Goal: Task Accomplishment & Management: Use online tool/utility

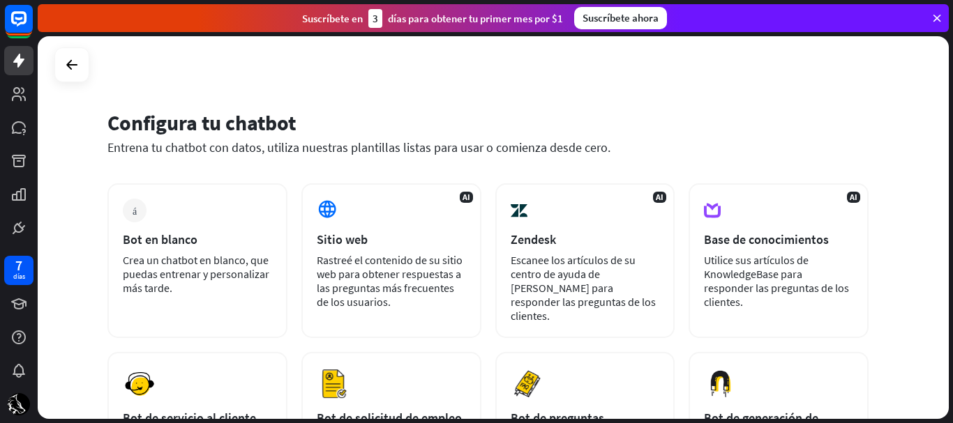
drag, startPoint x: 948, startPoint y: 164, endPoint x: 946, endPoint y: 186, distance: 21.7
click at [946, 186] on div "Configura tu chatbot Entrena tu chatbot con datos, utiliza nuestras plantillas …" at bounding box center [495, 229] width 915 height 387
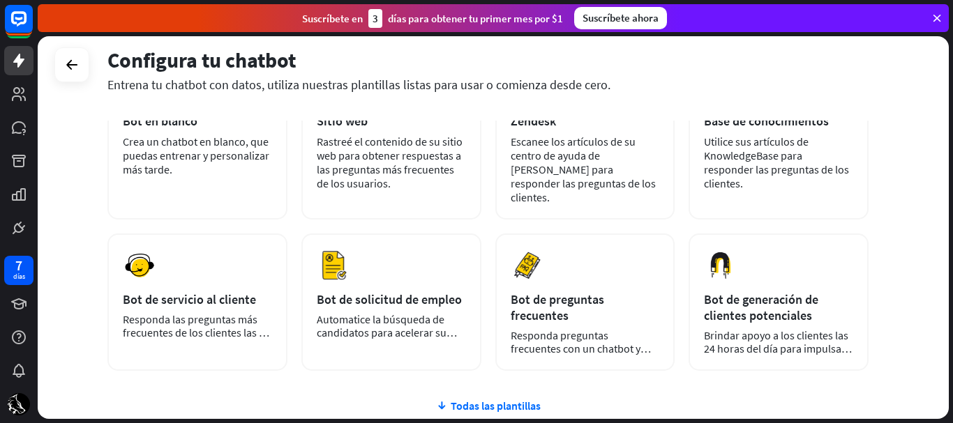
scroll to position [117, 0]
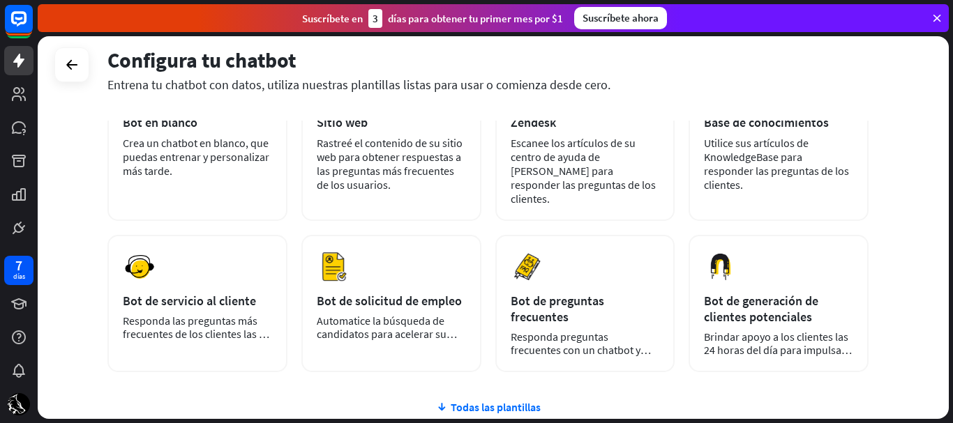
click at [912, 248] on div "Configura tu chatbot Entrena tu chatbot con datos, utiliza nuestras plantillas …" at bounding box center [493, 227] width 911 height 383
drag, startPoint x: 952, startPoint y: 223, endPoint x: 951, endPoint y: 201, distance: 21.6
click at [951, 201] on div "Configura tu chatbot Entrena tu chatbot con datos, utiliza nuestras plantillas …" at bounding box center [495, 229] width 915 height 387
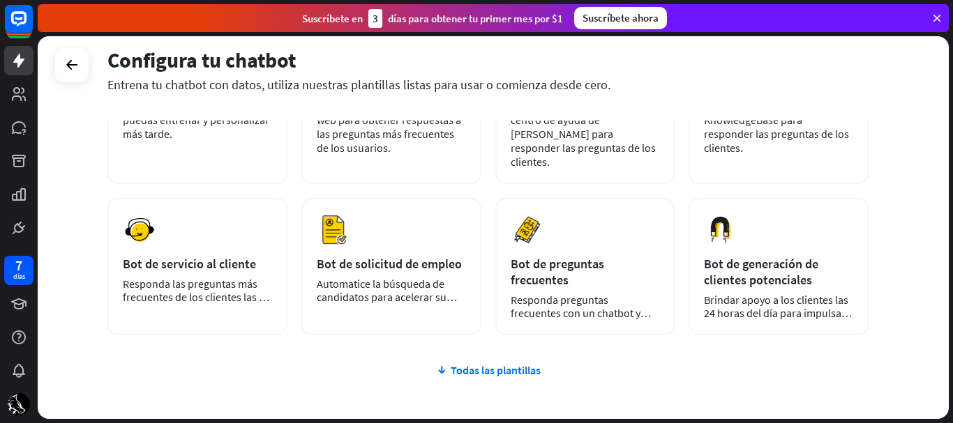
scroll to position [176, 0]
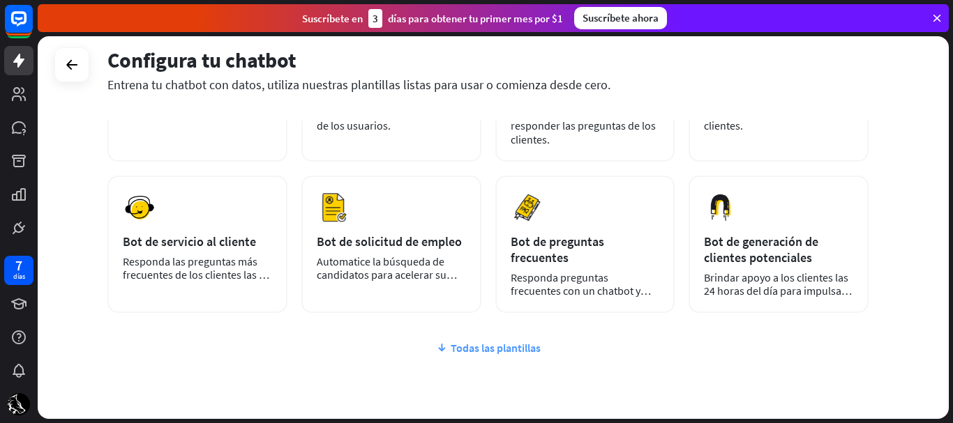
click at [497, 341] on font "Todas las plantillas" at bounding box center [496, 348] width 90 height 14
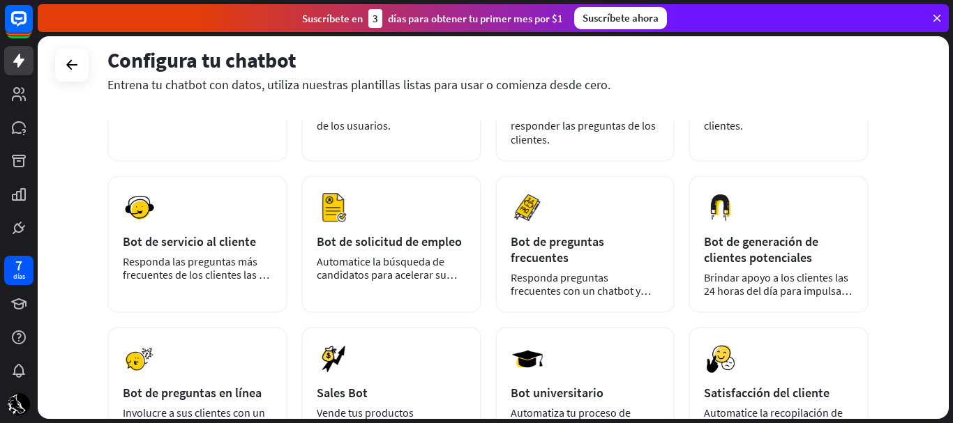
drag, startPoint x: 949, startPoint y: 220, endPoint x: 947, endPoint y: 234, distance: 13.5
click at [947, 234] on div "Configura tu chatbot Entrena tu chatbot con datos, utiliza nuestras plantillas …" at bounding box center [495, 229] width 915 height 387
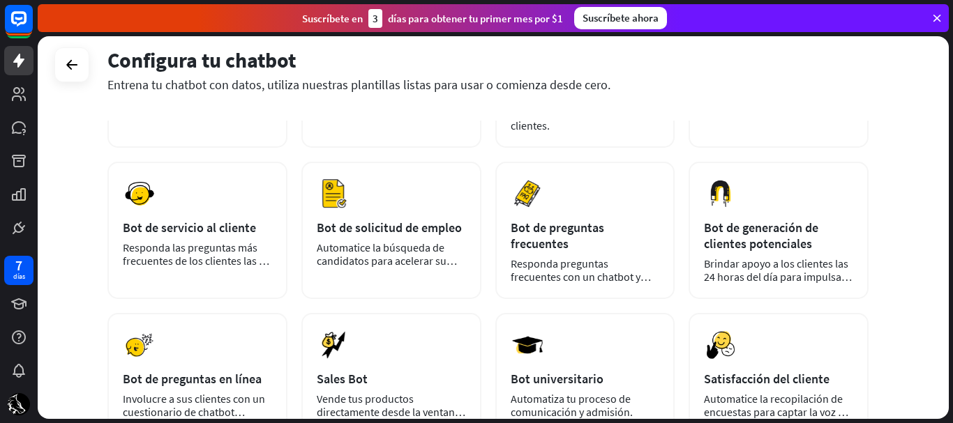
scroll to position [175, 0]
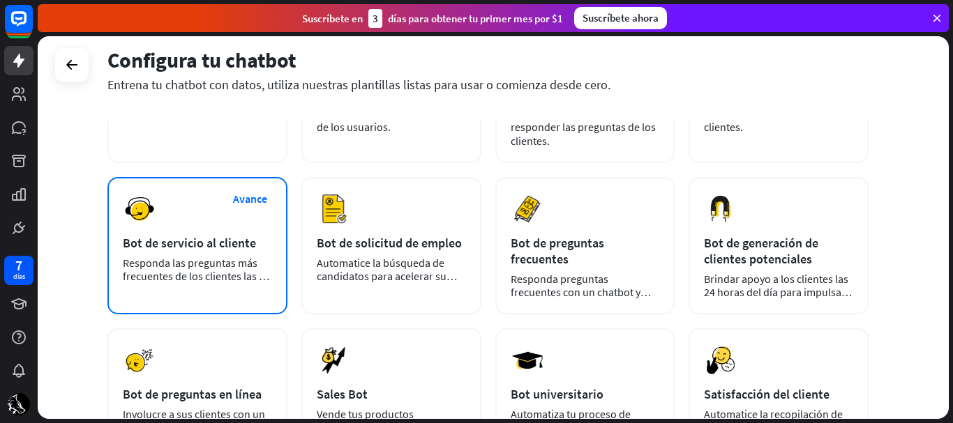
click at [225, 276] on div "Avance Bot de servicio al cliente Responda las preguntas más frecuentes de los …" at bounding box center [197, 245] width 180 height 137
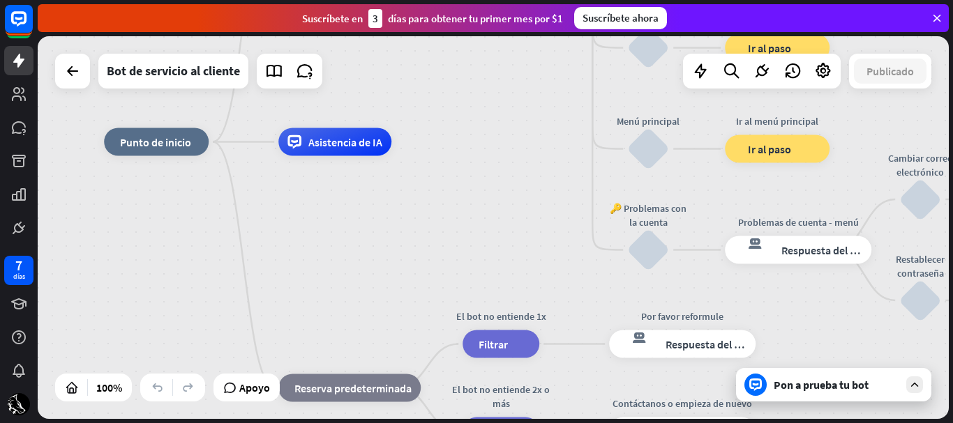
drag, startPoint x: 661, startPoint y: 163, endPoint x: 548, endPoint y: 75, distance: 143.2
click at [548, 75] on div "inicio_2 Punto de inicio Mensaje de bienvenida respuesta del bot de bloqueo Res…" at bounding box center [493, 227] width 911 height 383
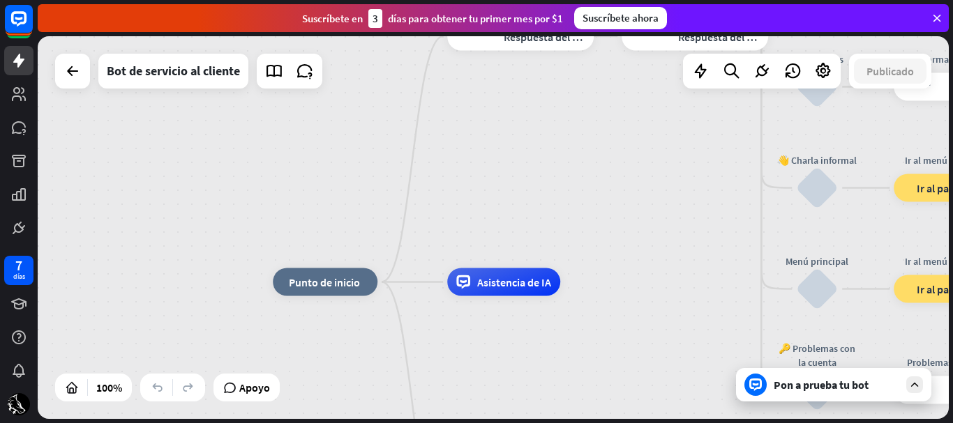
drag, startPoint x: 472, startPoint y: 223, endPoint x: 638, endPoint y: 366, distance: 218.7
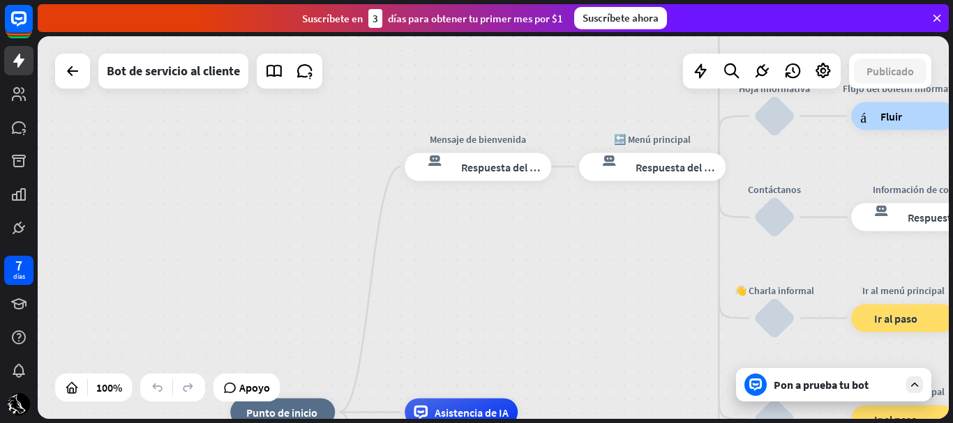
drag, startPoint x: 601, startPoint y: 313, endPoint x: 596, endPoint y: 343, distance: 30.4
click at [596, 343] on div "inicio_2 Punto de inicio Mensaje de bienvenida respuesta del bot de bloqueo Res…" at bounding box center [493, 227] width 911 height 383
click at [508, 174] on font "Respuesta del bot" at bounding box center [503, 167] width 85 height 14
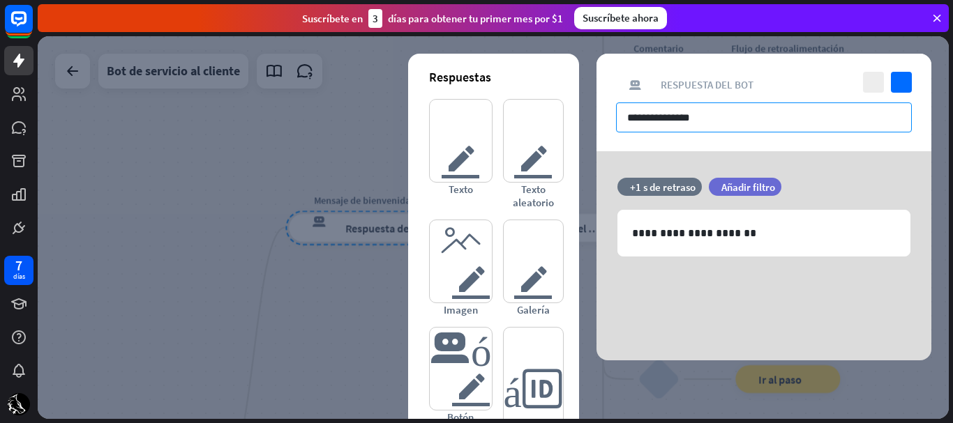
drag, startPoint x: 726, startPoint y: 123, endPoint x: 608, endPoint y: 133, distance: 118.9
click at [608, 133] on div "**********" at bounding box center [763, 103] width 335 height 98
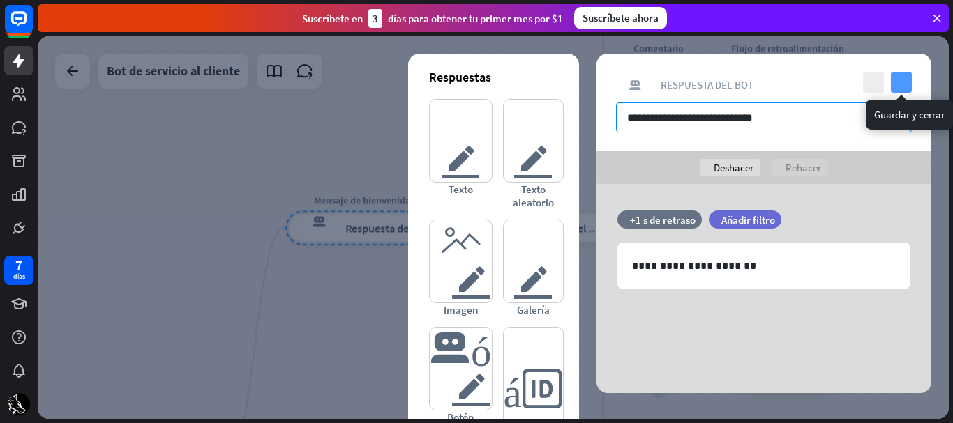
type input "**********"
click at [896, 82] on icon "controlar" at bounding box center [901, 82] width 21 height 21
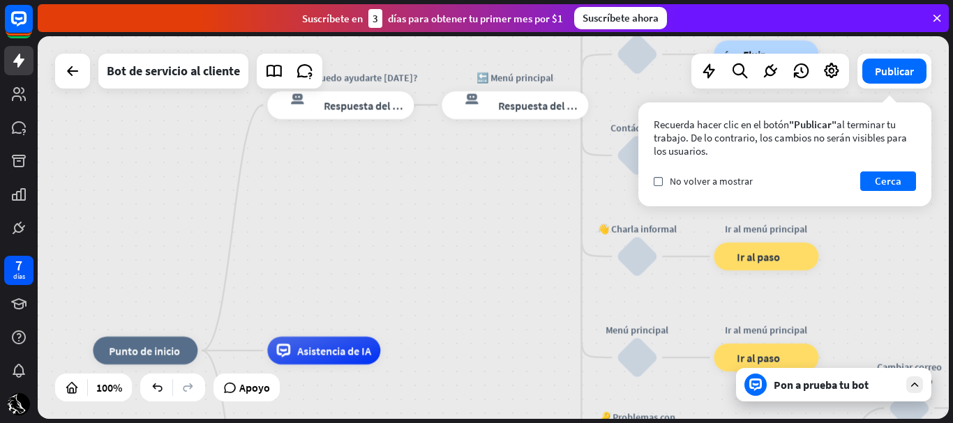
drag, startPoint x: 563, startPoint y: 278, endPoint x: 547, endPoint y: 164, distance: 115.5
click at [547, 164] on div "inicio_2 Punto de inicio [PERSON_NAME], como puedo ayudarte [DATE]? respuesta d…" at bounding box center [493, 227] width 911 height 383
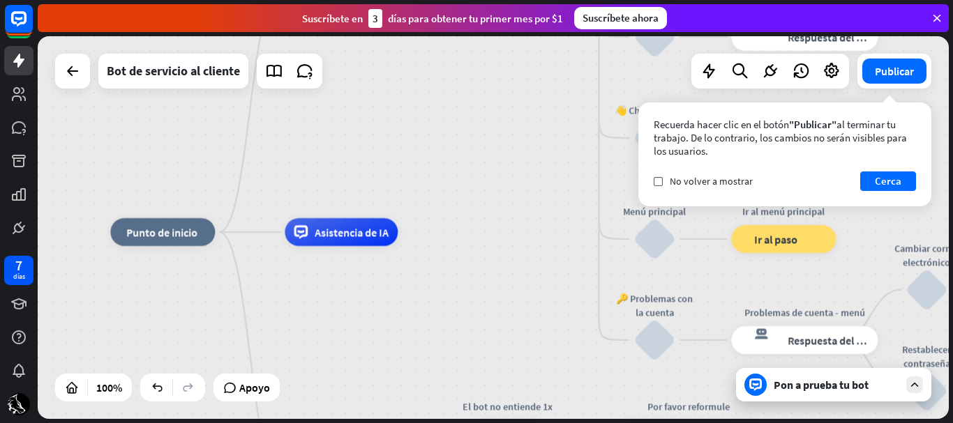
drag, startPoint x: 526, startPoint y: 243, endPoint x: 544, endPoint y: 103, distance: 140.7
click at [544, 103] on div "inicio_2 Punto de inicio [PERSON_NAME], como puedo ayudarte [DATE]? respuesta d…" at bounding box center [493, 227] width 911 height 383
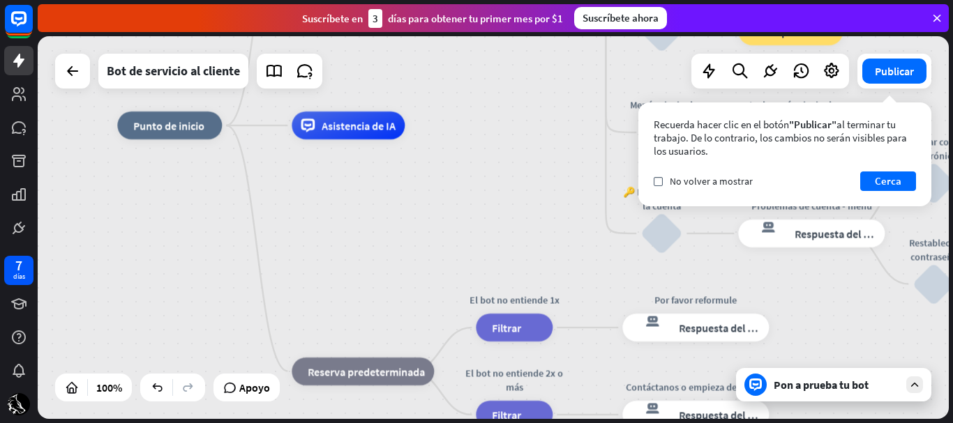
drag, startPoint x: 529, startPoint y: 213, endPoint x: 536, endPoint y: 128, distance: 86.0
click at [536, 128] on div "inicio_2 Punto de inicio [PERSON_NAME], como puedo ayudarte [DATE]? respuesta d…" at bounding box center [572, 317] width 911 height 383
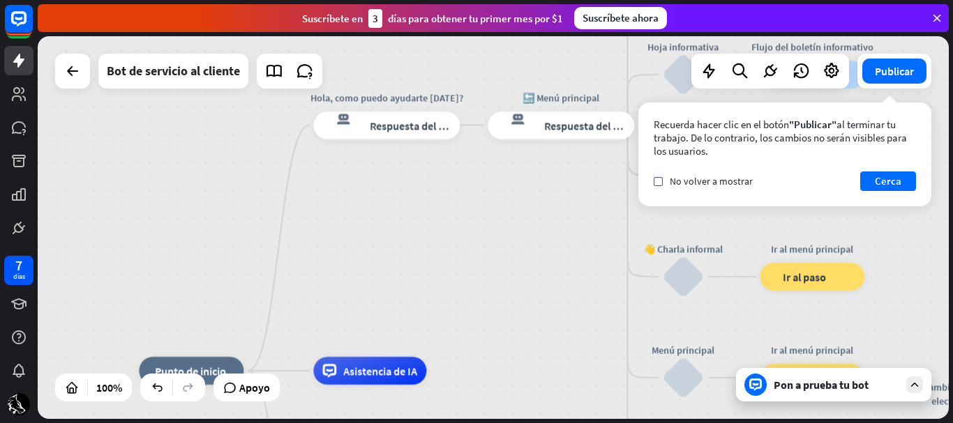
drag, startPoint x: 536, startPoint y: 176, endPoint x: 559, endPoint y: 440, distance: 264.7
click at [559, 423] on html "7 días cerca Ayuda del producto Pinitos Comience a usar ChatBot Centro de ayuda…" at bounding box center [476, 211] width 953 height 423
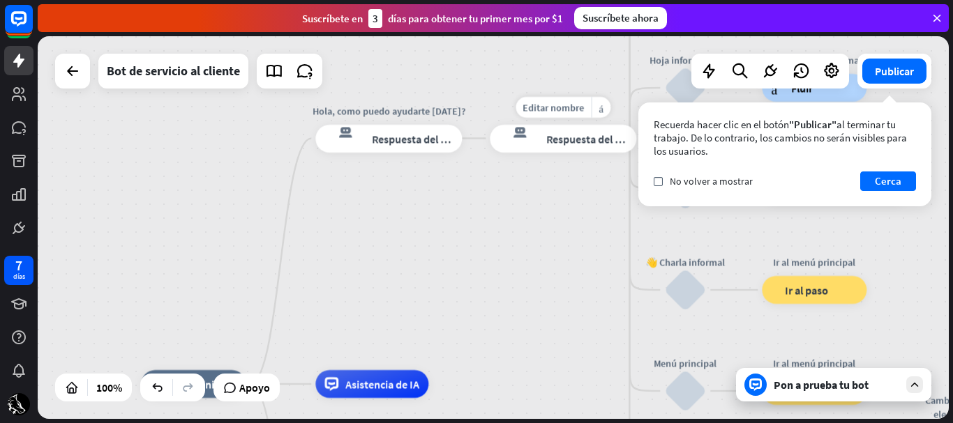
click at [572, 143] on font "Respuesta del bot" at bounding box center [588, 139] width 85 height 14
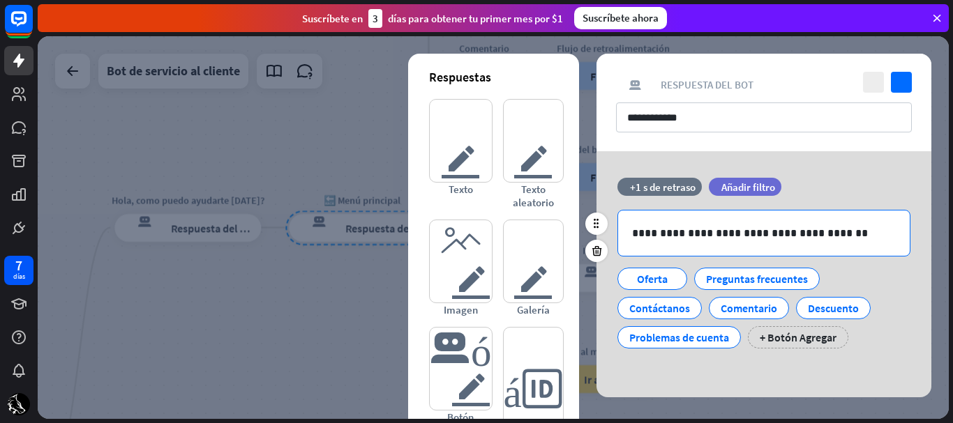
click at [829, 232] on p "**********" at bounding box center [764, 233] width 264 height 17
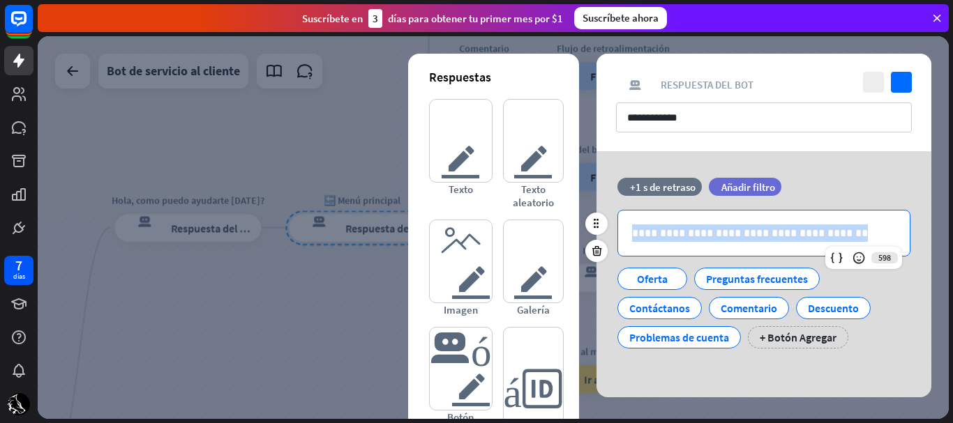
drag, startPoint x: 829, startPoint y: 232, endPoint x: 627, endPoint y: 234, distance: 202.3
click at [627, 234] on div "**********" at bounding box center [764, 233] width 292 height 45
click at [940, 13] on icon at bounding box center [937, 18] width 13 height 13
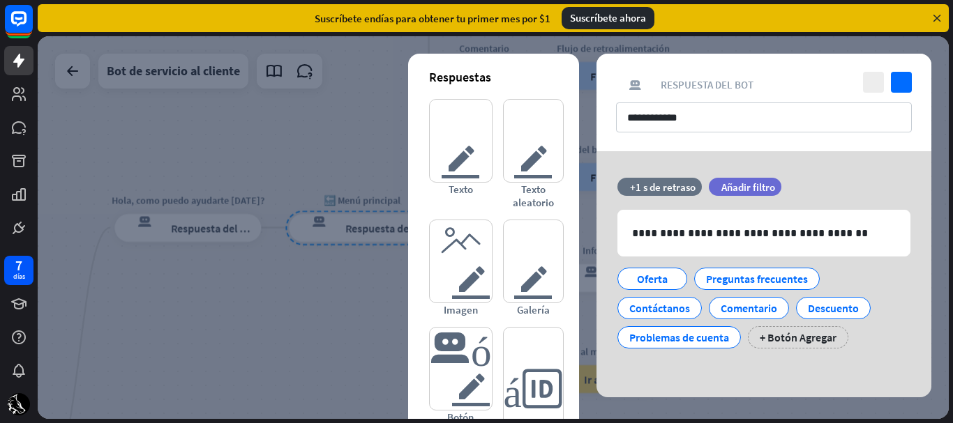
click at [932, 24] on icon at bounding box center [937, 18] width 13 height 13
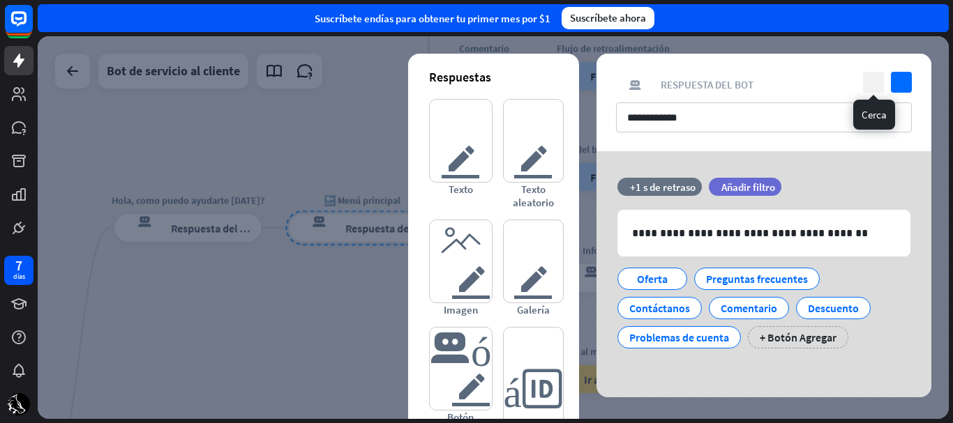
click at [875, 85] on icon "cerca" at bounding box center [873, 82] width 21 height 21
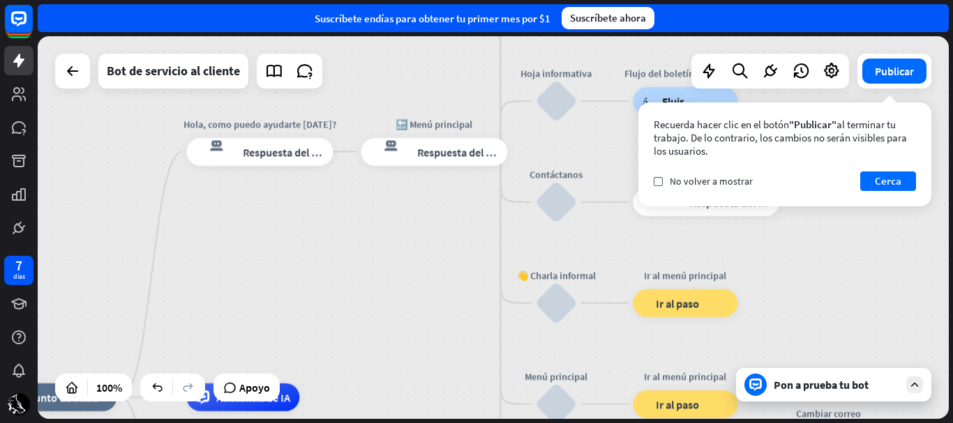
drag, startPoint x: 400, startPoint y: 287, endPoint x: 472, endPoint y: 211, distance: 104.6
click at [472, 211] on div "inicio_2 Punto de inicio [PERSON_NAME], como puedo ayudarte [DATE]? respuesta d…" at bounding box center [493, 227] width 911 height 383
click at [798, 383] on font "Pon a prueba tu bot" at bounding box center [821, 385] width 95 height 14
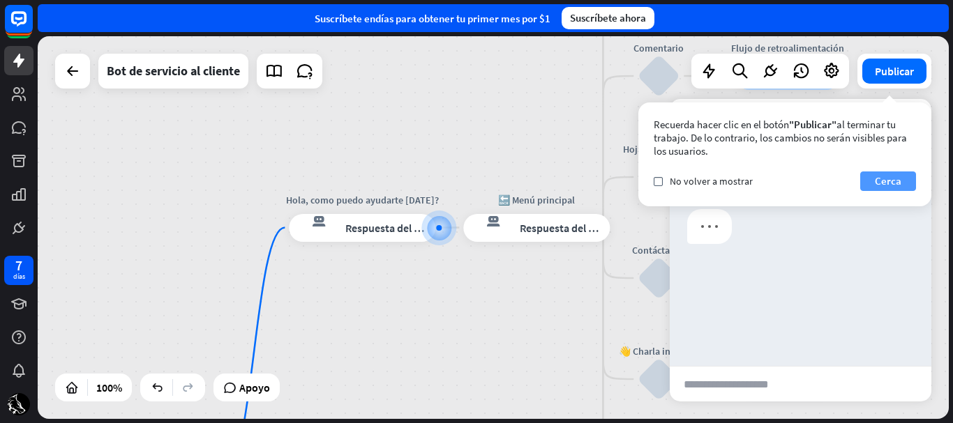
click at [872, 183] on button "Cerca" at bounding box center [888, 182] width 56 height 20
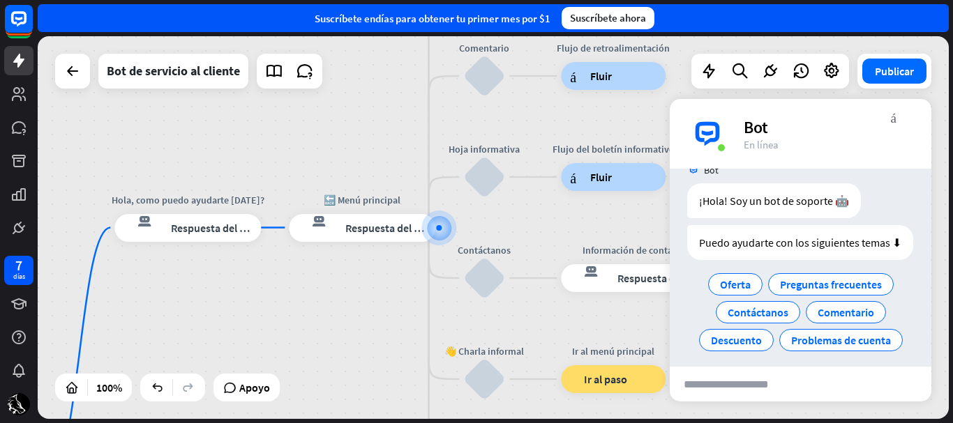
scroll to position [27, 0]
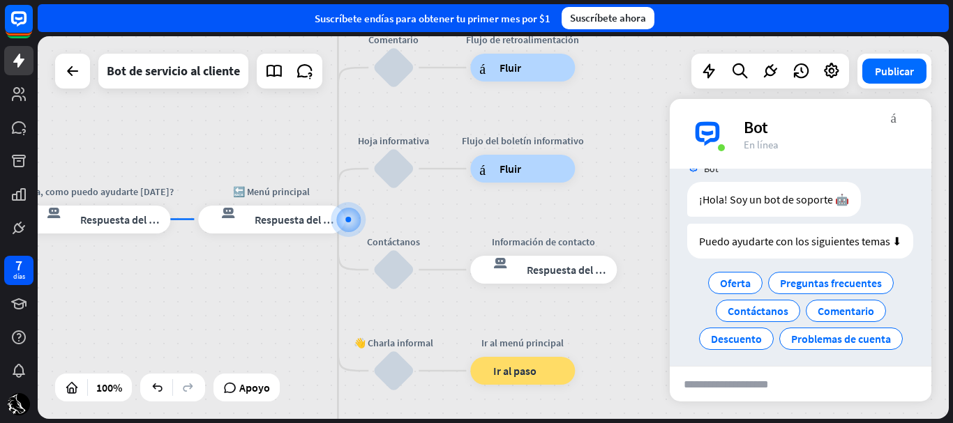
drag, startPoint x: 292, startPoint y: 313, endPoint x: 229, endPoint y: 307, distance: 63.1
click at [229, 307] on div "inicio_2 Punto de inicio [PERSON_NAME], como puedo ayudarte [DATE]? respuesta d…" at bounding box center [493, 227] width 911 height 383
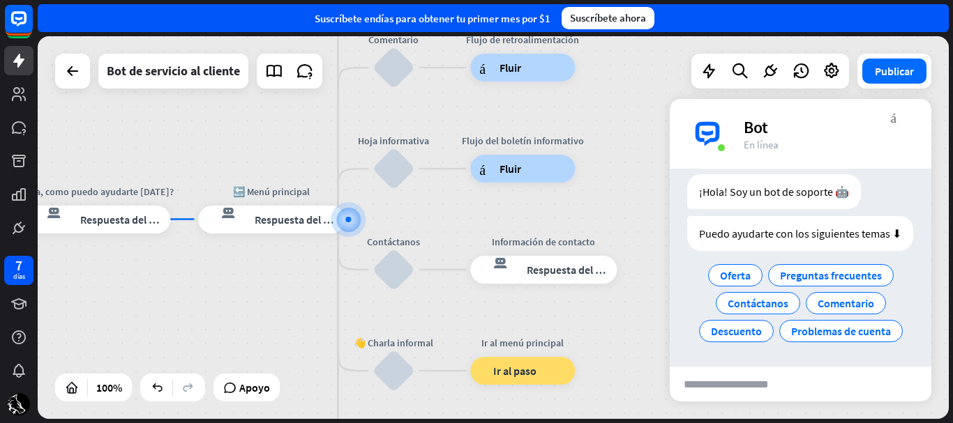
scroll to position [44, 0]
click at [712, 276] on div "Oferta" at bounding box center [735, 275] width 54 height 22
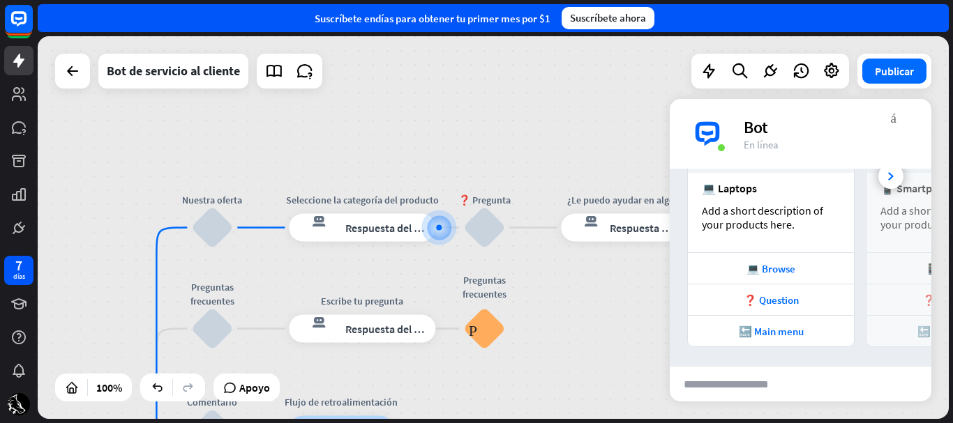
scroll to position [350, 0]
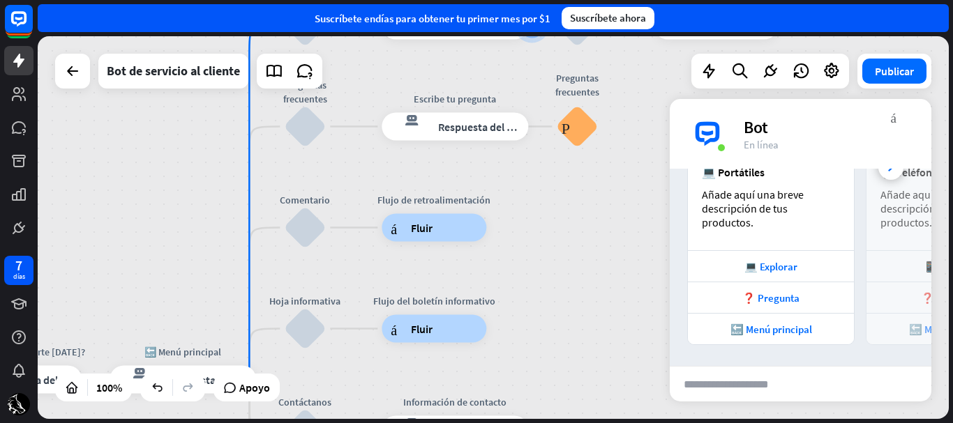
drag, startPoint x: 582, startPoint y: 320, endPoint x: 681, endPoint y: 107, distance: 235.0
click at [681, 107] on div "inicio_2 Punto de inicio [PERSON_NAME], como puedo ayudarte [DATE]? respuesta d…" at bounding box center [493, 227] width 911 height 383
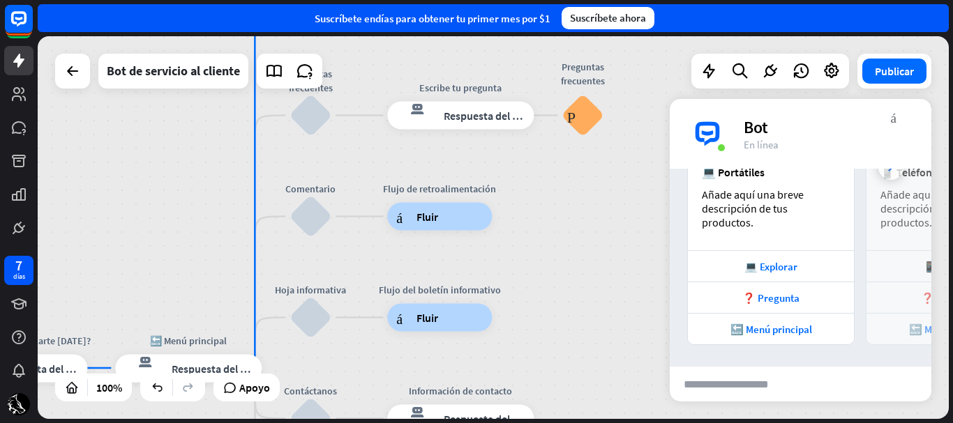
click at [878, 169] on div at bounding box center [890, 167] width 25 height 25
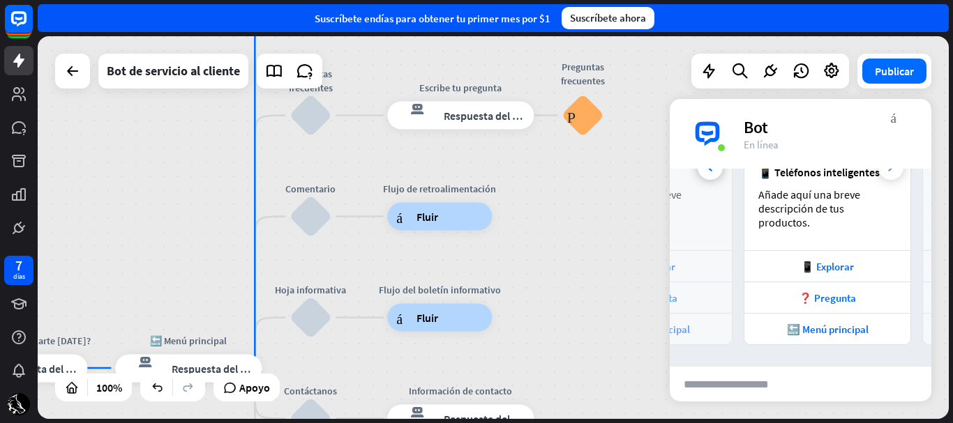
scroll to position [0, 154]
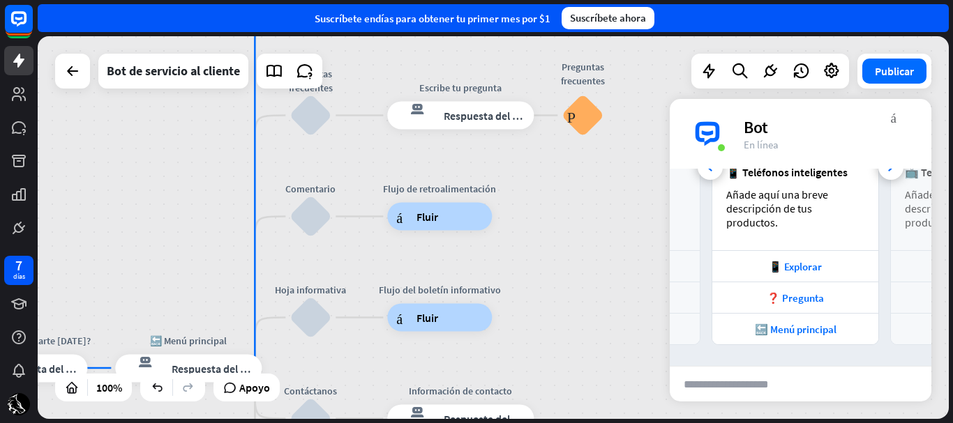
click at [710, 157] on div "más_vert cerca Bot En línea" at bounding box center [801, 134] width 262 height 70
click at [710, 168] on div "más_vert cerca Bot En línea" at bounding box center [801, 134] width 262 height 70
click at [628, 178] on div "inicio_2 Punto de inicio [PERSON_NAME], como puedo ayudarte [DATE]? respuesta d…" at bounding box center [493, 227] width 911 height 383
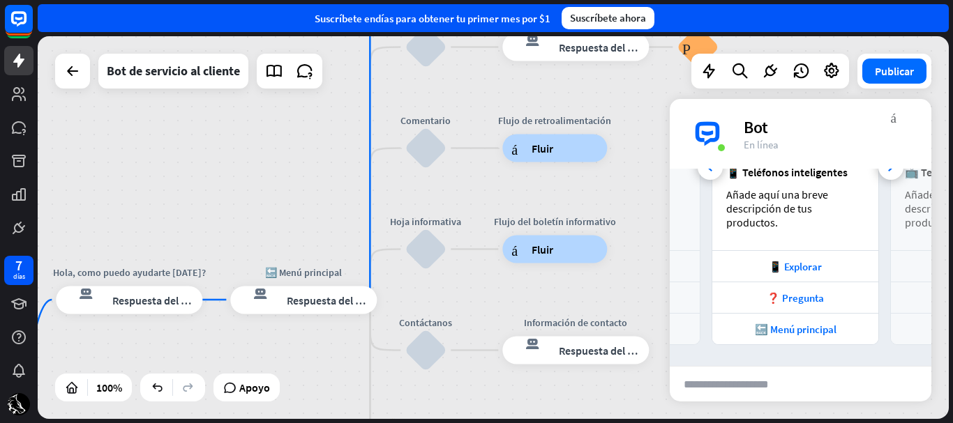
drag, startPoint x: 628, startPoint y: 178, endPoint x: 744, endPoint y: 109, distance: 134.2
click at [744, 109] on div "inicio_2 Punto de inicio [PERSON_NAME], como puedo ayudarte [DATE]? respuesta d…" at bounding box center [493, 227] width 911 height 383
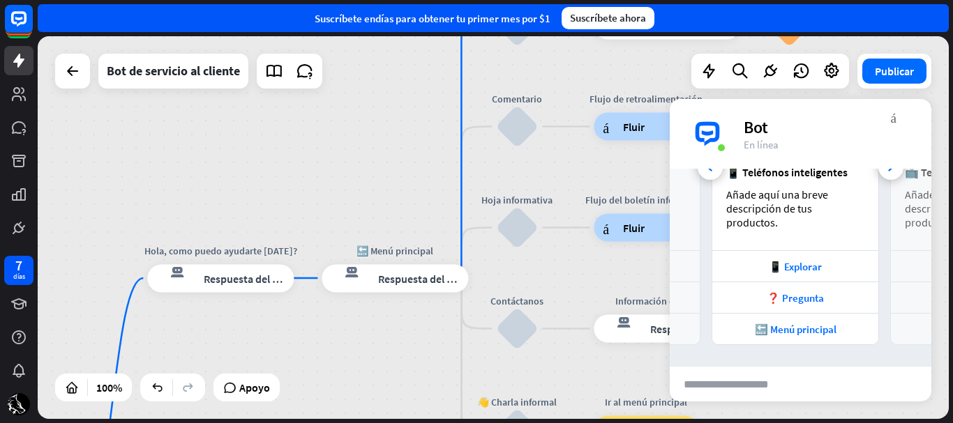
drag, startPoint x: 320, startPoint y: 195, endPoint x: 412, endPoint y: 174, distance: 93.7
click at [412, 174] on div "inicio_2 Punto de inicio [PERSON_NAME], como puedo ayudarte [DATE]? respuesta d…" at bounding box center [493, 227] width 911 height 383
drag, startPoint x: 749, startPoint y: 136, endPoint x: 767, endPoint y: 142, distance: 19.2
click at [767, 142] on div "más_vert cerca Bot En línea" at bounding box center [801, 134] width 262 height 70
click at [889, 127] on div "Bot" at bounding box center [829, 127] width 171 height 22
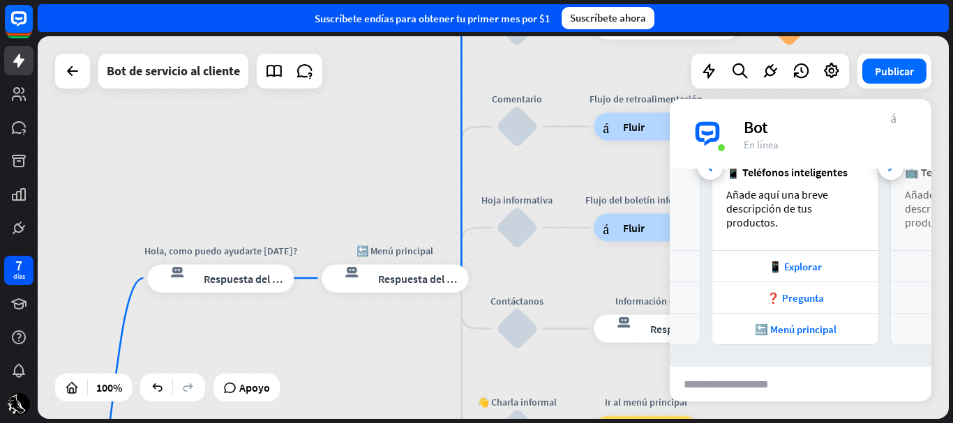
click at [891, 121] on font "más_vert" at bounding box center [894, 116] width 6 height 13
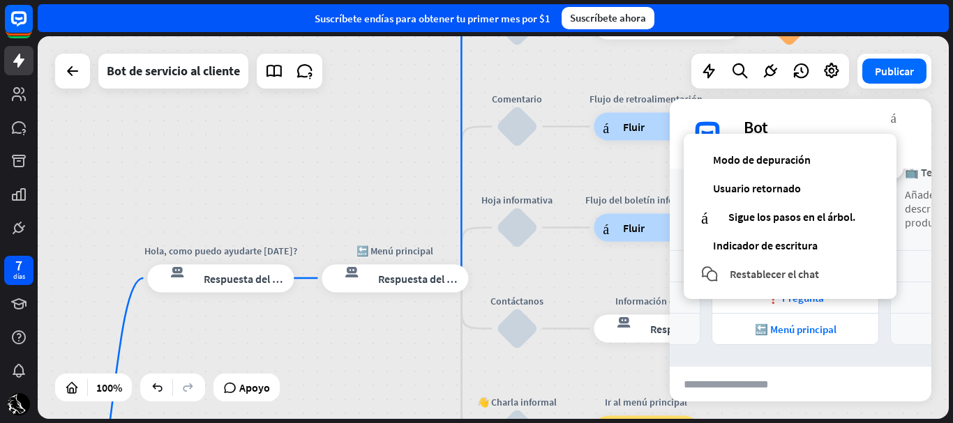
click at [805, 271] on font "Restablecer el chat" at bounding box center [774, 274] width 89 height 14
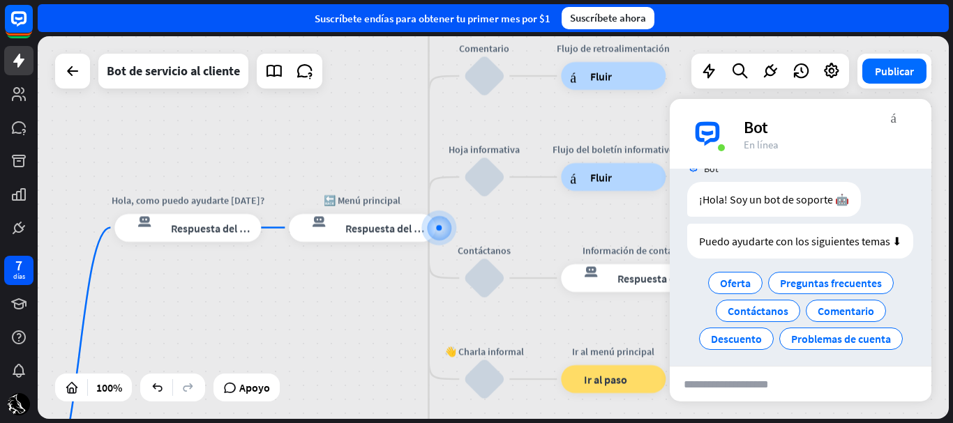
scroll to position [35, 0]
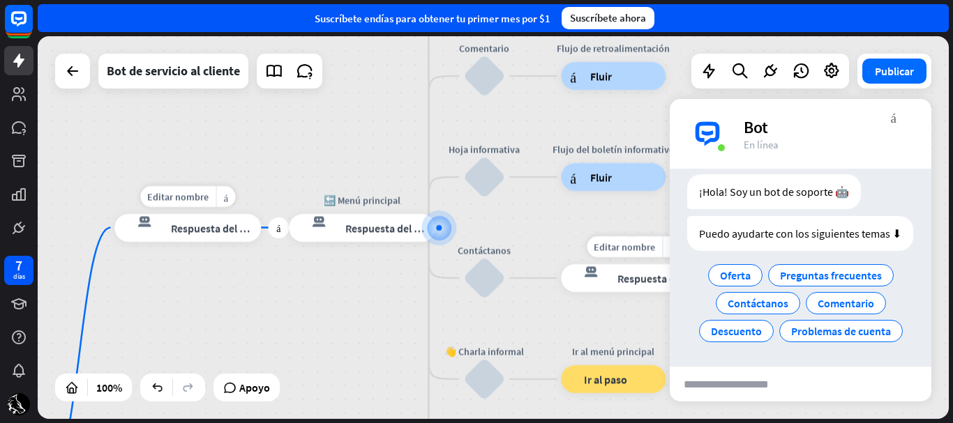
click at [225, 229] on font "Respuesta del bot" at bounding box center [213, 228] width 85 height 14
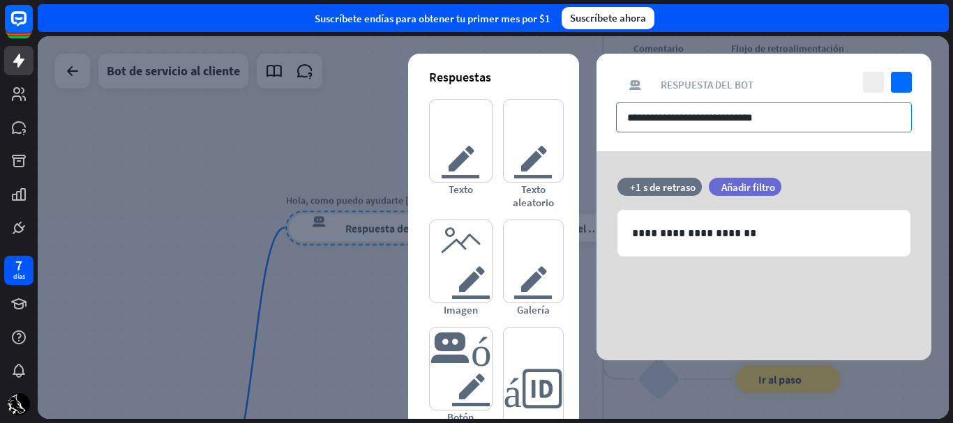
click at [804, 119] on input "**********" at bounding box center [764, 118] width 296 height 30
drag, startPoint x: 804, startPoint y: 119, endPoint x: 611, endPoint y: 141, distance: 194.4
click at [611, 141] on div "**********" at bounding box center [763, 103] width 335 height 98
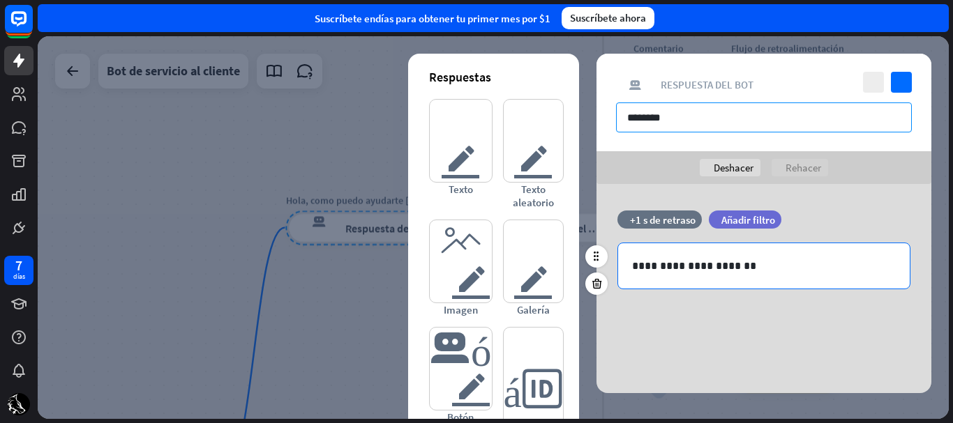
type input "********"
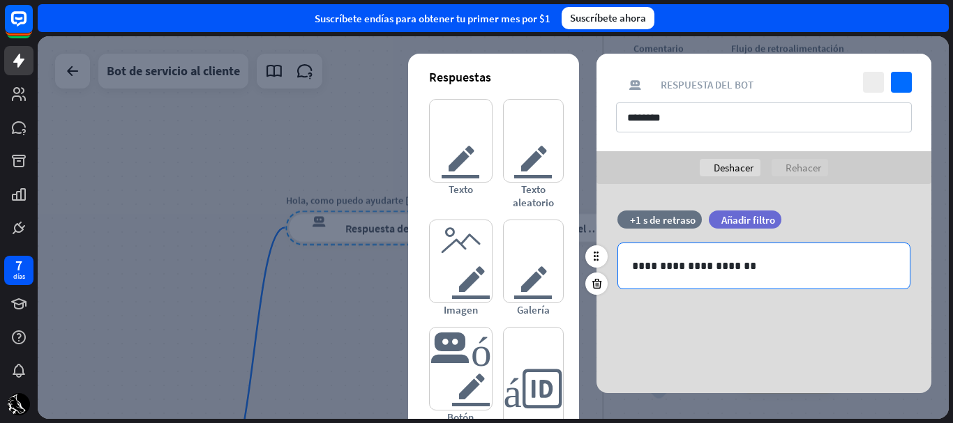
click at [755, 276] on div "**********" at bounding box center [764, 265] width 292 height 45
drag, startPoint x: 753, startPoint y: 263, endPoint x: 628, endPoint y: 270, distance: 125.1
click at [628, 270] on div "**********" at bounding box center [764, 265] width 292 height 45
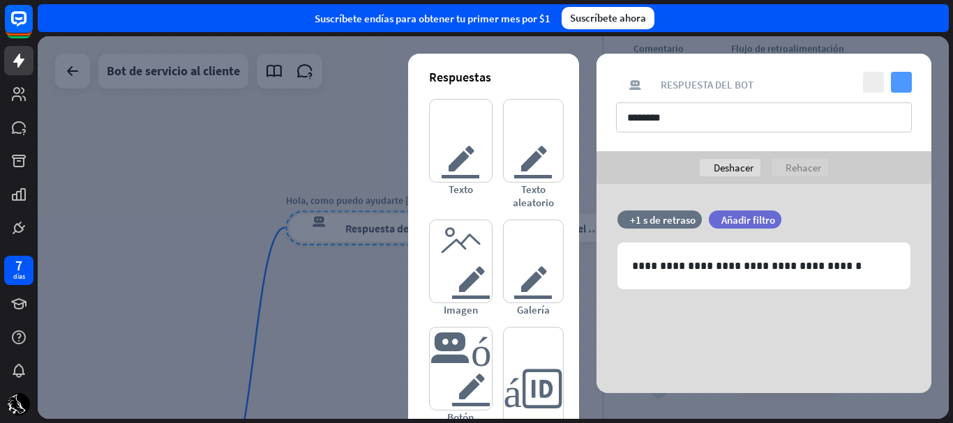
click at [902, 76] on icon "controlar" at bounding box center [901, 82] width 21 height 21
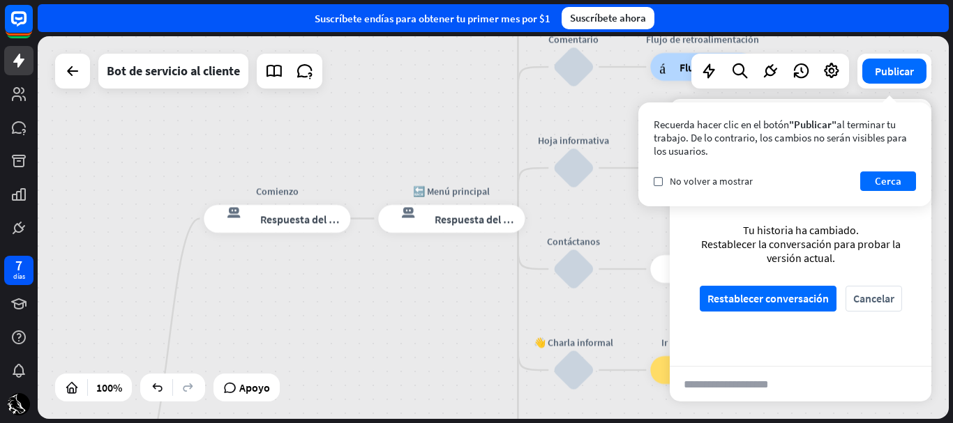
drag, startPoint x: 474, startPoint y: 279, endPoint x: 385, endPoint y: 270, distance: 89.1
click at [385, 270] on div "inicio_2 Punto de inicio Comienzo respuesta del bot de bloqueo Respuesta del bo…" at bounding box center [493, 227] width 911 height 383
click at [475, 225] on font "Respuesta del bot" at bounding box center [473, 219] width 85 height 14
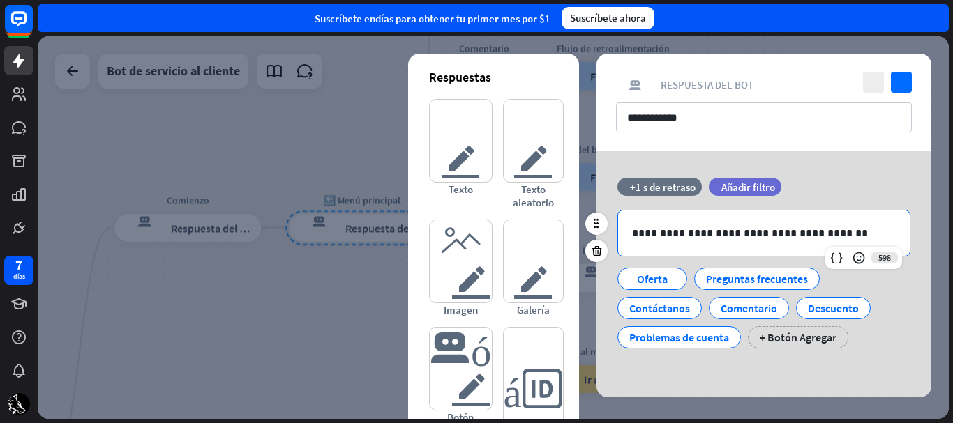
drag, startPoint x: 834, startPoint y: 234, endPoint x: 604, endPoint y: 242, distance: 229.6
click at [604, 242] on div "**********" at bounding box center [763, 270] width 335 height 185
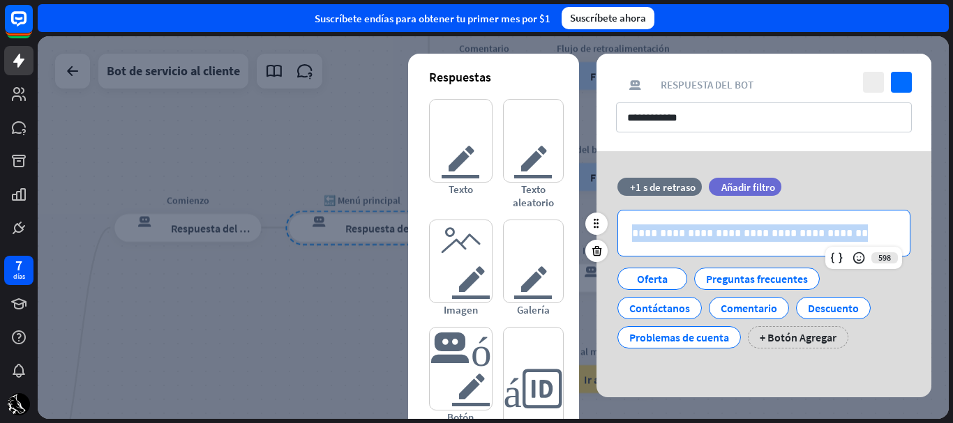
drag, startPoint x: 820, startPoint y: 228, endPoint x: 631, endPoint y: 226, distance: 188.4
click at [631, 226] on div "**********" at bounding box center [764, 233] width 292 height 45
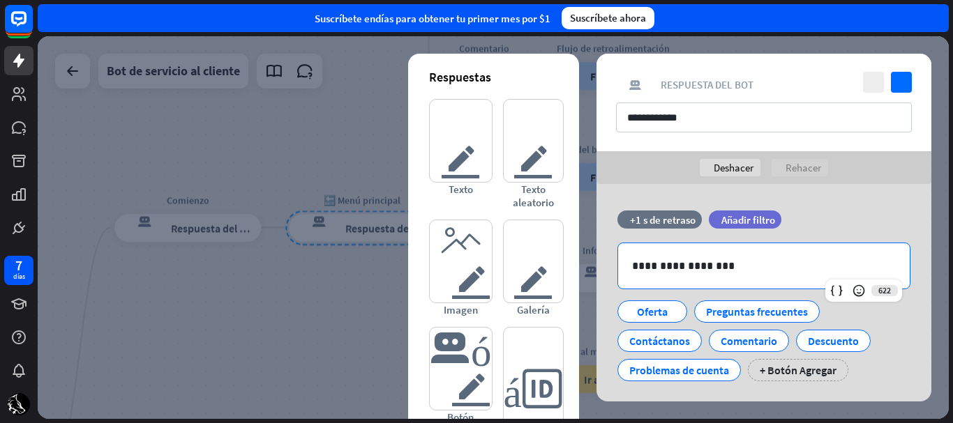
click at [901, 102] on div "**********" at bounding box center [763, 103] width 335 height 98
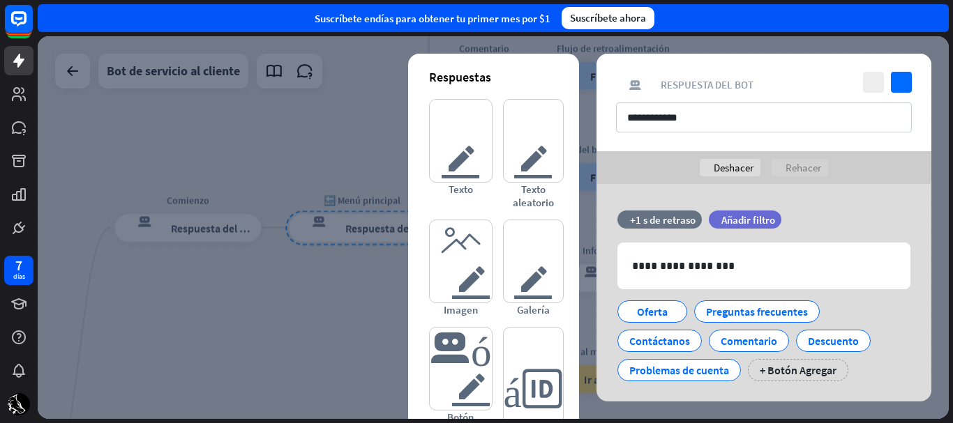
click at [901, 96] on div "**********" at bounding box center [763, 103] width 335 height 98
click at [900, 82] on icon "controlar" at bounding box center [901, 82] width 21 height 21
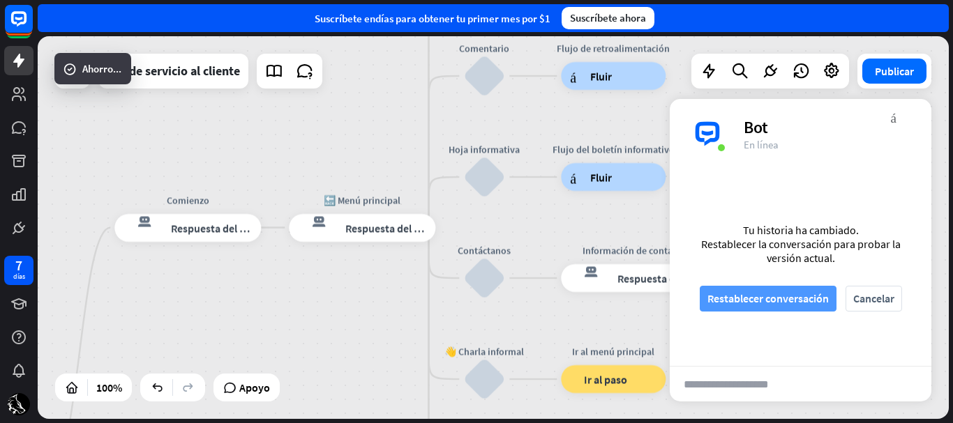
click at [751, 296] on font "Restablecer conversación" at bounding box center [767, 299] width 121 height 14
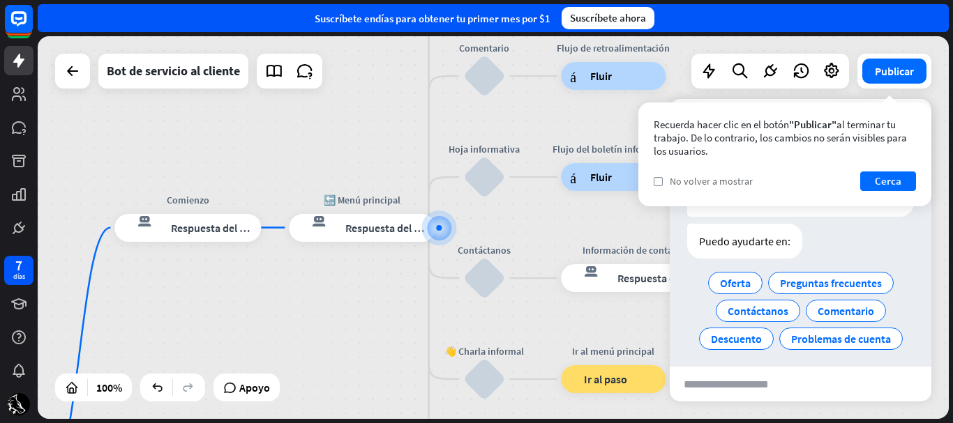
scroll to position [49, 0]
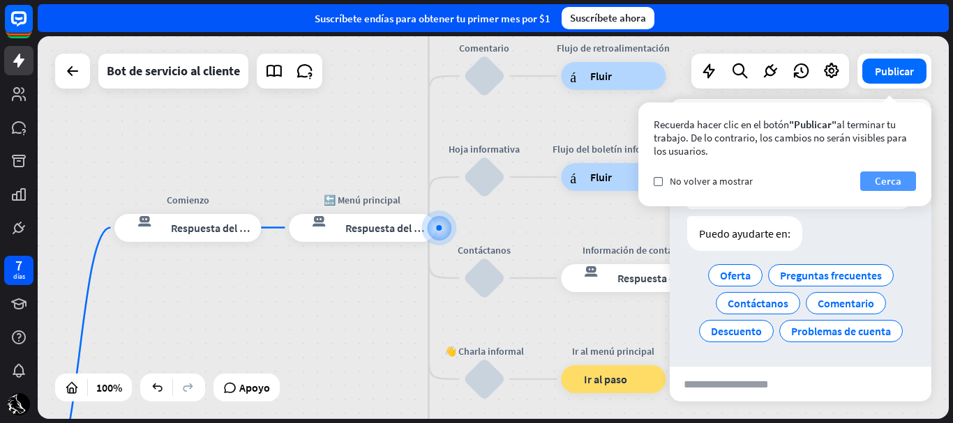
click at [875, 179] on font "Cerca" at bounding box center [888, 180] width 27 height 13
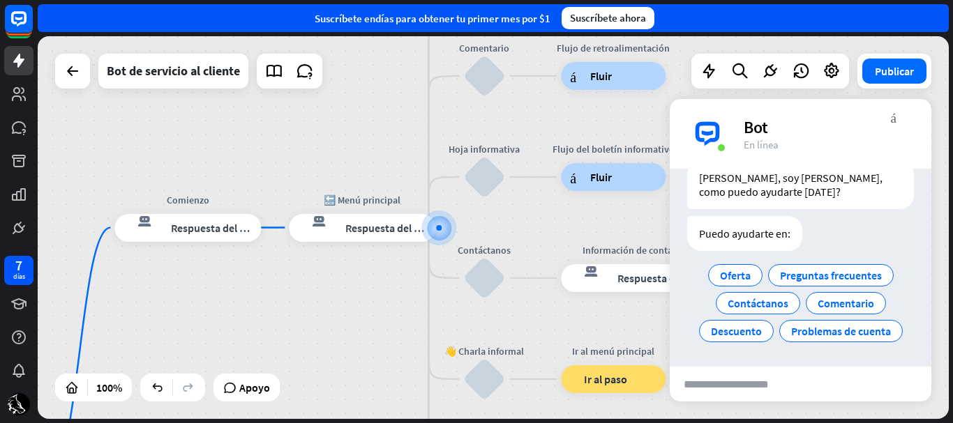
click at [932, 241] on div "inicio_2 Punto de inicio Comienzo respuesta del bot de bloqueo Respuesta del bo…" at bounding box center [493, 227] width 911 height 383
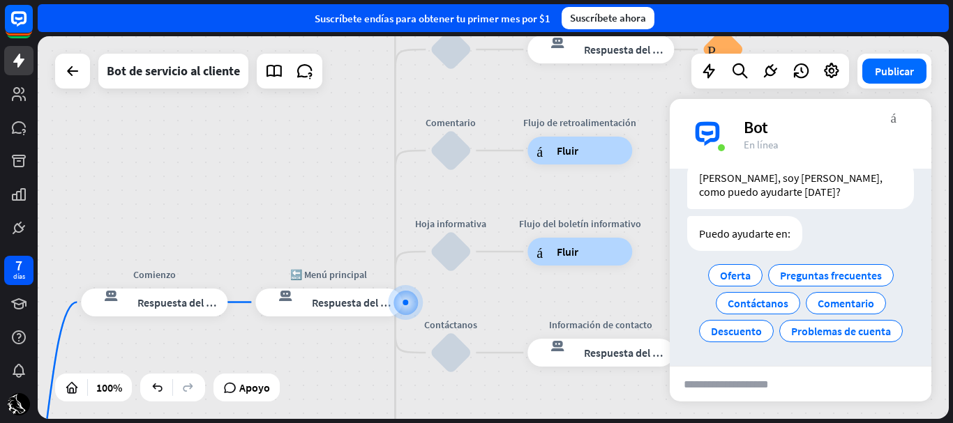
drag, startPoint x: 394, startPoint y: 248, endPoint x: 366, endPoint y: 391, distance: 145.7
click at [366, 391] on div "inicio_2 Punto de inicio Comienzo respuesta del bot de bloqueo Respuesta del bo…" at bounding box center [493, 227] width 911 height 383
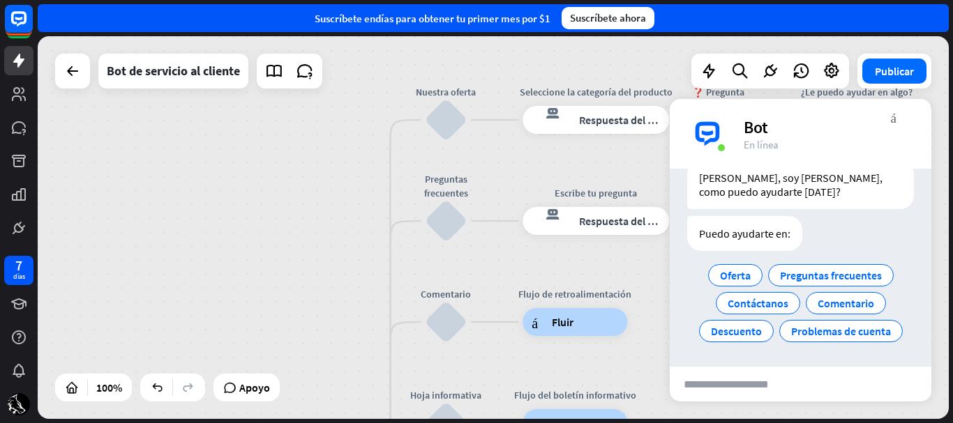
drag, startPoint x: 379, startPoint y: 153, endPoint x: 377, endPoint y: 298, distance: 145.1
click at [377, 298] on div "inicio_2 Punto de inicio Comienzo respuesta del bot de bloqueo Respuesta del bo…" at bounding box center [493, 227] width 911 height 383
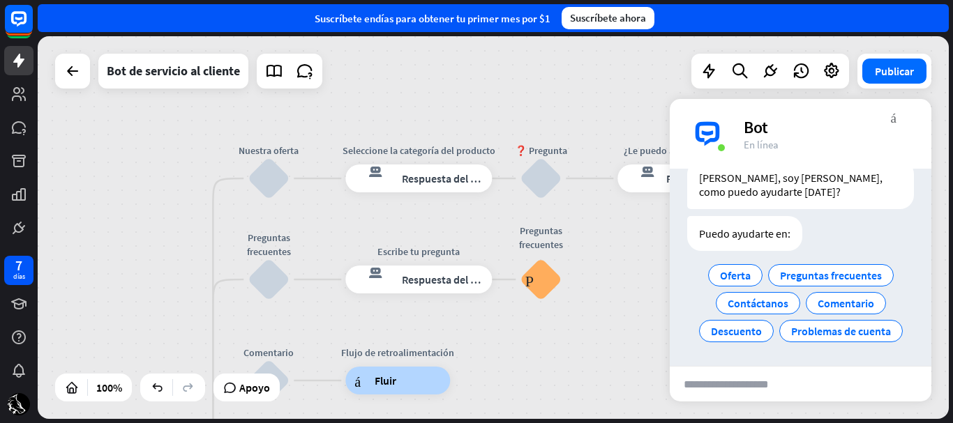
drag, startPoint x: 363, startPoint y: 283, endPoint x: 190, endPoint y: 340, distance: 182.9
click at [190, 340] on div "inicio_2 Punto de inicio Comienzo respuesta del bot de bloqueo Respuesta del bo…" at bounding box center [493, 227] width 911 height 383
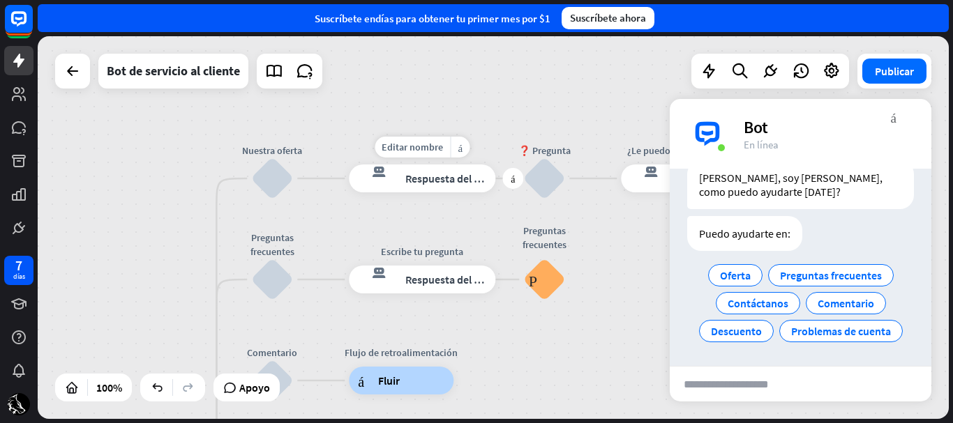
click at [430, 181] on font "Respuesta del bot" at bounding box center [447, 179] width 85 height 14
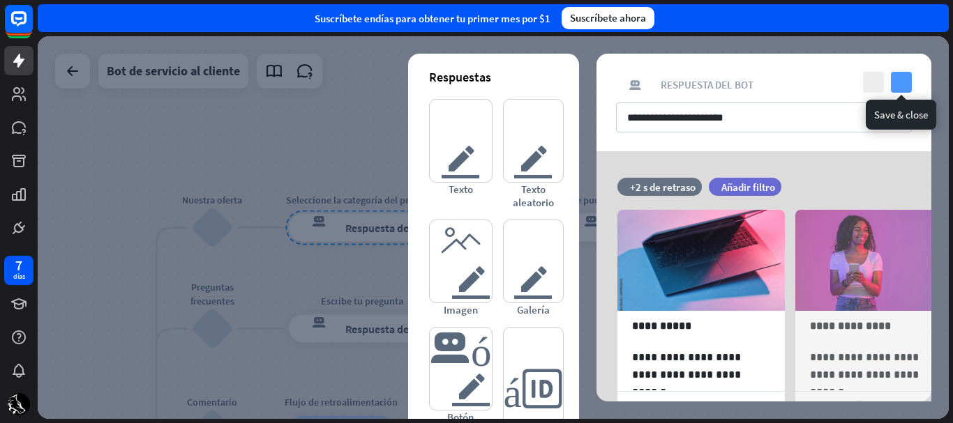
click at [905, 85] on icon "controlar" at bounding box center [901, 82] width 21 height 21
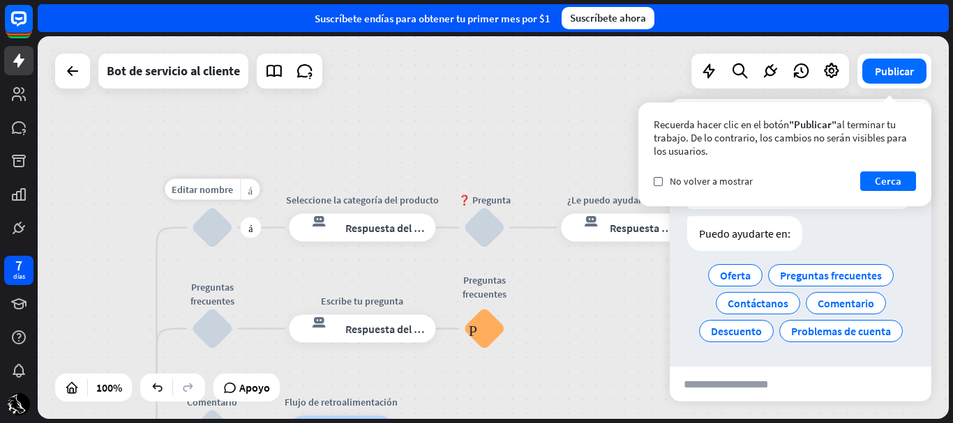
click at [216, 227] on div "bloquear_entrada_de_usuario" at bounding box center [212, 228] width 42 height 42
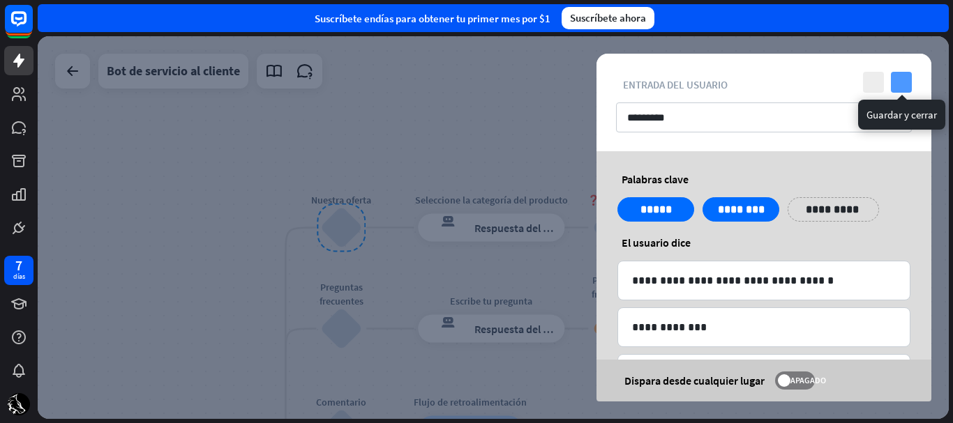
click at [906, 77] on icon "controlar" at bounding box center [901, 82] width 21 height 21
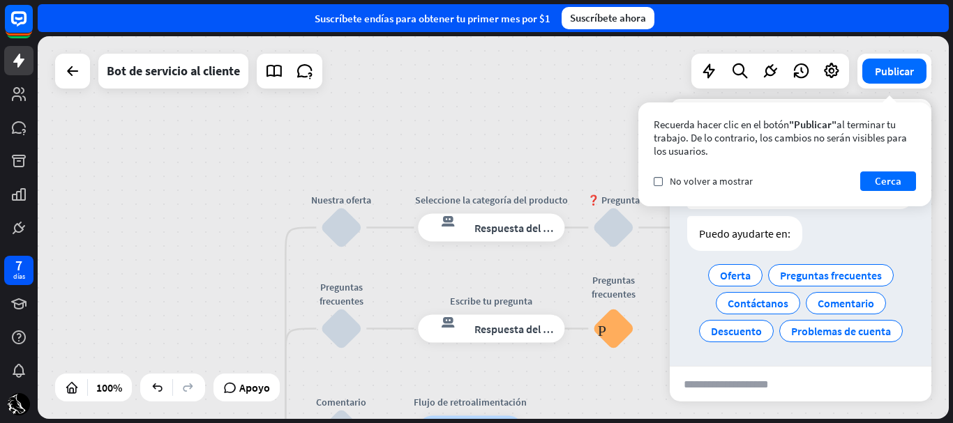
drag, startPoint x: 920, startPoint y: 277, endPoint x: 924, endPoint y: 264, distance: 13.7
click at [924, 264] on div "Bot Hola, soy [PERSON_NAME], como puedo ayudarte [DATE]? [DATE] 19:14 Mostrar J…" at bounding box center [801, 267] width 262 height 197
click at [749, 322] on div "Descuento" at bounding box center [736, 331] width 75 height 22
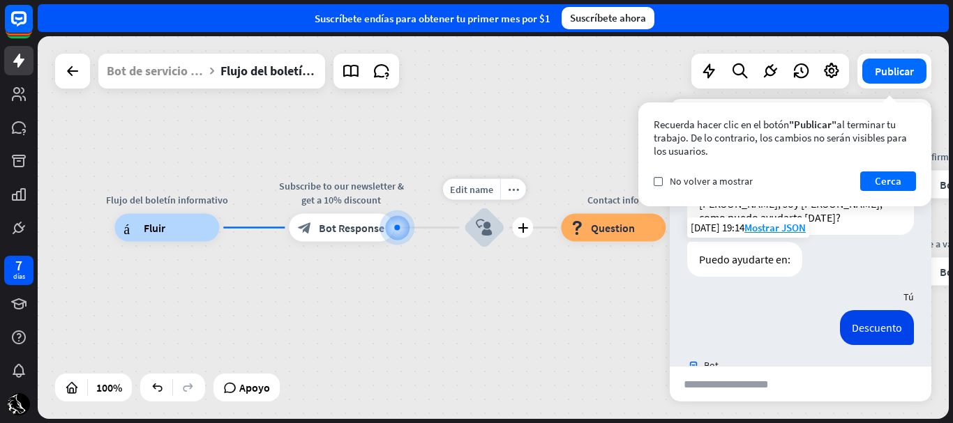
scroll to position [91, 0]
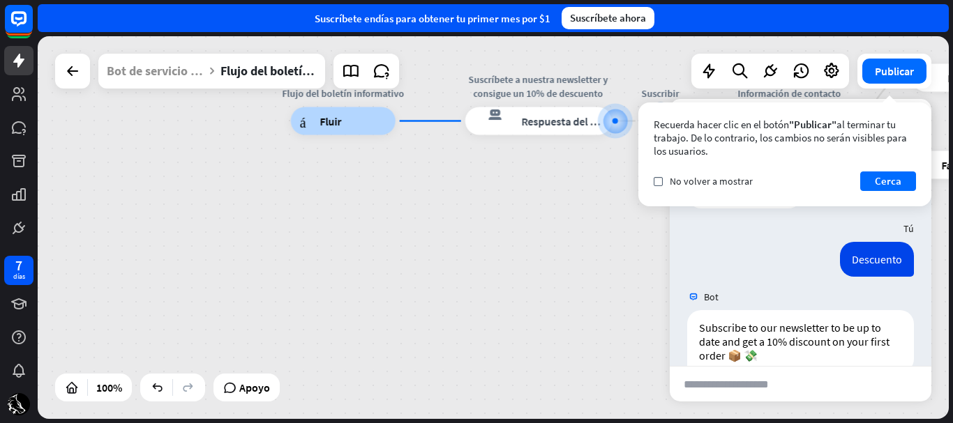
drag, startPoint x: 538, startPoint y: 273, endPoint x: 640, endPoint y: 208, distance: 121.1
click at [640, 208] on div "Flujo del boletín informativo árbol constructor Fluir Suscríbete a nuestra news…" at bounding box center [746, 312] width 911 height 383
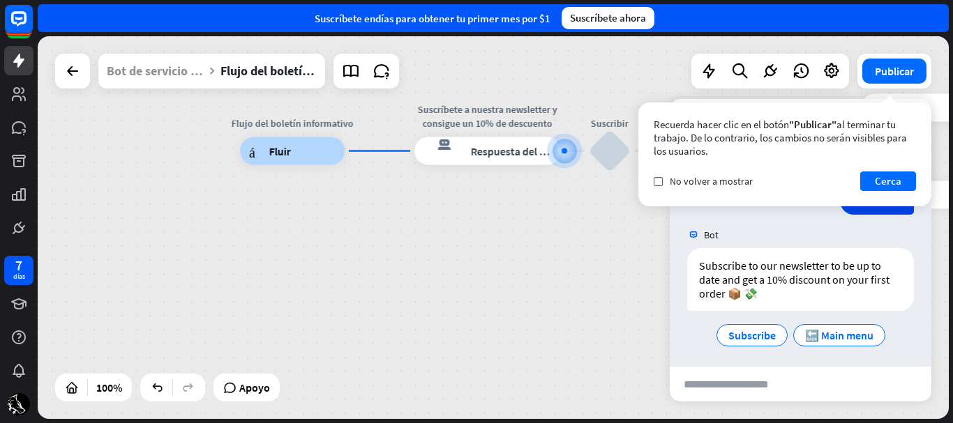
scroll to position [158, 0]
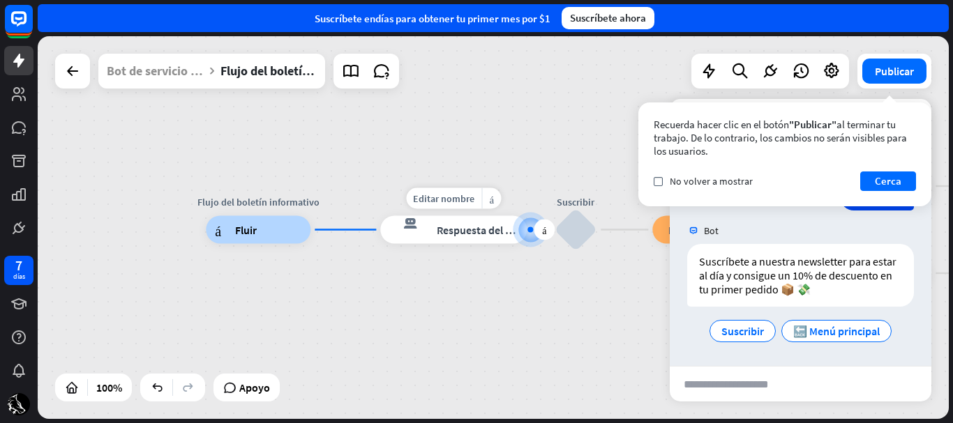
drag, startPoint x: 460, startPoint y: 149, endPoint x: 603, endPoint y: 160, distance: 143.4
click at [603, 160] on div "Flujo del boletín informativo árbol constructor Fluir Editar nombre más_amarill…" at bounding box center [493, 227] width 911 height 383
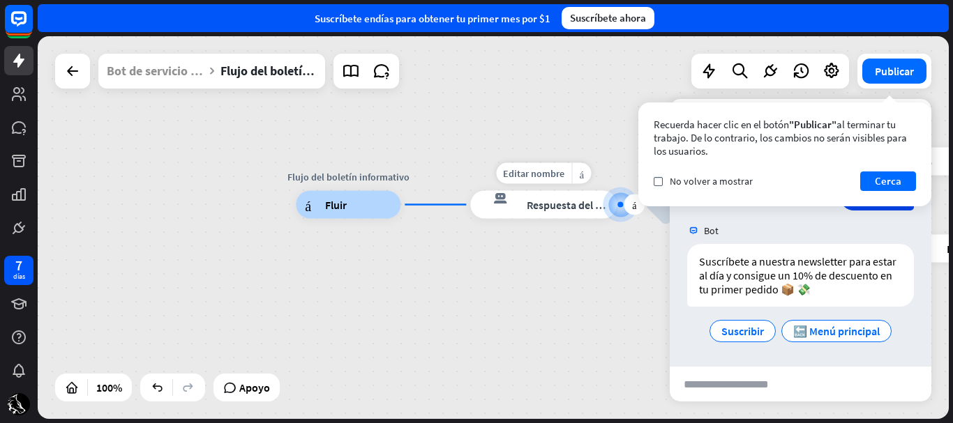
drag, startPoint x: 416, startPoint y: 192, endPoint x: 256, endPoint y: 157, distance: 164.2
click at [256, 157] on div "Flujo del boletín informativo árbol constructor Fluir Editar nombre más_amarill…" at bounding box center [493, 227] width 911 height 383
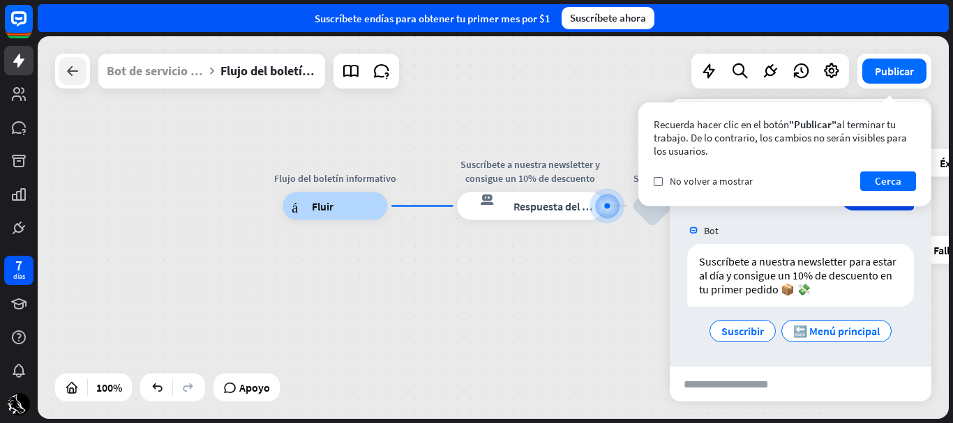
click at [82, 59] on div at bounding box center [73, 71] width 28 height 28
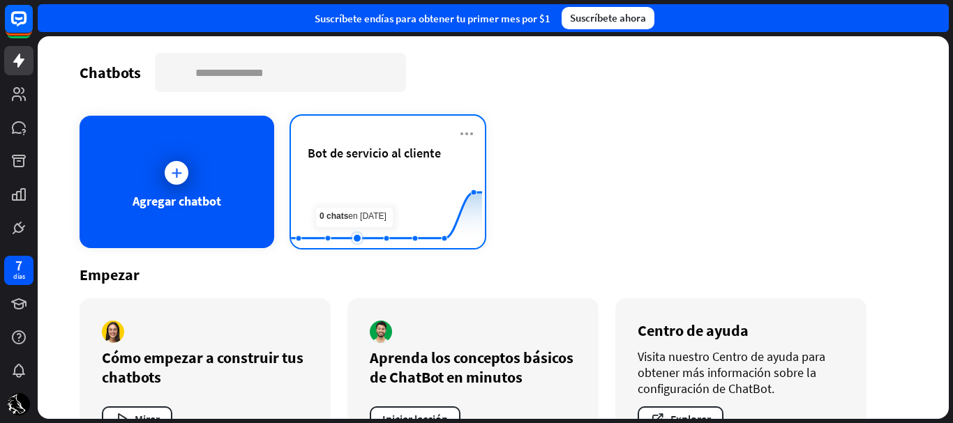
click at [355, 211] on rect at bounding box center [386, 213] width 191 height 87
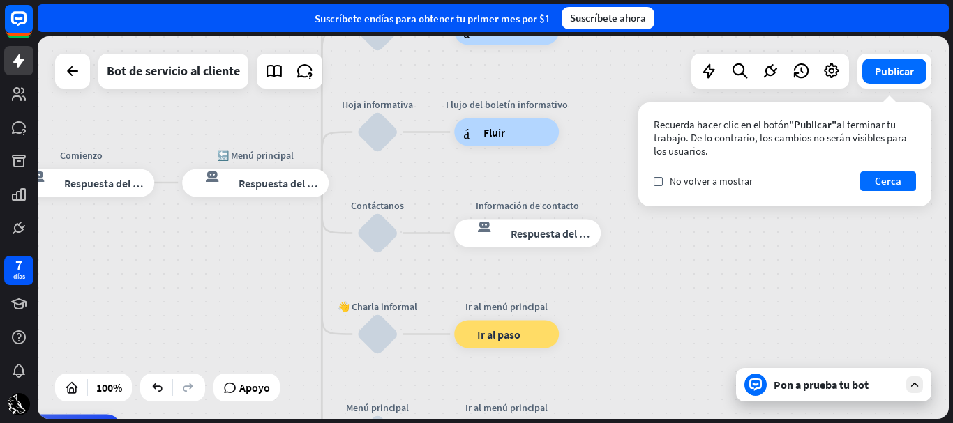
drag, startPoint x: 505, startPoint y: 103, endPoint x: 151, endPoint y: 342, distance: 428.0
click at [151, 342] on div "inicio_2 Punto de inicio Comienzo respuesta del bot de bloqueo Respuesta del bo…" at bounding box center [493, 227] width 911 height 383
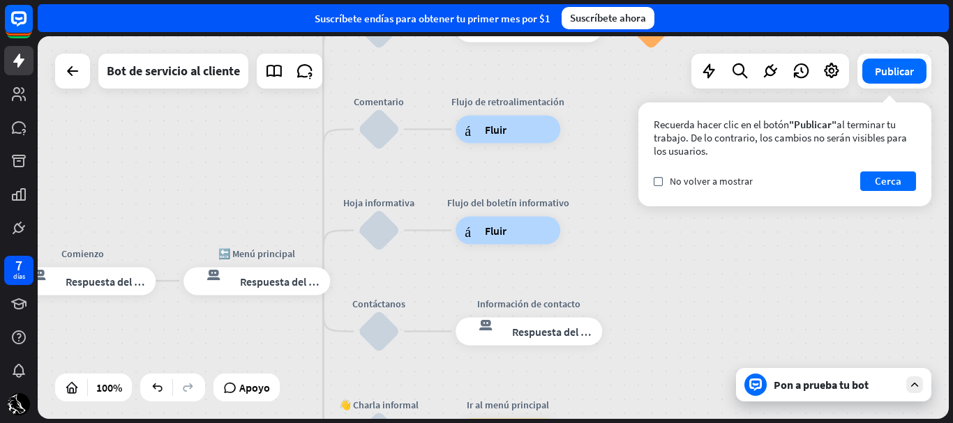
drag, startPoint x: 672, startPoint y: 242, endPoint x: 673, endPoint y: 338, distance: 95.6
click at [673, 338] on div "inicio_2 Punto de inicio Comienzo respuesta del bot de bloqueo Respuesta del bo…" at bounding box center [493, 227] width 911 height 383
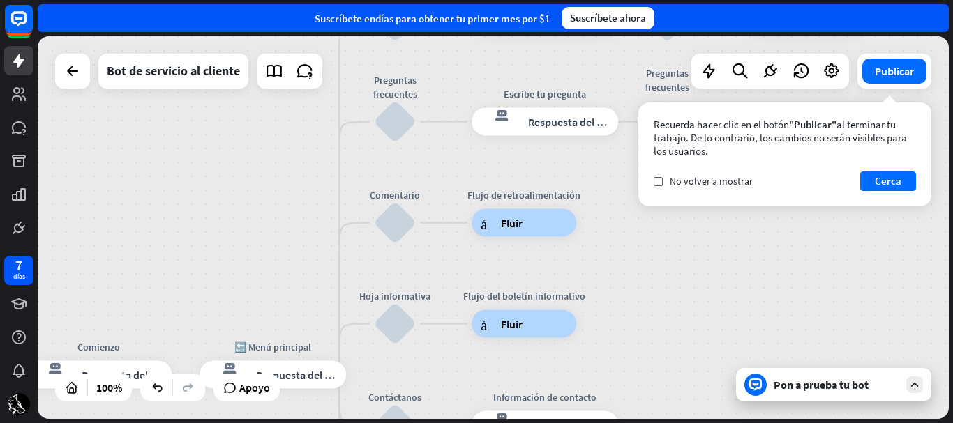
drag, startPoint x: 658, startPoint y: 299, endPoint x: 675, endPoint y: 392, distance: 94.2
click at [675, 392] on div "inicio_2 Punto de inicio Comienzo respuesta del bot de bloqueo Respuesta del bo…" at bounding box center [493, 227] width 911 height 383
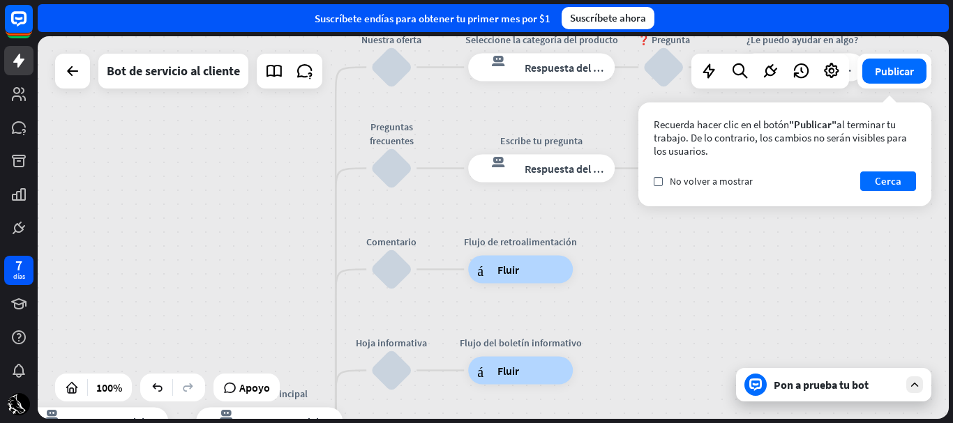
drag, startPoint x: 666, startPoint y: 289, endPoint x: 661, endPoint y: 352, distance: 63.0
click at [661, 352] on div "inicio_2 Punto de inicio Comienzo respuesta del bot de bloqueo Respuesta del bo…" at bounding box center [493, 227] width 911 height 383
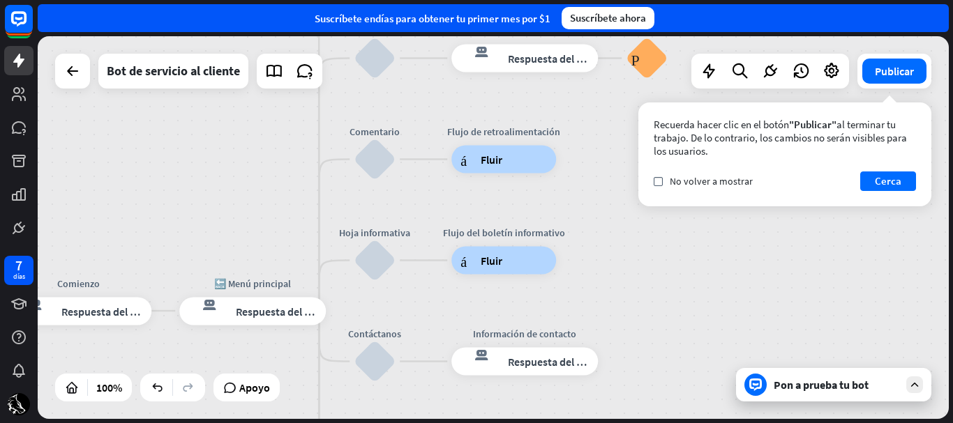
drag, startPoint x: 663, startPoint y: 285, endPoint x: 649, endPoint y: 107, distance: 177.7
click at [649, 107] on div "inicio_2 Punto de inicio Comienzo respuesta del bot de bloqueo Respuesta del bo…" at bounding box center [493, 227] width 911 height 383
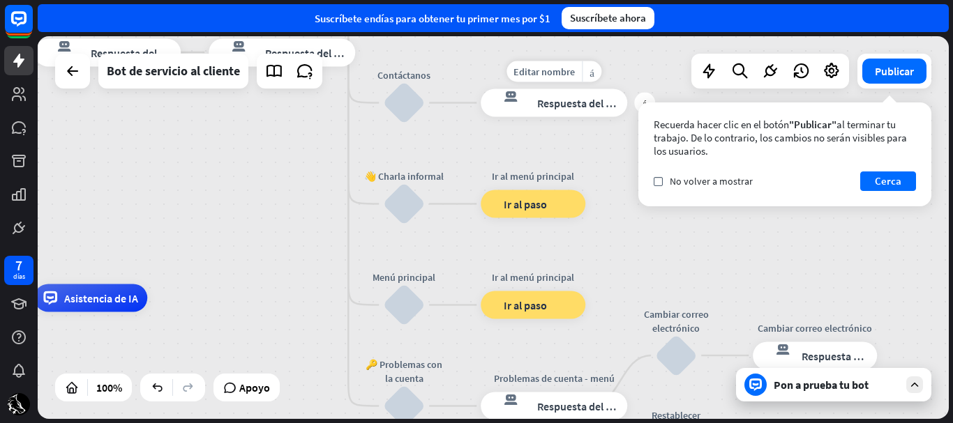
drag, startPoint x: 608, startPoint y: 310, endPoint x: 636, endPoint y: 85, distance: 226.4
click at [627, 89] on div "Editar nombre más_amarillo más respuesta del bot de bloqueo Respuesta del bot" at bounding box center [554, 103] width 146 height 28
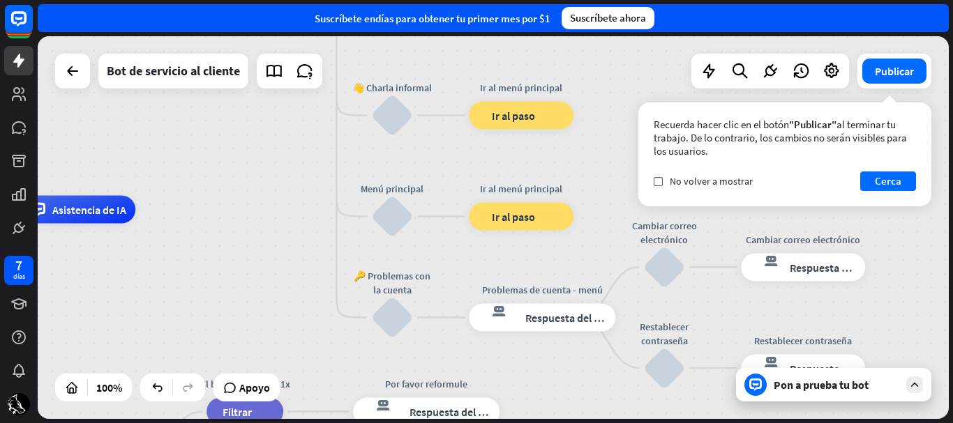
drag, startPoint x: 309, startPoint y: 307, endPoint x: 297, endPoint y: 218, distance: 89.4
click at [297, 218] on div "inicio_2 Punto de inicio Comienzo respuesta del bot de bloqueo Respuesta del bo…" at bounding box center [303, 401] width 911 height 383
click at [408, 278] on font "Editar nombre" at bounding box center [382, 279] width 61 height 13
click at [276, 301] on div "inicio_2 Punto de inicio Comienzo respuesta del bot de bloqueo Respuesta del bo…" at bounding box center [303, 401] width 911 height 383
click at [403, 322] on div "bloquear_entrada_de_usuario" at bounding box center [392, 318] width 42 height 42
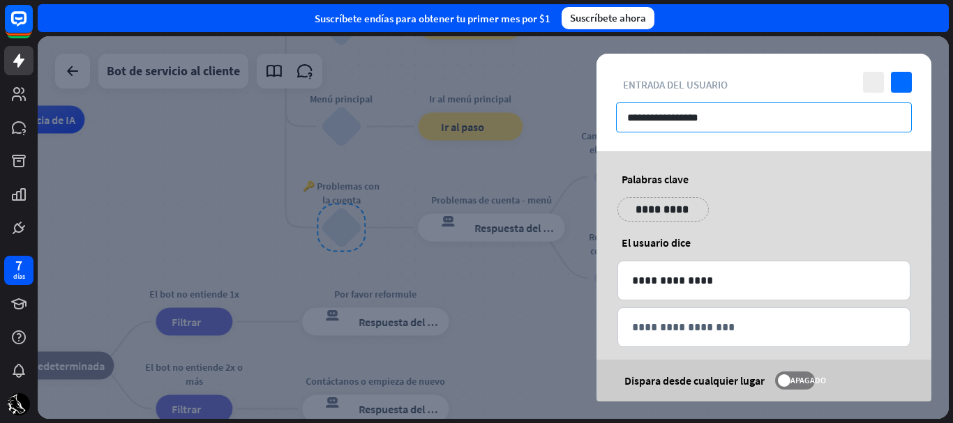
click at [725, 119] on input "**********" at bounding box center [764, 118] width 296 height 30
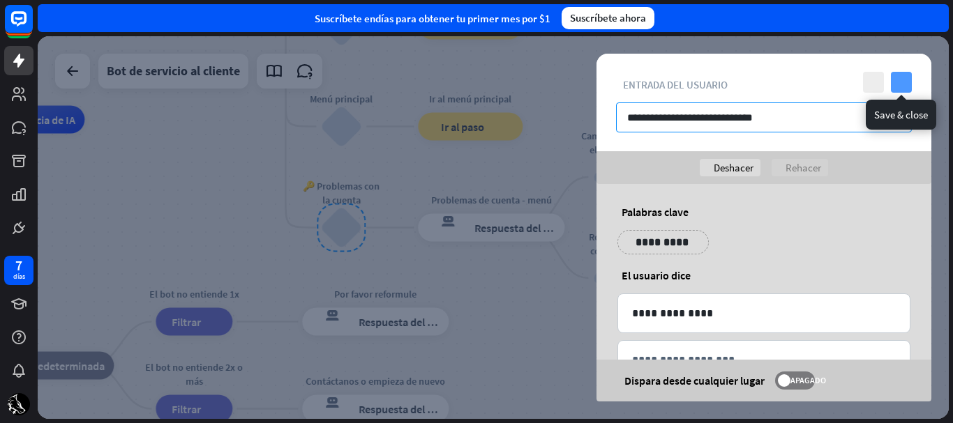
type input "**********"
click at [901, 90] on icon "controlar" at bounding box center [901, 82] width 21 height 21
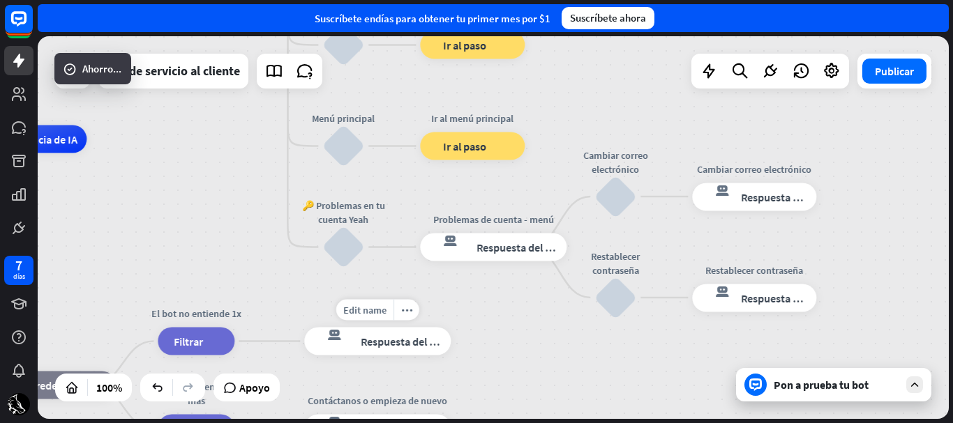
drag, startPoint x: 474, startPoint y: 283, endPoint x: 479, endPoint y: 310, distance: 27.0
click at [479, 310] on div "inicio_2 Punto de inicio Comienzo respuesta del bot de bloqueo Respuesta del bo…" at bounding box center [254, 331] width 911 height 383
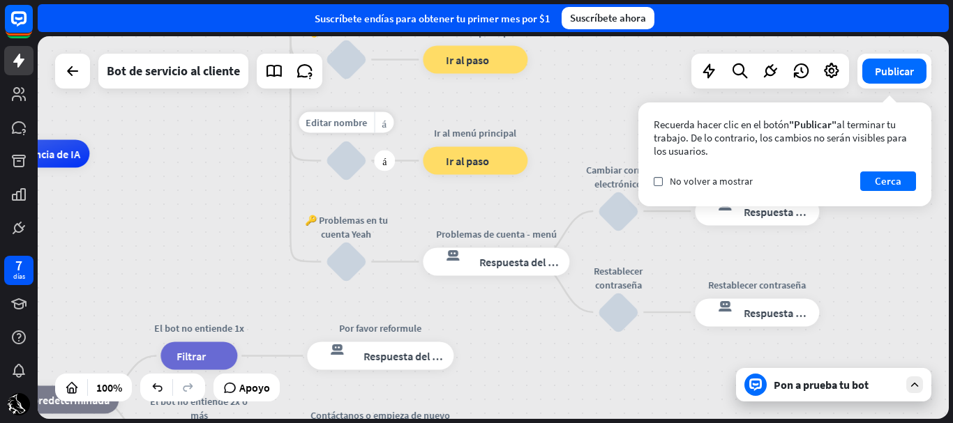
click at [355, 160] on div "bloquear_entrada_de_usuario" at bounding box center [346, 161] width 42 height 42
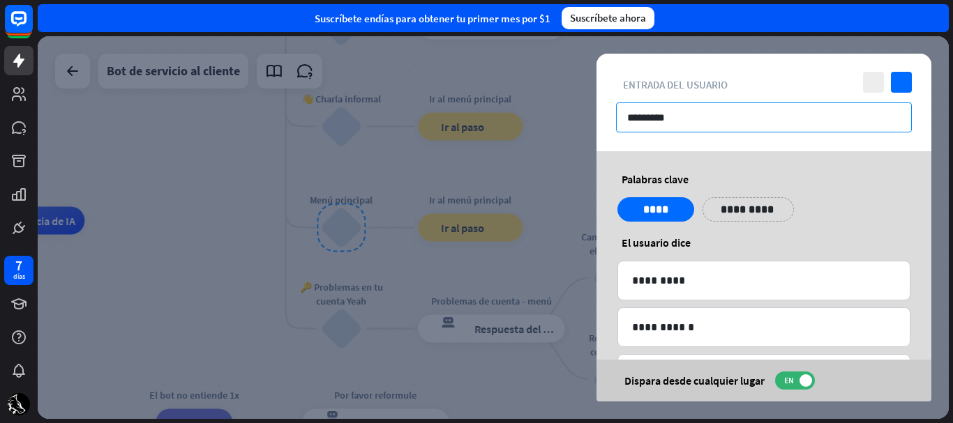
click at [687, 118] on input "*********" at bounding box center [764, 118] width 296 height 30
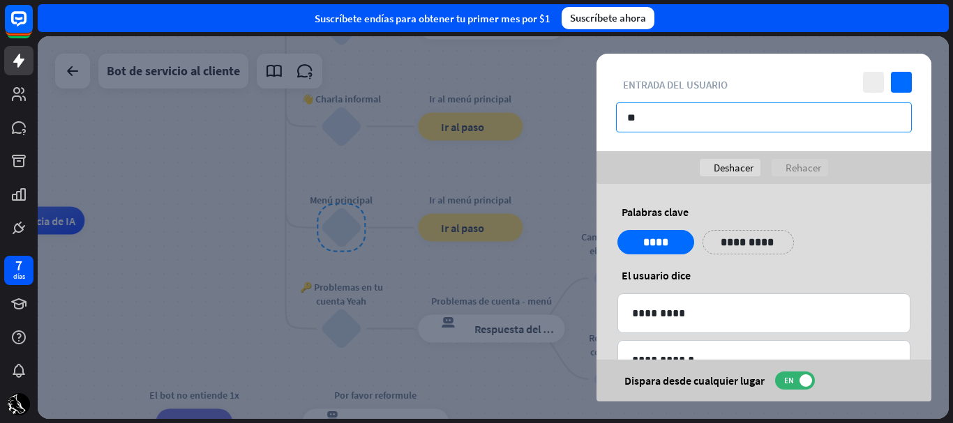
type input "*"
type input "**********"
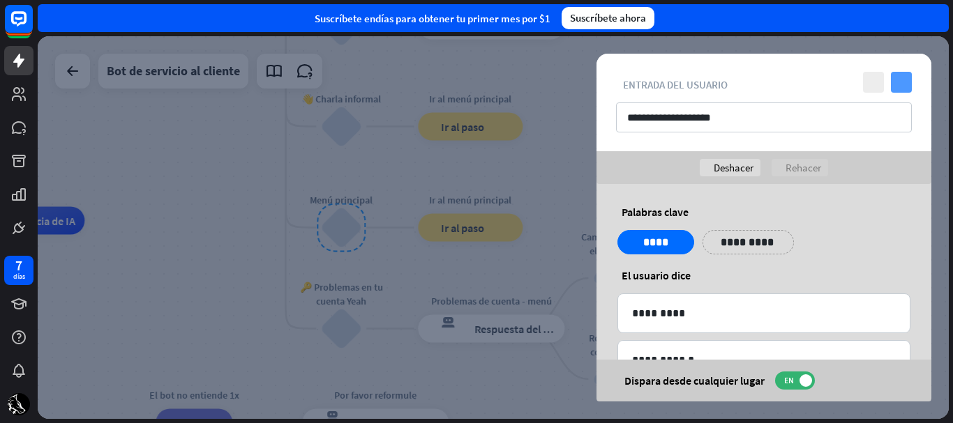
click at [896, 78] on icon "controlar" at bounding box center [901, 82] width 21 height 21
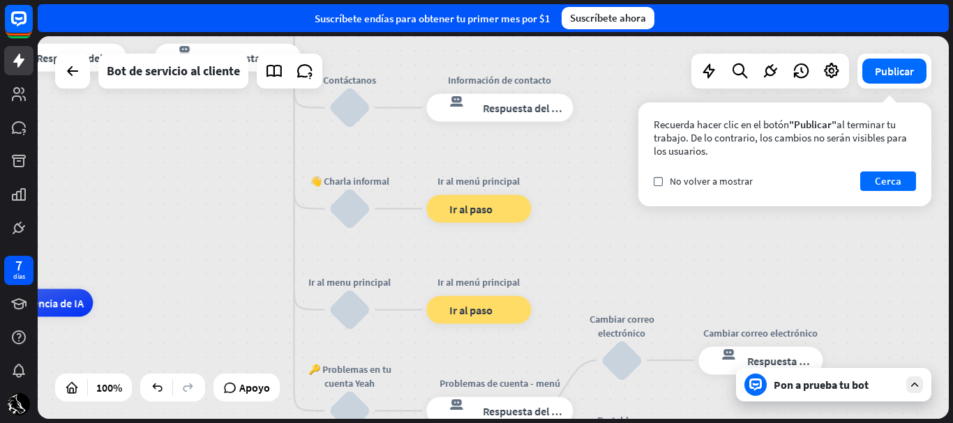
drag, startPoint x: 232, startPoint y: 216, endPoint x: 245, endPoint y: 301, distance: 86.8
click at [245, 301] on div "inicio_2 Punto de inicio Comienzo respuesta del bot de bloqueo Respuesta del bo…" at bounding box center [493, 227] width 911 height 383
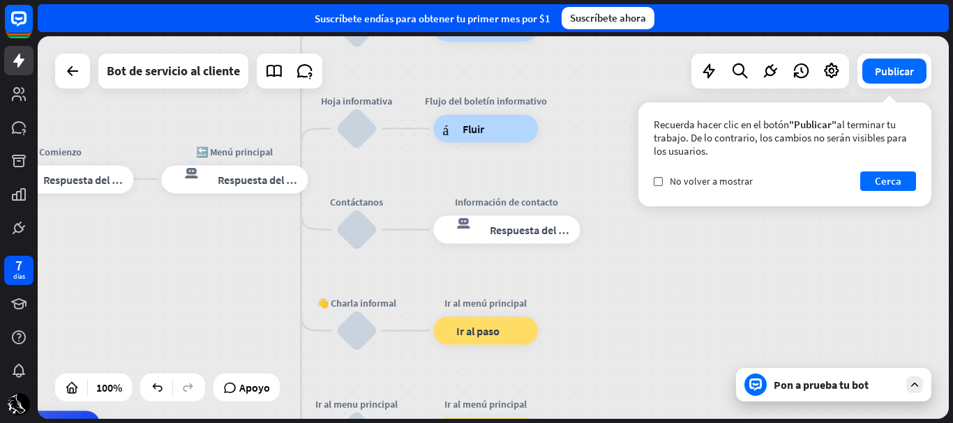
drag, startPoint x: 263, startPoint y: 241, endPoint x: 262, endPoint y: 321, distance: 79.5
click at [262, 321] on div "inicio_2 Punto de inicio Comienzo respuesta del bot de bloqueo Respuesta del bo…" at bounding box center [493, 227] width 911 height 383
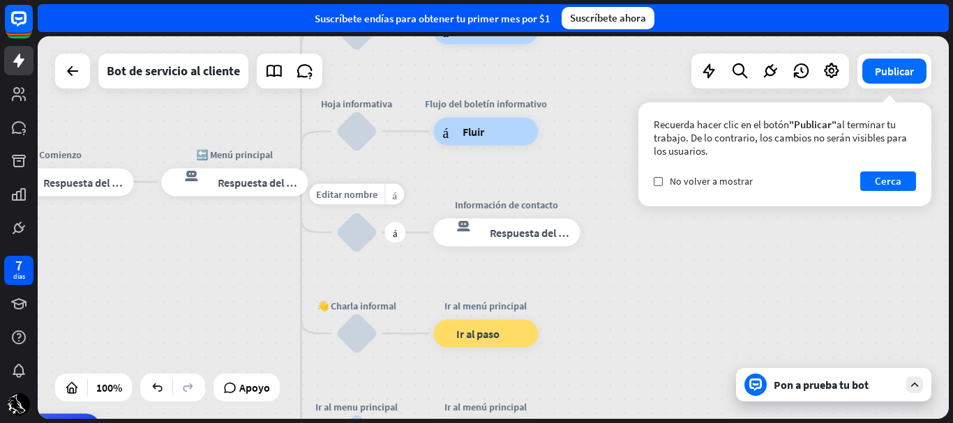
click at [348, 225] on div "bloquear_entrada_de_usuario" at bounding box center [357, 233] width 42 height 42
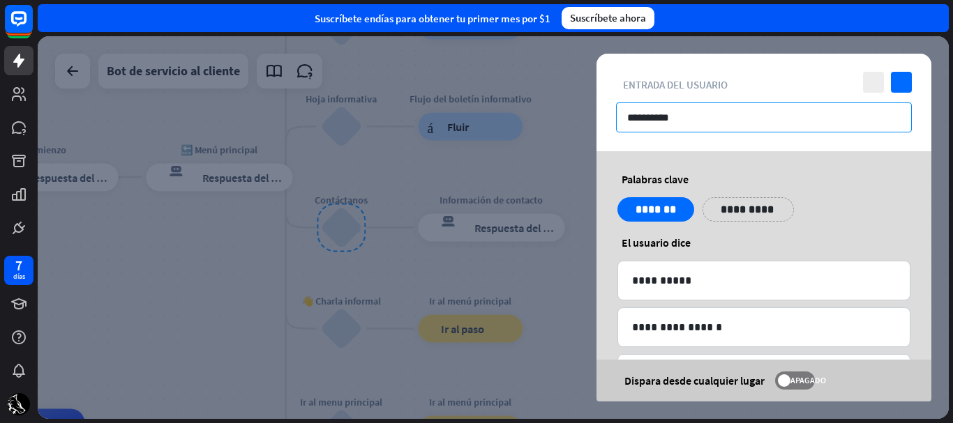
drag, startPoint x: 684, startPoint y: 123, endPoint x: 542, endPoint y: 133, distance: 141.9
click at [542, 133] on div "**********" at bounding box center [493, 227] width 911 height 383
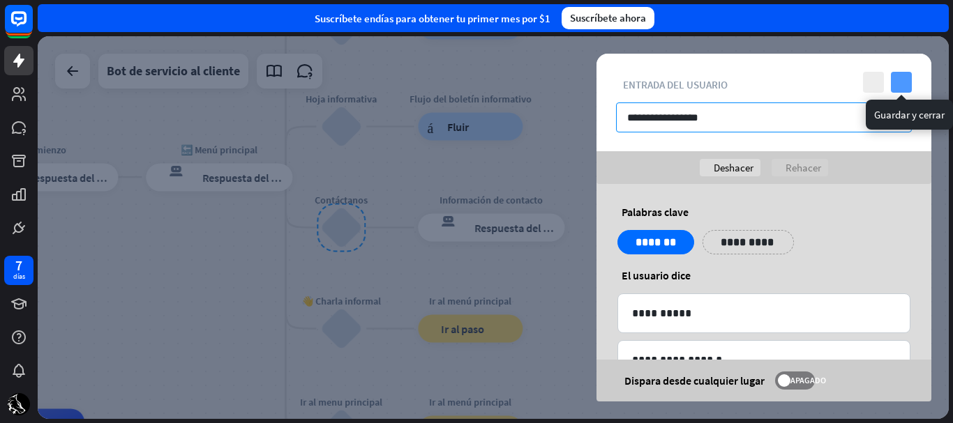
type input "**********"
click at [907, 75] on icon "controlar" at bounding box center [901, 82] width 21 height 21
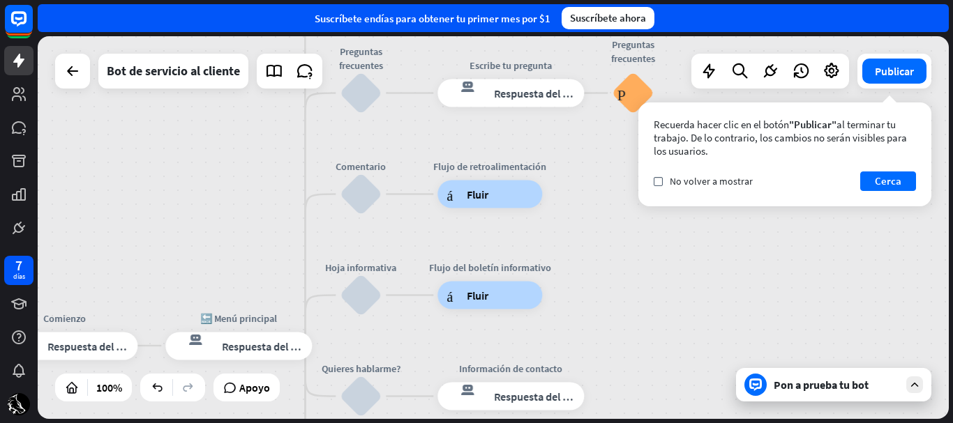
drag, startPoint x: 393, startPoint y: 182, endPoint x: 412, endPoint y: 346, distance: 165.1
click at [412, 346] on div "inicio_2 Punto de inicio Comienzo respuesta del bot de bloqueo Respuesta del bo…" at bounding box center [493, 227] width 911 height 383
click at [360, 306] on div "bloquear_entrada_de_usuario" at bounding box center [361, 297] width 42 height 42
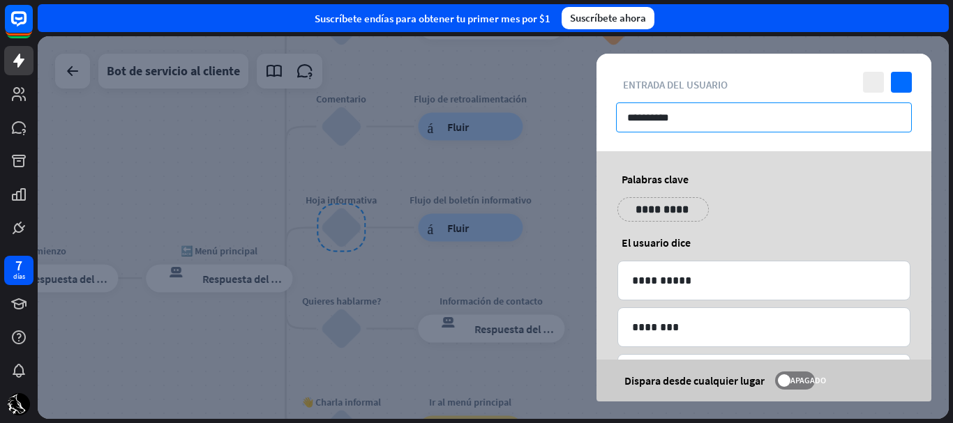
drag, startPoint x: 711, startPoint y: 123, endPoint x: 605, endPoint y: 126, distance: 105.4
click at [605, 126] on div "**********" at bounding box center [763, 103] width 335 height 98
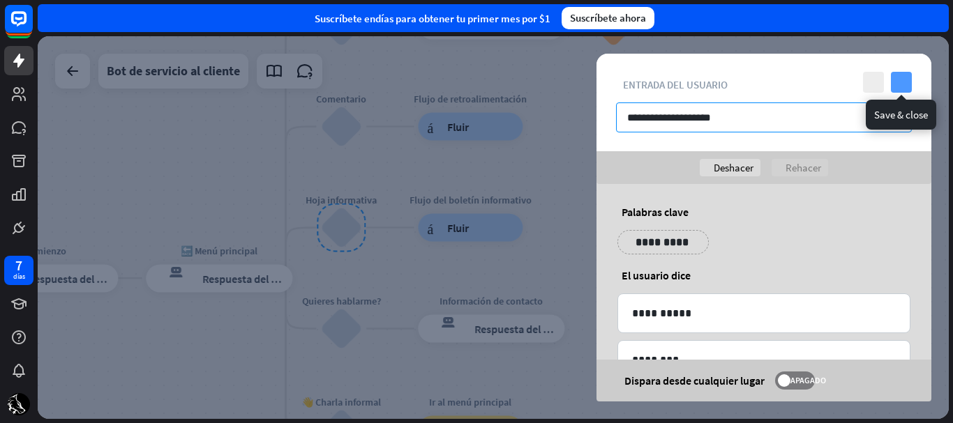
type input "**********"
click at [898, 82] on icon "controlar" at bounding box center [901, 82] width 21 height 21
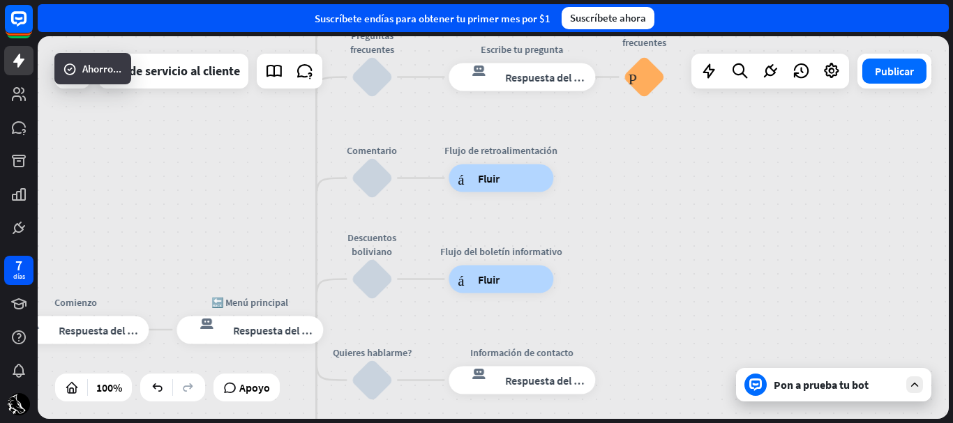
drag, startPoint x: 639, startPoint y: 266, endPoint x: 657, endPoint y: 299, distance: 38.1
click at [657, 299] on div "inicio_2 Punto de inicio Comienzo respuesta del bot de bloqueo Respuesta del bo…" at bounding box center [493, 227] width 911 height 383
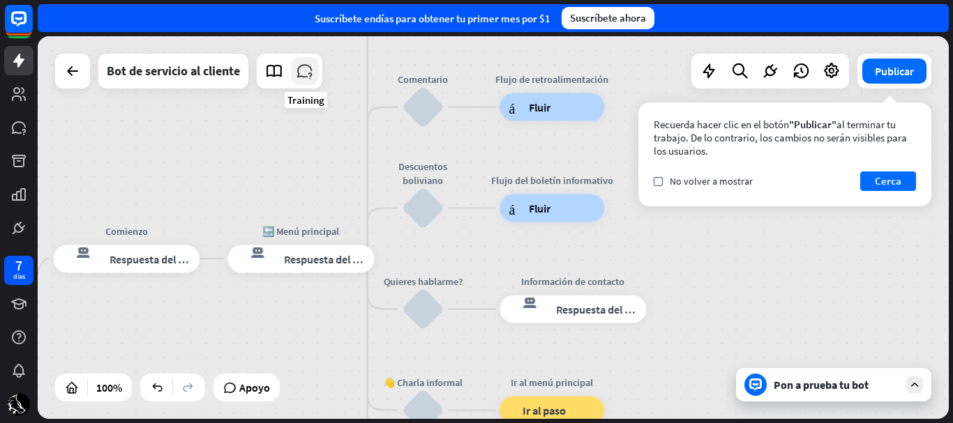
drag, startPoint x: 259, startPoint y: 202, endPoint x: 298, endPoint y: 78, distance: 130.2
click at [298, 78] on div "inicio_2 Punto de inicio Comienzo respuesta del bot de bloqueo Respuesta del bo…" at bounding box center [493, 227] width 911 height 383
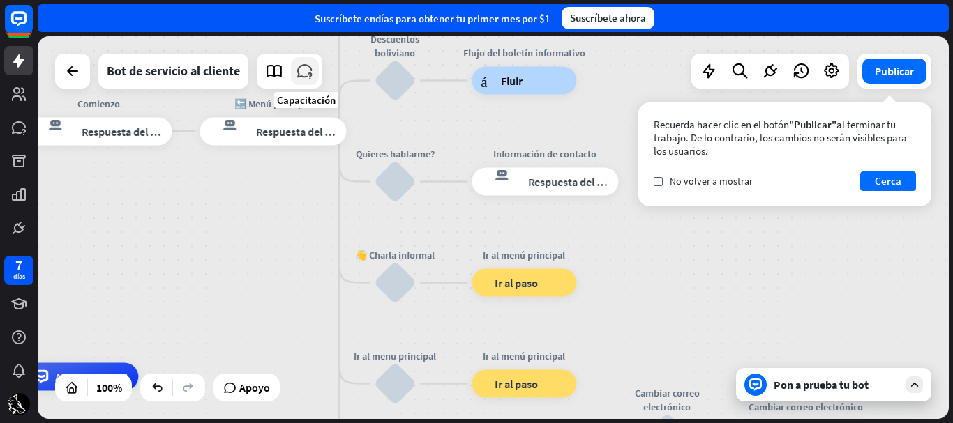
drag, startPoint x: 324, startPoint y: 206, endPoint x: 296, endPoint y: 63, distance: 145.7
click at [296, 63] on div "inicio_2 Punto de inicio Comienzo respuesta del bot de bloqueo Respuesta del bo…" at bounding box center [493, 227] width 911 height 383
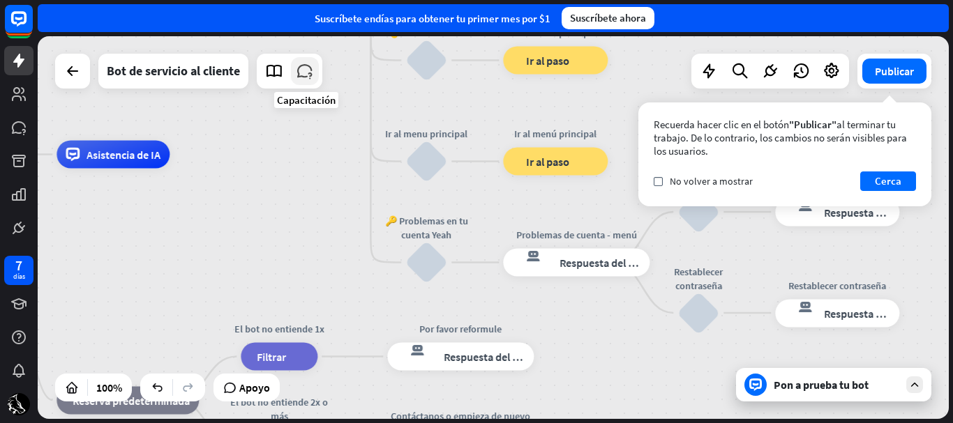
drag, startPoint x: 273, startPoint y: 281, endPoint x: 310, endPoint y: 76, distance: 208.4
click at [310, 76] on div "inicio_2 Punto de inicio Comienzo respuesta del bot de bloqueo Respuesta del bo…" at bounding box center [493, 227] width 911 height 383
click at [472, 354] on font "Respuesta del bot" at bounding box center [486, 357] width 85 height 14
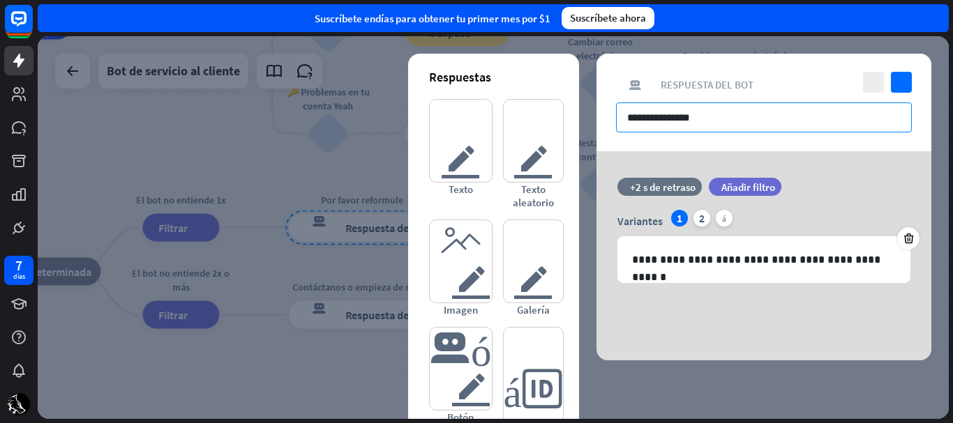
drag, startPoint x: 721, startPoint y: 117, endPoint x: 584, endPoint y: 111, distance: 137.6
click at [584, 111] on div "**********" at bounding box center [493, 227] width 911 height 383
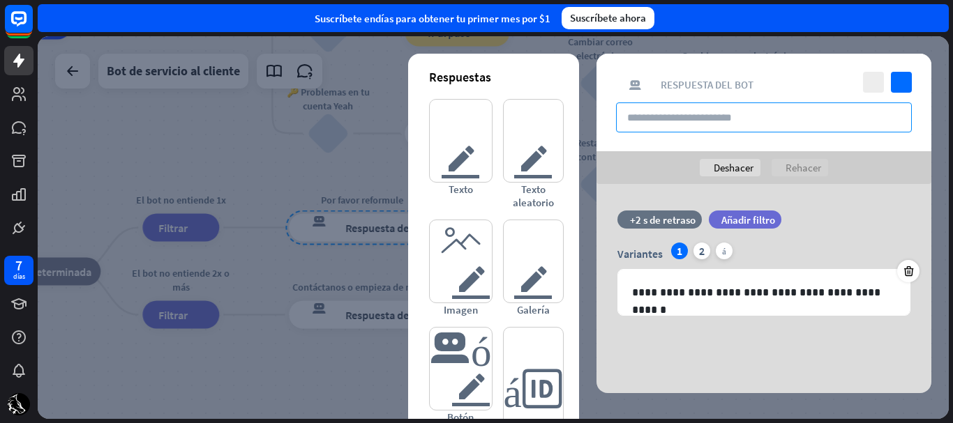
type input "*"
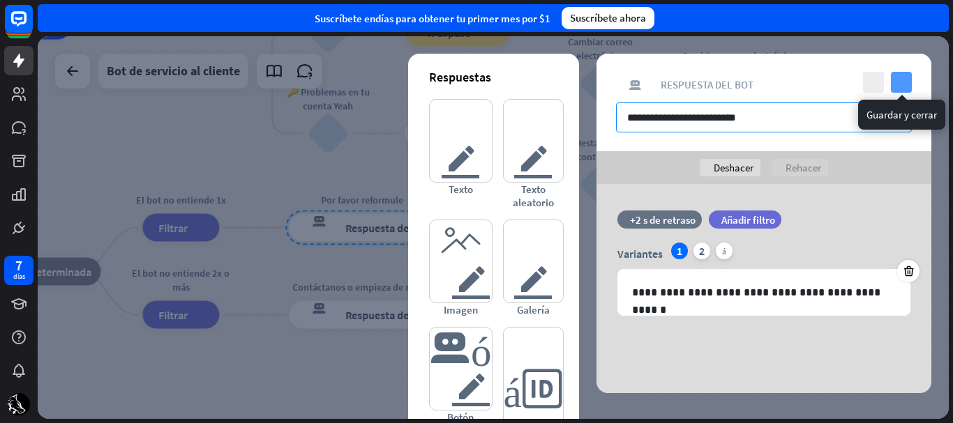
type input "**********"
click at [903, 83] on icon "controlar" at bounding box center [901, 82] width 21 height 21
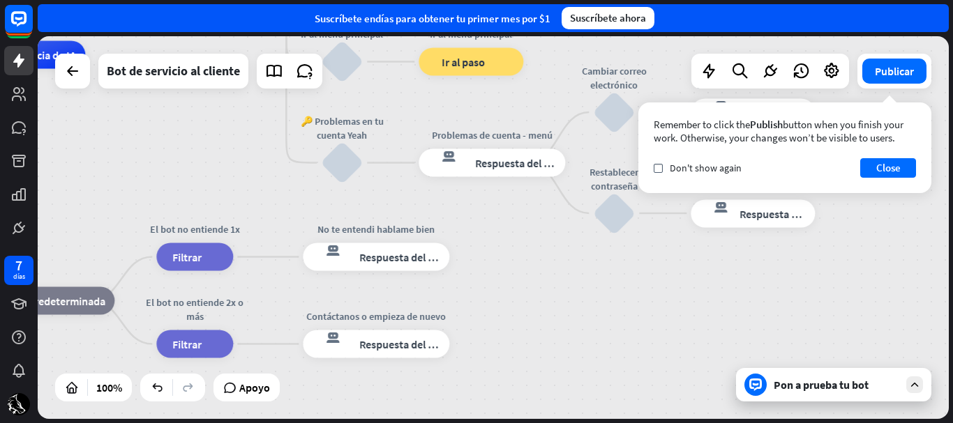
drag, startPoint x: 504, startPoint y: 286, endPoint x: 523, endPoint y: 298, distance: 22.8
click at [523, 298] on div "inicio_2 Punto de inicio Comienzo respuesta del bot de bloqueo Respuesta del bo…" at bounding box center [253, 246] width 911 height 383
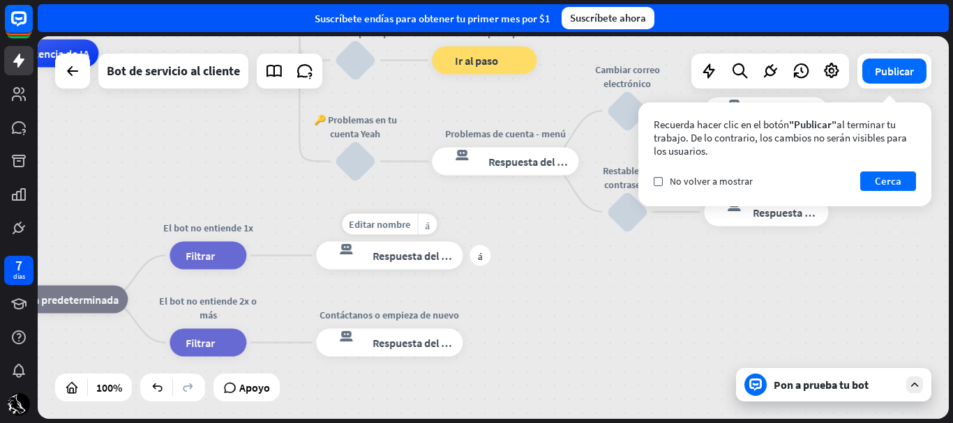
click at [404, 253] on font "Respuesta del bot" at bounding box center [414, 256] width 85 height 14
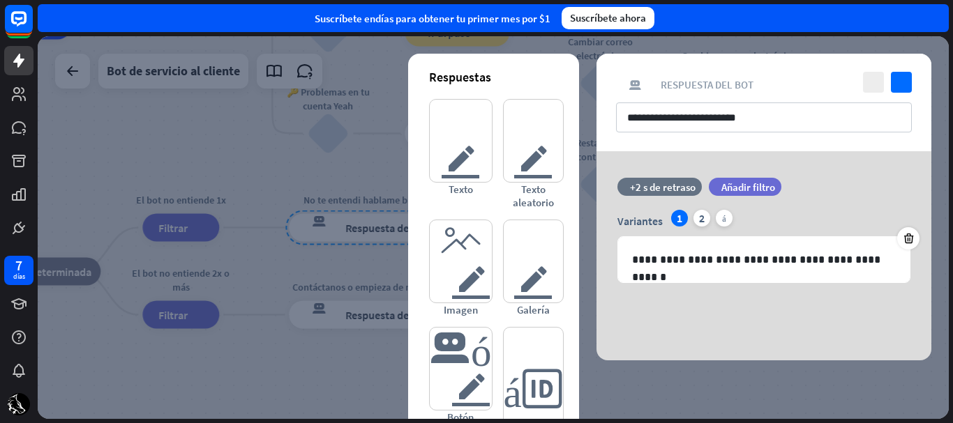
click at [346, 315] on div at bounding box center [493, 227] width 911 height 383
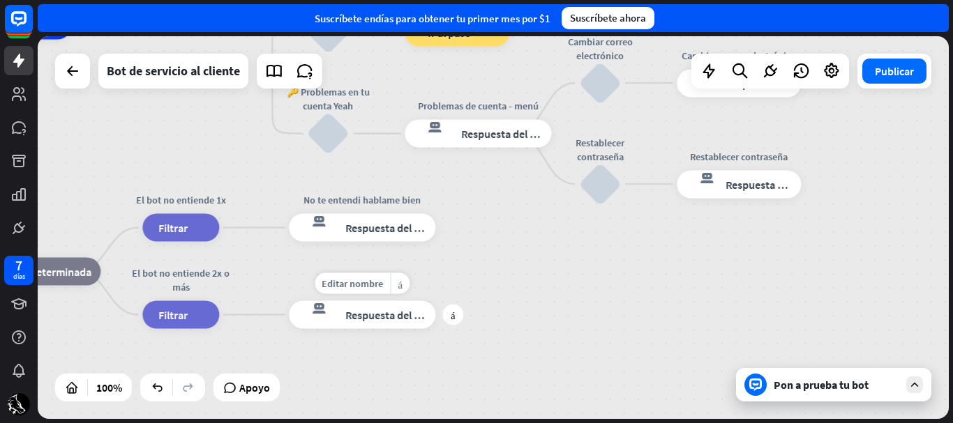
click at [346, 315] on font "Respuesta del bot" at bounding box center [387, 315] width 85 height 14
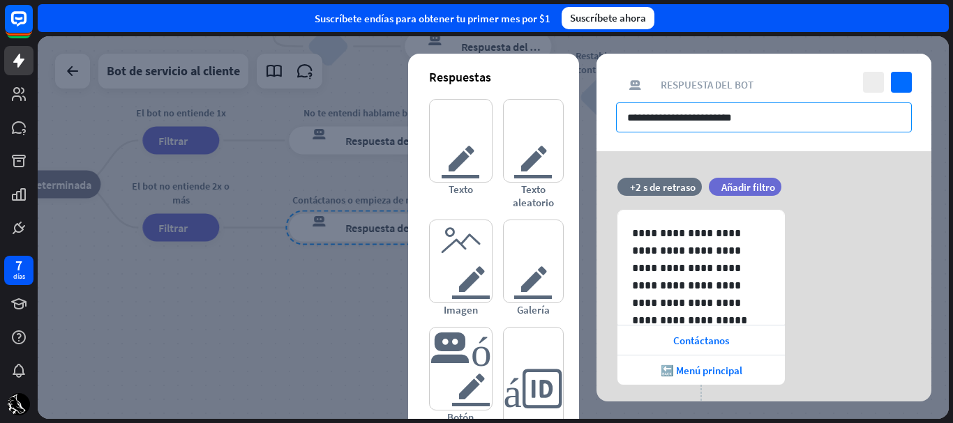
drag, startPoint x: 750, startPoint y: 103, endPoint x: 620, endPoint y: 117, distance: 130.5
click at [620, 117] on input "**********" at bounding box center [764, 118] width 296 height 30
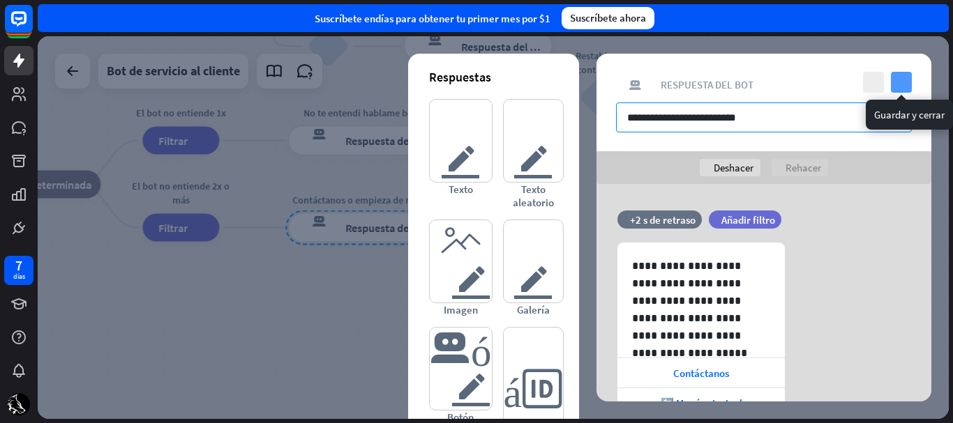
type input "**********"
click at [907, 83] on icon "controlar" at bounding box center [901, 82] width 21 height 21
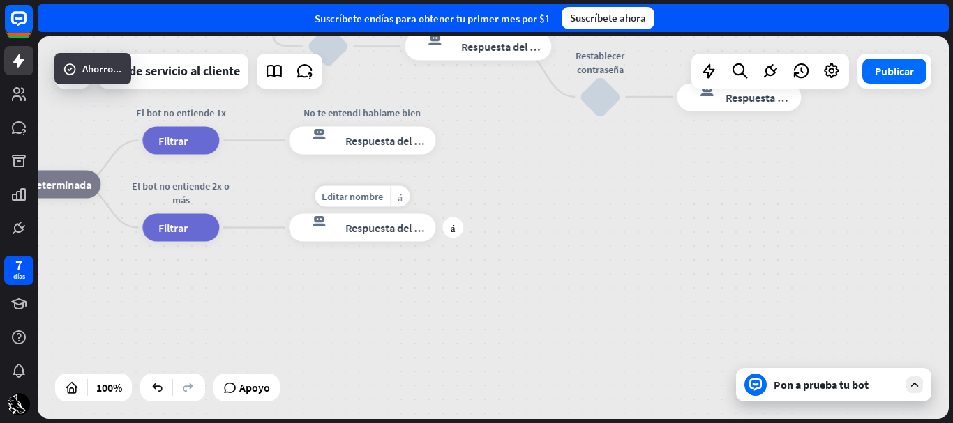
click at [396, 215] on div "respuesta del bot de bloqueo Respuesta del bot" at bounding box center [362, 228] width 146 height 28
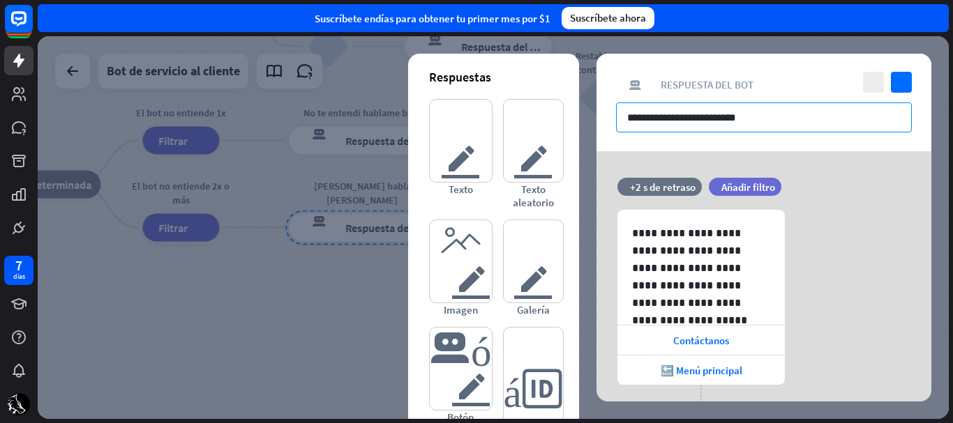
click at [734, 119] on input "**********" at bounding box center [764, 118] width 296 height 30
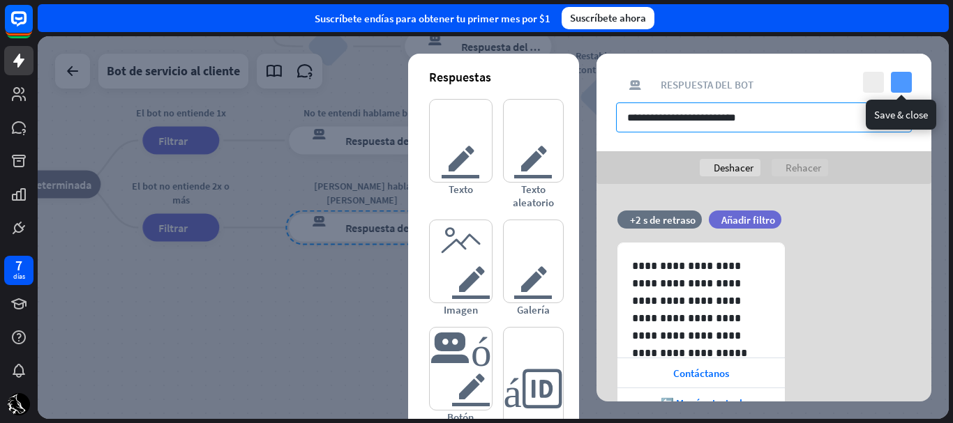
type input "**********"
click at [902, 77] on icon "controlar" at bounding box center [901, 82] width 21 height 21
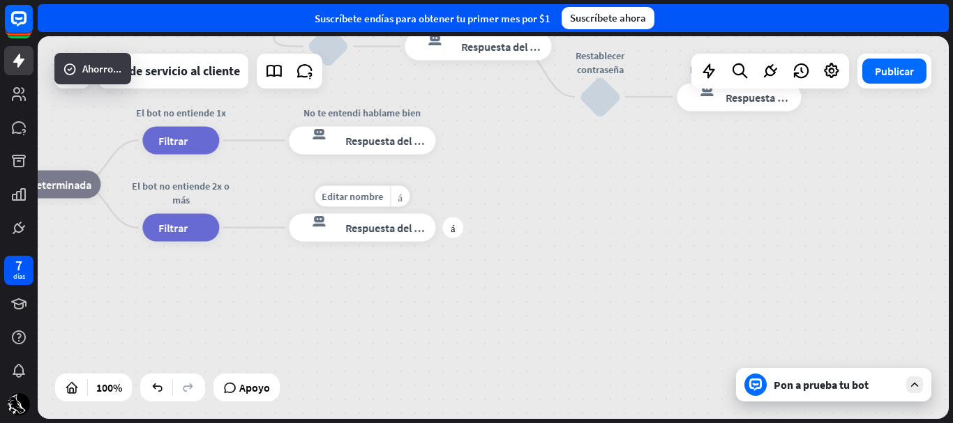
click at [424, 236] on div "respuesta del bot de bloqueo Respuesta del bot" at bounding box center [362, 228] width 146 height 28
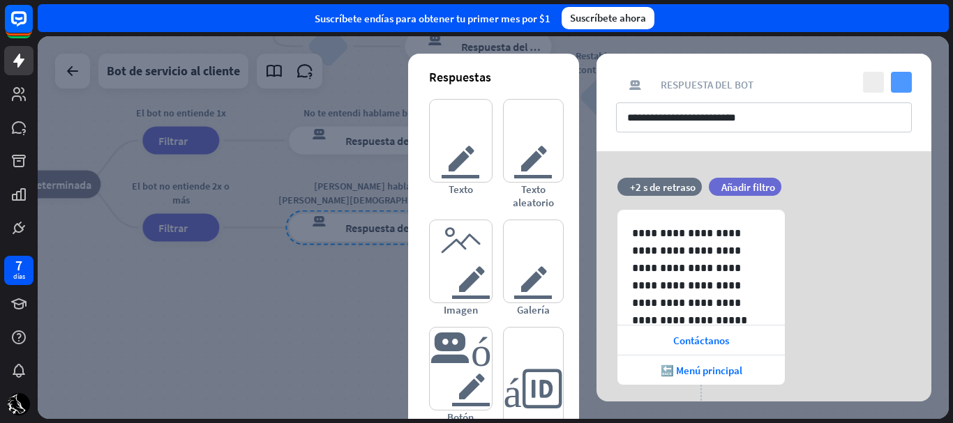
click at [907, 84] on icon "controlar" at bounding box center [901, 82] width 21 height 21
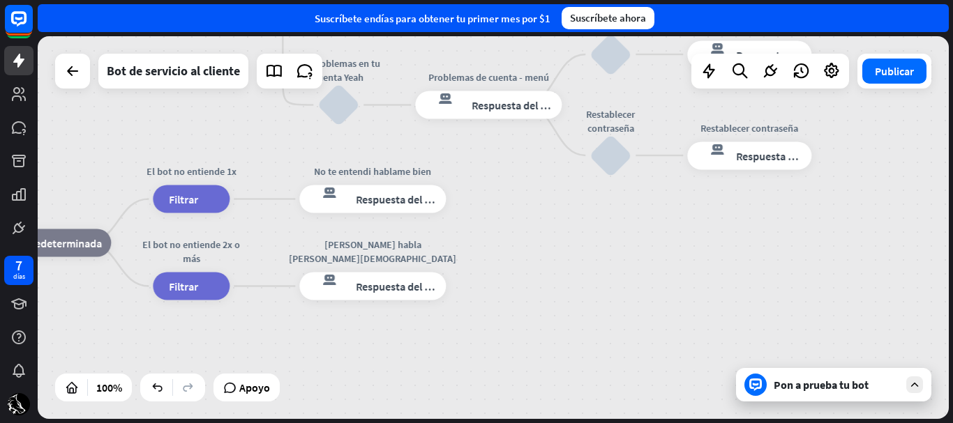
drag, startPoint x: 566, startPoint y: 225, endPoint x: 577, endPoint y: 284, distance: 60.2
click at [577, 284] on div "inicio_2 Punto de inicio Comienzo respuesta del bot de bloqueo Respuesta del bo…" at bounding box center [249, 188] width 911 height 383
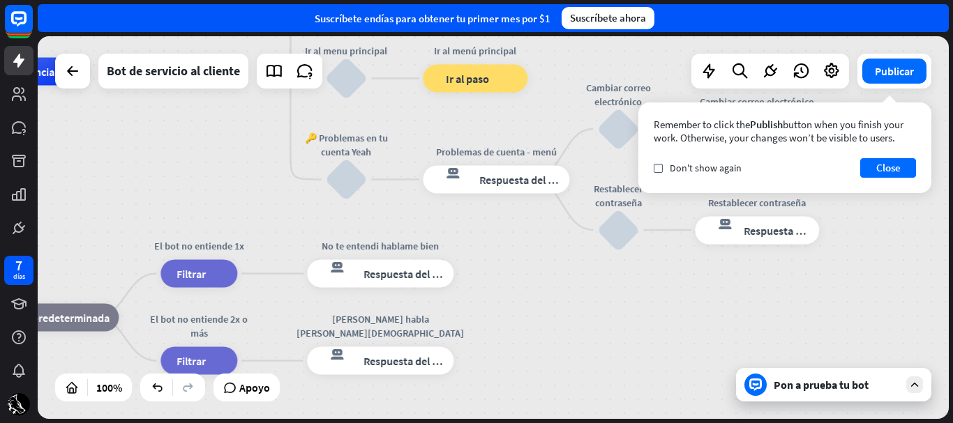
drag, startPoint x: 554, startPoint y: 204, endPoint x: 558, endPoint y: 271, distance: 67.1
click at [558, 271] on div "inicio_2 Punto de inicio Comienzo respuesta del bot de bloqueo Respuesta del bo…" at bounding box center [257, 263] width 911 height 383
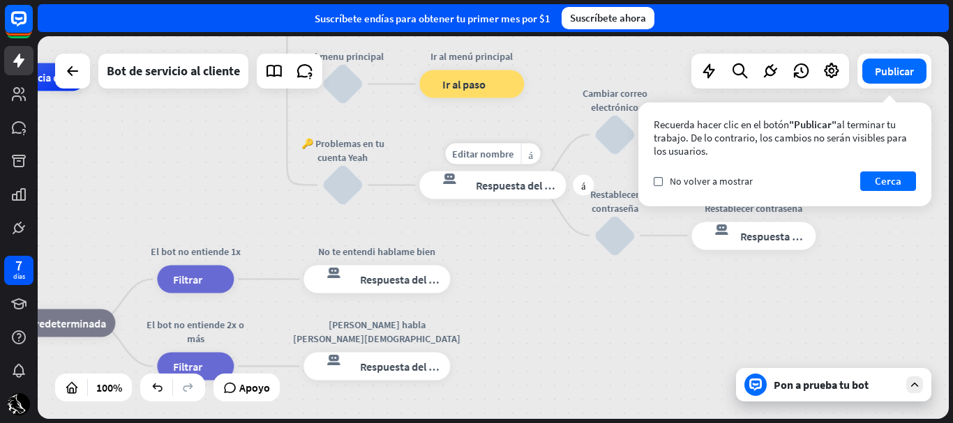
click at [519, 190] on font "Respuesta del bot" at bounding box center [518, 186] width 85 height 14
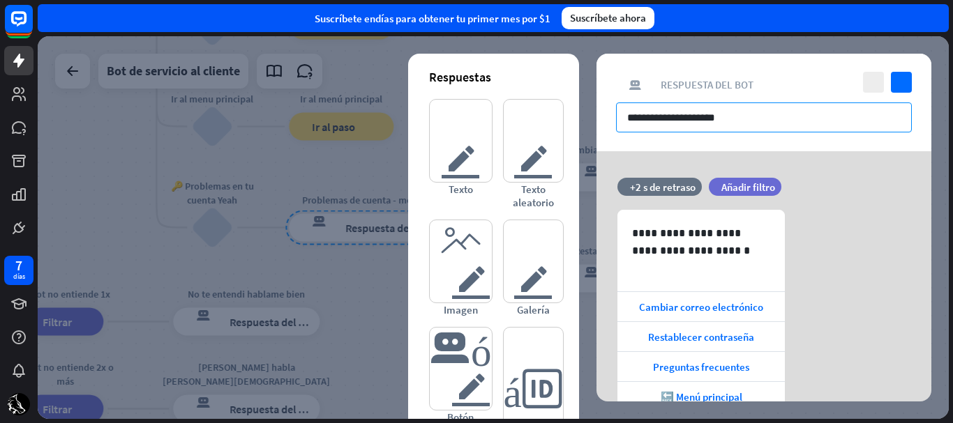
drag, startPoint x: 755, startPoint y: 120, endPoint x: 619, endPoint y: 145, distance: 137.6
click at [619, 145] on div "**********" at bounding box center [763, 103] width 335 height 98
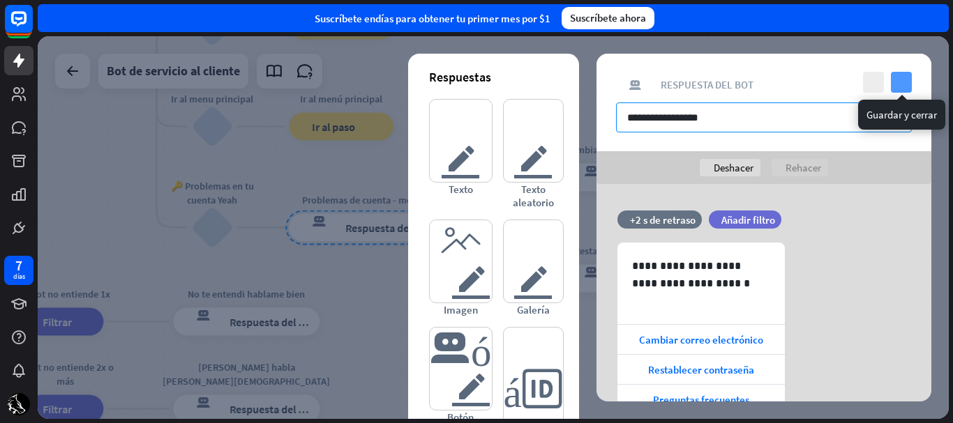
type input "**********"
click at [903, 81] on icon "controlar" at bounding box center [901, 82] width 21 height 21
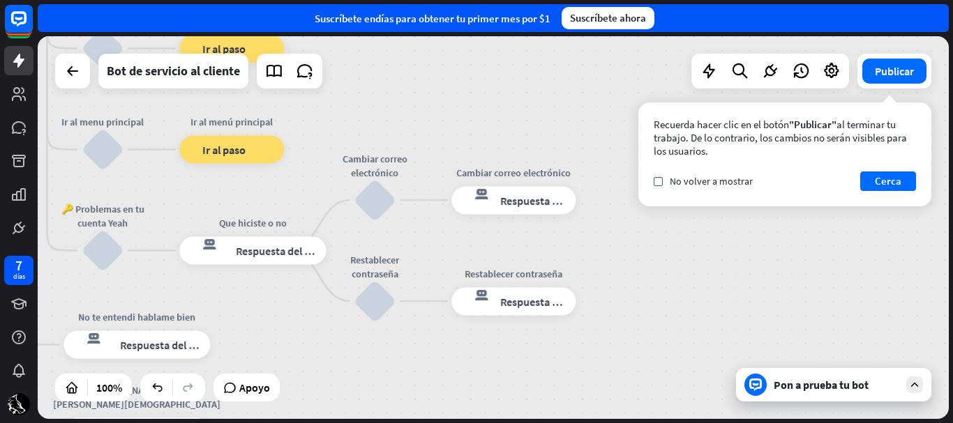
drag, startPoint x: 508, startPoint y: 100, endPoint x: 398, endPoint y: 123, distance: 111.9
click at [398, 123] on div "inicio_2 Punto de inicio Comienzo respuesta del bot de bloqueo Respuesta del bo…" at bounding box center [493, 227] width 911 height 383
click at [487, 201] on icon "respuesta del bot de bloqueo" at bounding box center [476, 200] width 33 height 28
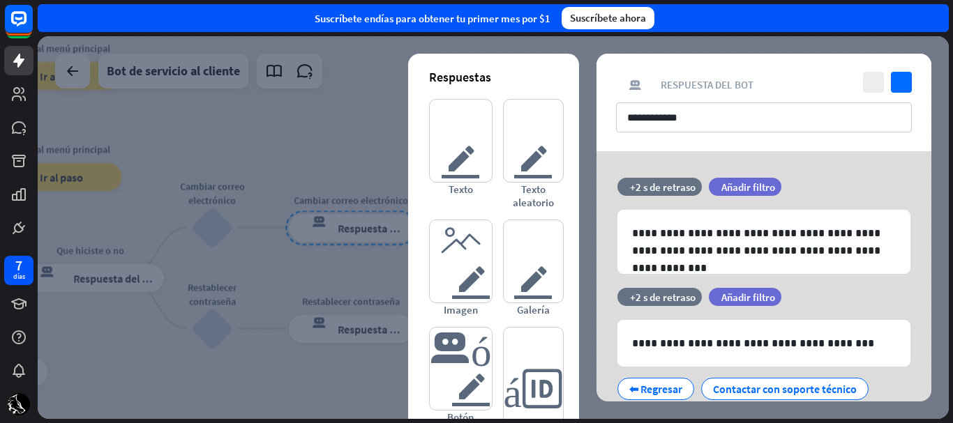
click at [332, 332] on div at bounding box center [493, 227] width 911 height 383
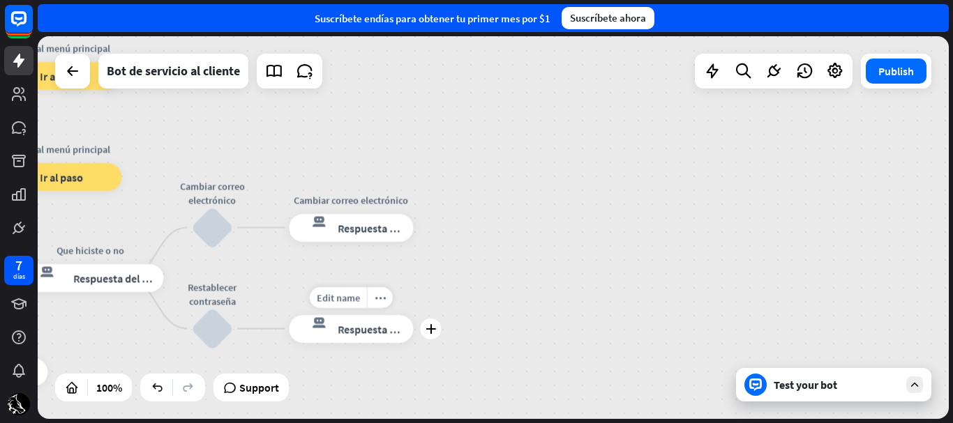
click at [332, 332] on div "respuesta del bot de bloqueo Respuesta del bot" at bounding box center [351, 329] width 124 height 28
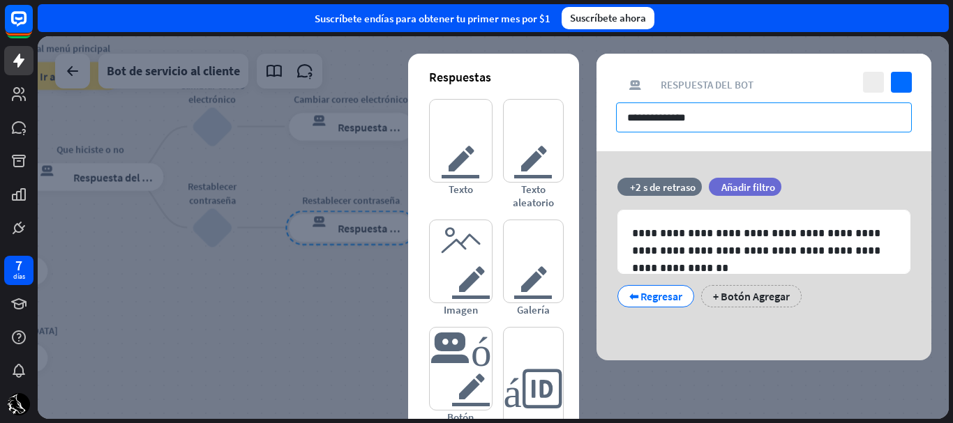
drag, startPoint x: 715, startPoint y: 116, endPoint x: 611, endPoint y: 142, distance: 106.9
click at [611, 142] on div "**********" at bounding box center [763, 103] width 335 height 98
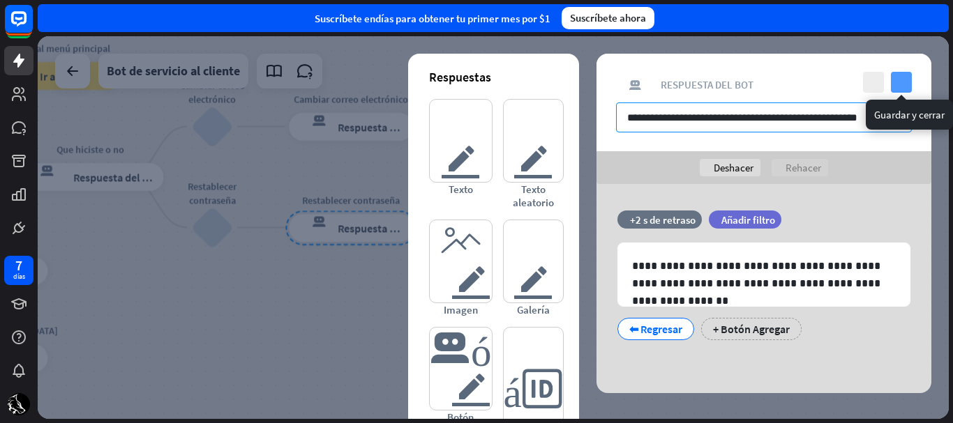
type input "**********"
click at [901, 84] on icon "controlar" at bounding box center [901, 82] width 21 height 21
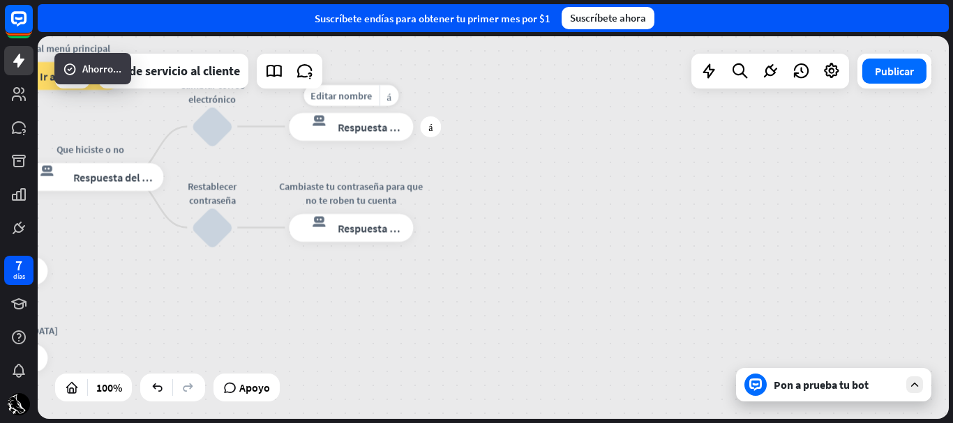
click at [376, 135] on div "respuesta del bot de bloqueo Respuesta del bot" at bounding box center [351, 127] width 124 height 28
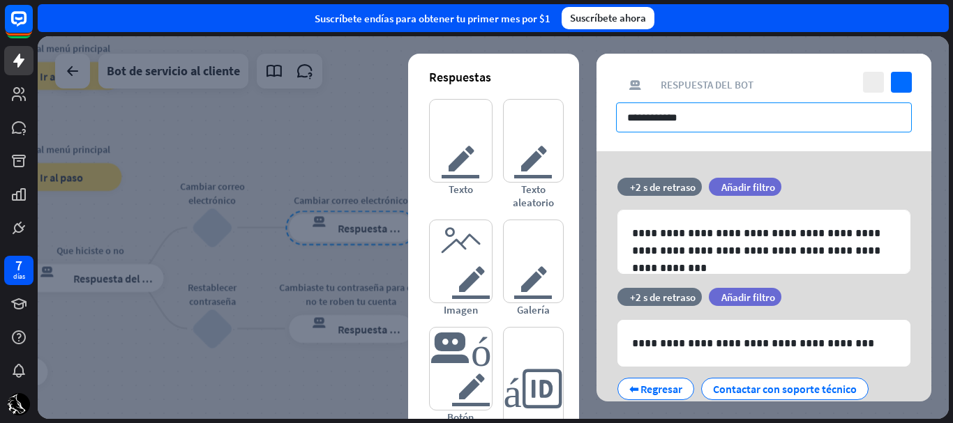
drag, startPoint x: 695, startPoint y: 115, endPoint x: 597, endPoint y: 121, distance: 97.9
click at [597, 121] on div "**********" at bounding box center [763, 103] width 335 height 98
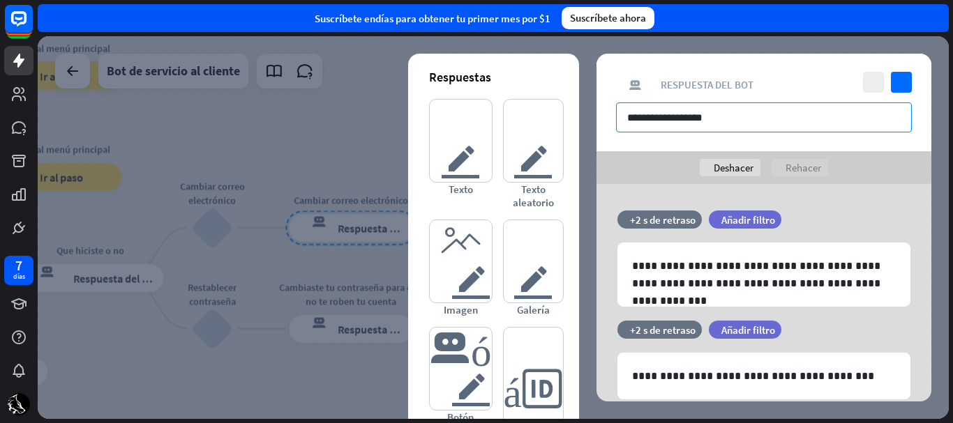
click at [644, 116] on input "**********" at bounding box center [764, 118] width 296 height 30
click at [707, 119] on input "**********" at bounding box center [764, 118] width 296 height 30
type input "**********"
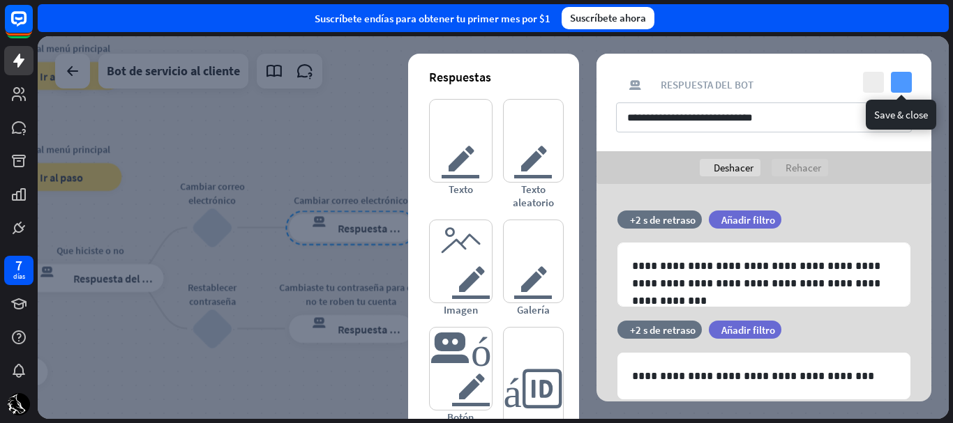
click at [901, 84] on icon "controlar" at bounding box center [901, 82] width 21 height 21
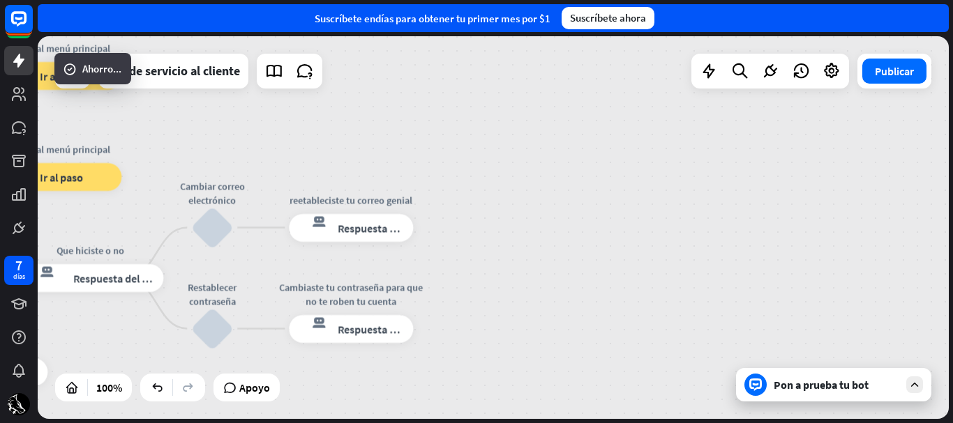
click at [615, 257] on div "inicio_2 Punto de inicio Comienzo respuesta del bot de bloqueo Respuesta del bo…" at bounding box center [493, 227] width 911 height 383
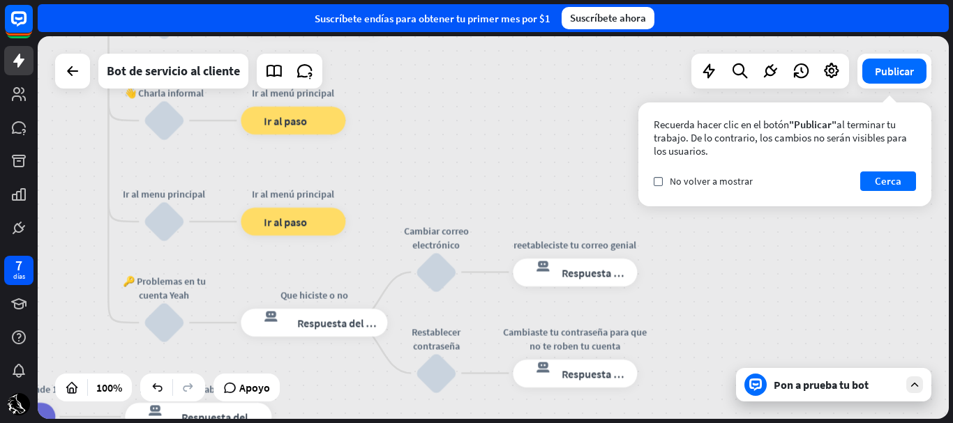
drag, startPoint x: 615, startPoint y: 257, endPoint x: 758, endPoint y: 232, distance: 145.2
click at [758, 232] on div "inicio_2 Punto de inicio Comienzo respuesta del bot de bloqueo Respuesta del bo…" at bounding box center [493, 227] width 911 height 383
click at [304, 225] on font "Ir al paso" at bounding box center [285, 222] width 43 height 14
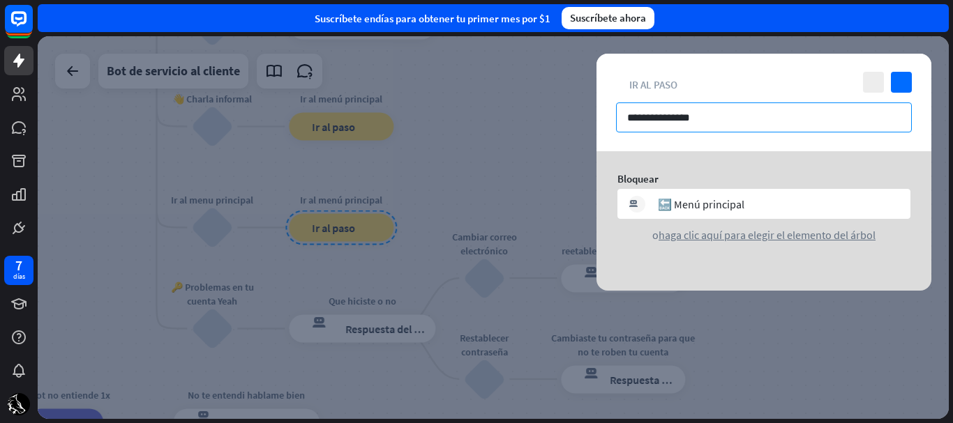
drag, startPoint x: 718, startPoint y: 115, endPoint x: 578, endPoint y: 123, distance: 141.2
click at [578, 123] on div "**********" at bounding box center [493, 227] width 911 height 383
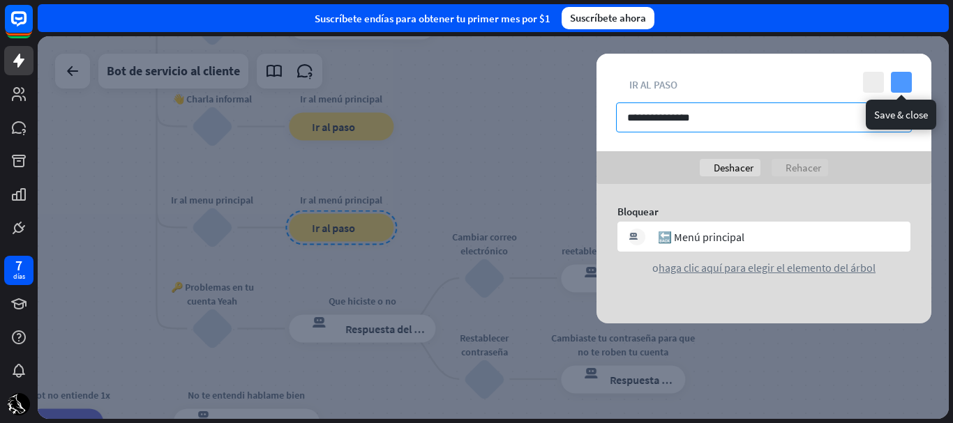
type input "**********"
click at [894, 80] on icon "controlar" at bounding box center [901, 82] width 21 height 21
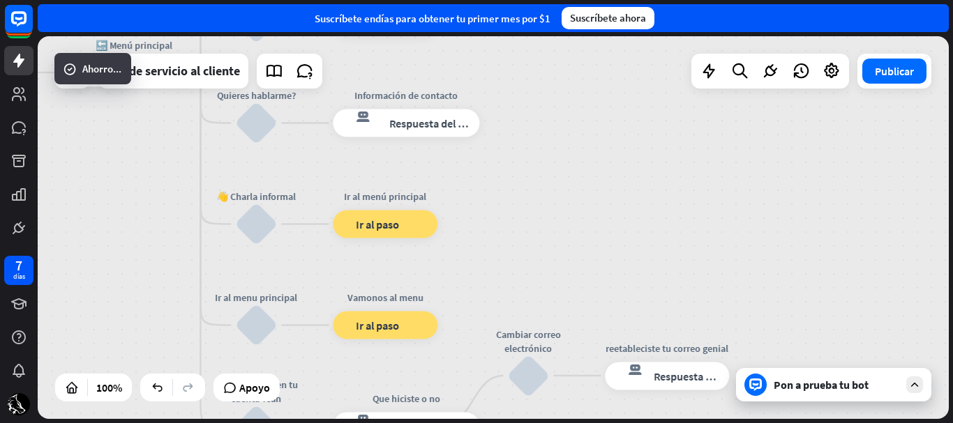
drag, startPoint x: 467, startPoint y: 180, endPoint x: 511, endPoint y: 278, distance: 107.1
click at [511, 278] on div "inicio_2 Punto de inicio Comienzo respuesta del bot de bloqueo Respuesta del bo…" at bounding box center [493, 227] width 911 height 383
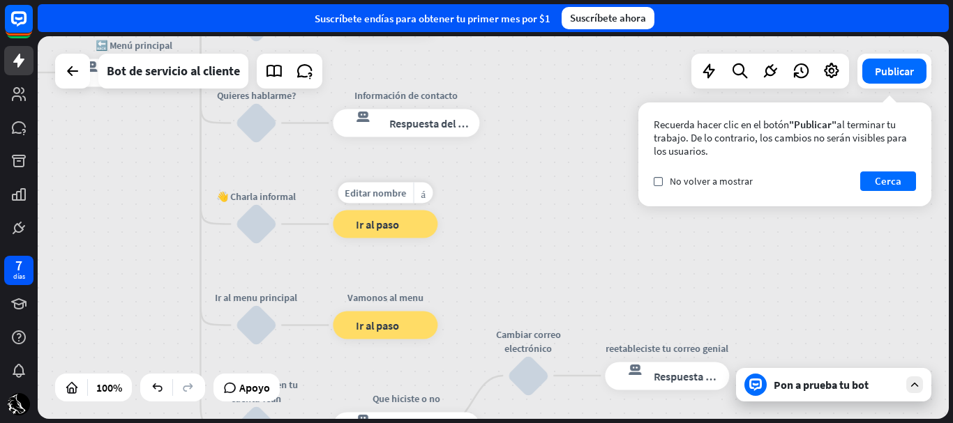
click at [402, 238] on div "bloque_ir a Ir al paso" at bounding box center [385, 225] width 105 height 28
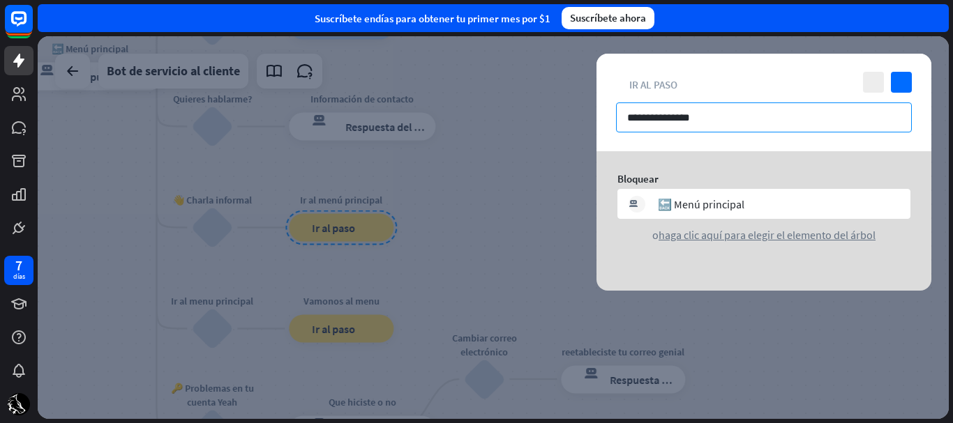
drag, startPoint x: 723, startPoint y: 117, endPoint x: 591, endPoint y: 135, distance: 133.0
click at [591, 135] on div "**********" at bounding box center [493, 227] width 911 height 383
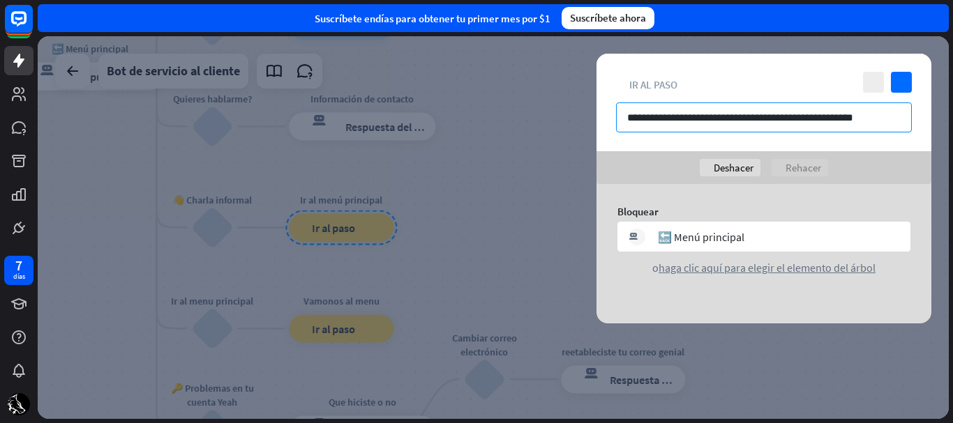
type input "**********"
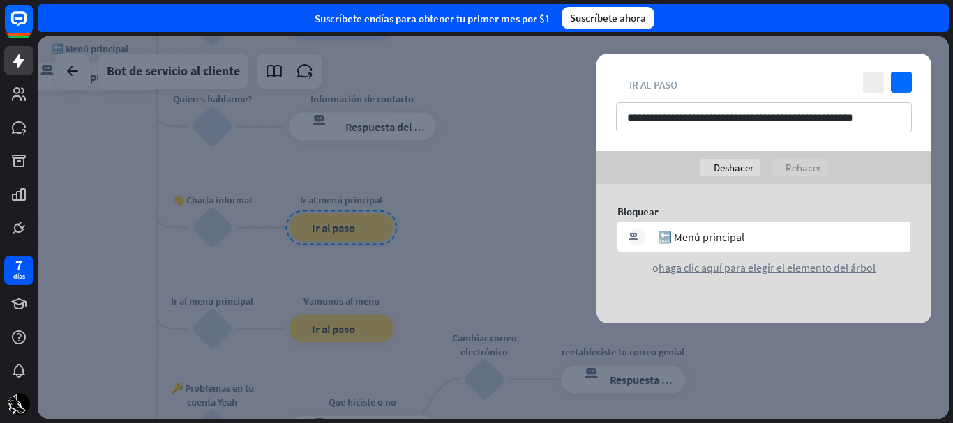
click at [916, 80] on div "**********" at bounding box center [763, 103] width 335 height 98
click at [906, 80] on icon "controlar" at bounding box center [901, 82] width 21 height 21
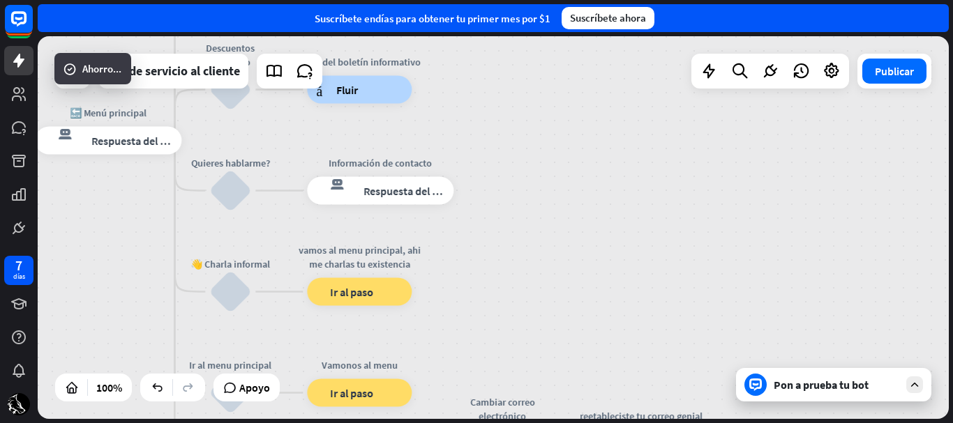
drag, startPoint x: 541, startPoint y: 209, endPoint x: 550, endPoint y: 248, distance: 40.1
click at [550, 248] on div "inicio_2 Punto de inicio Comienzo respuesta del bot de bloqueo Respuesta del bo…" at bounding box center [493, 227] width 911 height 383
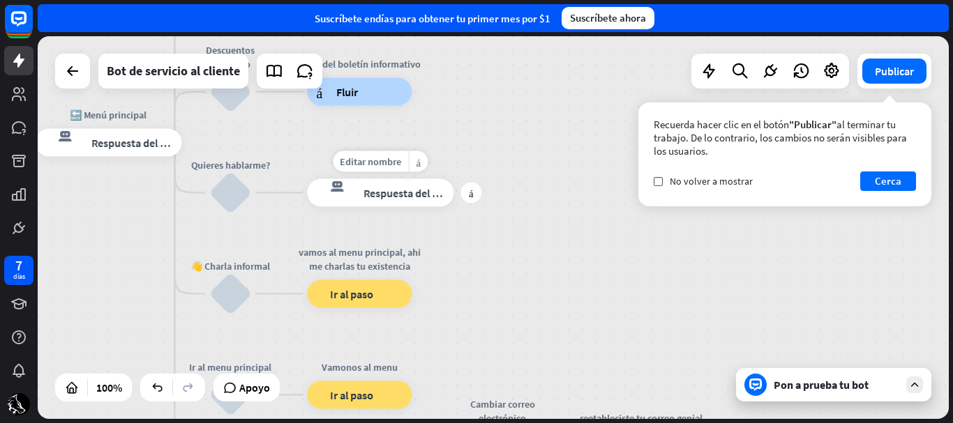
click at [418, 200] on div "respuesta del bot de bloqueo Respuesta del bot" at bounding box center [380, 193] width 146 height 28
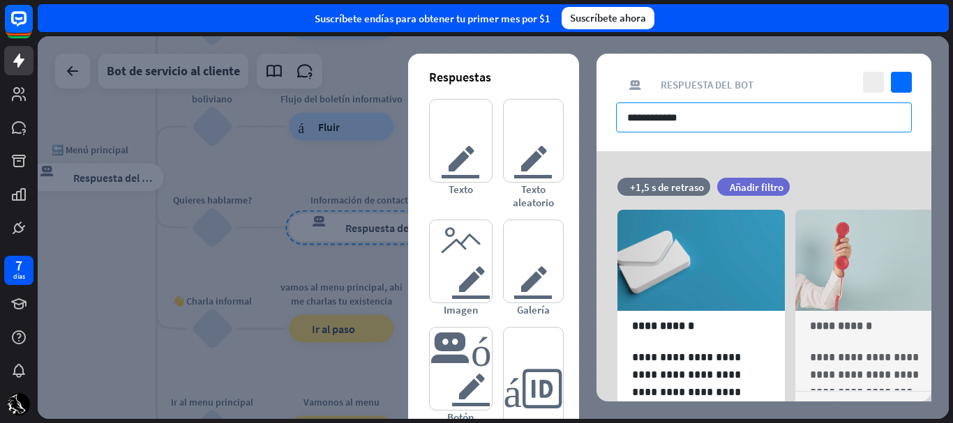
drag, startPoint x: 647, startPoint y: 121, endPoint x: 614, endPoint y: 118, distance: 32.9
click at [601, 126] on div "**********" at bounding box center [763, 103] width 335 height 98
click at [674, 121] on input "**********" at bounding box center [764, 118] width 296 height 30
drag, startPoint x: 682, startPoint y: 119, endPoint x: 625, endPoint y: 125, distance: 57.5
click at [625, 125] on input "**********" at bounding box center [764, 118] width 296 height 30
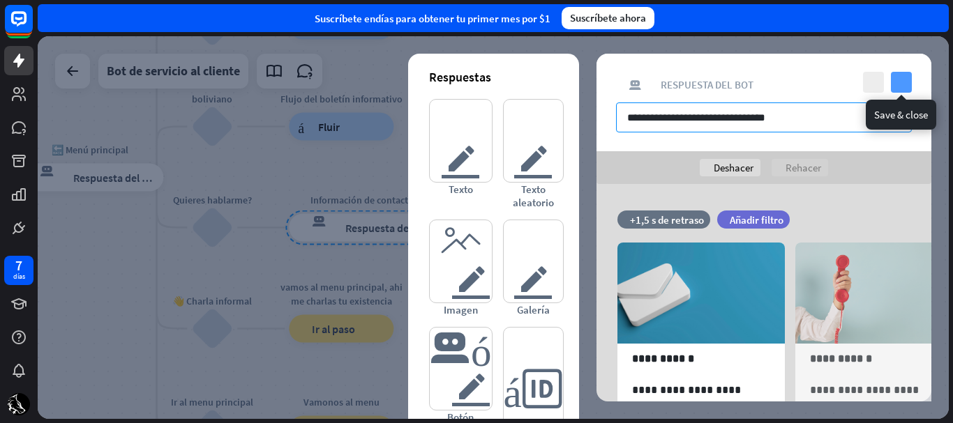
type input "**********"
click at [903, 84] on icon "controlar" at bounding box center [901, 82] width 21 height 21
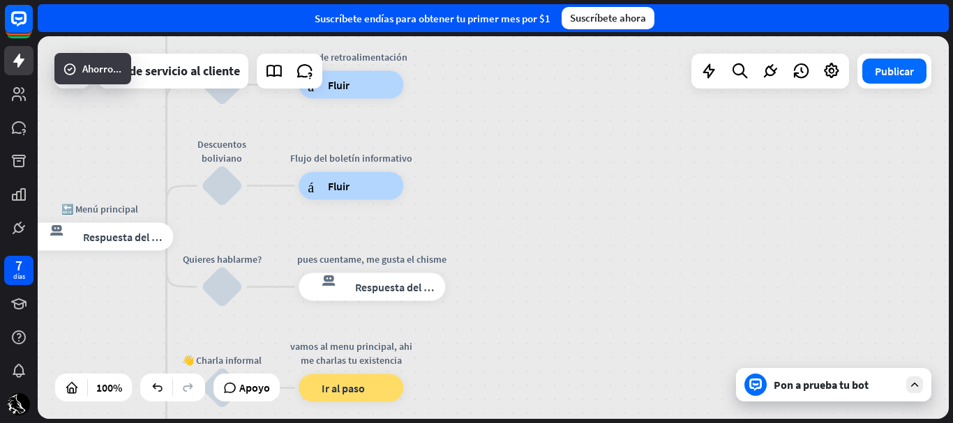
drag, startPoint x: 566, startPoint y: 271, endPoint x: 571, endPoint y: 282, distance: 11.9
click at [571, 282] on div "inicio_2 Punto de inicio Comienzo respuesta del bot de bloqueo Respuesta del bo…" at bounding box center [493, 227] width 911 height 383
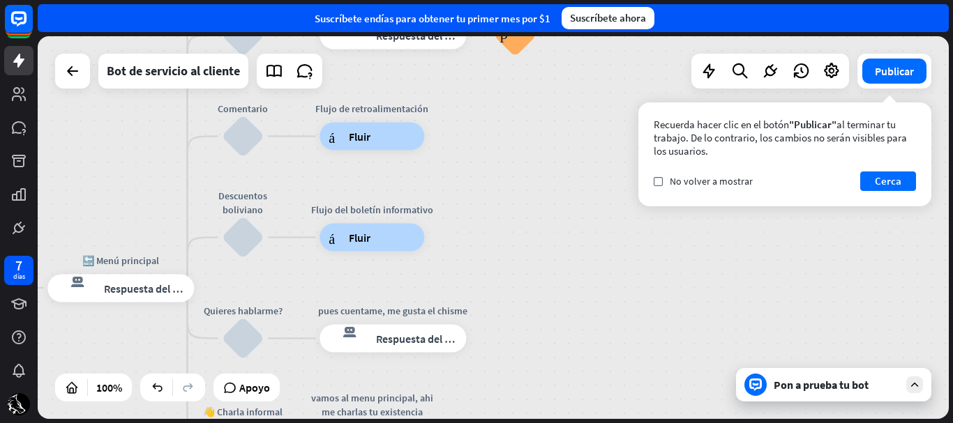
drag, startPoint x: 506, startPoint y: 250, endPoint x: 526, endPoint y: 289, distance: 44.3
click at [526, 289] on div "inicio_2 Punto de inicio Comienzo respuesta del bot de bloqueo Respuesta del bo…" at bounding box center [493, 227] width 911 height 383
click at [377, 253] on div "Editar nombre más_amarillo Flujo del boletín informativo árbol constructor Fluir" at bounding box center [372, 239] width 105 height 28
click at [371, 246] on font "Fluir" at bounding box center [360, 239] width 22 height 14
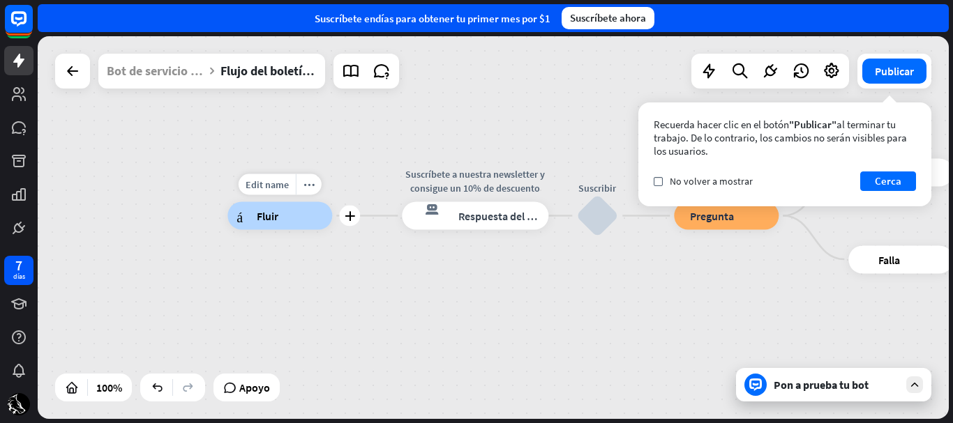
drag, startPoint x: 423, startPoint y: 266, endPoint x: 345, endPoint y: 255, distance: 78.9
click at [345, 255] on div "Edit name more_horiz plus Flujo del boletín informativo árbol constructor Fluir…" at bounding box center [682, 407] width 911 height 383
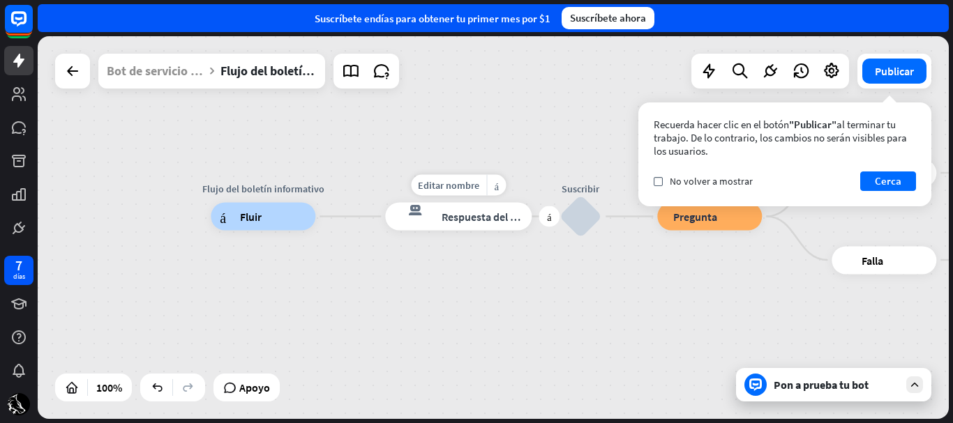
click at [449, 214] on font "Respuesta del bot" at bounding box center [484, 217] width 85 height 14
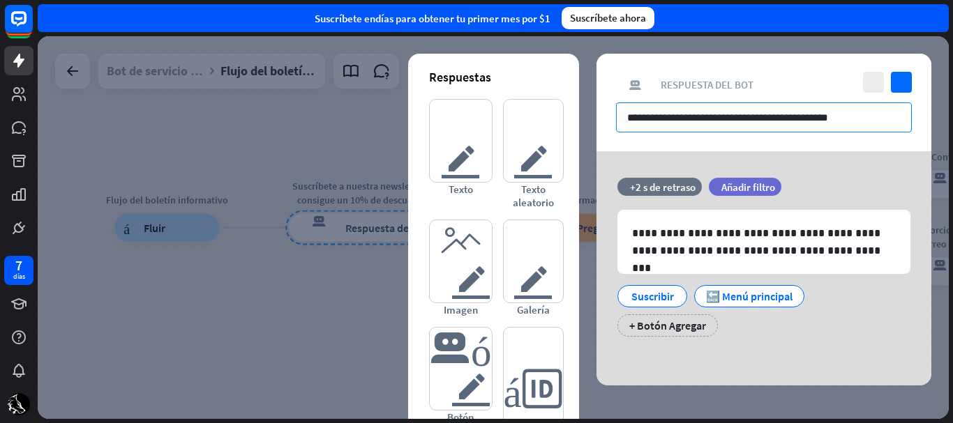
drag, startPoint x: 843, startPoint y: 117, endPoint x: 615, endPoint y: 92, distance: 229.5
click at [615, 92] on div "**********" at bounding box center [763, 103] width 335 height 98
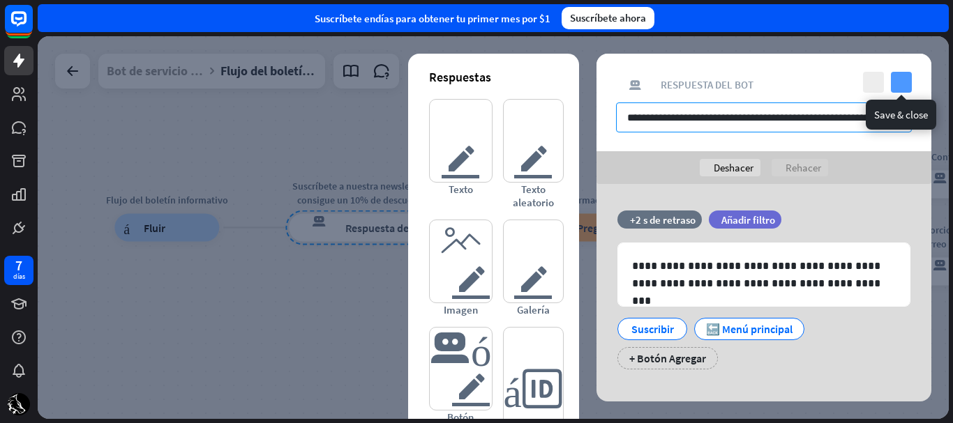
type input "**********"
click at [903, 81] on icon "controlar" at bounding box center [901, 82] width 21 height 21
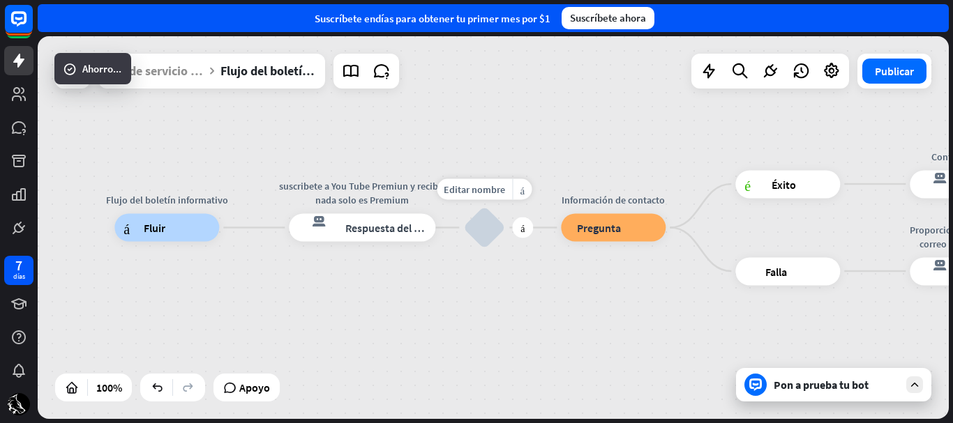
click at [483, 226] on div "bloquear_entrada_de_usuario" at bounding box center [484, 228] width 42 height 42
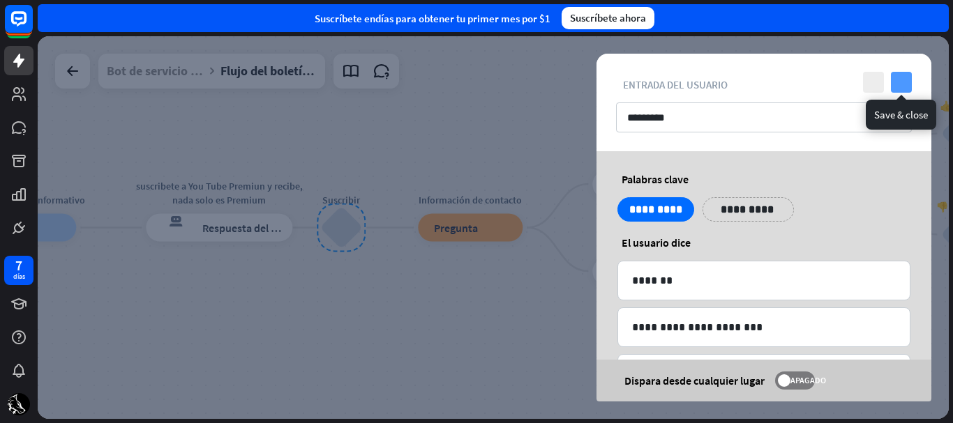
click at [900, 80] on icon "controlar" at bounding box center [901, 82] width 21 height 21
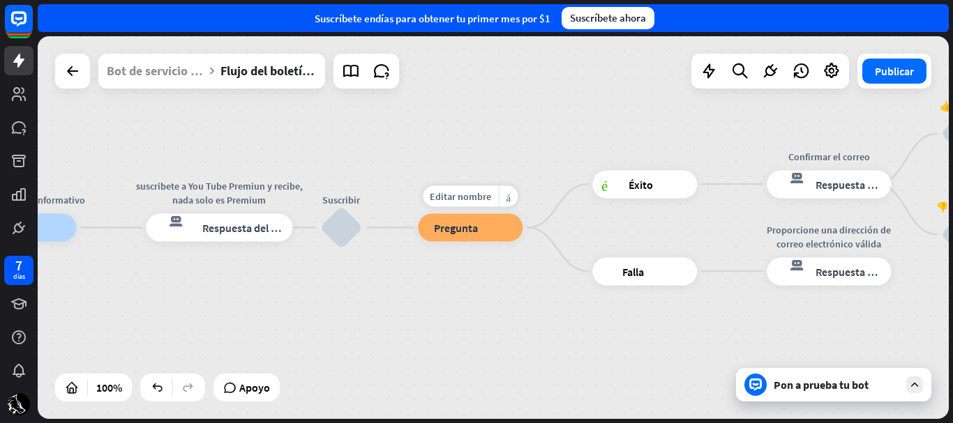
click at [476, 242] on div "Editar nombre más_amarillo bloque_pregunta Pregunta" at bounding box center [470, 228] width 105 height 28
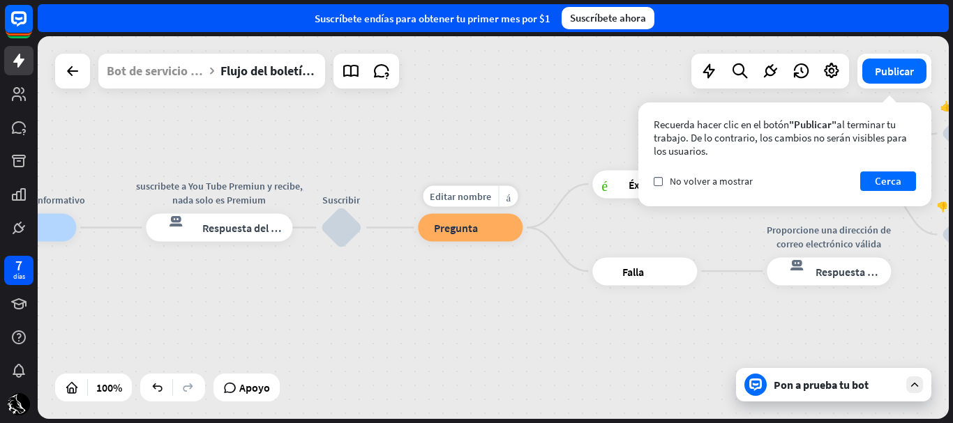
click at [476, 239] on div "bloque_pregunta Pregunta" at bounding box center [470, 228] width 105 height 28
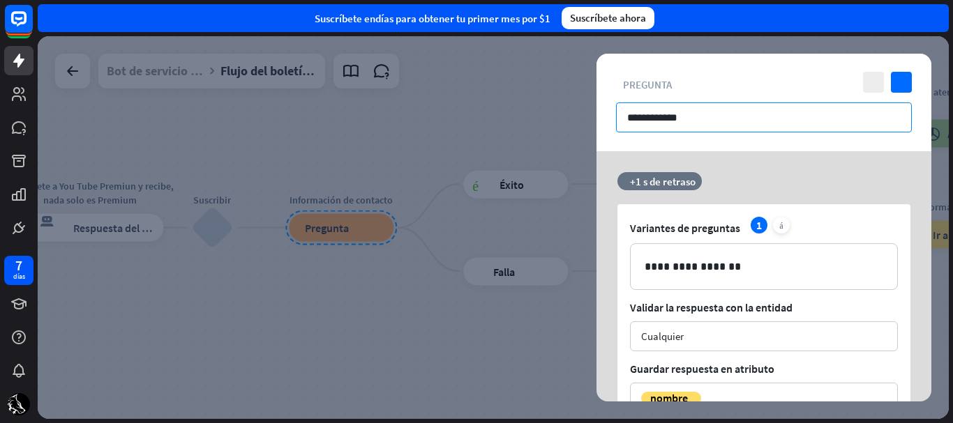
drag, startPoint x: 697, startPoint y: 121, endPoint x: 583, endPoint y: 147, distance: 116.7
click at [583, 147] on div "**********" at bounding box center [493, 227] width 911 height 383
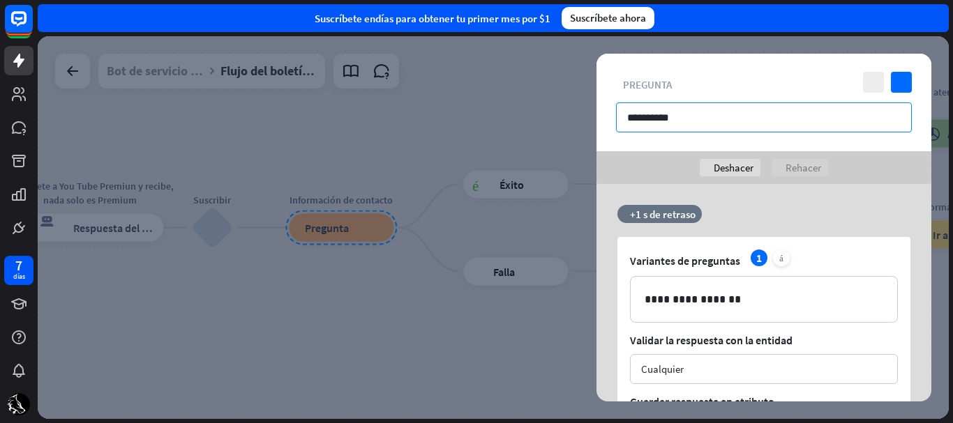
click at [638, 118] on input "**********" at bounding box center [764, 118] width 296 height 30
type input "**********"
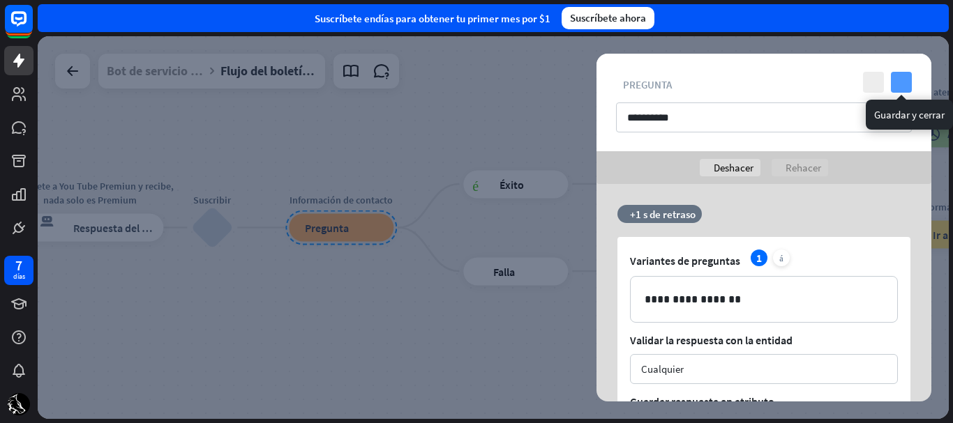
click at [894, 81] on icon "controlar" at bounding box center [901, 82] width 21 height 21
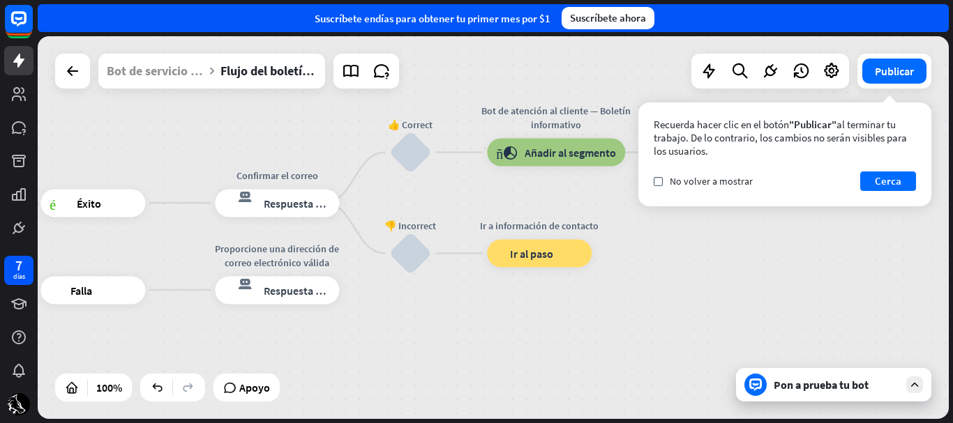
drag, startPoint x: 525, startPoint y: 324, endPoint x: 149, endPoint y: 338, distance: 375.6
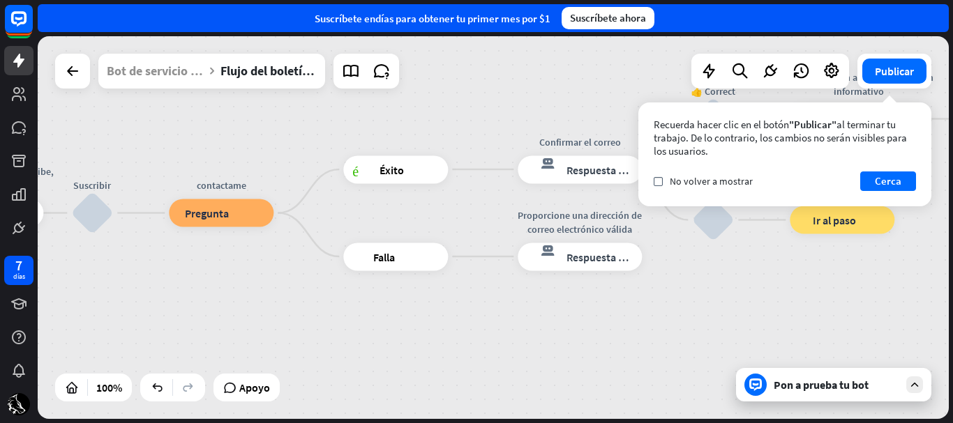
drag, startPoint x: 432, startPoint y: 306, endPoint x: 794, endPoint y: 246, distance: 366.3
click at [794, 246] on div "Flujo del boletín informativo árbol constructor Fluir suscribete a You Tube Pre…" at bounding box center [493, 227] width 911 height 383
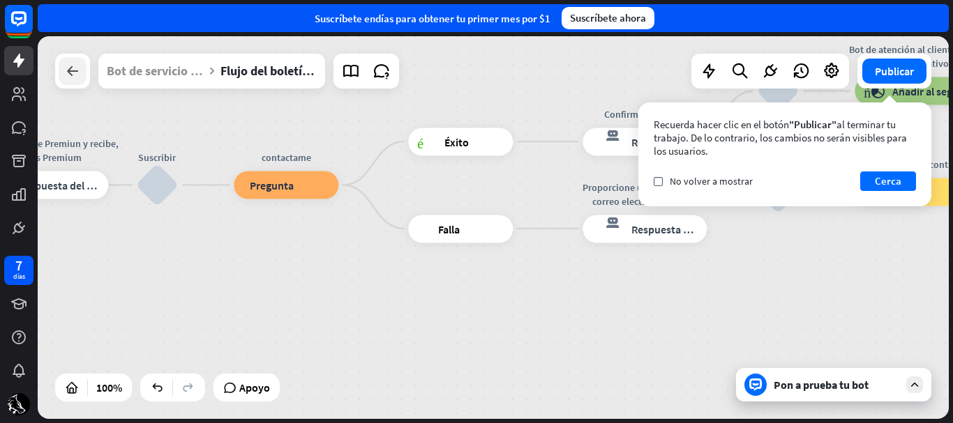
click at [65, 81] on div at bounding box center [73, 71] width 28 height 28
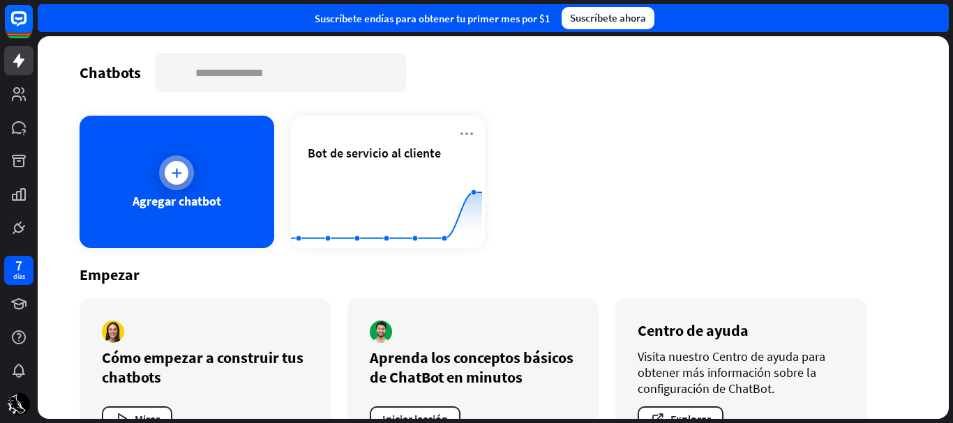
click at [130, 172] on div "Agregar chatbot" at bounding box center [177, 182] width 195 height 133
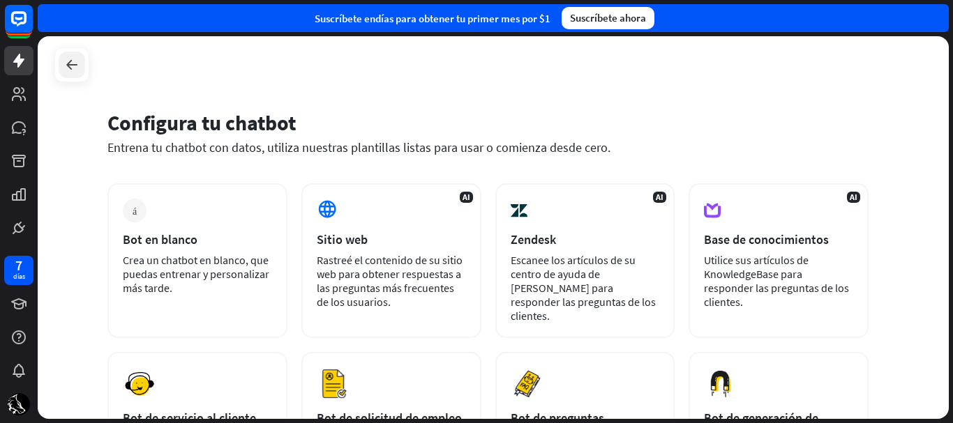
click at [75, 63] on icon at bounding box center [71, 65] width 17 height 17
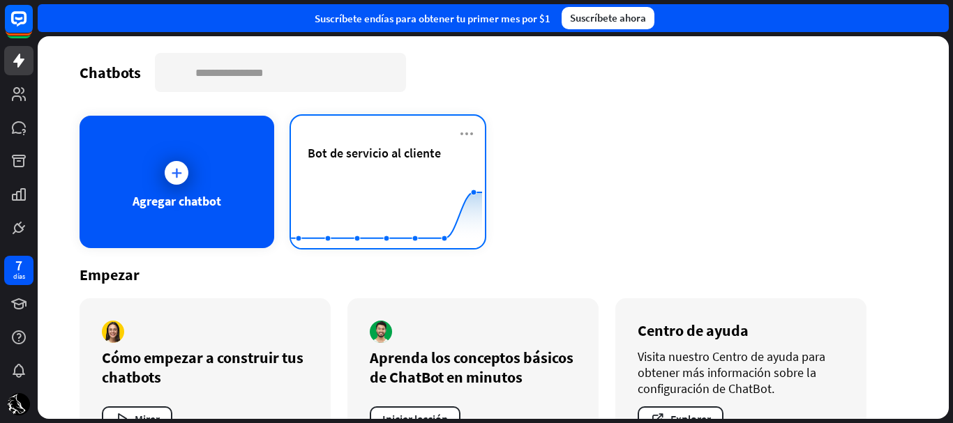
click at [375, 177] on icon at bounding box center [386, 177] width 233 height 0
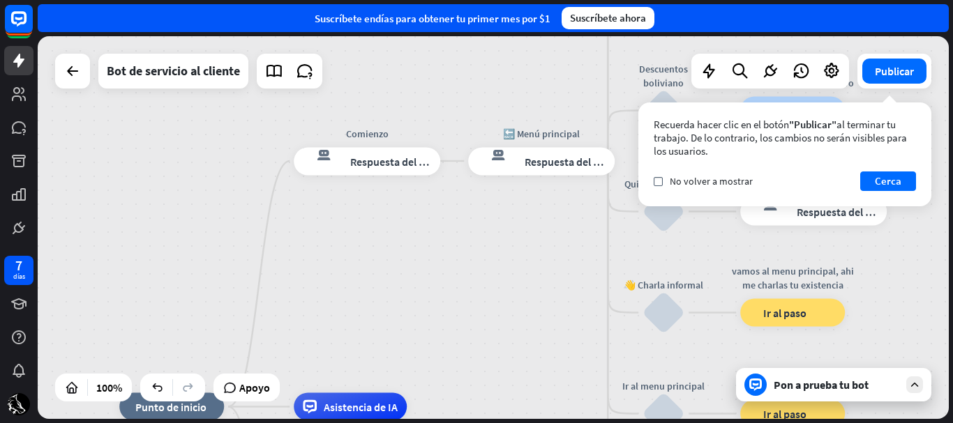
drag, startPoint x: 541, startPoint y: 183, endPoint x: 439, endPoint y: 365, distance: 208.3
click at [439, 365] on div "inicio_2 Punto de inicio Comienzo respuesta del bot de bloqueo Respuesta del bo…" at bounding box center [493, 227] width 911 height 383
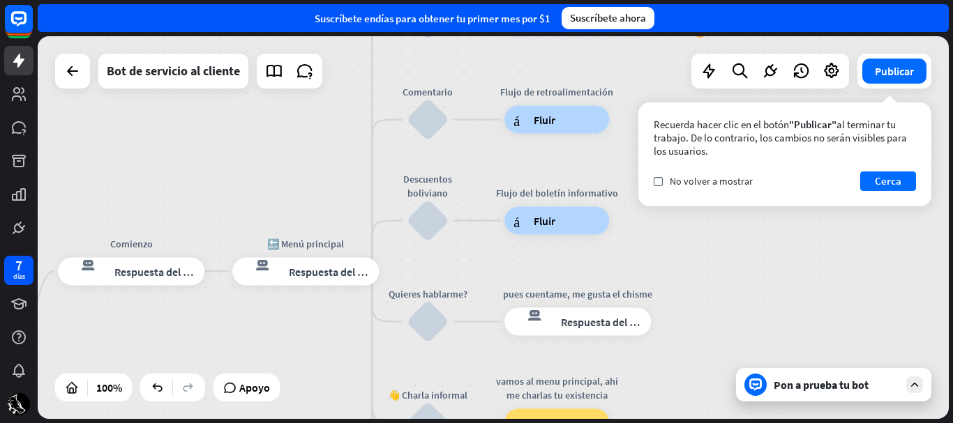
drag, startPoint x: 386, startPoint y: 271, endPoint x: 255, endPoint y: 368, distance: 163.7
click at [255, 368] on div "inicio_2 Punto de inicio Comienzo respuesta del bot de bloqueo Respuesta del bo…" at bounding box center [493, 227] width 911 height 383
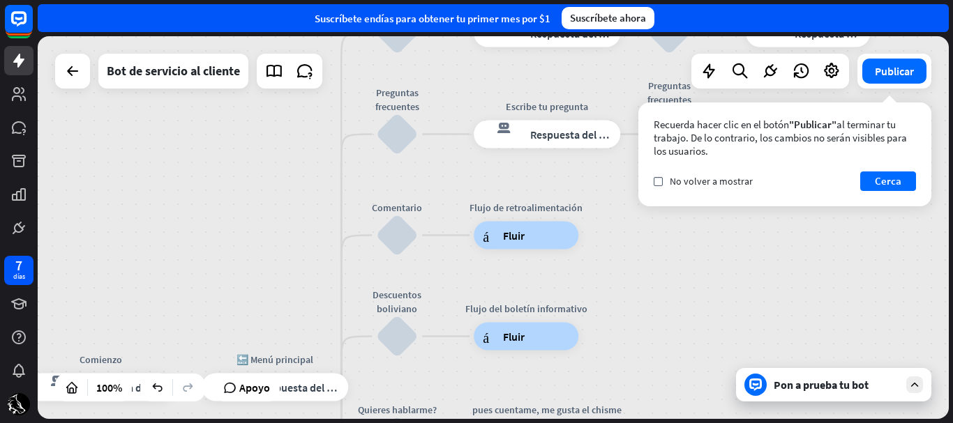
drag, startPoint x: 299, startPoint y: 196, endPoint x: 264, endPoint y: 313, distance: 122.5
click at [264, 313] on div "inicio_2 Punto de inicio Comienzo respuesta del bot de bloqueo Respuesta del bo…" at bounding box center [493, 227] width 911 height 383
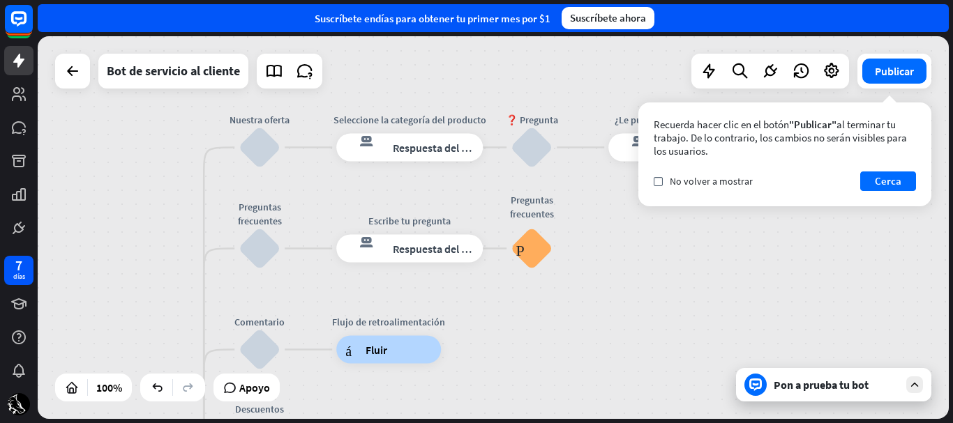
drag, startPoint x: 283, startPoint y: 226, endPoint x: 138, endPoint y: 302, distance: 163.2
click at [138, 302] on div "inicio_2 Punto de inicio Comienzo respuesta del bot de bloqueo Respuesta del bo…" at bounding box center [493, 227] width 911 height 383
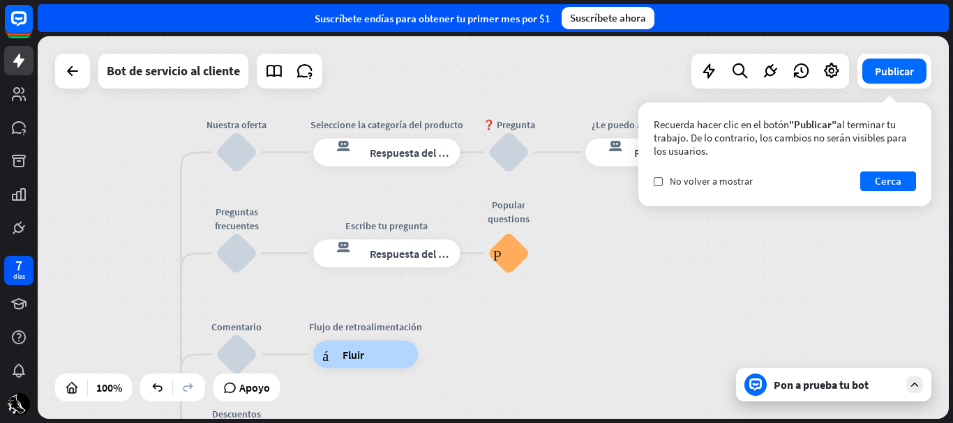
click at [562, 296] on div "inicio_2 Punto de inicio Comienzo respuesta del bot de bloqueo Respuesta del bo…" at bounding box center [493, 227] width 911 height 383
click at [821, 377] on div "Pon a prueba tu bot" at bounding box center [833, 384] width 195 height 33
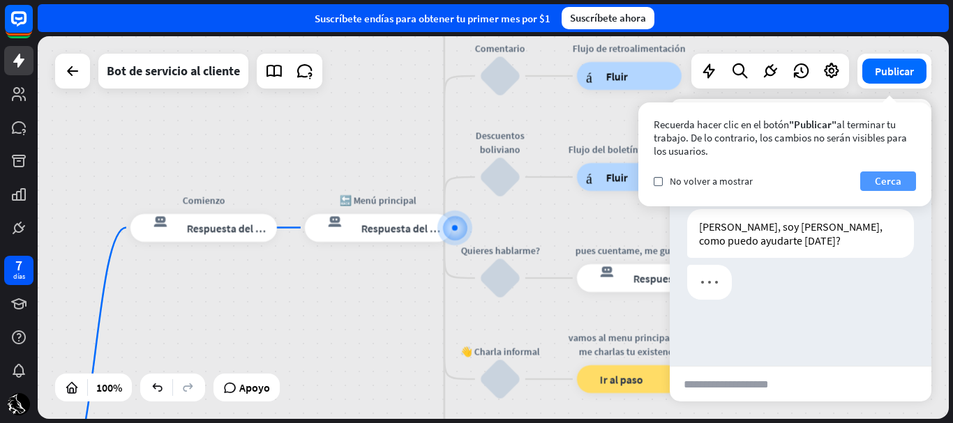
click at [873, 190] on button "Cerca" at bounding box center [888, 182] width 56 height 20
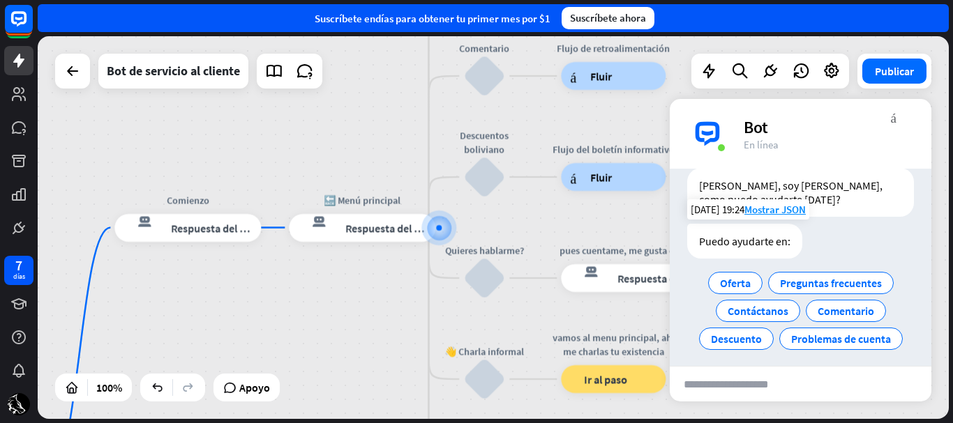
scroll to position [49, 0]
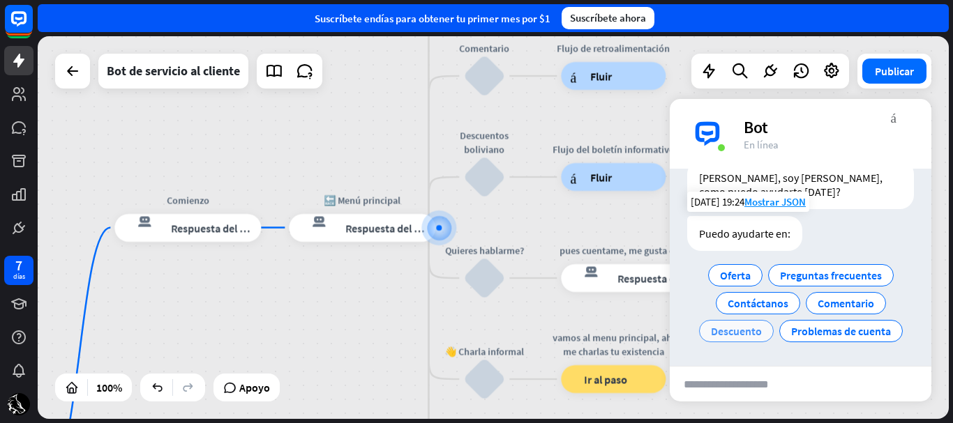
click at [726, 324] on font "Descuento" at bounding box center [736, 331] width 51 height 14
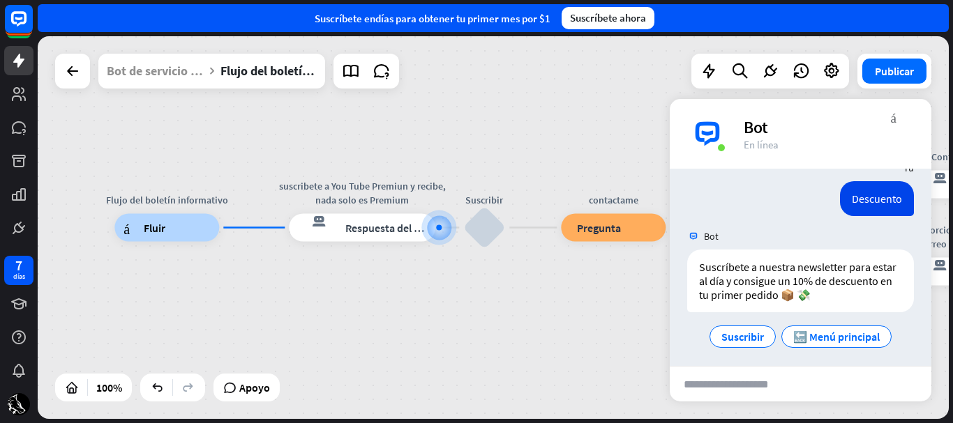
scroll to position [158, 0]
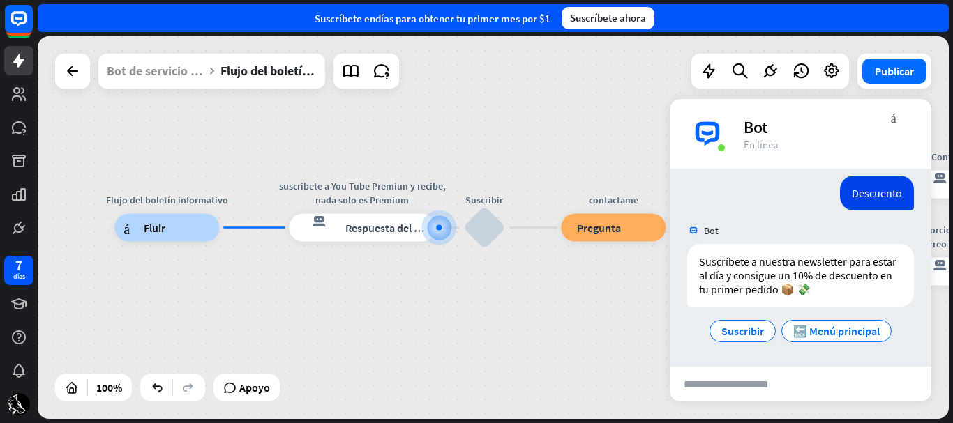
click at [600, 153] on div "Flujo del boletín informativo árbol constructor Fluir suscribete a You Tube Pre…" at bounding box center [493, 227] width 911 height 383
click at [69, 76] on icon at bounding box center [72, 71] width 17 height 17
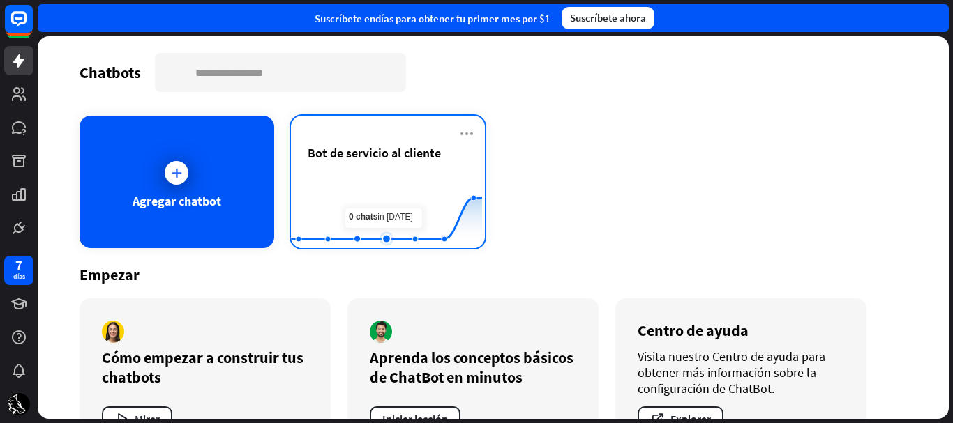
click at [375, 195] on rect at bounding box center [386, 213] width 191 height 87
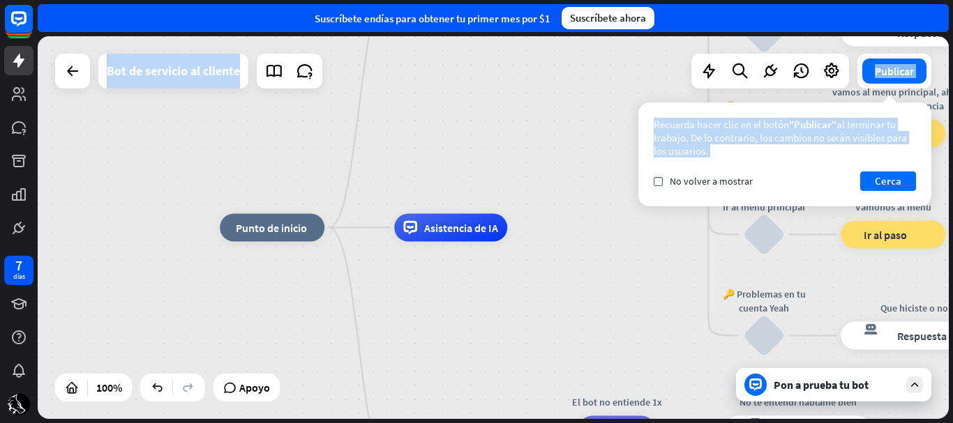
click at [592, 292] on div "inicio_2 Punto de inicio Comienzo respuesta del bot de bloqueo Respuesta del bo…" at bounding box center [493, 227] width 911 height 383
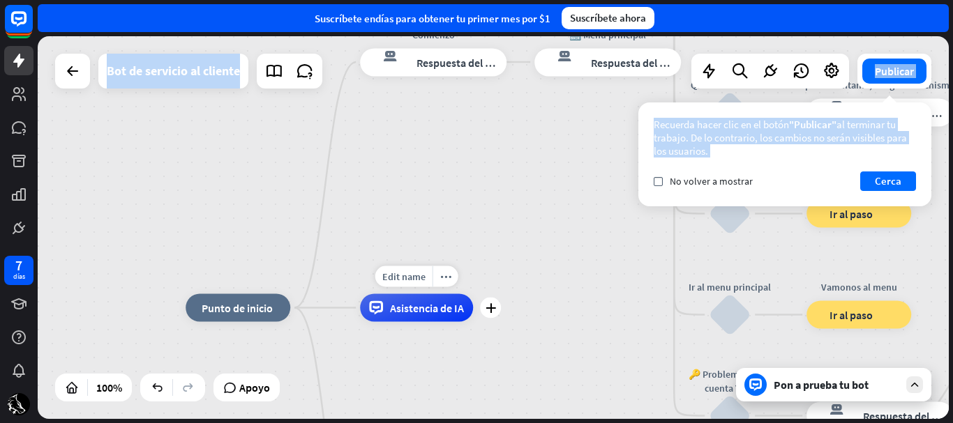
drag, startPoint x: 529, startPoint y: 236, endPoint x: 494, endPoint y: 319, distance: 90.3
click at [494, 319] on div "inicio_2 Punto de inicio Comienzo respuesta del bot de bloqueo Respuesta del bo…" at bounding box center [493, 227] width 911 height 383
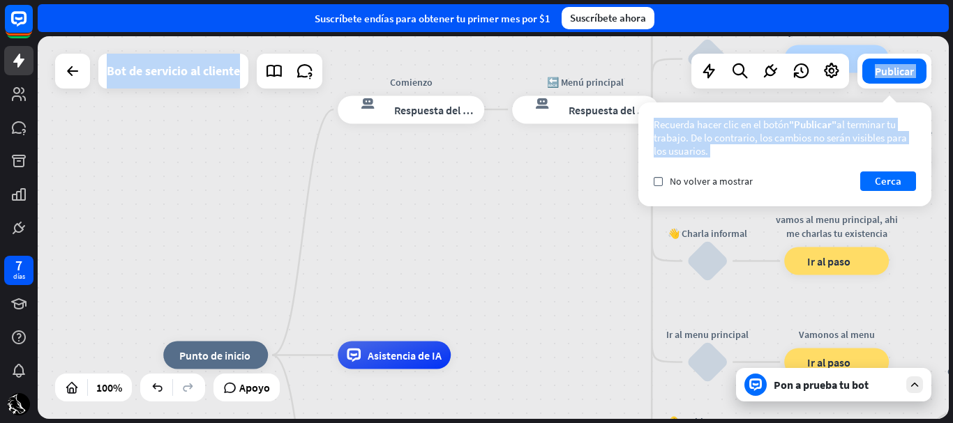
drag, startPoint x: 483, startPoint y: 340, endPoint x: 462, endPoint y: 375, distance: 40.7
click at [462, 375] on div "inicio_2 Punto de inicio Comienzo respuesta del bot de bloqueo Respuesta del bo…" at bounding box center [493, 227] width 911 height 383
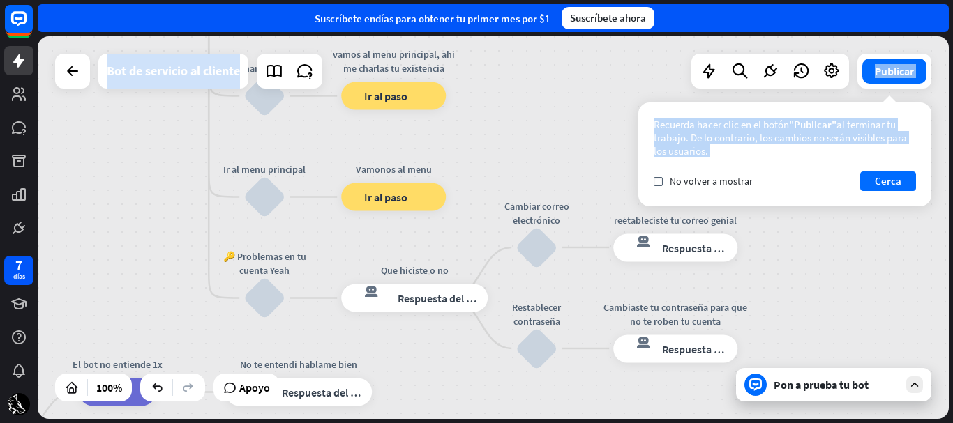
drag, startPoint x: 483, startPoint y: 211, endPoint x: 151, endPoint y: 57, distance: 365.8
click at [151, 57] on div "inicio_2 Punto de inicio Comienzo respuesta del bot de bloqueo Respuesta del bo…" at bounding box center [493, 227] width 911 height 383
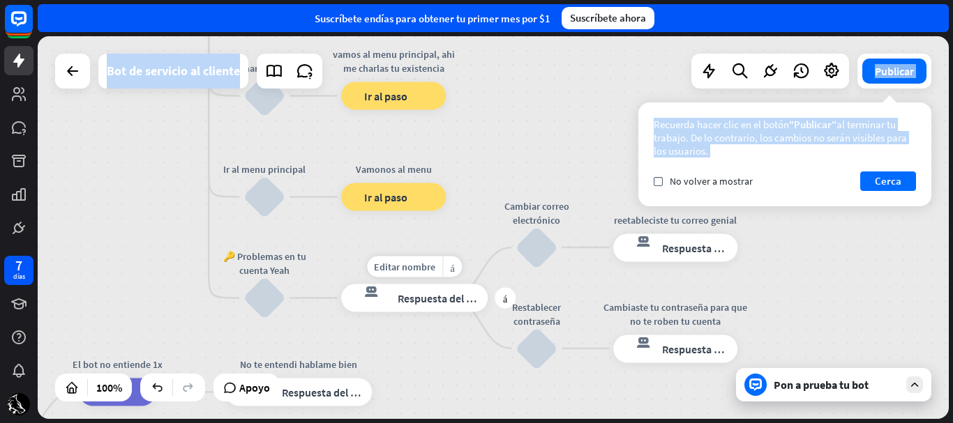
click at [402, 287] on div "respuesta del bot de bloqueo Respuesta del bot" at bounding box center [414, 299] width 146 height 28
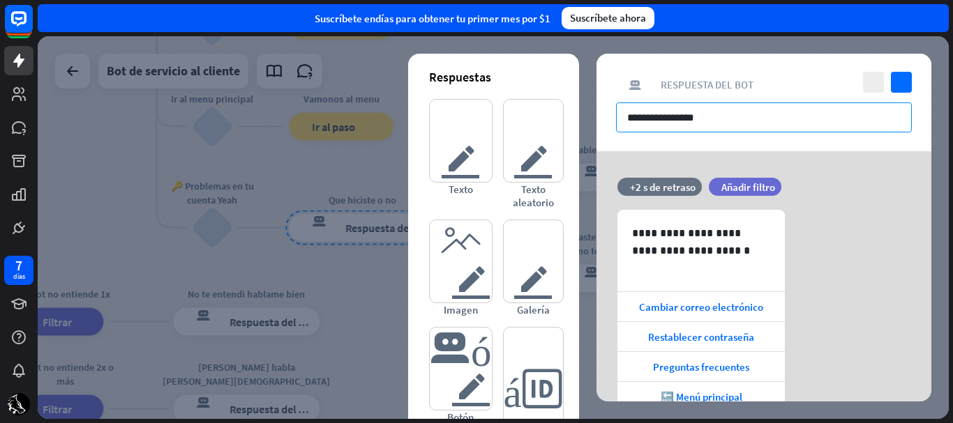
drag, startPoint x: 674, startPoint y: 130, endPoint x: 606, endPoint y: 140, distance: 68.3
click at [606, 140] on div "**********" at bounding box center [763, 103] width 335 height 98
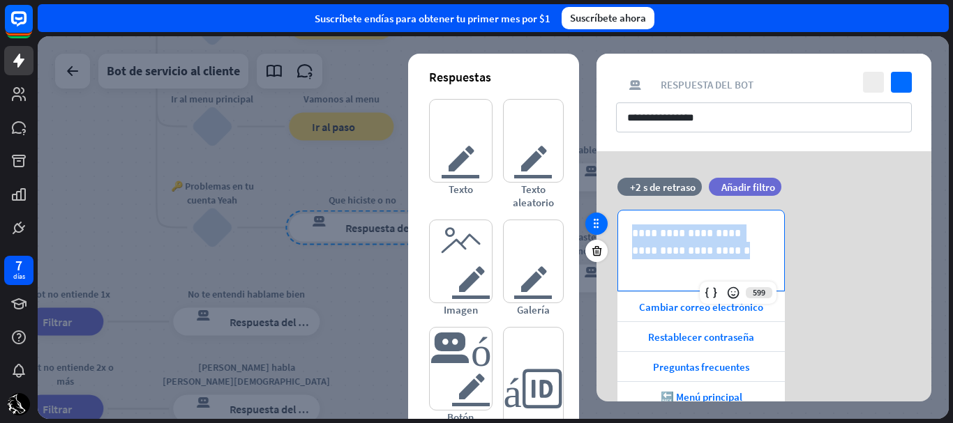
drag, startPoint x: 682, startPoint y: 253, endPoint x: 601, endPoint y: 232, distance: 84.1
click at [601, 232] on div "**********" at bounding box center [763, 321] width 335 height 286
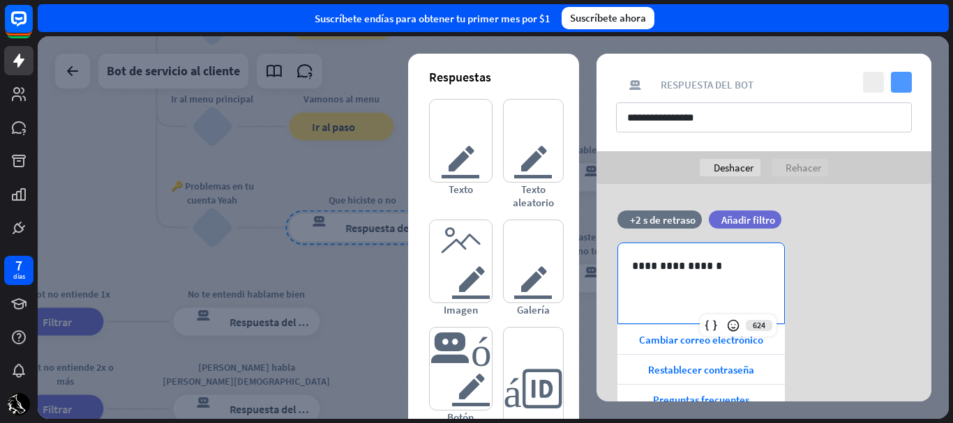
click at [896, 89] on icon "controlar" at bounding box center [901, 82] width 21 height 21
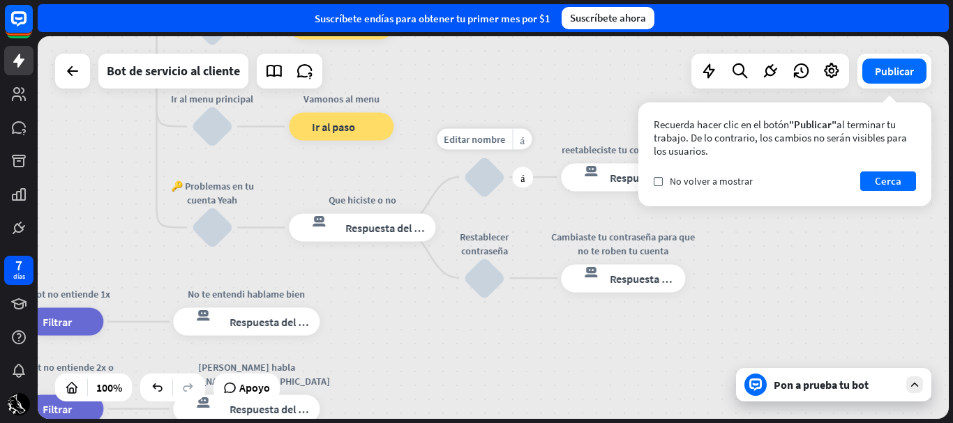
click at [481, 168] on div "bloquear_entrada_de_usuario" at bounding box center [484, 177] width 42 height 42
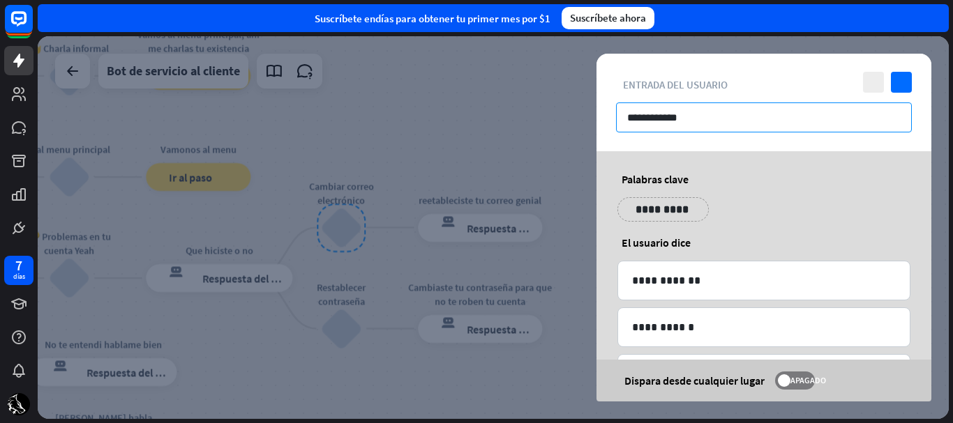
click at [705, 121] on input "**********" at bounding box center [764, 118] width 296 height 30
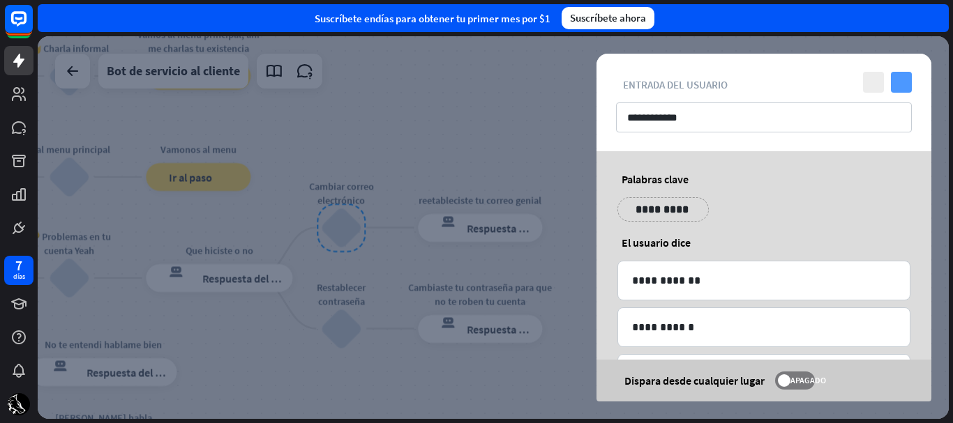
click at [903, 78] on icon "controlar" at bounding box center [901, 82] width 21 height 21
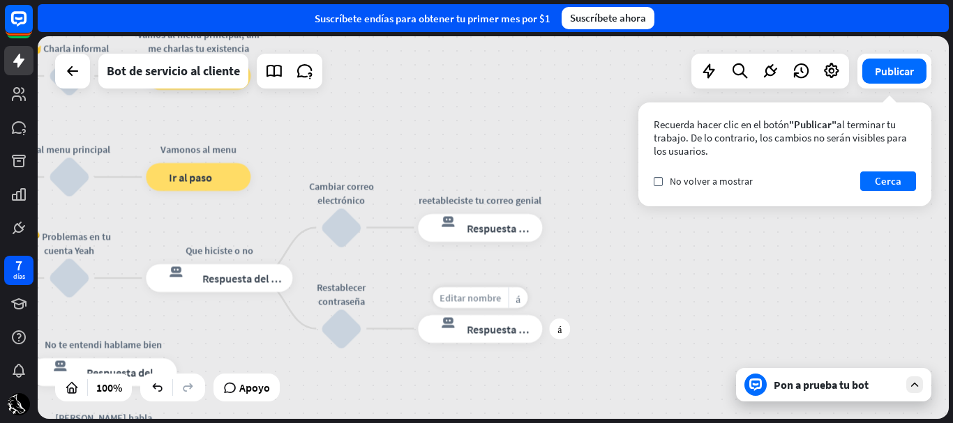
click at [479, 299] on font "Editar nombre" at bounding box center [469, 298] width 61 height 13
click at [574, 278] on div "inicio_2 Punto de inicio Comienzo respuesta del bot de bloqueo Respuesta del bo…" at bounding box center [493, 227] width 911 height 383
click at [506, 330] on font "Respuesta del bot" at bounding box center [509, 329] width 85 height 14
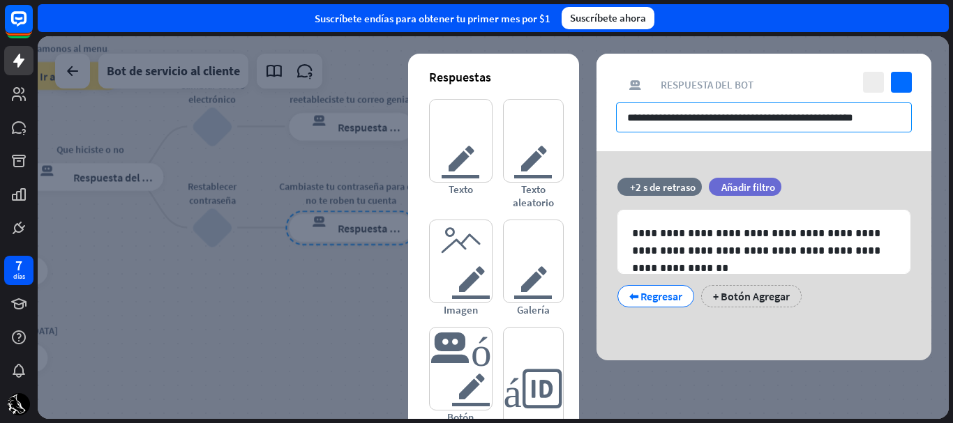
drag, startPoint x: 805, startPoint y: 142, endPoint x: 610, endPoint y: 157, distance: 195.9
click at [610, 157] on div "**********" at bounding box center [763, 207] width 335 height 307
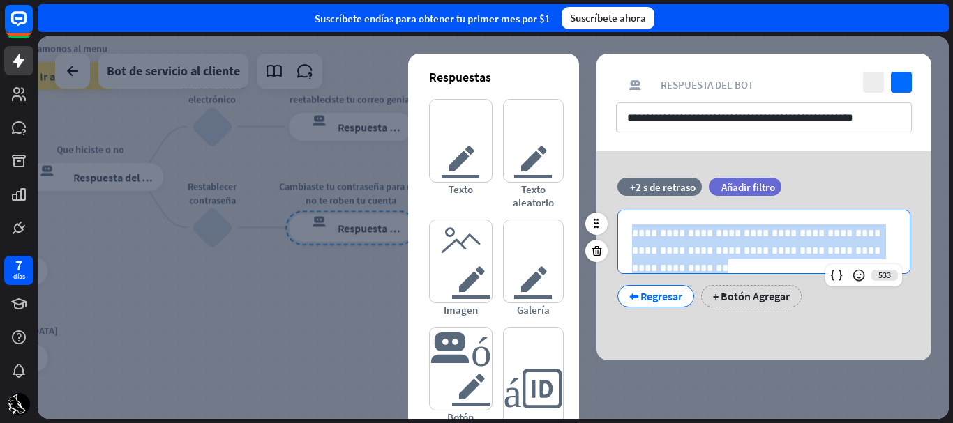
drag, startPoint x: 887, startPoint y: 257, endPoint x: 617, endPoint y: 236, distance: 270.8
click at [617, 236] on div "**********" at bounding box center [763, 242] width 293 height 64
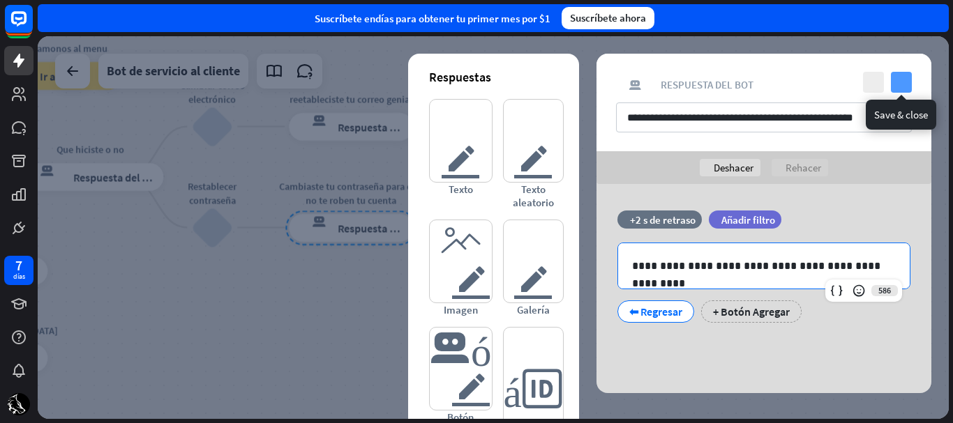
click at [894, 86] on icon "controlar" at bounding box center [901, 82] width 21 height 21
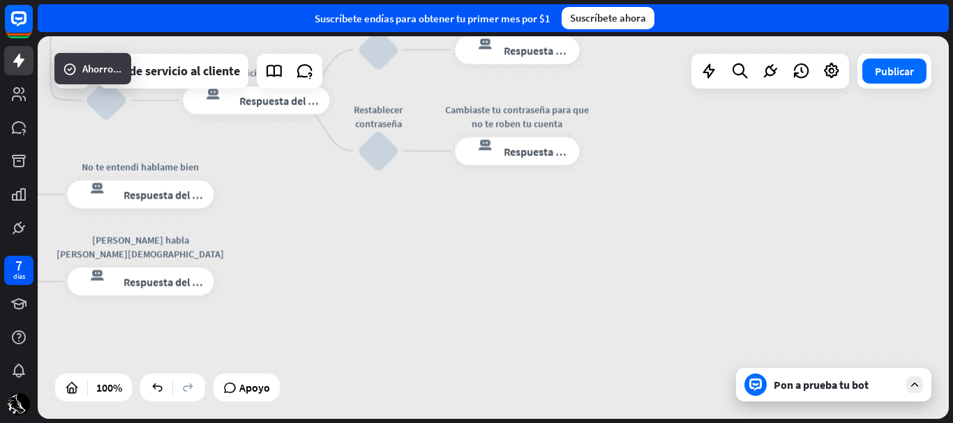
drag, startPoint x: 465, startPoint y: 204, endPoint x: 658, endPoint y: 66, distance: 238.1
click at [658, 66] on div "inicio_2 Punto de inicio Comienzo respuesta del bot de bloqueo Respuesta del bo…" at bounding box center [493, 227] width 911 height 383
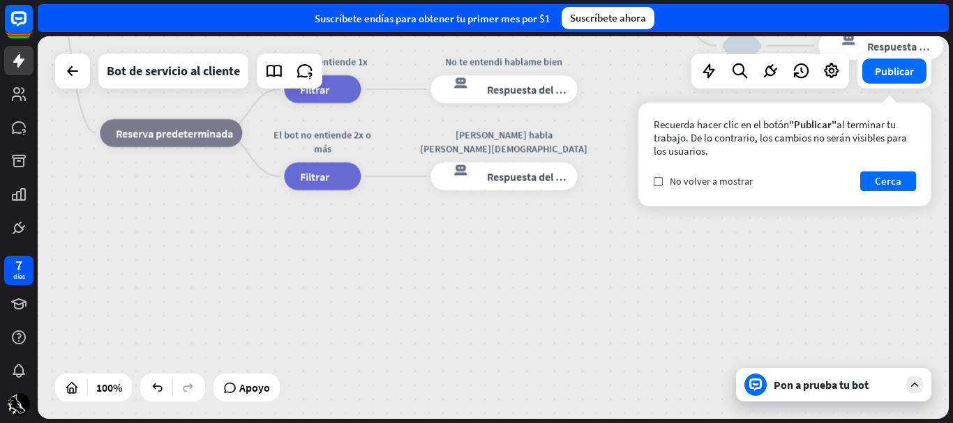
drag, startPoint x: 444, startPoint y: 211, endPoint x: 712, endPoint y: 147, distance: 274.8
click at [712, 147] on div "inicio_2 Punto de inicio Comienzo respuesta del bot de bloqueo Respuesta del bo…" at bounding box center [493, 227] width 911 height 383
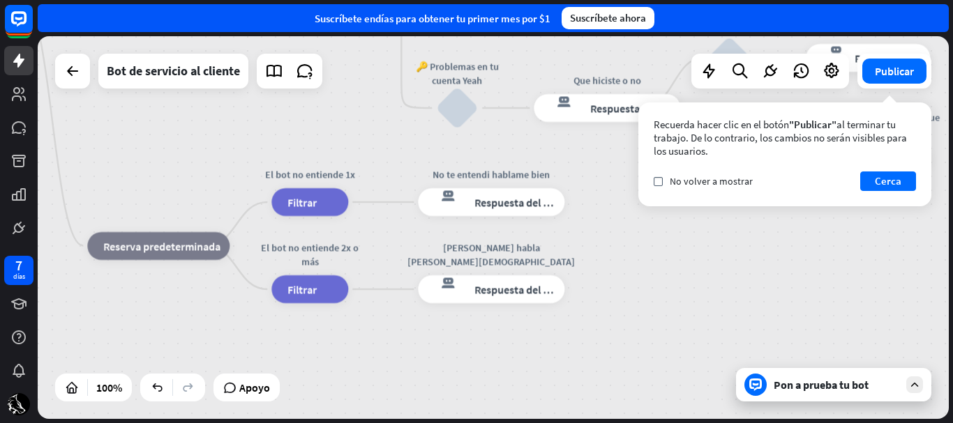
drag, startPoint x: 595, startPoint y: 229, endPoint x: 583, endPoint y: 336, distance: 108.1
click at [583, 336] on div "inicio_2 Punto de inicio Comienzo respuesta del bot de bloqueo Respuesta del bo…" at bounding box center [368, 191] width 911 height 383
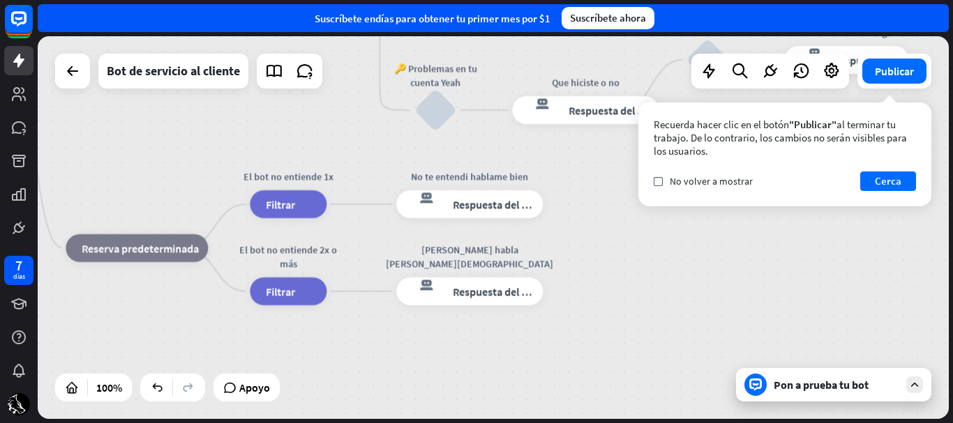
drag, startPoint x: 596, startPoint y: 213, endPoint x: 575, endPoint y: 213, distance: 20.2
click at [575, 213] on div "inicio_2 Punto de inicio Comienzo respuesta del bot de bloqueo Respuesta del bo…" at bounding box center [346, 193] width 911 height 383
click at [527, 206] on font "Respuesta del bot" at bounding box center [495, 204] width 85 height 14
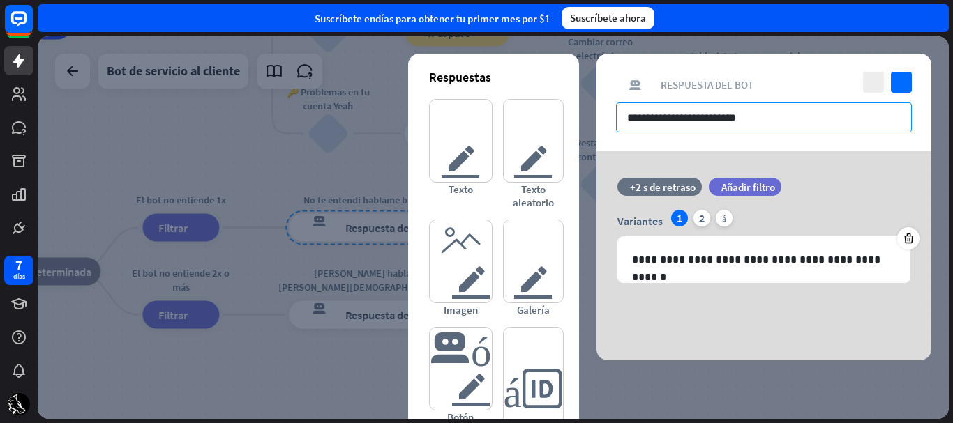
drag, startPoint x: 706, startPoint y: 134, endPoint x: 615, endPoint y: 141, distance: 91.6
click at [615, 141] on div "**********" at bounding box center [763, 103] width 335 height 98
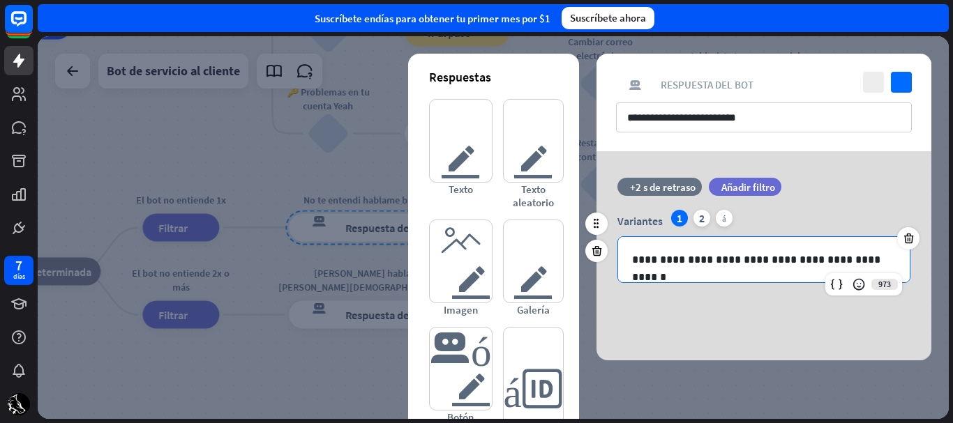
drag, startPoint x: 834, startPoint y: 270, endPoint x: 640, endPoint y: 277, distance: 194.0
click at [640, 277] on div "**********" at bounding box center [764, 259] width 292 height 45
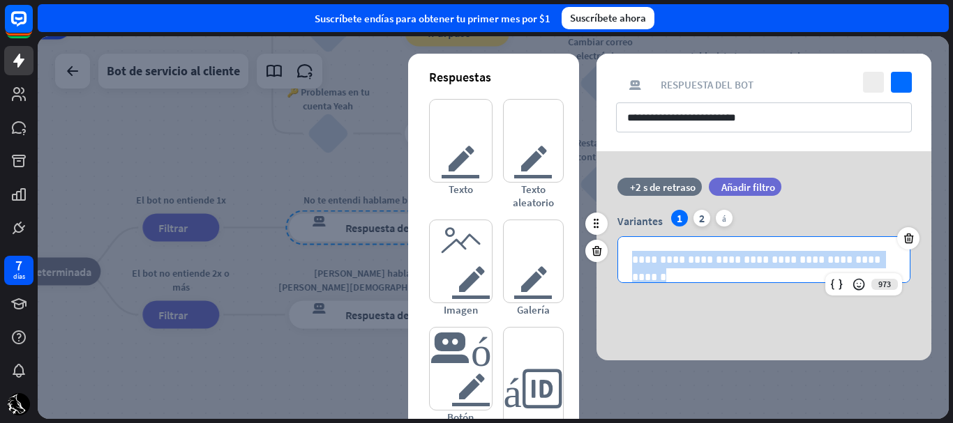
drag, startPoint x: 873, startPoint y: 253, endPoint x: 632, endPoint y: 267, distance: 241.1
click at [632, 267] on p "**********" at bounding box center [764, 259] width 264 height 17
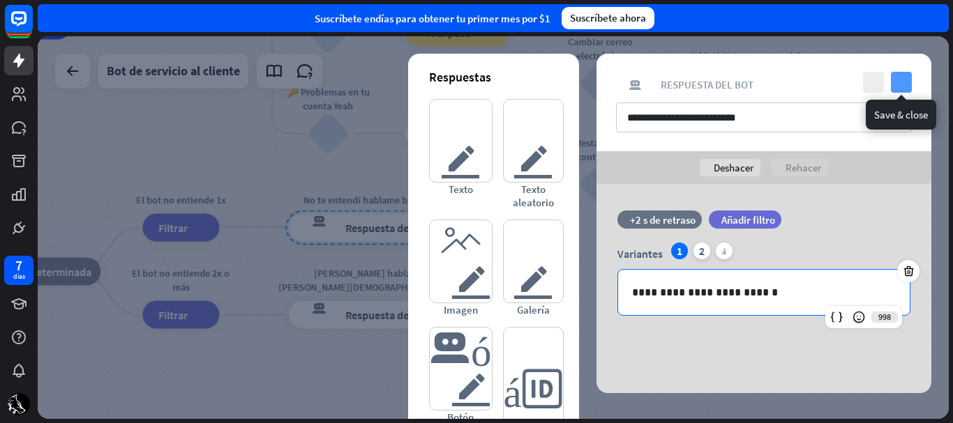
click at [904, 72] on icon "controlar" at bounding box center [901, 82] width 21 height 21
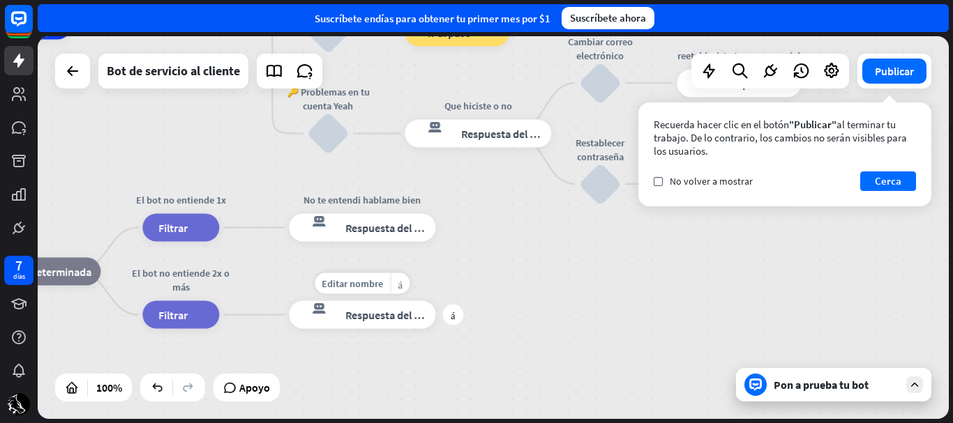
click at [391, 311] on font "Respuesta del bot" at bounding box center [387, 315] width 85 height 14
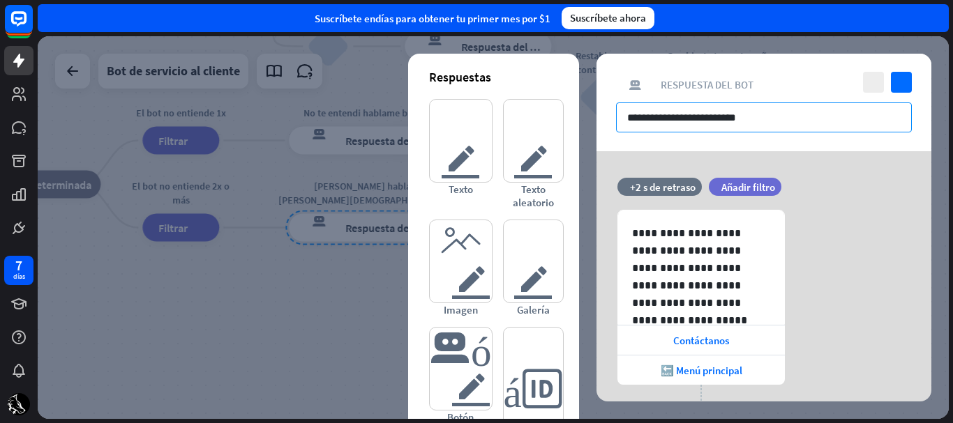
drag, startPoint x: 754, startPoint y: 119, endPoint x: 622, endPoint y: 144, distance: 134.8
click at [622, 144] on div "**********" at bounding box center [763, 103] width 335 height 98
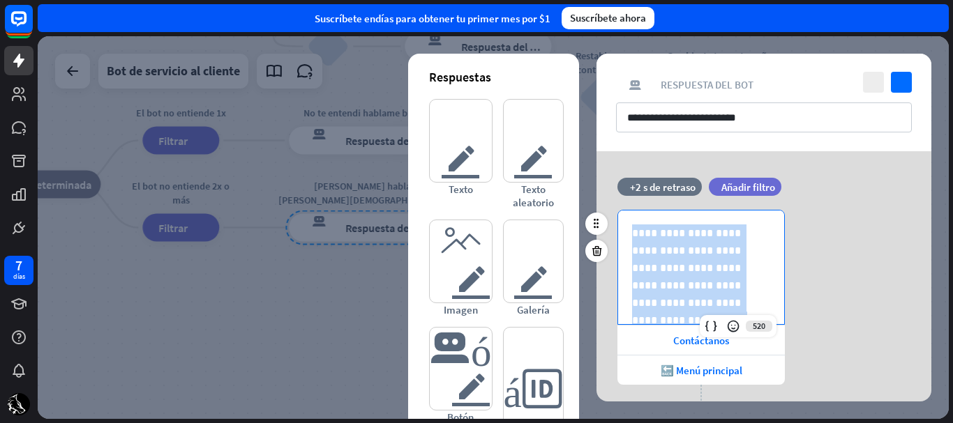
drag, startPoint x: 762, startPoint y: 303, endPoint x: 628, endPoint y: 241, distance: 147.9
click at [628, 241] on div "**********" at bounding box center [701, 268] width 166 height 115
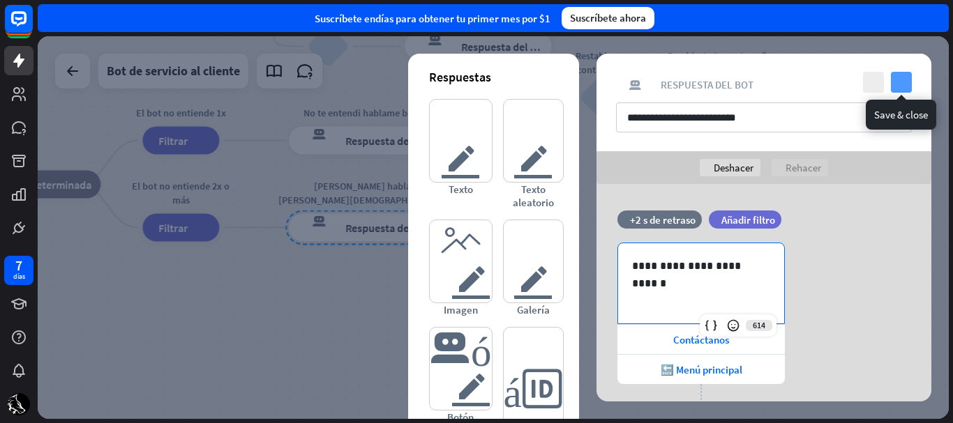
click at [907, 91] on icon "controlar" at bounding box center [901, 82] width 21 height 21
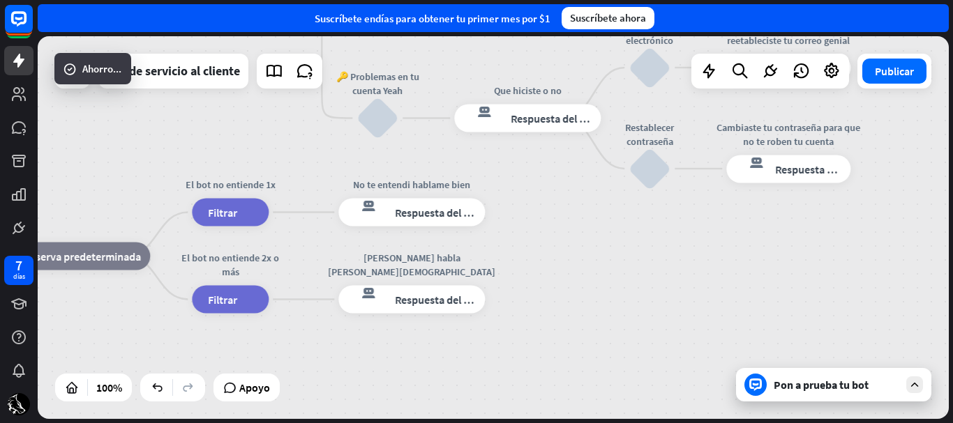
drag, startPoint x: 541, startPoint y: 240, endPoint x: 571, endPoint y: 280, distance: 50.8
click at [571, 280] on div "inicio_2 Punto de inicio Comienzo respuesta del bot de bloqueo Respuesta del bo…" at bounding box center [288, 201] width 911 height 383
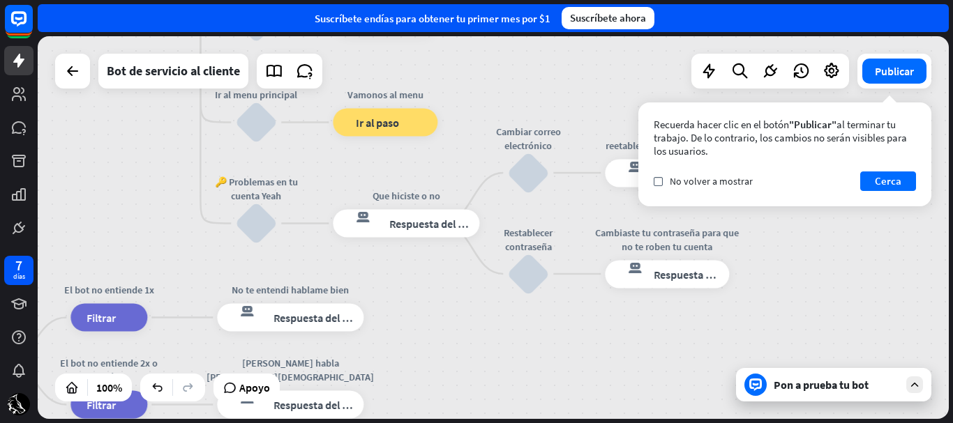
drag, startPoint x: 536, startPoint y: 222, endPoint x: 412, endPoint y: 324, distance: 160.5
click at [412, 324] on div "inicio_2 Punto de inicio Comienzo respuesta del bot de bloqueo Respuesta del bo…" at bounding box center [167, 307] width 911 height 383
click at [415, 225] on font "Respuesta del bot" at bounding box center [431, 224] width 85 height 14
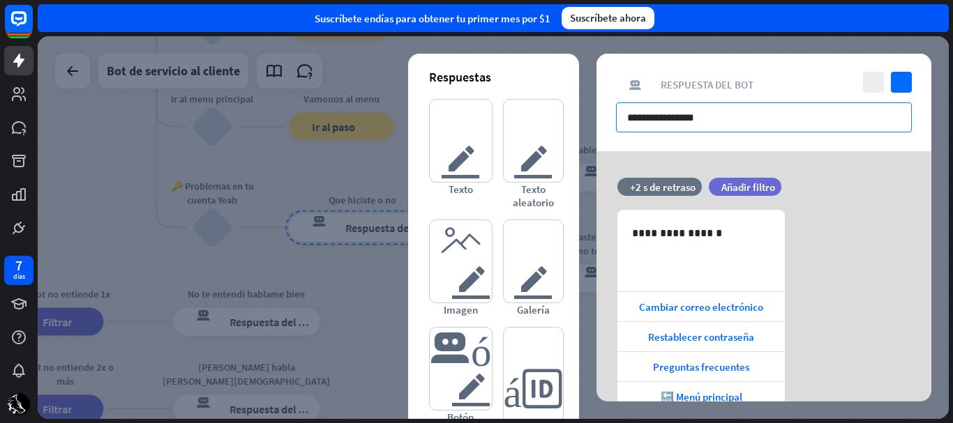
drag, startPoint x: 716, startPoint y: 108, endPoint x: 603, endPoint y: 137, distance: 116.6
click at [603, 137] on div "**********" at bounding box center [763, 103] width 335 height 98
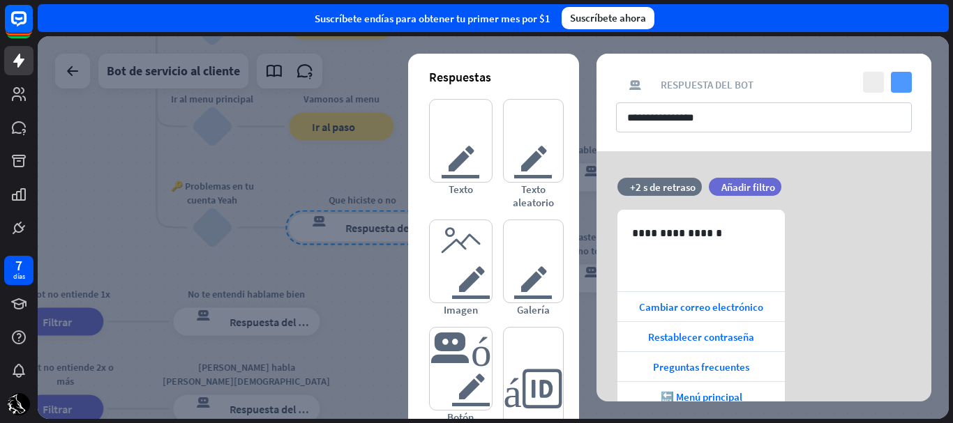
click at [899, 86] on icon "controlar" at bounding box center [901, 82] width 21 height 21
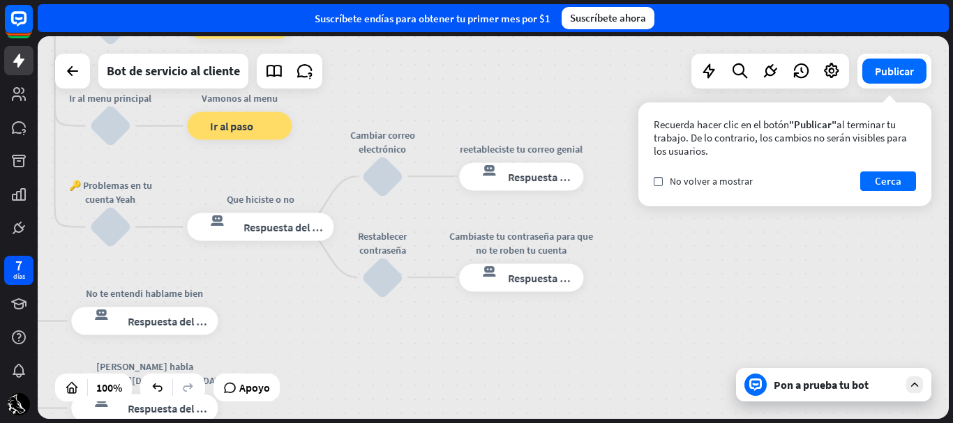
drag, startPoint x: 515, startPoint y: 361, endPoint x: 417, endPoint y: 362, distance: 98.4
click at [417, 362] on div "inicio_2 Punto de inicio Comienzo respuesta del bot de bloqueo Respuesta del bo…" at bounding box center [21, 310] width 911 height 383
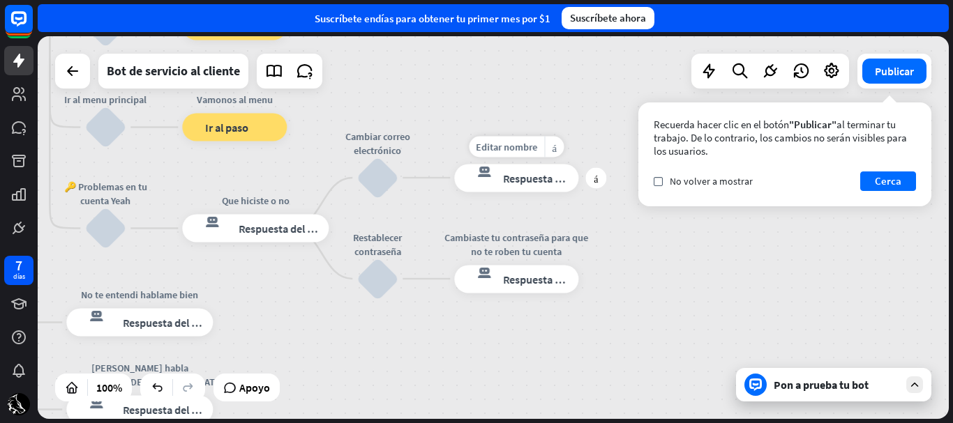
click at [539, 185] on font "Respuesta del bot" at bounding box center [545, 178] width 85 height 14
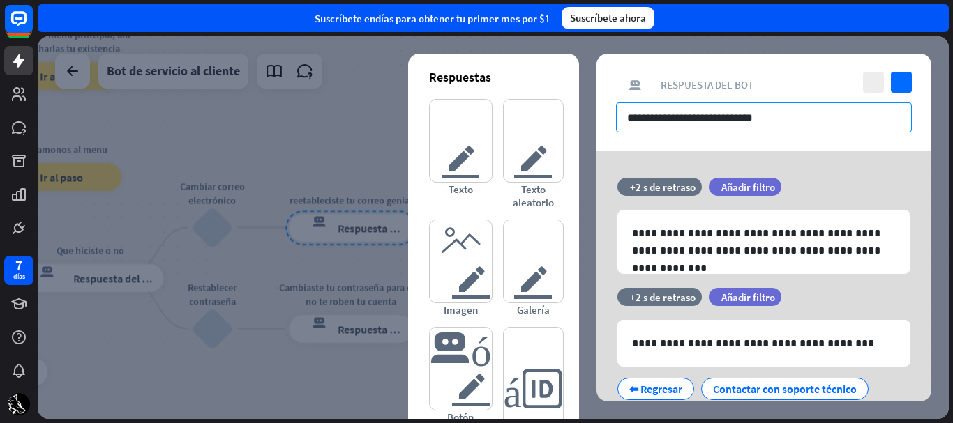
click at [637, 121] on input "**********" at bounding box center [764, 118] width 296 height 30
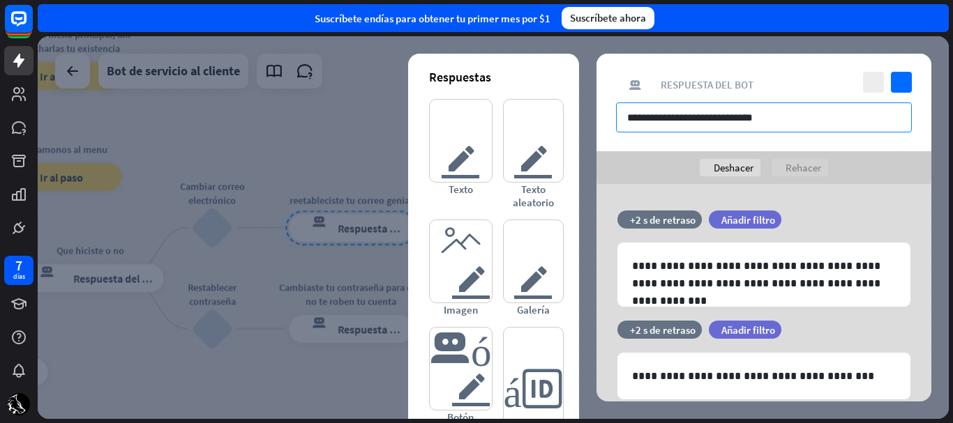
drag, startPoint x: 777, startPoint y: 129, endPoint x: 616, endPoint y: 137, distance: 161.4
click at [616, 137] on div "**********" at bounding box center [763, 103] width 335 height 98
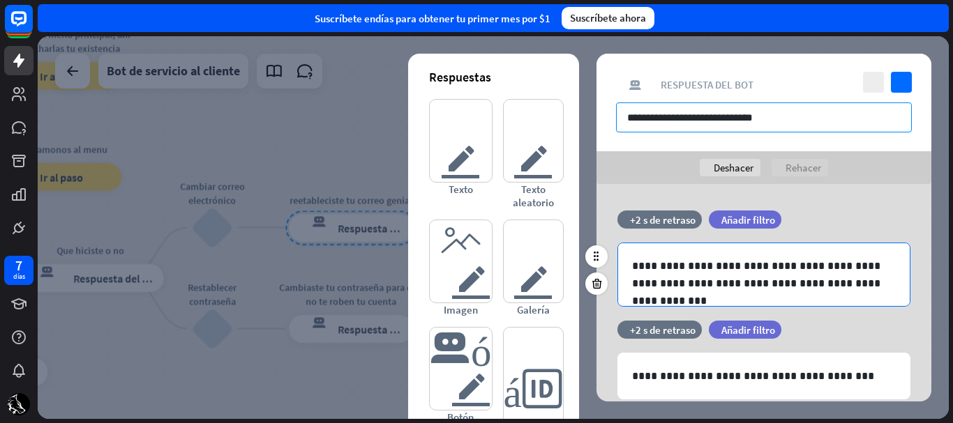
type input "**********"
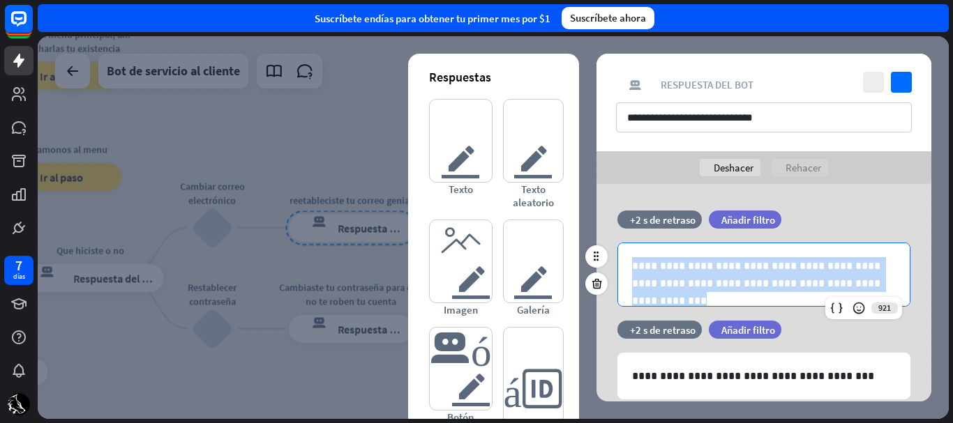
drag, startPoint x: 855, startPoint y: 292, endPoint x: 608, endPoint y: 262, distance: 248.8
click at [608, 262] on div "**********" at bounding box center [763, 275] width 335 height 64
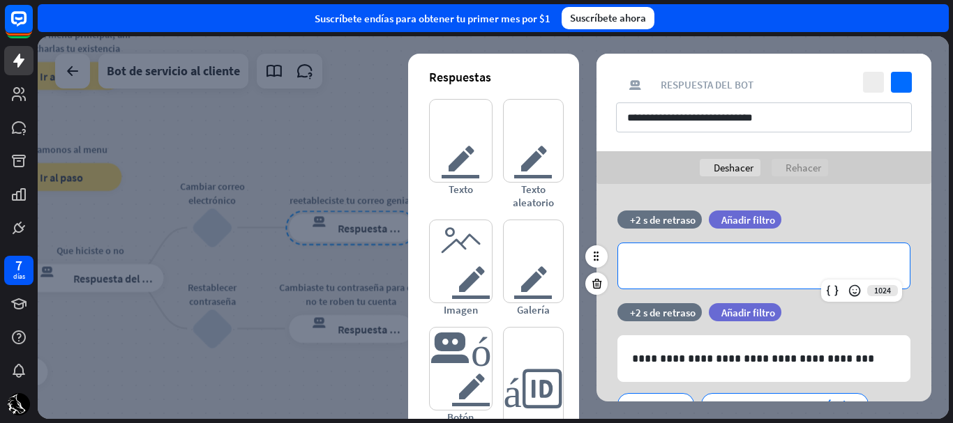
paste div
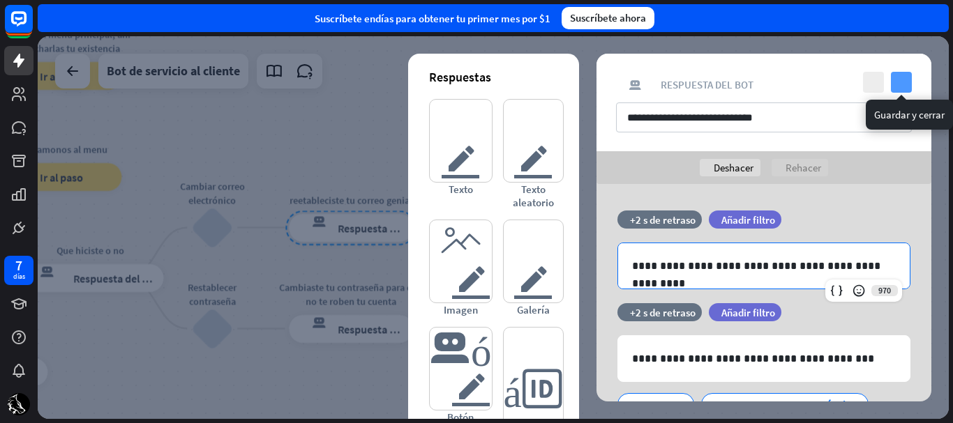
click at [904, 74] on icon "controlar" at bounding box center [901, 82] width 21 height 21
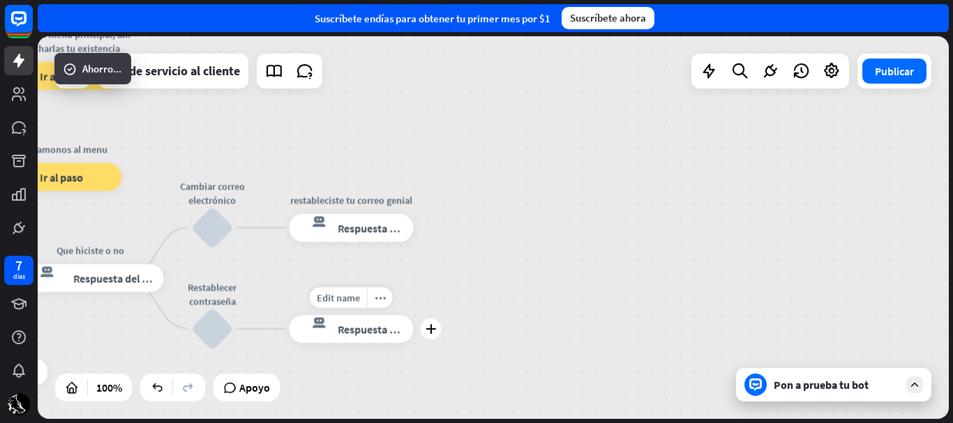
click at [356, 331] on font "Respuesta del bot" at bounding box center [380, 329] width 85 height 14
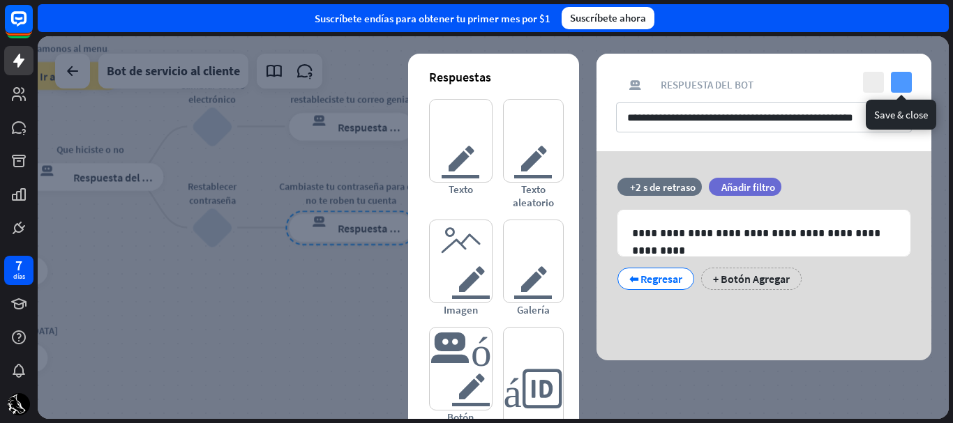
click at [894, 82] on icon "controlar" at bounding box center [901, 82] width 21 height 21
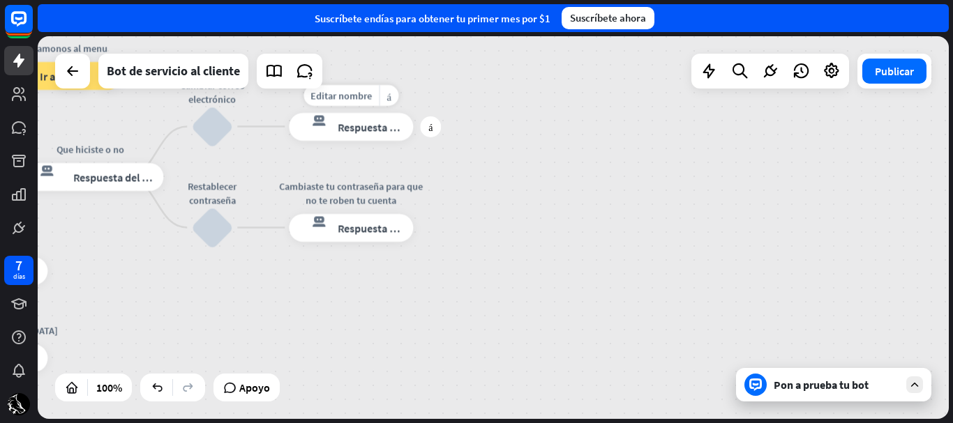
click at [338, 141] on div "Editar nombre más_amarillo más restableciste tu correo genial respuesta del bot…" at bounding box center [351, 127] width 124 height 28
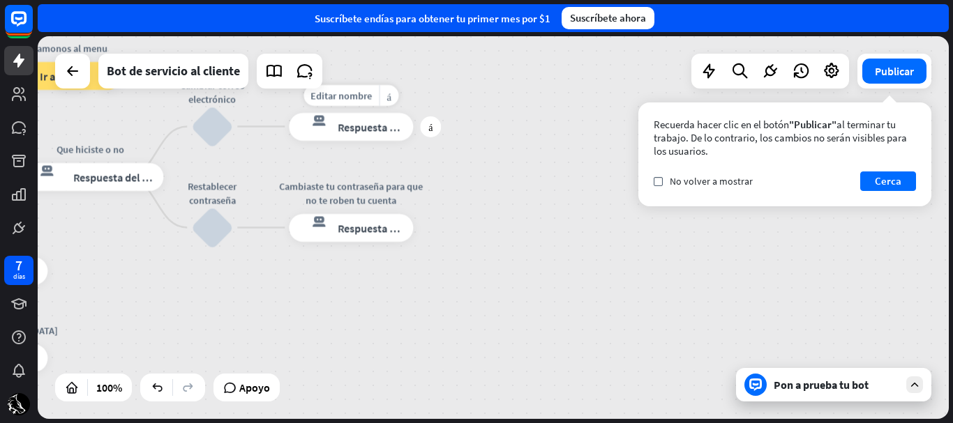
click at [384, 131] on font "Respuesta del bot" at bounding box center [380, 127] width 85 height 14
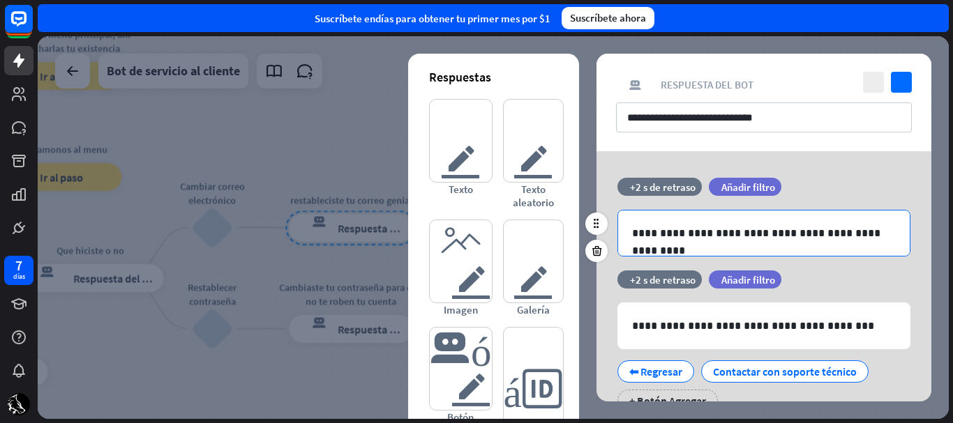
click at [824, 237] on p "**********" at bounding box center [764, 233] width 264 height 17
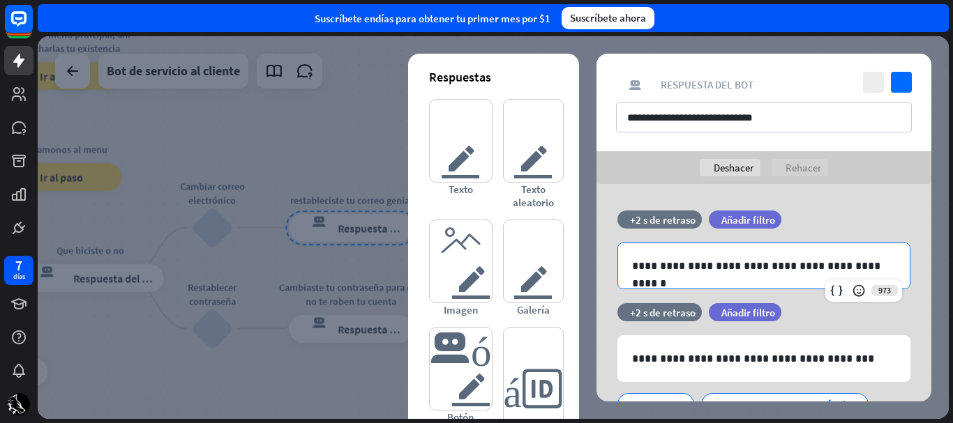
click at [905, 70] on div "**********" at bounding box center [763, 103] width 335 height 98
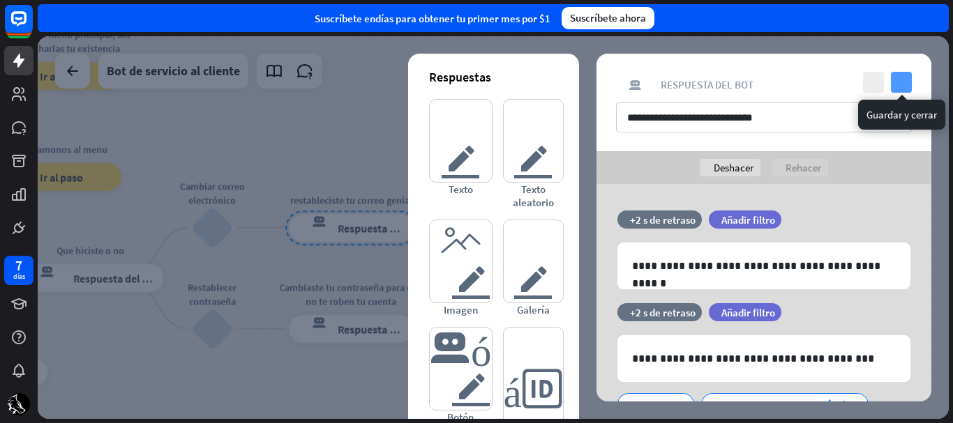
click at [905, 74] on icon "controlar" at bounding box center [901, 82] width 21 height 21
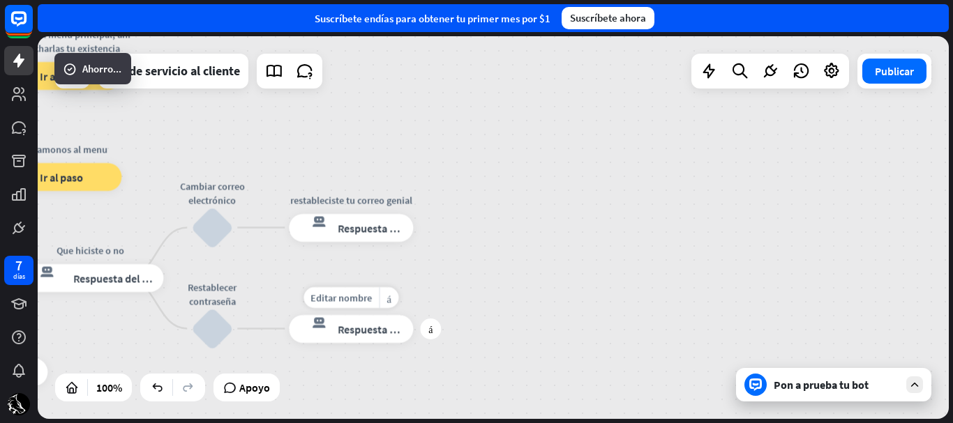
click at [359, 322] on div "respuesta del bot de bloqueo Respuesta del bot" at bounding box center [351, 329] width 124 height 28
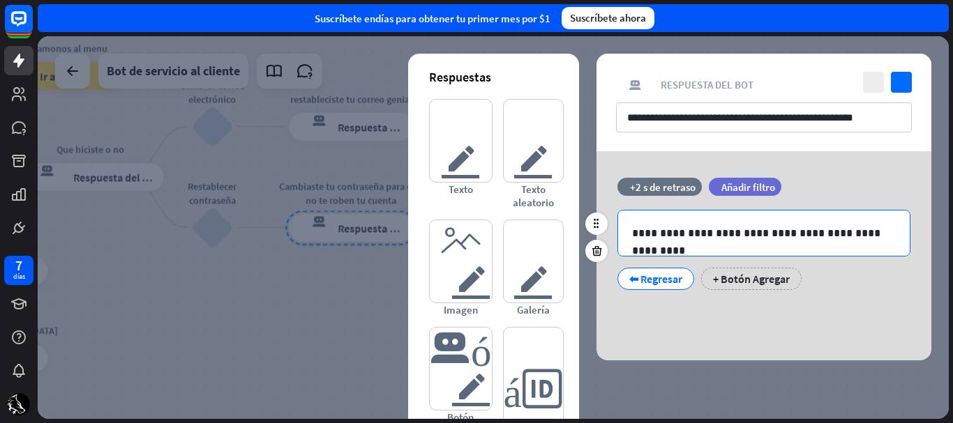
click at [891, 236] on p "**********" at bounding box center [764, 233] width 264 height 17
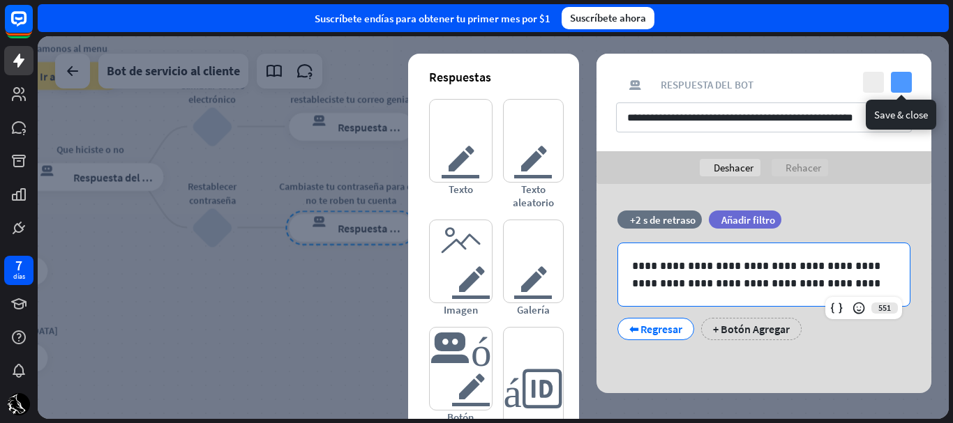
click at [896, 83] on icon "controlar" at bounding box center [901, 82] width 21 height 21
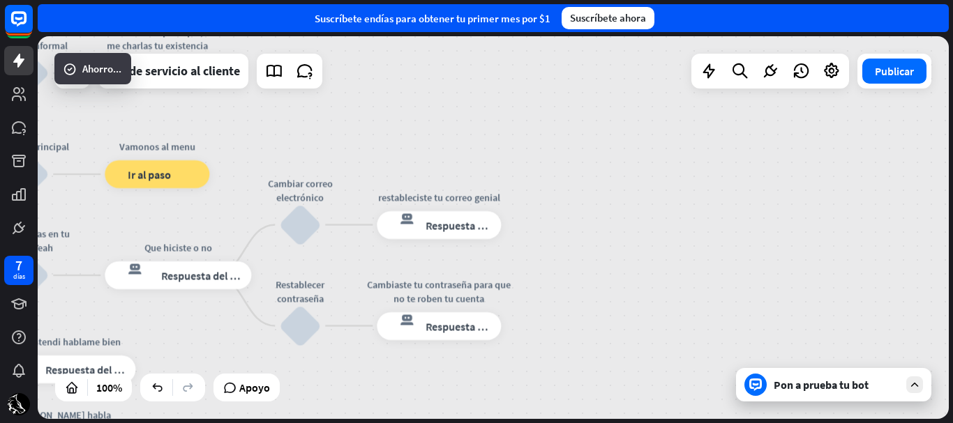
drag, startPoint x: 598, startPoint y: 241, endPoint x: 658, endPoint y: 294, distance: 80.1
click at [658, 294] on div "inicio_2 Punto de inicio Comienzo respuesta del bot de bloqueo Respuesta del bo…" at bounding box center [493, 227] width 911 height 383
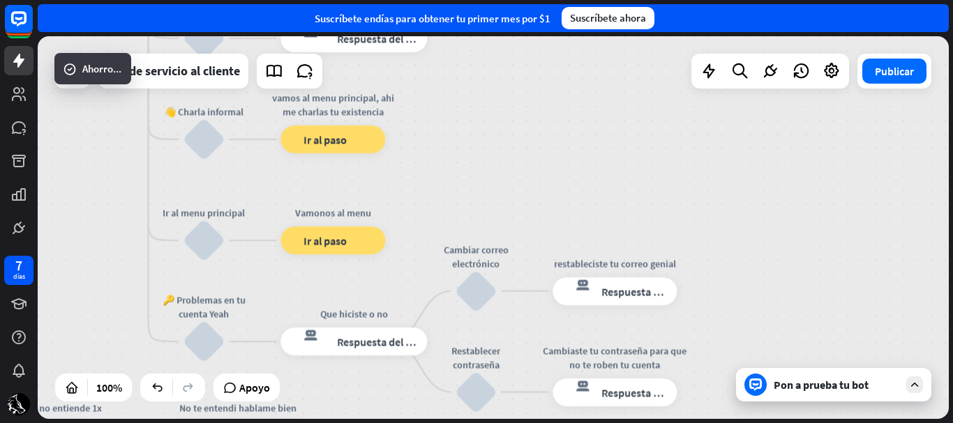
drag, startPoint x: 601, startPoint y: 184, endPoint x: 613, endPoint y: 195, distance: 16.3
click at [613, 195] on div "inicio_2 Punto de inicio Comienzo respuesta del bot de bloqueo Respuesta del bo…" at bounding box center [493, 227] width 911 height 383
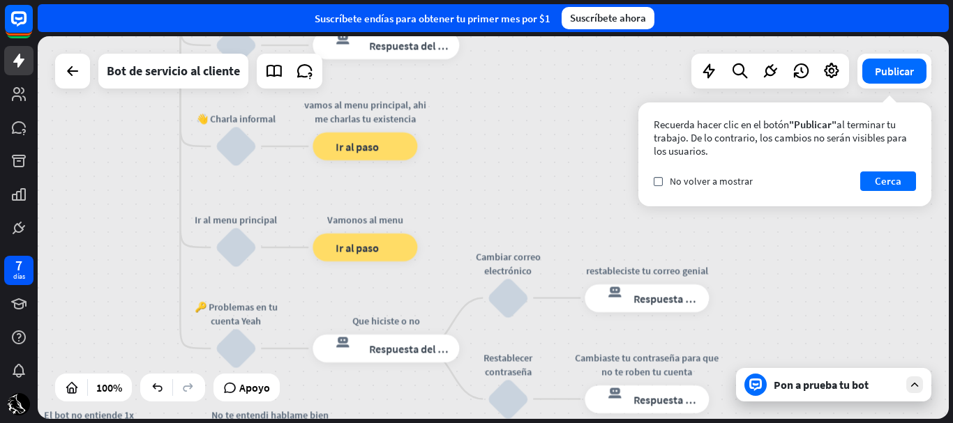
drag, startPoint x: 534, startPoint y: 162, endPoint x: 560, endPoint y: 144, distance: 31.1
click at [560, 144] on div "inicio_2 Punto de inicio Comienzo respuesta del bot de bloqueo Respuesta del bo…" at bounding box center [493, 227] width 911 height 383
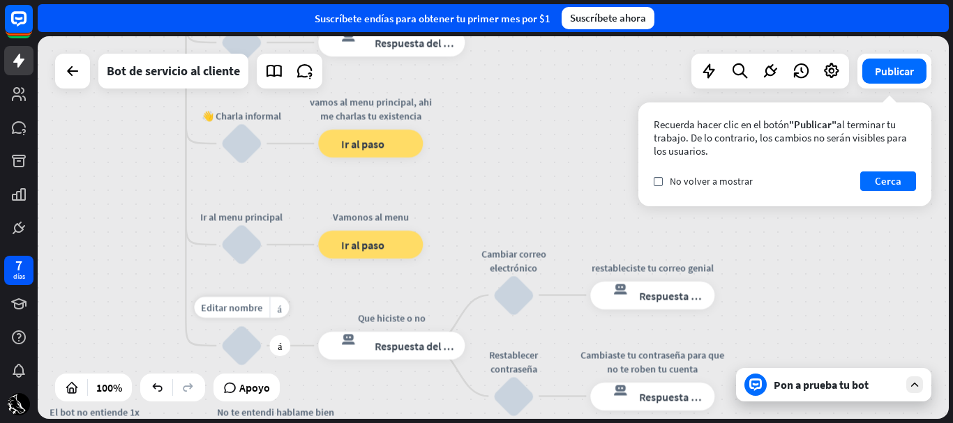
click at [247, 335] on div "bloquear_entrada_de_usuario" at bounding box center [241, 346] width 42 height 42
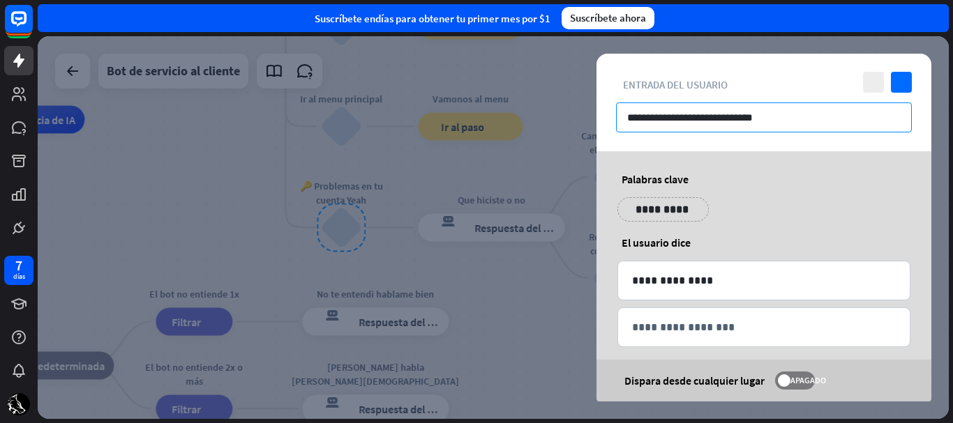
drag, startPoint x: 791, startPoint y: 110, endPoint x: 645, endPoint y: 115, distance: 145.9
click at [645, 115] on input "**********" at bounding box center [764, 118] width 296 height 30
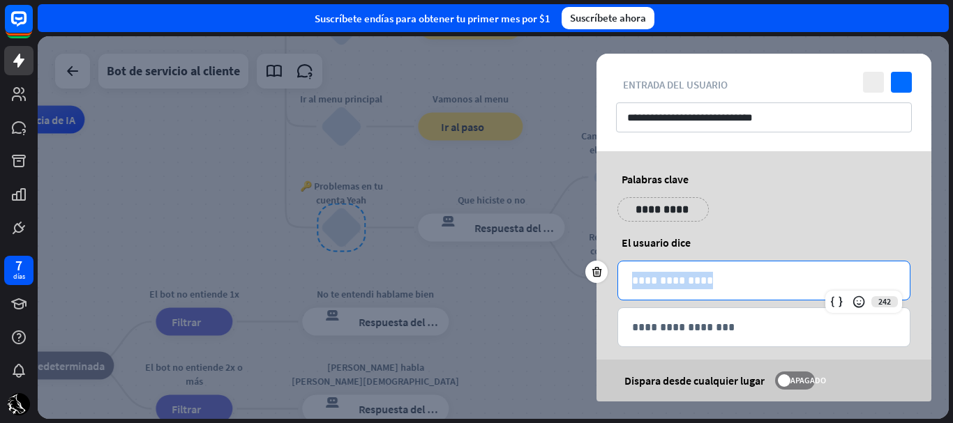
drag, startPoint x: 715, startPoint y: 280, endPoint x: 626, endPoint y: 283, distance: 88.6
click at [626, 283] on div "**********" at bounding box center [764, 281] width 292 height 38
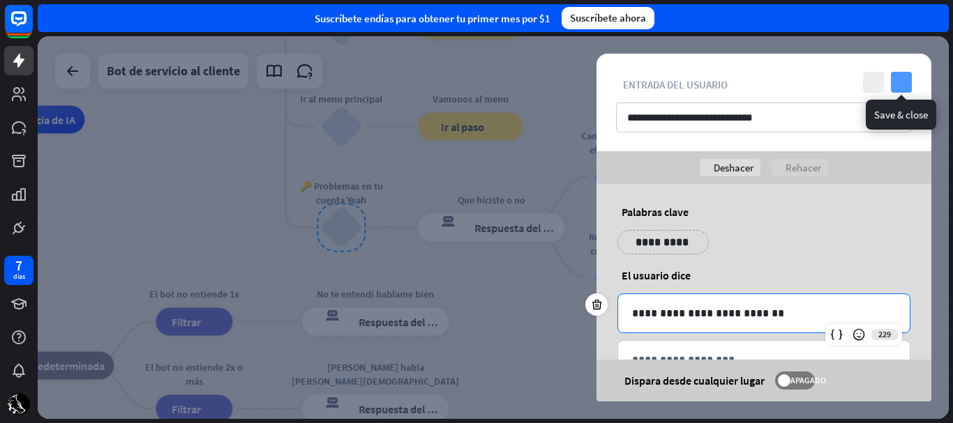
click at [893, 86] on icon "controlar" at bounding box center [901, 82] width 21 height 21
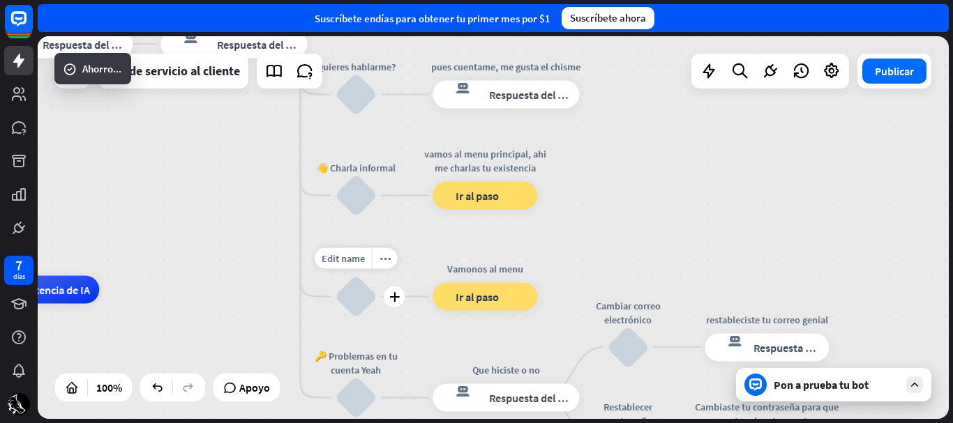
drag, startPoint x: 371, startPoint y: 176, endPoint x: 377, endPoint y: 332, distance: 155.7
click at [377, 318] on div "Edit name more_horiz plus Ir al menu principal bloquear_entrada_de_usuario" at bounding box center [356, 297] width 42 height 42
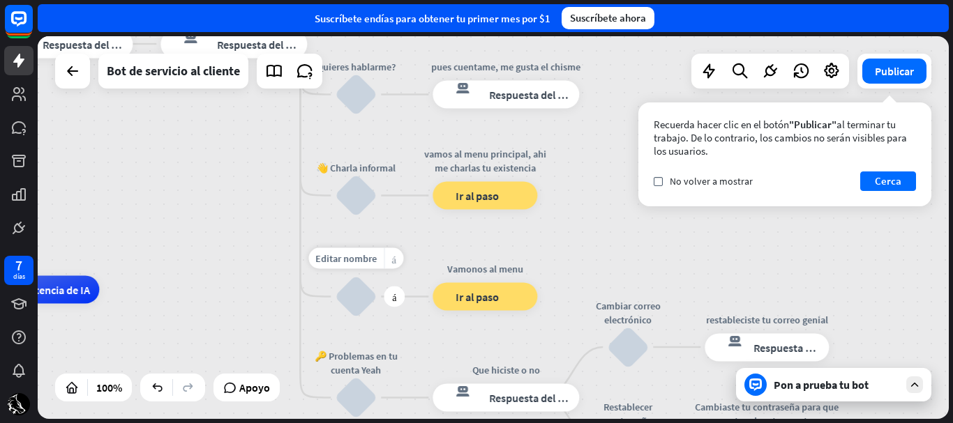
drag, startPoint x: 373, startPoint y: 170, endPoint x: 390, endPoint y: 250, distance: 81.9
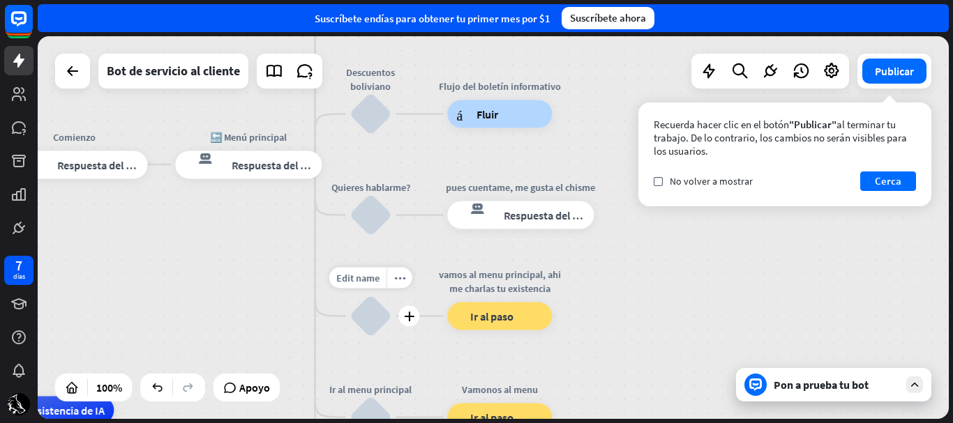
drag, startPoint x: 395, startPoint y: 142, endPoint x: 409, endPoint y: 271, distance: 129.2
click at [391, 236] on div "Edit name more_horiz Quieres hablarme? bloquear_entrada_de_usuario" at bounding box center [370, 216] width 42 height 42
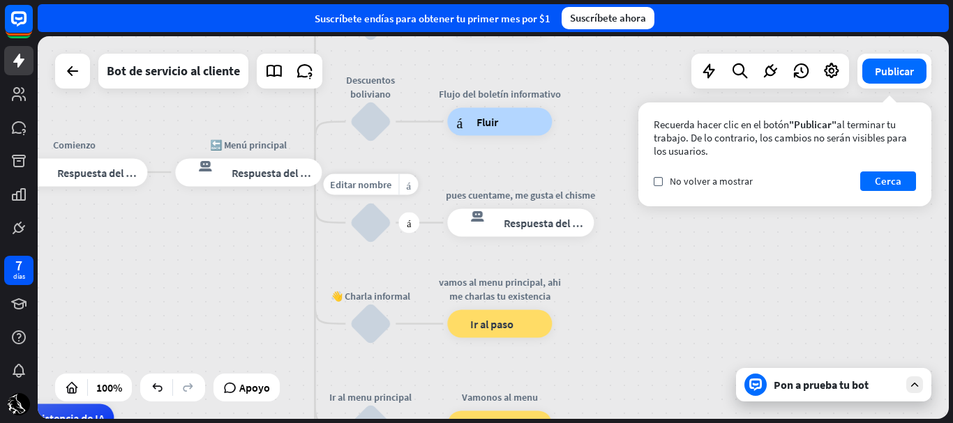
click at [366, 223] on div "bloquear_entrada_de_usuario" at bounding box center [370, 223] width 42 height 42
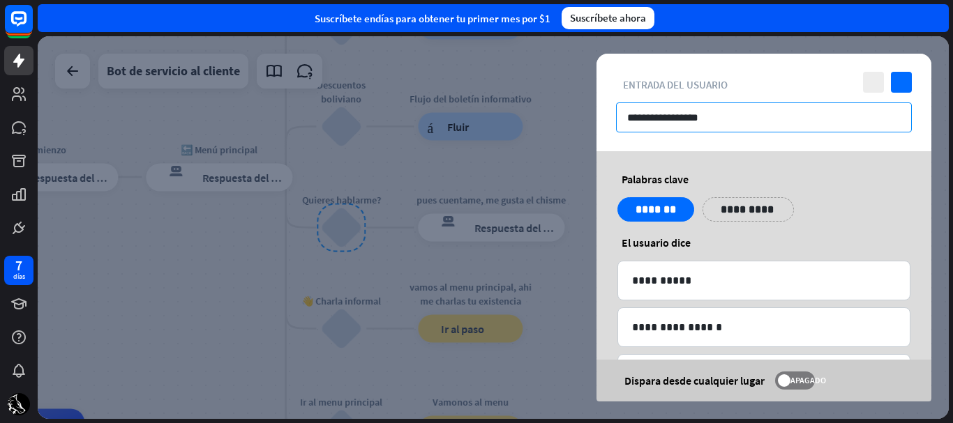
drag, startPoint x: 701, startPoint y: 126, endPoint x: 554, endPoint y: 142, distance: 148.1
click at [554, 142] on div "**********" at bounding box center [493, 227] width 911 height 383
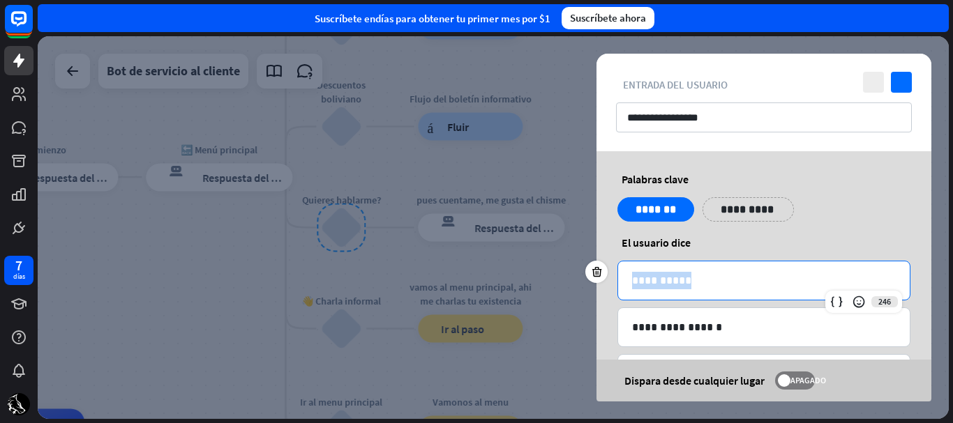
drag, startPoint x: 684, startPoint y: 282, endPoint x: 615, endPoint y: 286, distance: 69.2
click at [615, 286] on div "**********" at bounding box center [763, 354] width 335 height 406
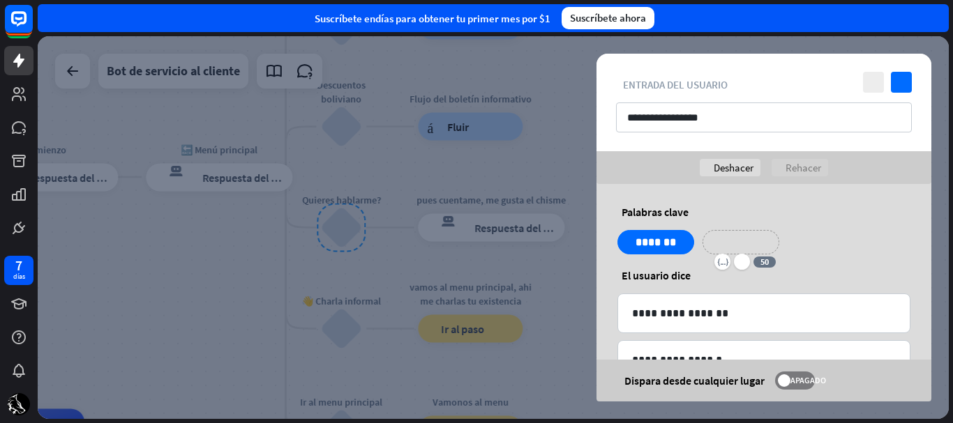
drag, startPoint x: 764, startPoint y: 253, endPoint x: 764, endPoint y: 243, distance: 9.8
click at [764, 243] on div "**********" at bounding box center [763, 387] width 335 height 406
click at [909, 79] on icon "controlar" at bounding box center [901, 82] width 21 height 21
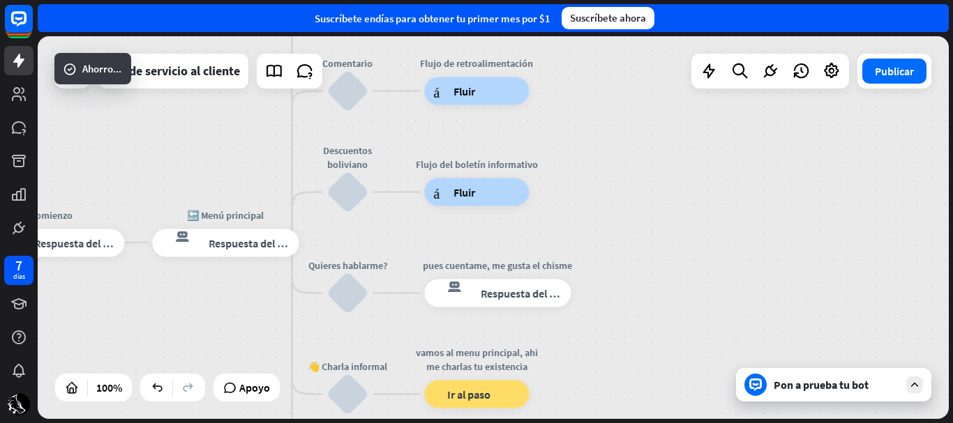
drag, startPoint x: 632, startPoint y: 171, endPoint x: 639, endPoint y: 222, distance: 51.4
click at [639, 222] on div "inicio_2 Punto de inicio Comienzo respuesta del bot de bloqueo Respuesta del bo…" at bounding box center [493, 227] width 911 height 383
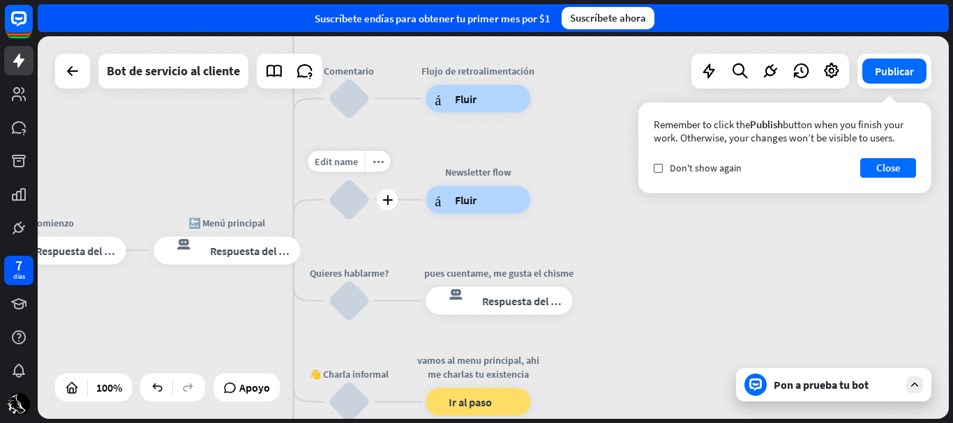
click at [345, 213] on div "bloquear_entrada_de_usuario" at bounding box center [349, 200] width 42 height 42
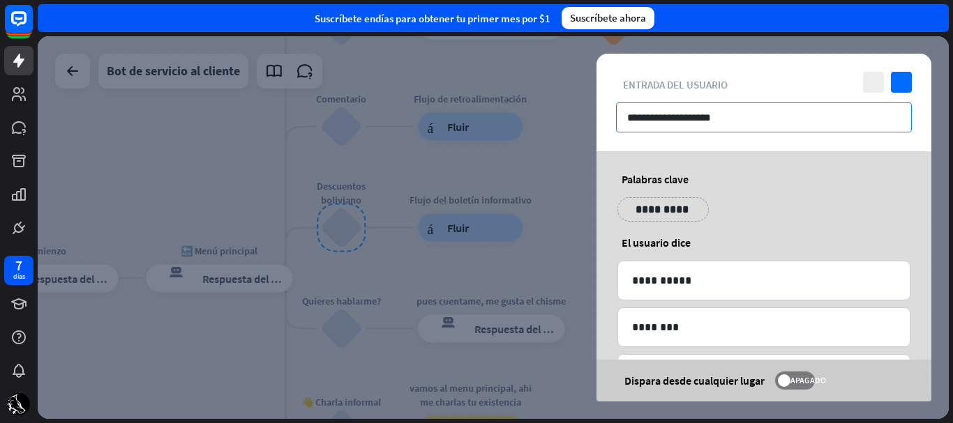
drag, startPoint x: 767, startPoint y: 114, endPoint x: 626, endPoint y: 125, distance: 141.3
click at [626, 125] on input "**********" at bounding box center [764, 118] width 296 height 30
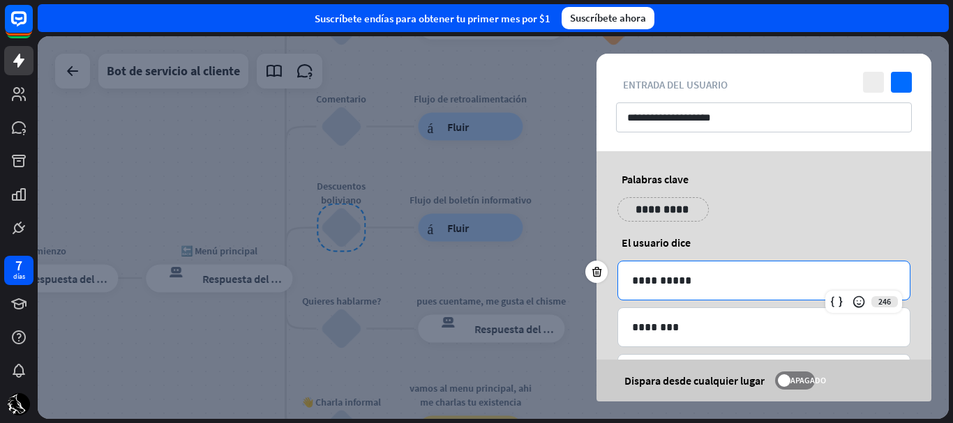
drag, startPoint x: 684, startPoint y: 287, endPoint x: 607, endPoint y: 298, distance: 77.4
click at [607, 298] on div "**********" at bounding box center [763, 307] width 335 height 313
drag, startPoint x: 682, startPoint y: 280, endPoint x: 620, endPoint y: 287, distance: 62.5
click at [620, 287] on div "**********" at bounding box center [764, 281] width 292 height 38
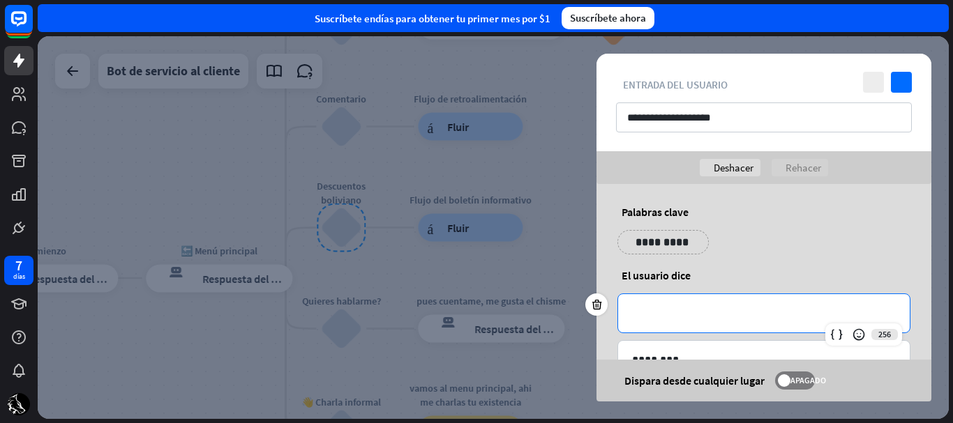
paste div
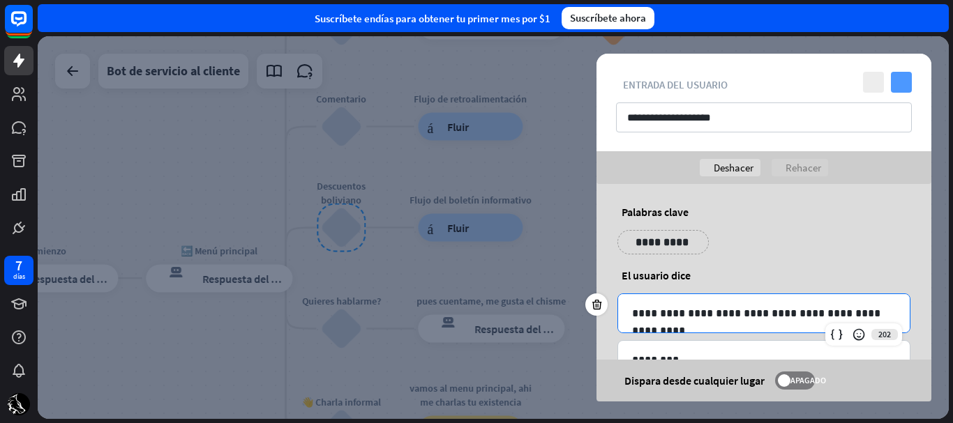
click at [894, 82] on icon "controlar" at bounding box center [901, 82] width 21 height 21
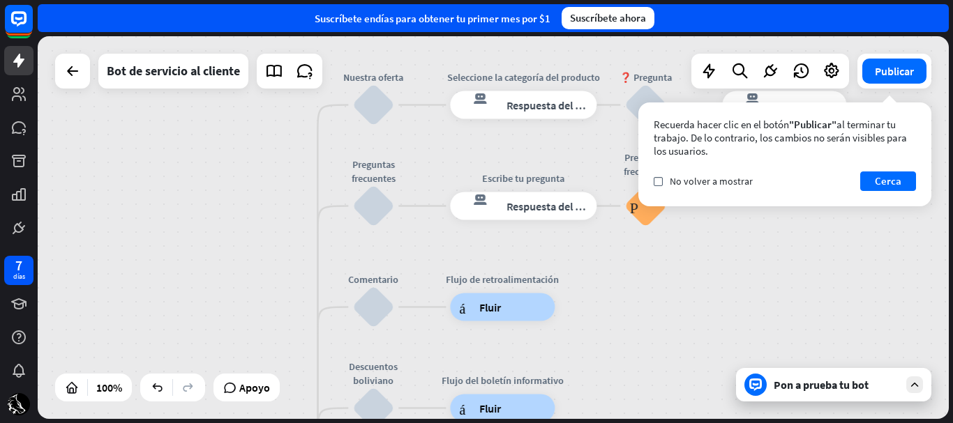
drag, startPoint x: 578, startPoint y: 230, endPoint x: 601, endPoint y: 355, distance: 126.8
click at [601, 355] on div "inicio_2 Punto de inicio Comienzo respuesta del bot de bloqueo Respuesta del bo…" at bounding box center [493, 227] width 911 height 383
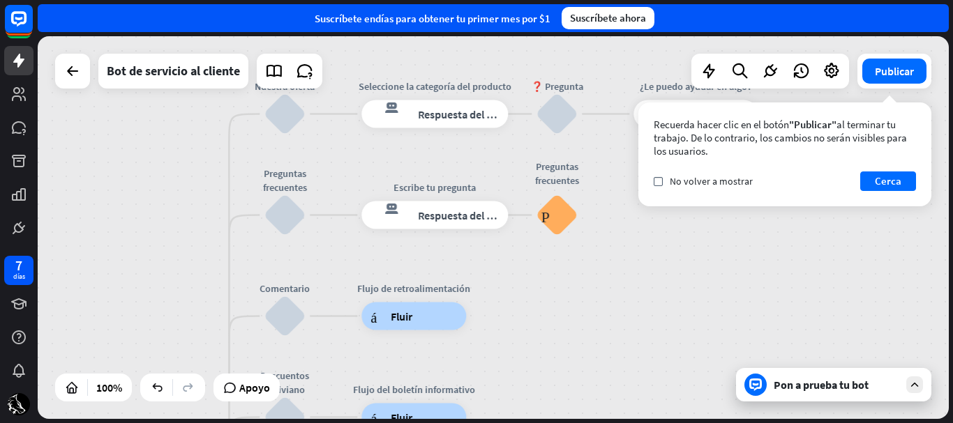
drag, startPoint x: 448, startPoint y: 220, endPoint x: 349, endPoint y: 170, distance: 111.4
click at [349, 170] on div "inicio_2 Punto de inicio Comienzo respuesta del bot de bloqueo Respuesta del bo…" at bounding box center [493, 227] width 911 height 383
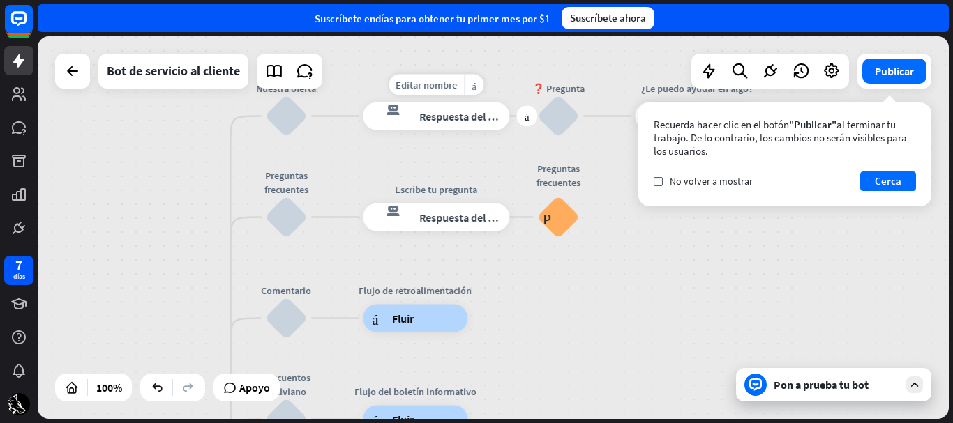
click at [448, 119] on font "Respuesta del bot" at bounding box center [461, 117] width 85 height 14
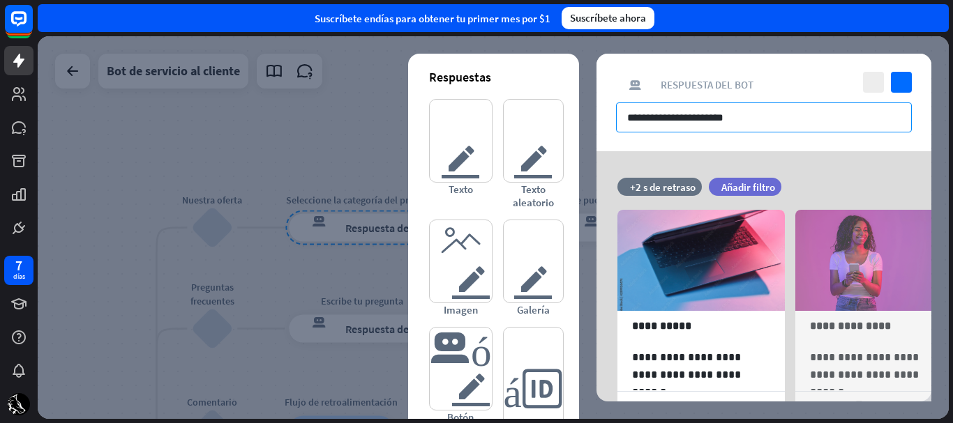
drag, startPoint x: 789, startPoint y: 115, endPoint x: 612, endPoint y: 127, distance: 177.6
click at [612, 127] on div "**********" at bounding box center [763, 103] width 335 height 98
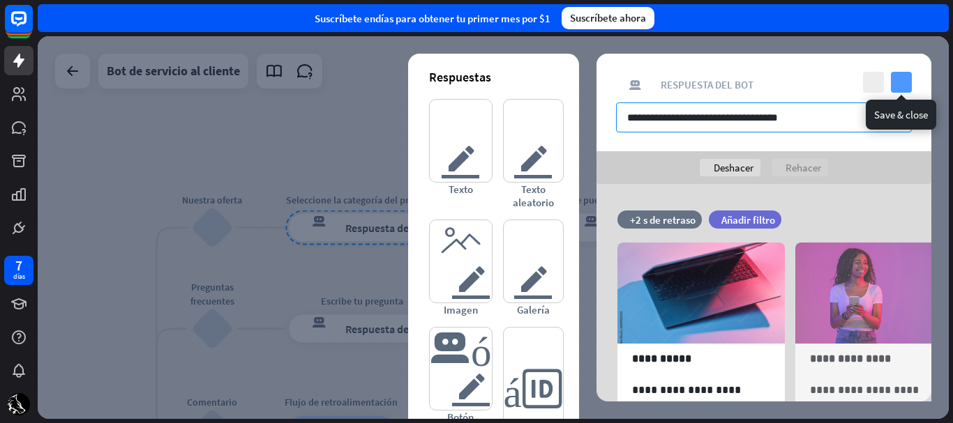
type input "**********"
click at [896, 87] on icon "controlar" at bounding box center [901, 82] width 21 height 21
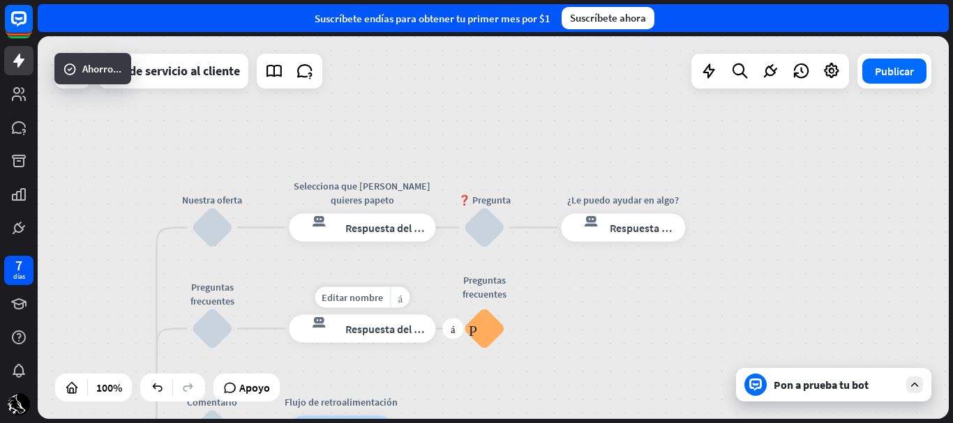
click at [377, 326] on font "Respuesta del bot" at bounding box center [387, 329] width 85 height 14
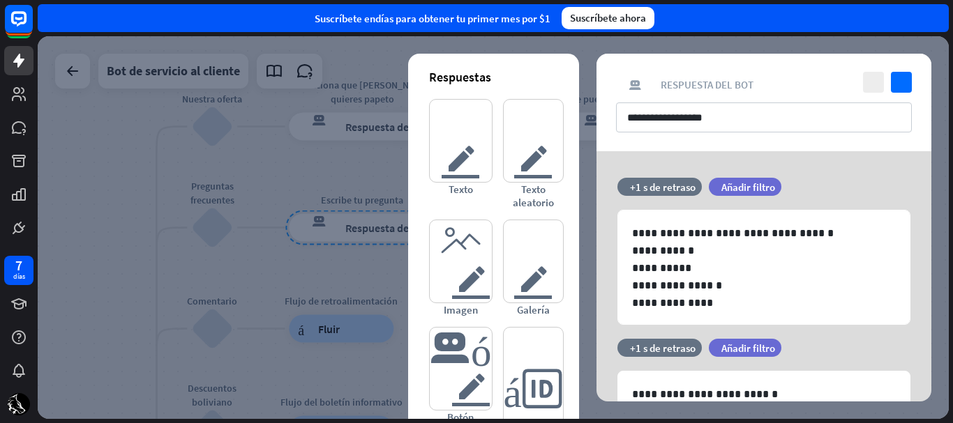
click at [900, 96] on div "**********" at bounding box center [763, 103] width 335 height 98
click at [900, 86] on icon "controlar" at bounding box center [901, 82] width 21 height 21
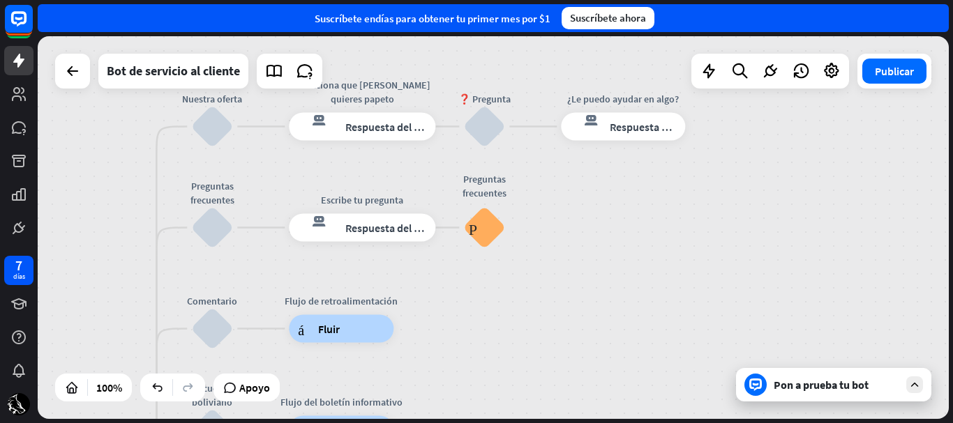
click at [858, 381] on font "Pon a prueba tu bot" at bounding box center [821, 385] width 95 height 14
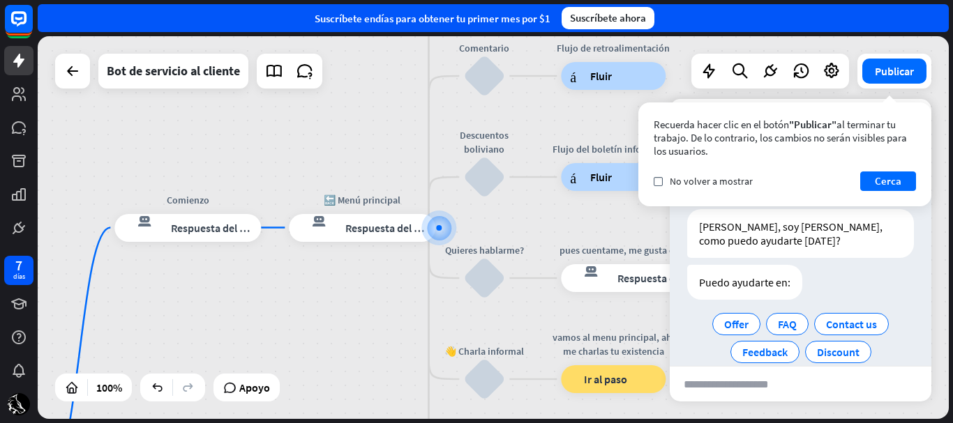
scroll to position [49, 0]
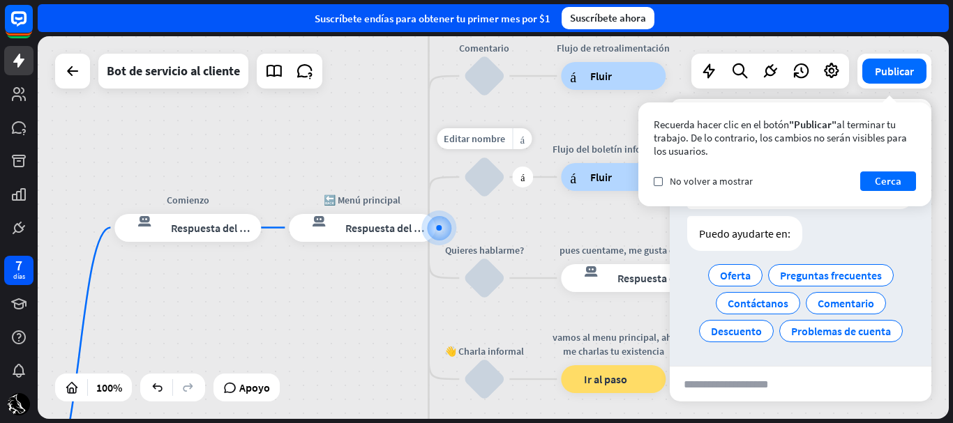
click at [492, 190] on div "bloquear_entrada_de_usuario" at bounding box center [484, 177] width 42 height 42
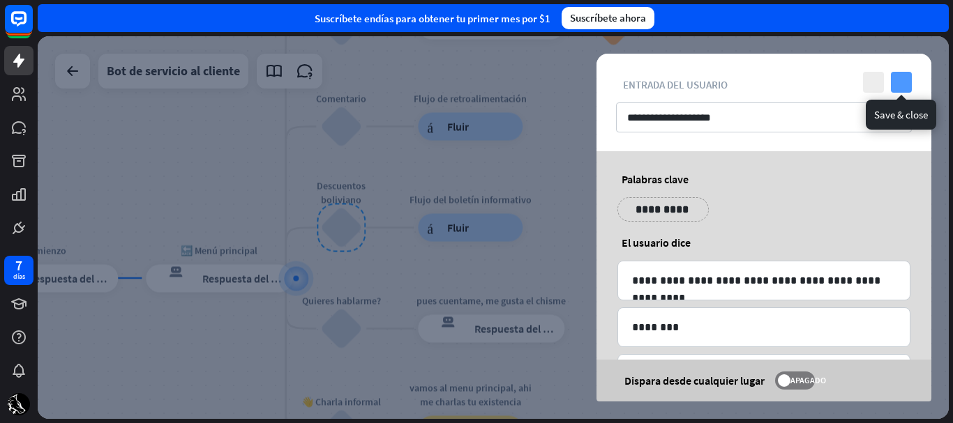
click at [891, 84] on icon "controlar" at bounding box center [901, 82] width 21 height 21
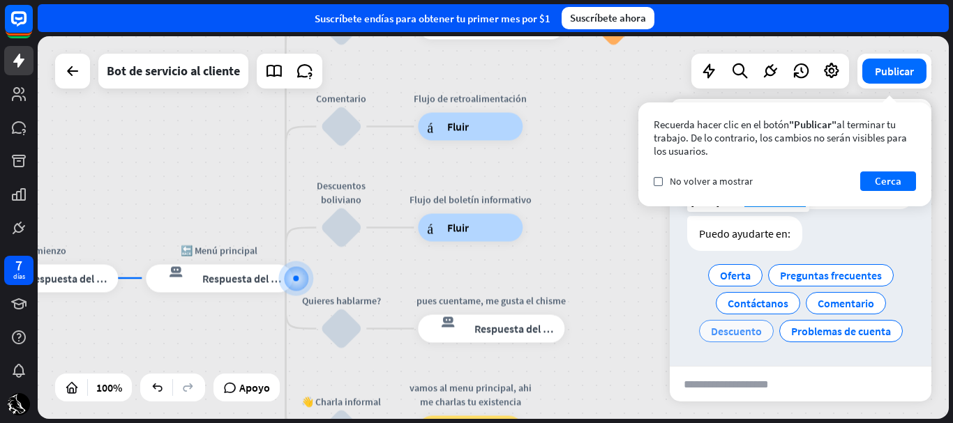
click at [744, 325] on font "Descuento" at bounding box center [736, 331] width 51 height 14
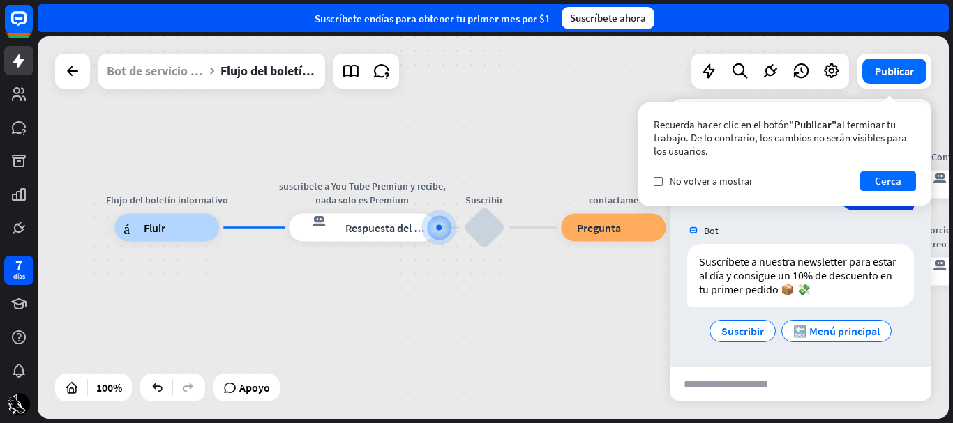
scroll to position [158, 0]
click at [866, 174] on button "Cerca" at bounding box center [888, 182] width 56 height 20
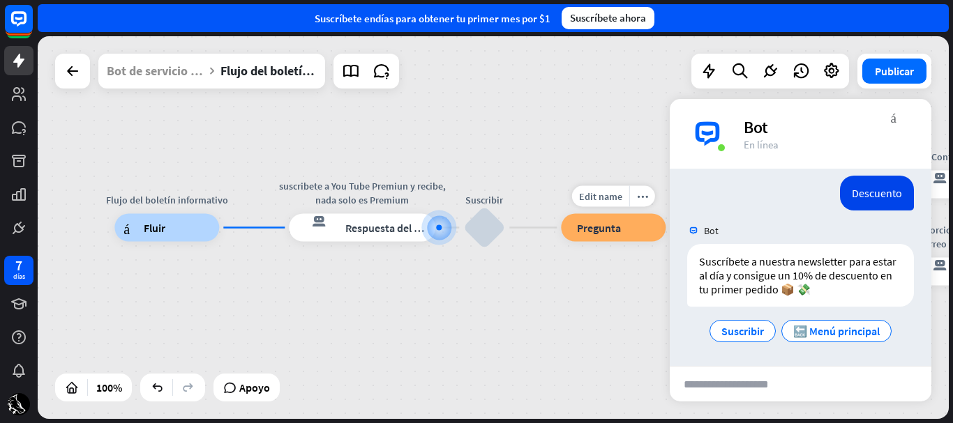
click at [629, 276] on div "Flujo del boletín informativo árbol constructor Fluir suscribete a You Tube Pre…" at bounding box center [569, 419] width 911 height 383
click at [893, 64] on font "Publicar" at bounding box center [894, 71] width 39 height 14
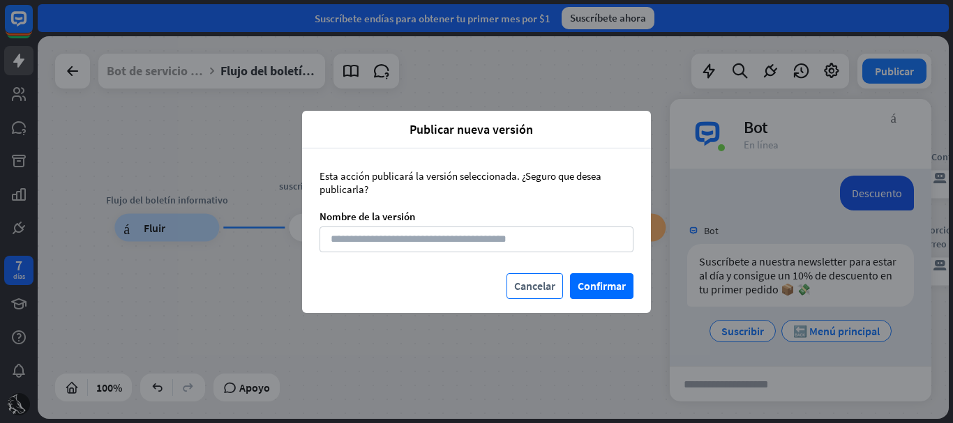
click at [543, 291] on font "Cancelar" at bounding box center [534, 286] width 41 height 14
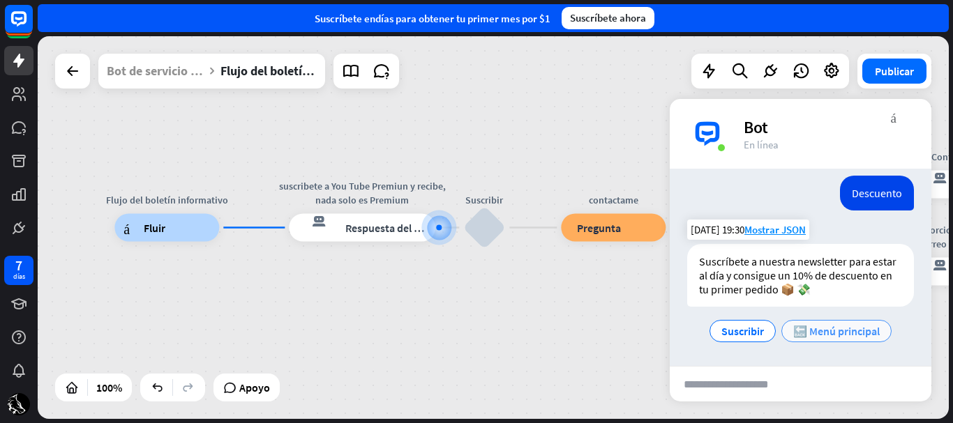
click at [807, 328] on font "🔙 Menú principal" at bounding box center [836, 331] width 86 height 14
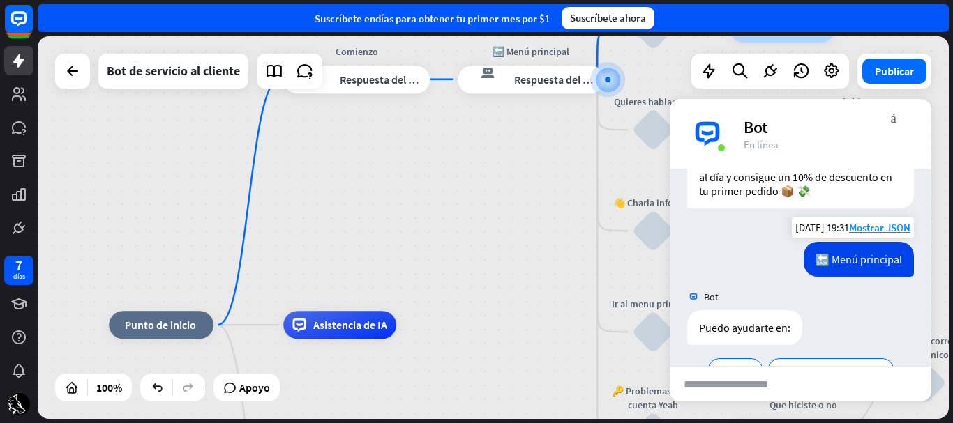
scroll to position [350, 0]
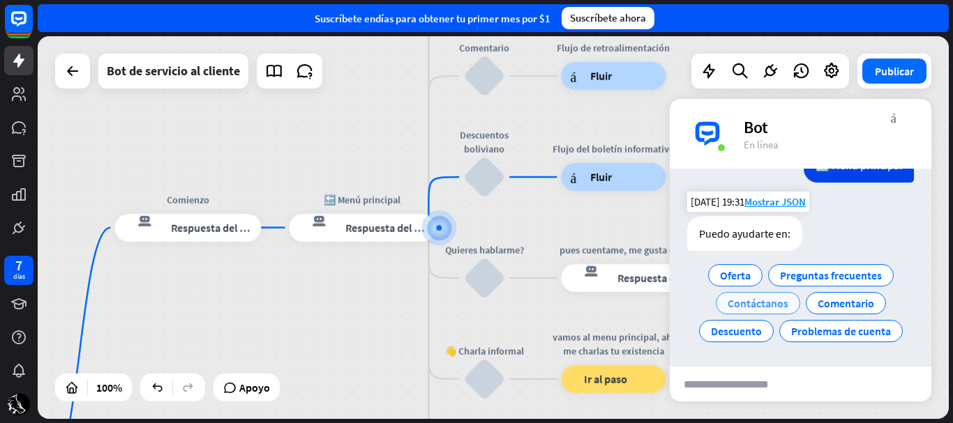
click at [769, 303] on font "Contáctanos" at bounding box center [758, 303] width 61 height 14
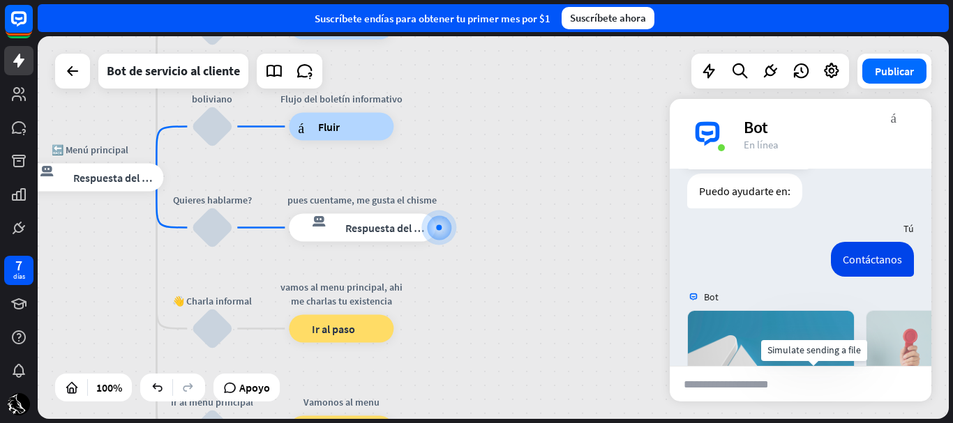
scroll to position [634, 0]
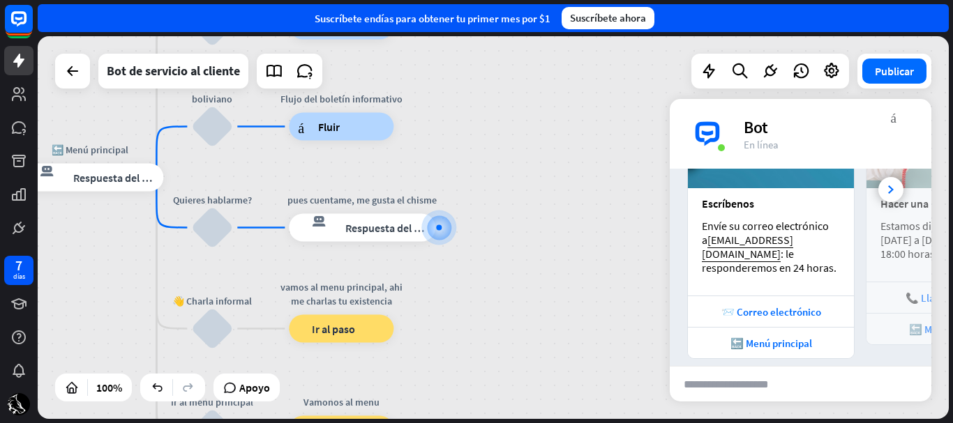
click at [781, 384] on input "text" at bounding box center [738, 384] width 137 height 35
type input "**"
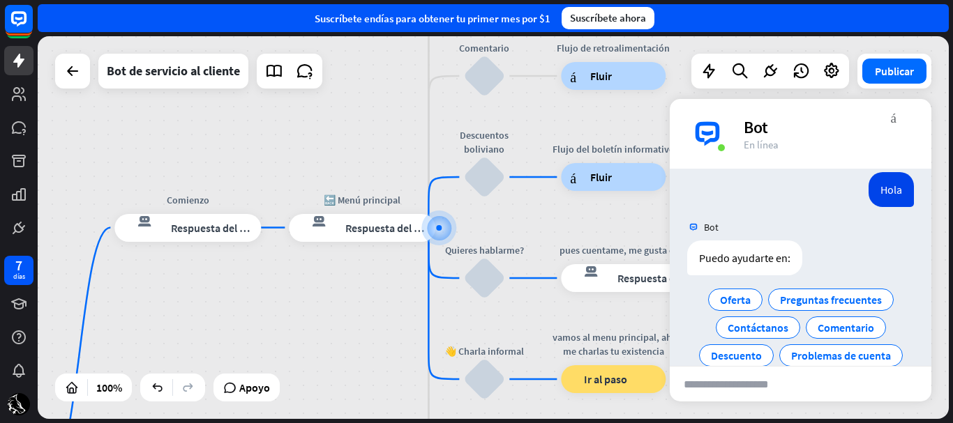
scroll to position [865, 0]
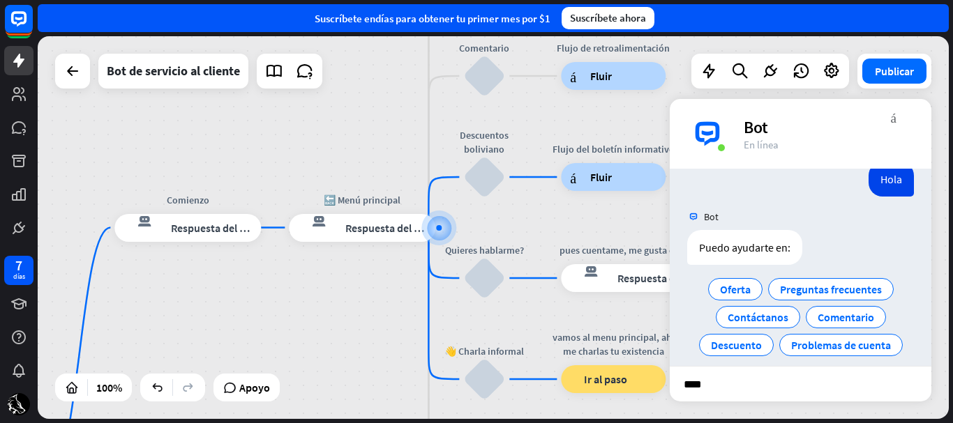
type input "*****"
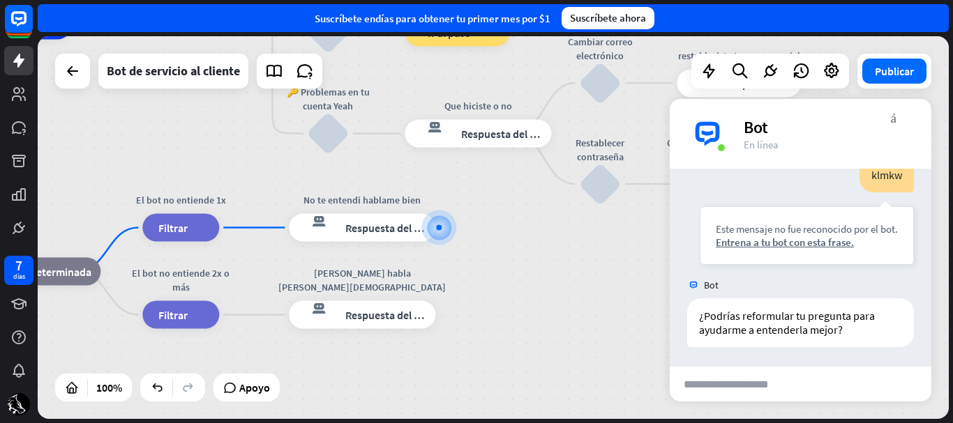
scroll to position [1007, 0]
click at [390, 242] on div "Editar nombre más_amarillo más respuesta del bot de bloqueo Respuesta del bot" at bounding box center [362, 228] width 146 height 28
click at [381, 224] on font "Respuesta del bot" at bounding box center [387, 228] width 85 height 14
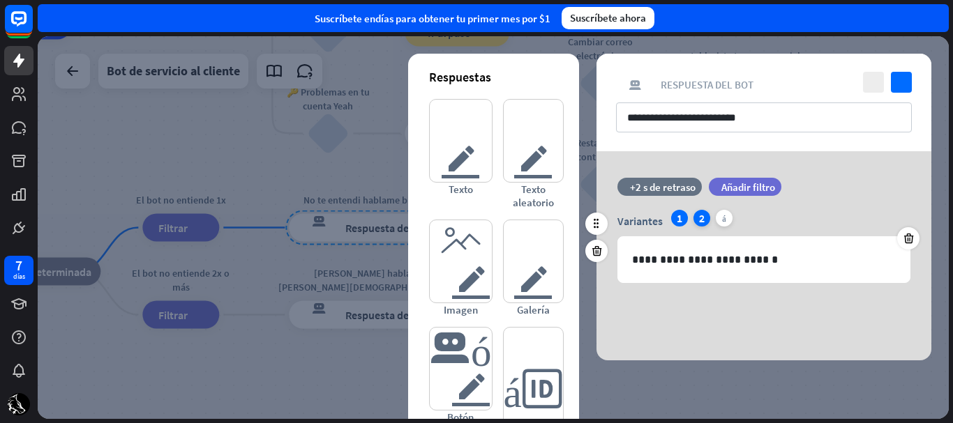
click at [700, 224] on font "2" at bounding box center [702, 218] width 6 height 14
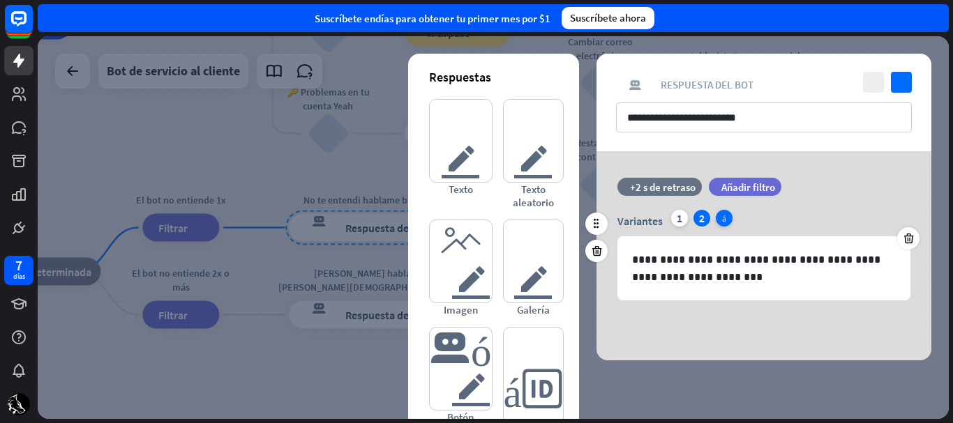
click at [721, 223] on icon "más" at bounding box center [724, 218] width 17 height 17
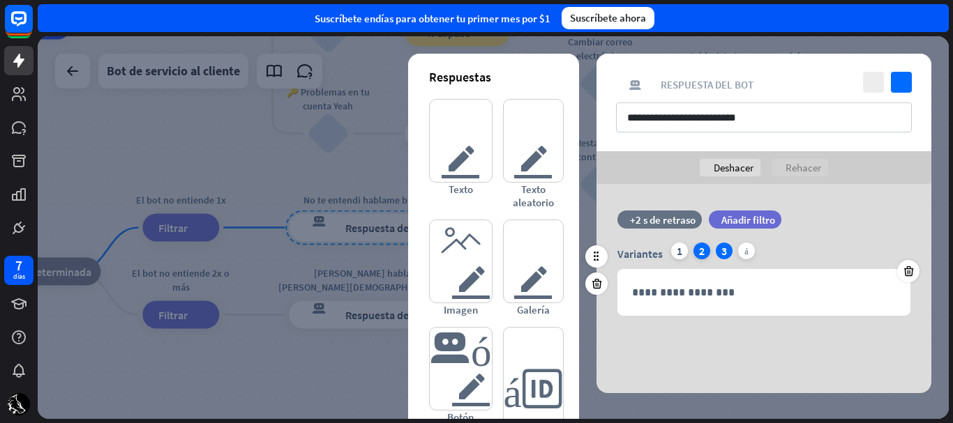
click at [705, 252] on div "2" at bounding box center [701, 251] width 17 height 17
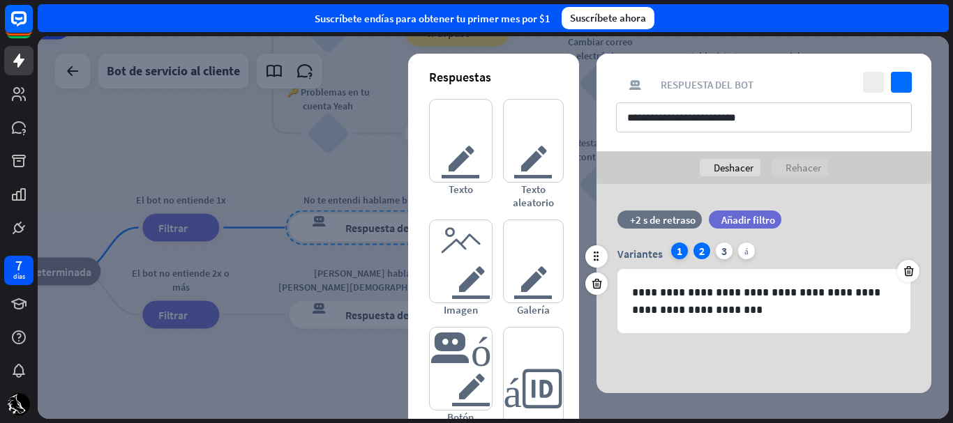
click at [674, 256] on div "1" at bounding box center [679, 251] width 17 height 17
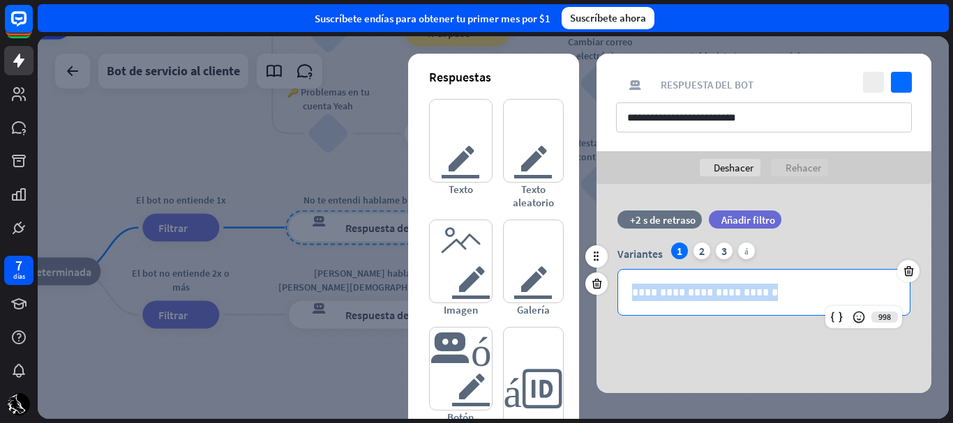
drag, startPoint x: 778, startPoint y: 301, endPoint x: 627, endPoint y: 296, distance: 150.8
click at [627, 296] on div "**********" at bounding box center [764, 292] width 292 height 45
copy p "**********"
click at [694, 255] on div "2" at bounding box center [701, 251] width 17 height 17
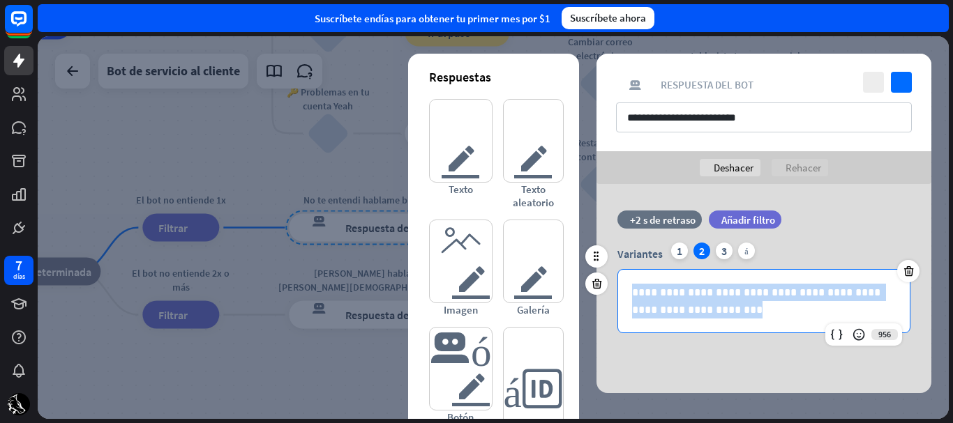
drag, startPoint x: 730, startPoint y: 319, endPoint x: 630, endPoint y: 287, distance: 105.7
click at [630, 287] on div "**********" at bounding box center [764, 301] width 292 height 63
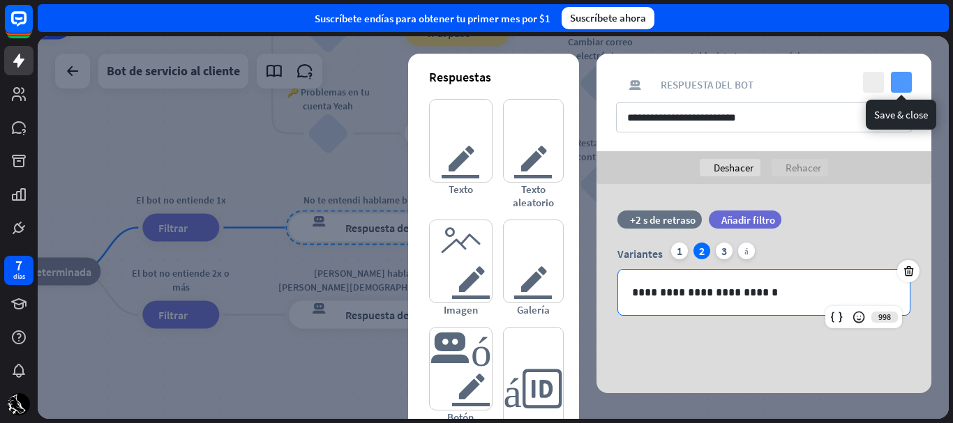
click at [898, 88] on icon "controlar" at bounding box center [901, 82] width 21 height 21
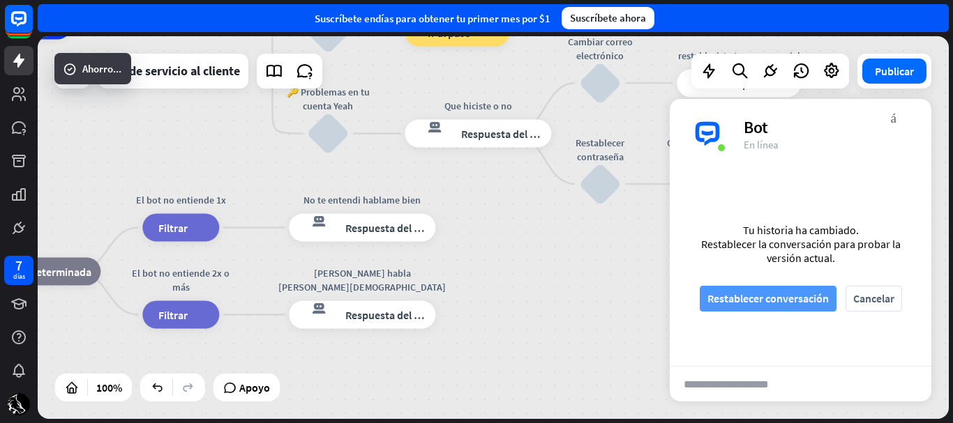
click at [797, 306] on font "Restablecer conversación" at bounding box center [767, 299] width 121 height 24
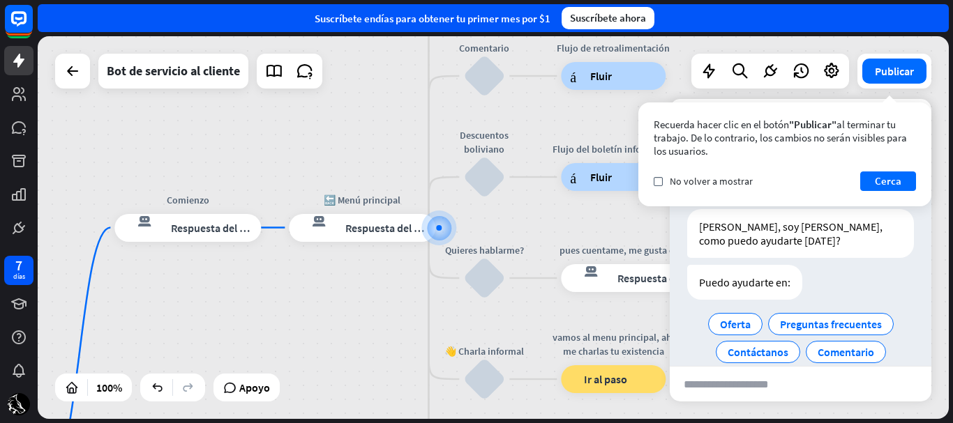
scroll to position [49, 0]
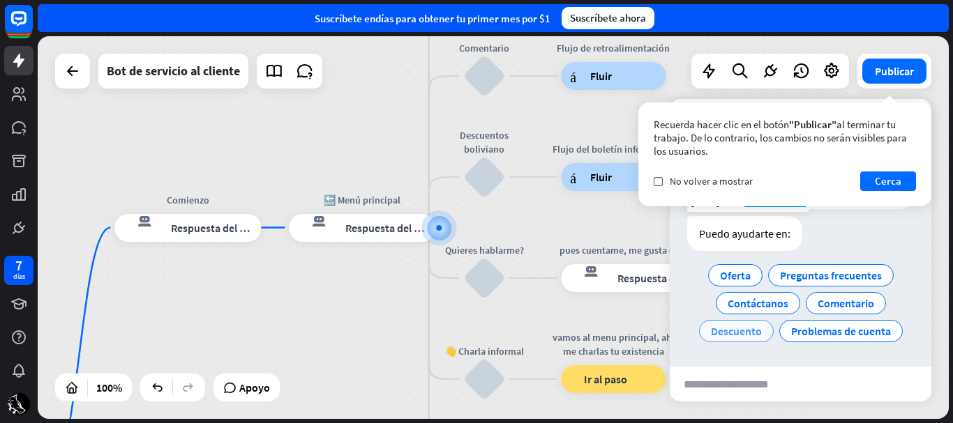
click at [747, 324] on font "Descuento" at bounding box center [736, 331] width 51 height 14
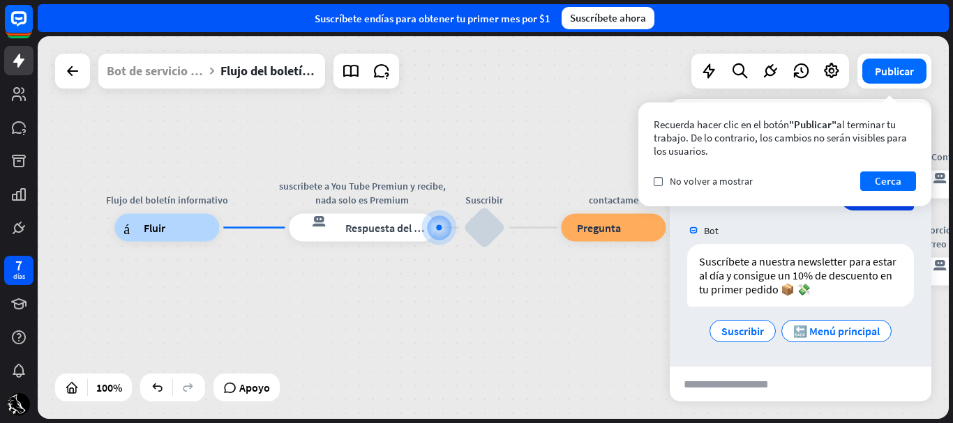
scroll to position [158, 0]
click at [396, 228] on font "Respuesta del bot" at bounding box center [387, 228] width 85 height 14
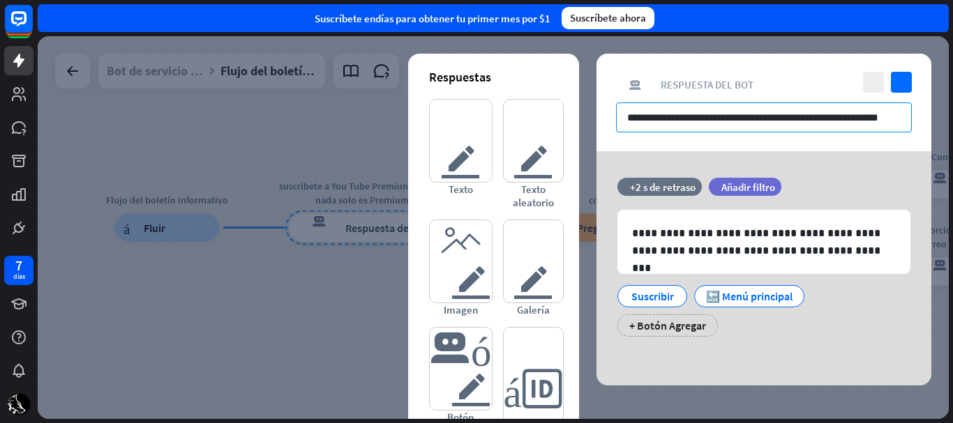
drag, startPoint x: 901, startPoint y: 115, endPoint x: 592, endPoint y: 122, distance: 309.1
click at [592, 122] on div "**********" at bounding box center [493, 227] width 911 height 383
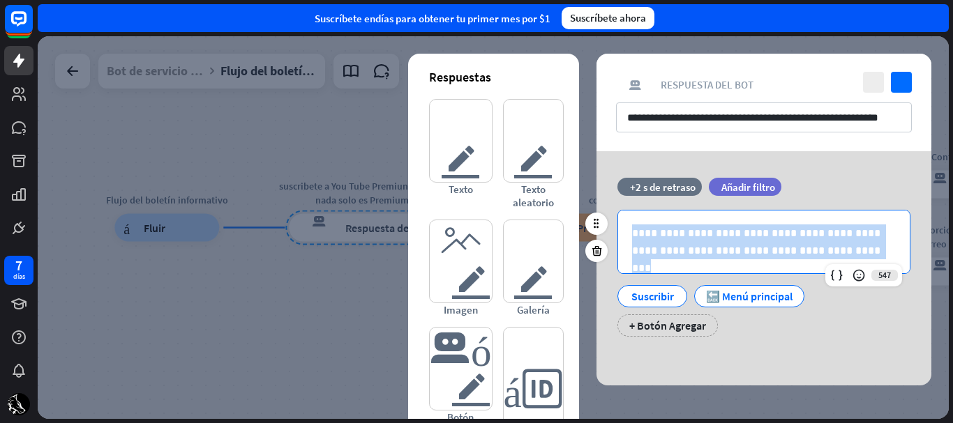
drag, startPoint x: 823, startPoint y: 247, endPoint x: 633, endPoint y: 214, distance: 193.2
click at [633, 214] on div "**********" at bounding box center [764, 242] width 292 height 63
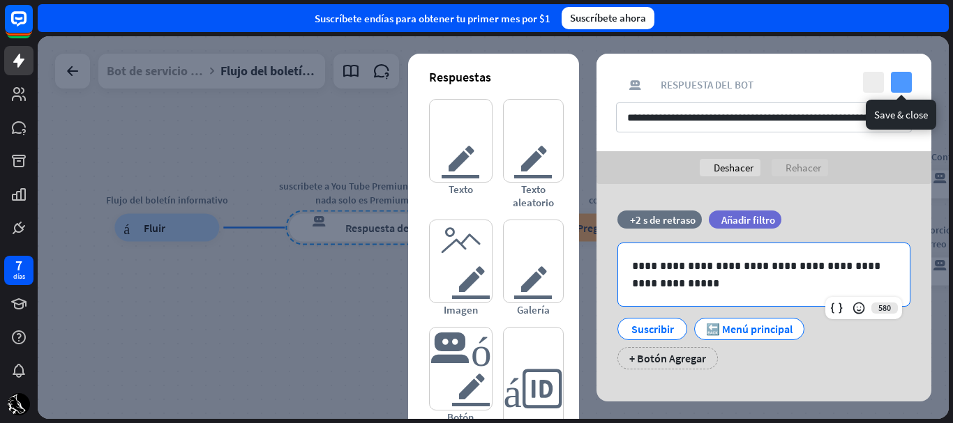
click at [903, 78] on icon "controlar" at bounding box center [901, 82] width 21 height 21
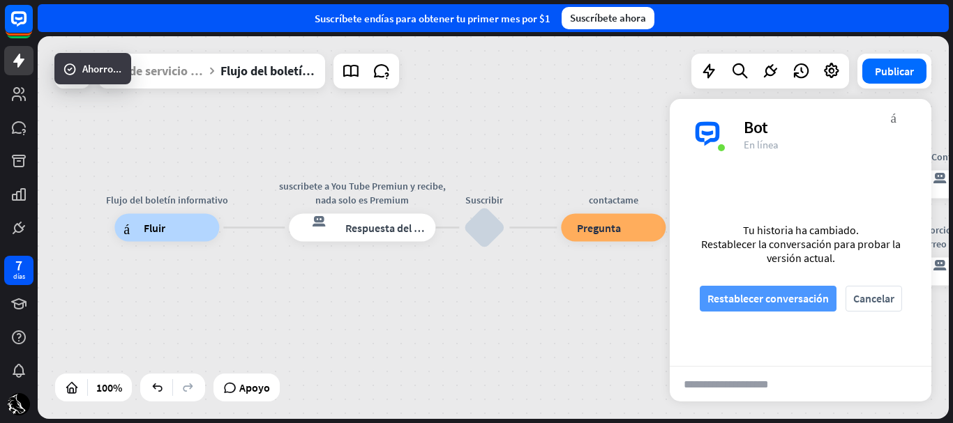
click at [773, 298] on font "Restablecer conversación" at bounding box center [767, 299] width 121 height 14
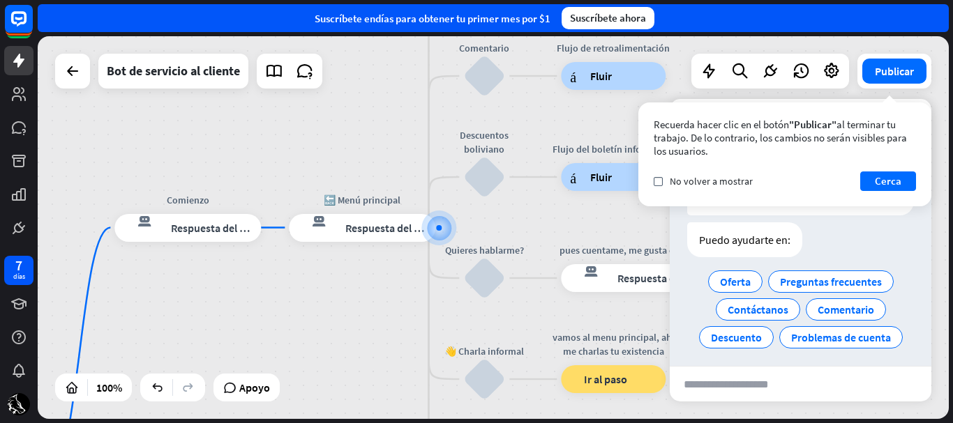
scroll to position [49, 0]
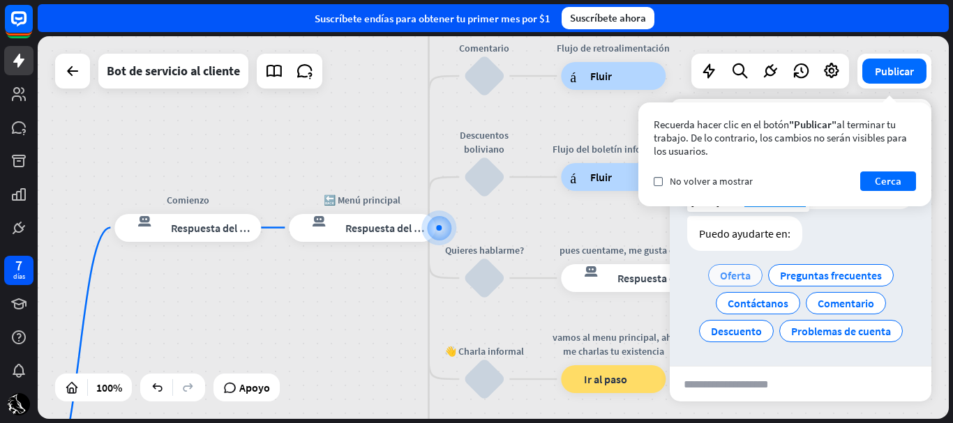
click at [741, 272] on font "Oferta" at bounding box center [735, 276] width 31 height 14
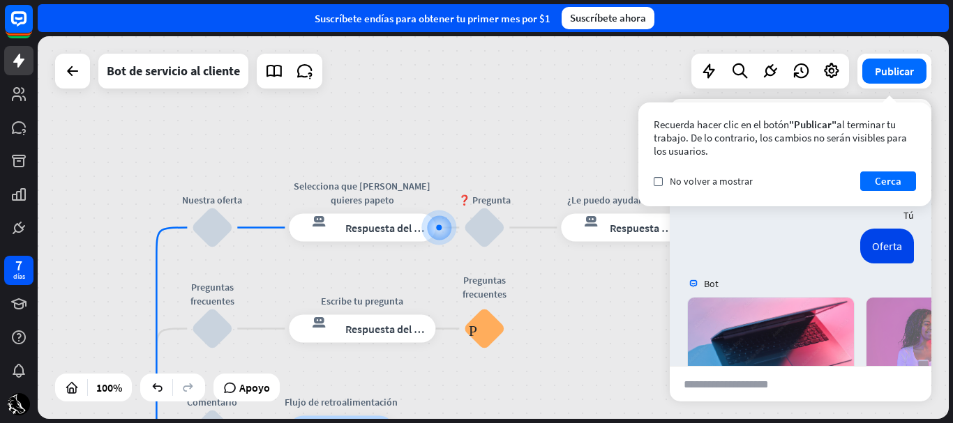
scroll to position [350, 0]
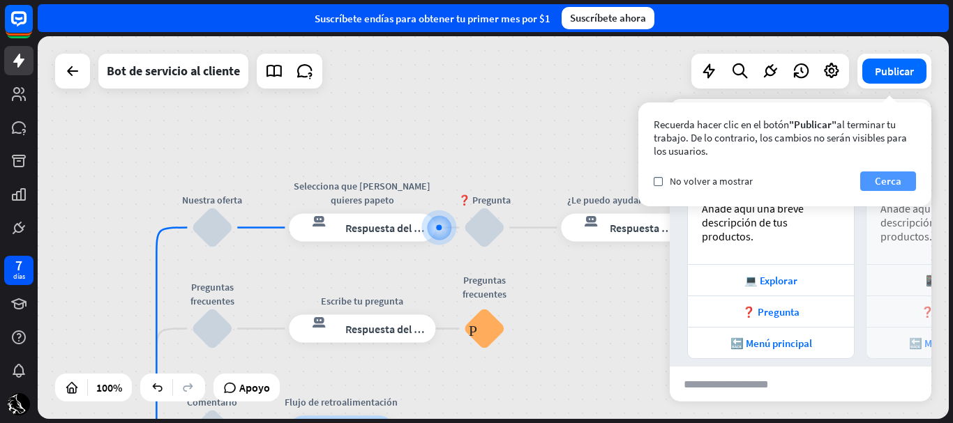
click at [868, 186] on button "Cerca" at bounding box center [888, 182] width 56 height 20
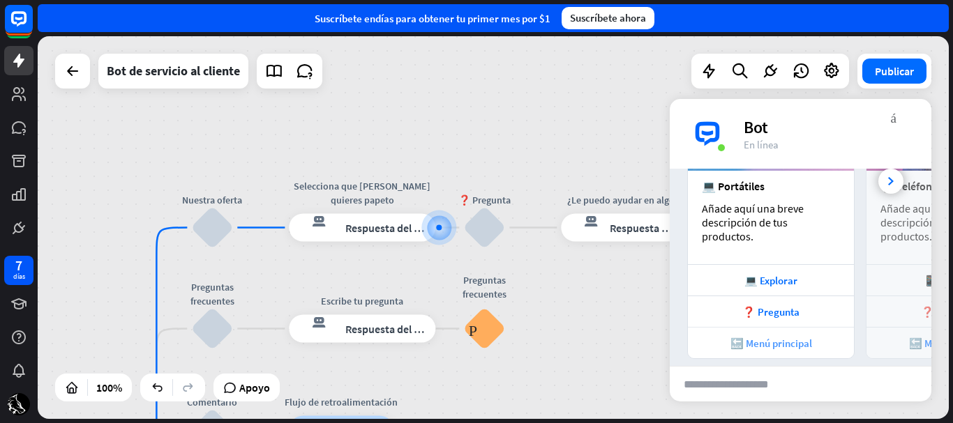
click at [790, 337] on font "🔙 Menú principal" at bounding box center [771, 343] width 82 height 13
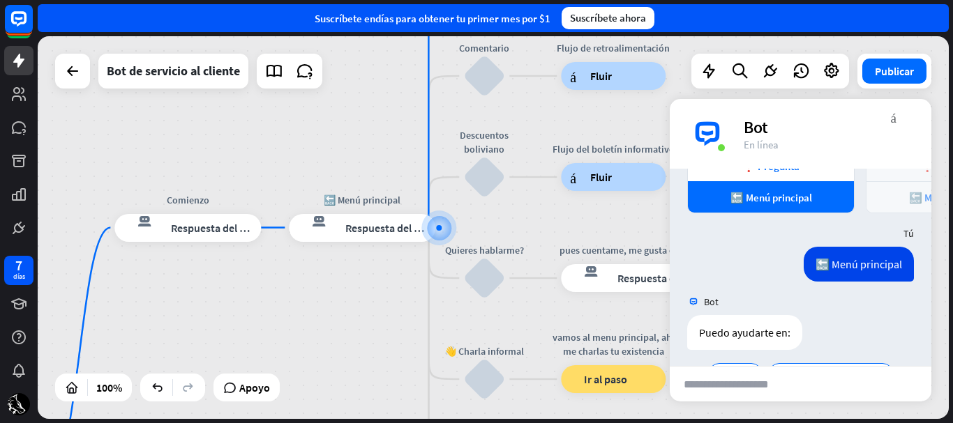
scroll to position [581, 0]
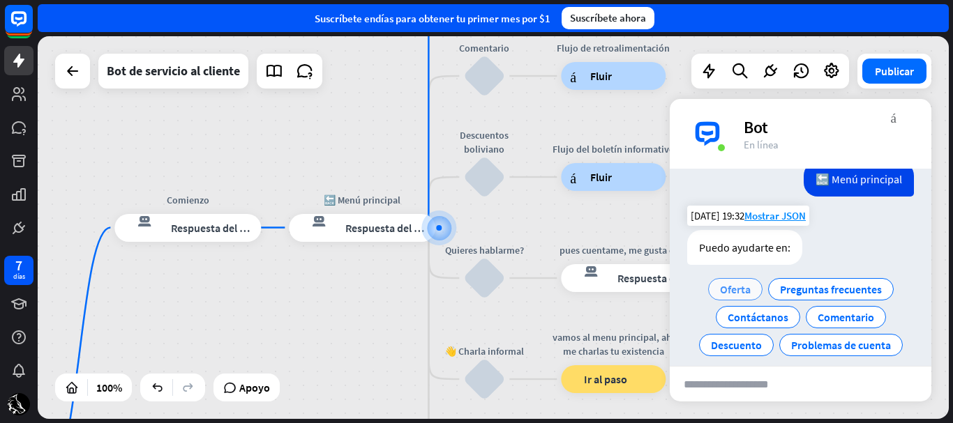
click at [743, 283] on font "Oferta" at bounding box center [735, 290] width 31 height 14
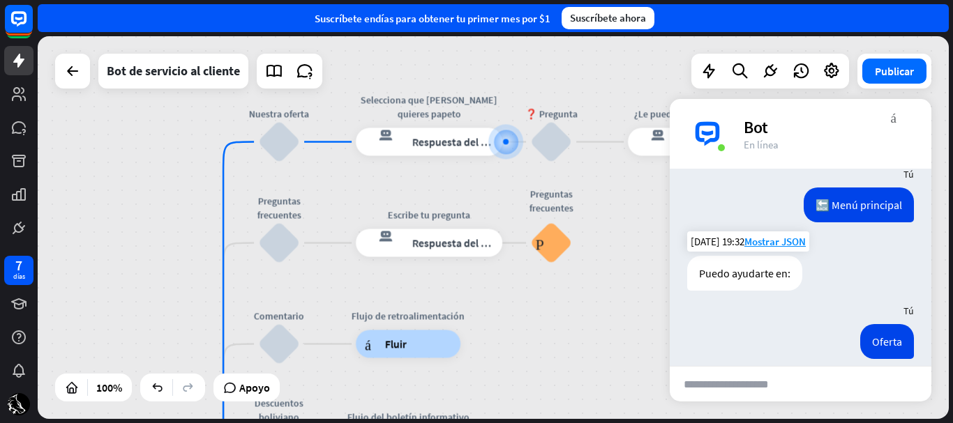
scroll to position [624, 0]
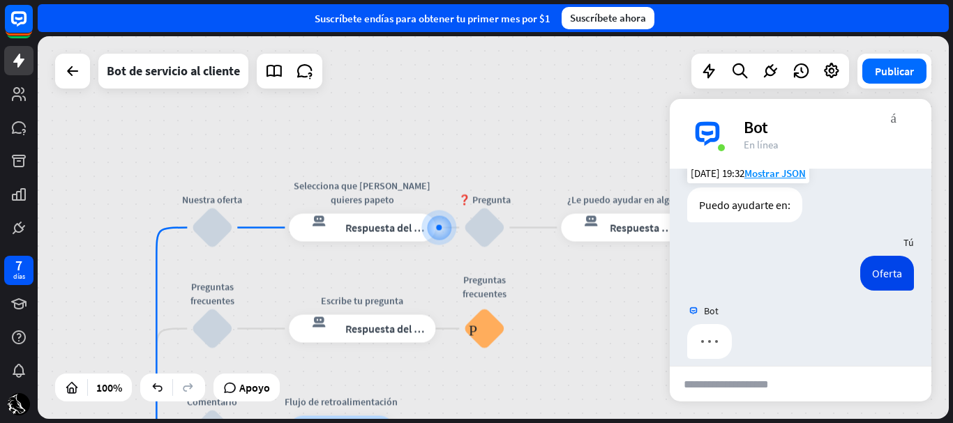
drag, startPoint x: 757, startPoint y: 291, endPoint x: 781, endPoint y: 291, distance: 24.4
click at [781, 298] on div "Bot" at bounding box center [801, 311] width 262 height 27
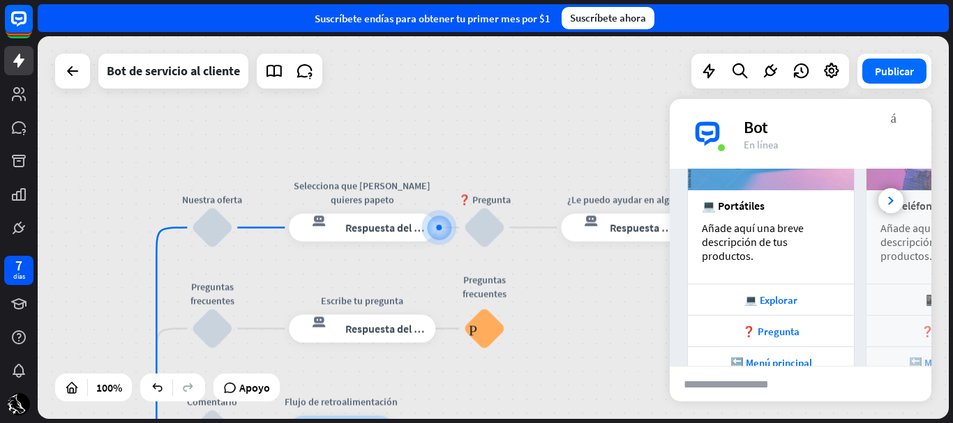
scroll to position [882, 0]
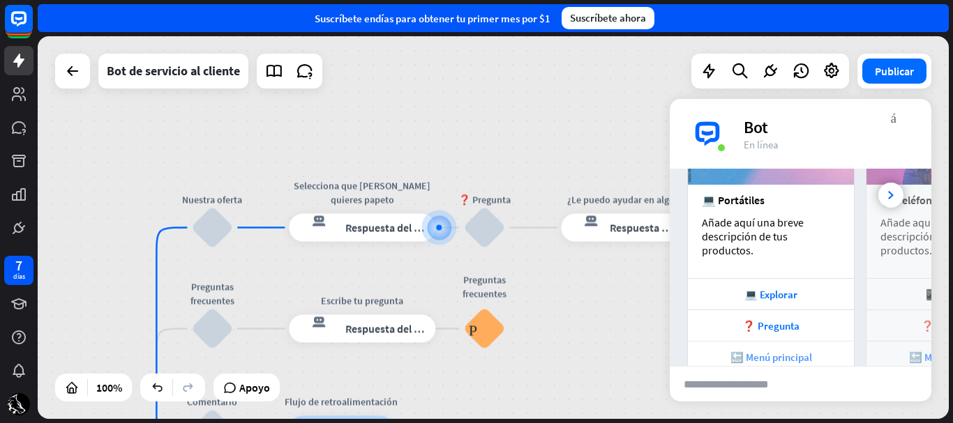
click at [784, 341] on div "🔙 Menú principal" at bounding box center [771, 356] width 166 height 31
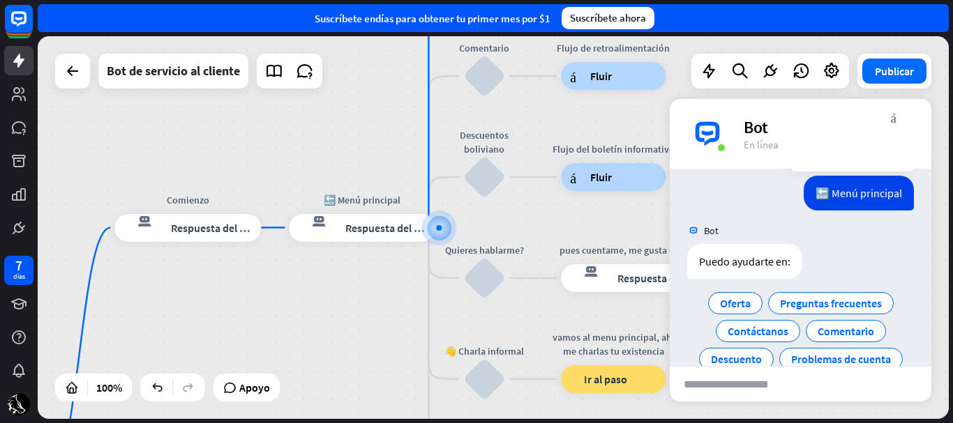
scroll to position [1113, 0]
click at [756, 348] on div "Descuento" at bounding box center [736, 359] width 75 height 22
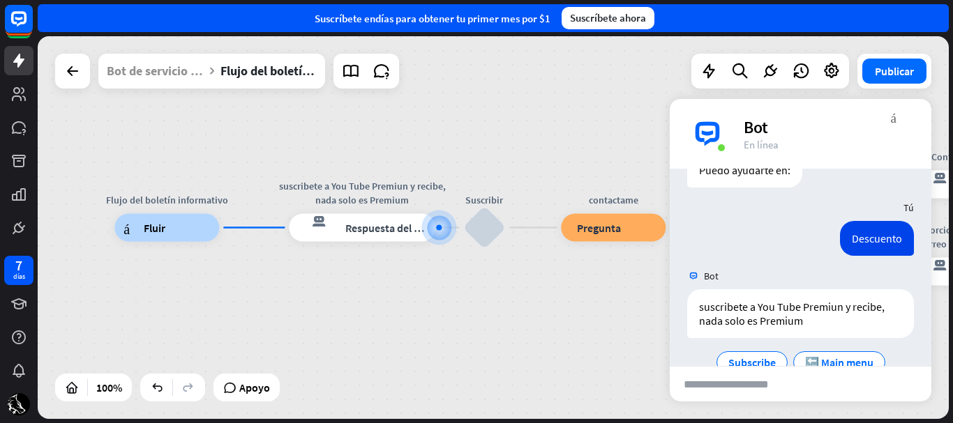
scroll to position [1208, 0]
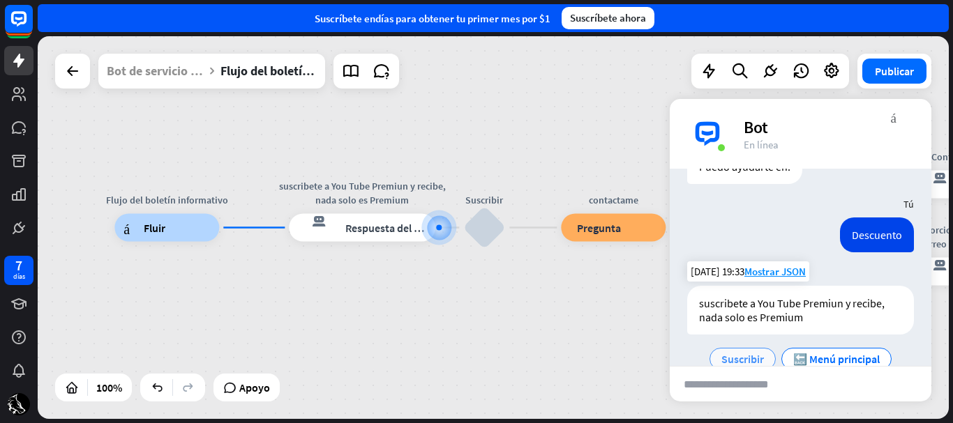
click at [749, 352] on font "Suscribir" at bounding box center [742, 359] width 43 height 14
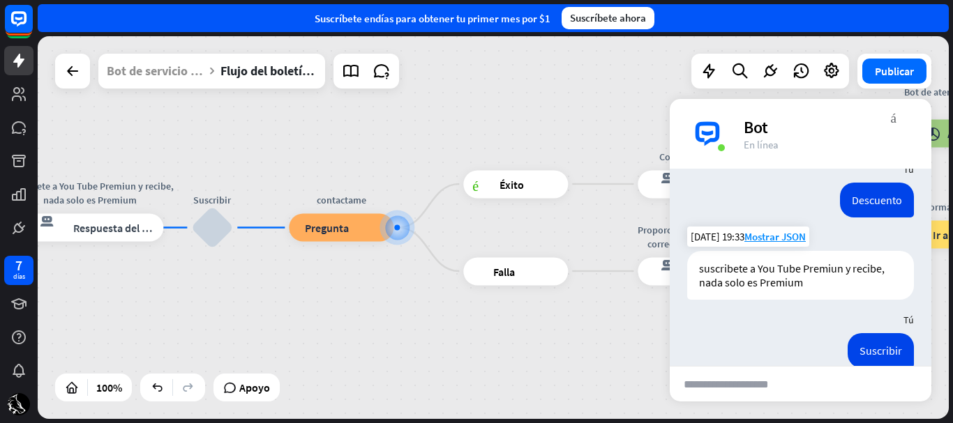
scroll to position [1307, 0]
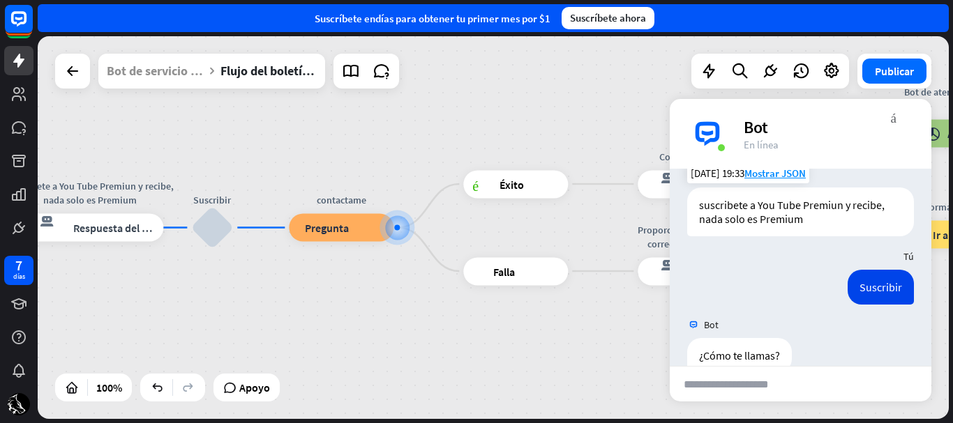
click at [753, 382] on input "text" at bounding box center [738, 384] width 137 height 35
type input "*******"
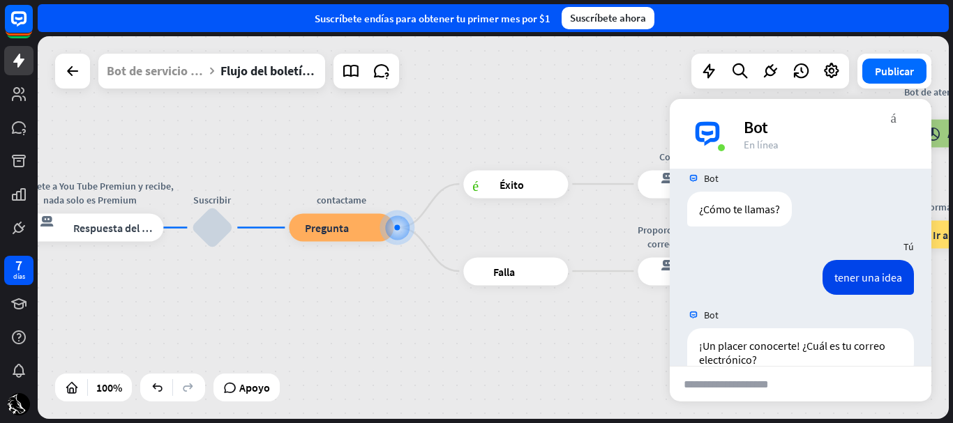
scroll to position [1457, 0]
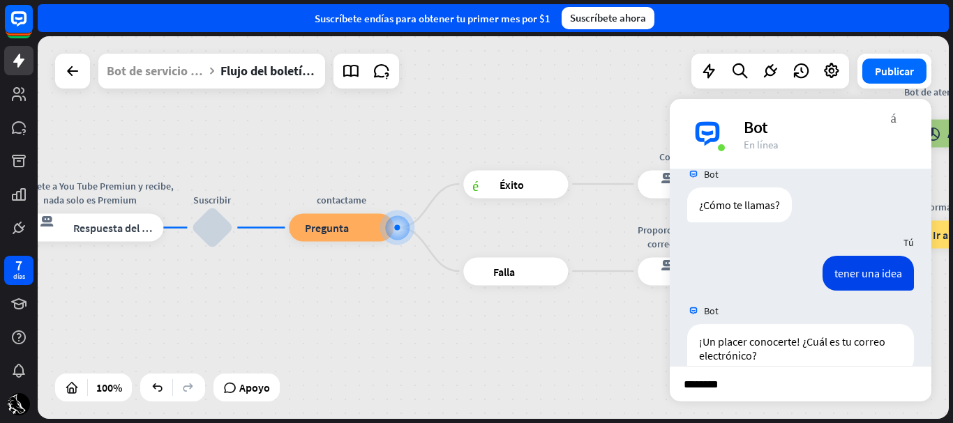
type input "*********"
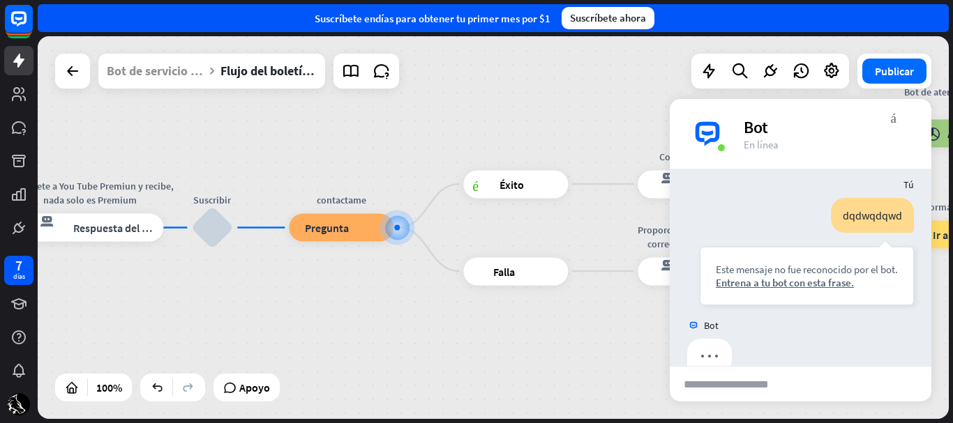
scroll to position [1680, 0]
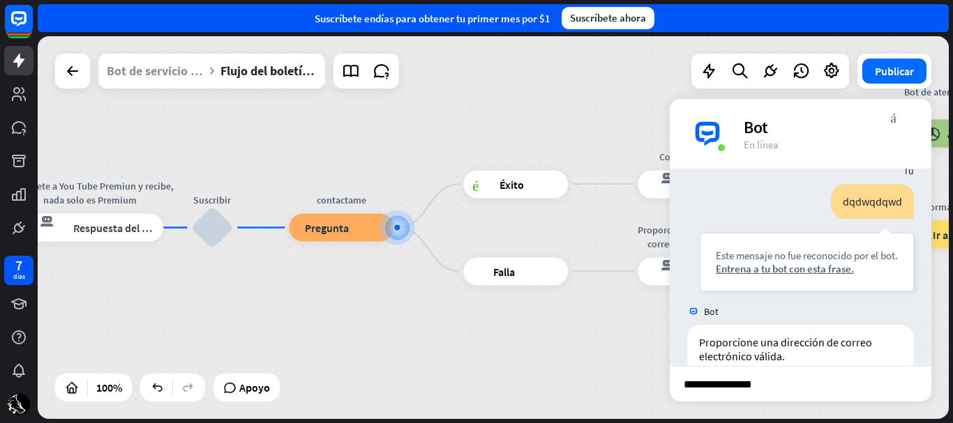
type input "**********"
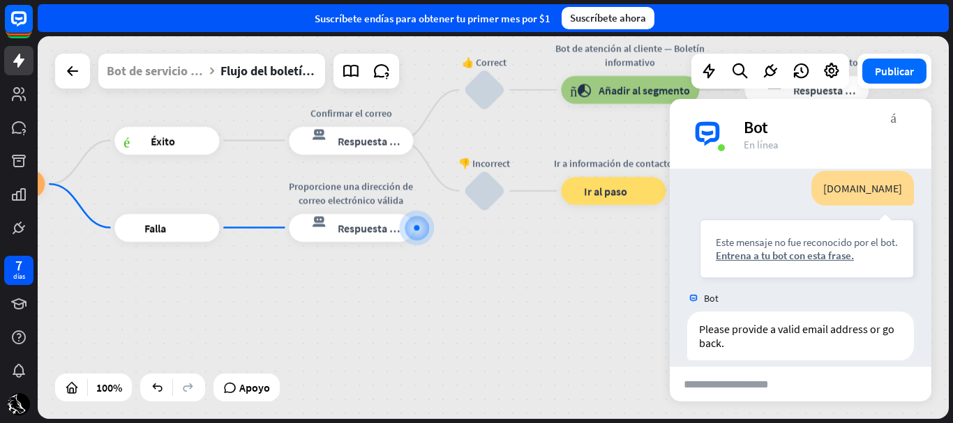
scroll to position [1968, 0]
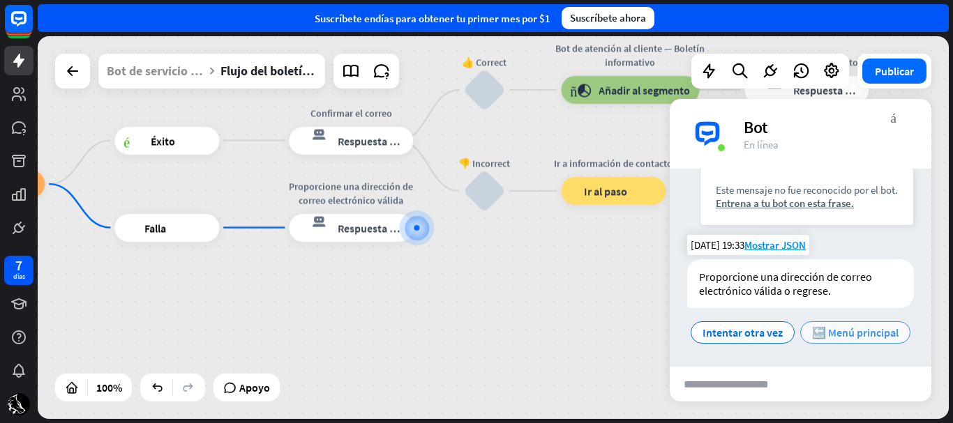
click at [838, 340] on font "🔙 Menú principal" at bounding box center [855, 333] width 86 height 14
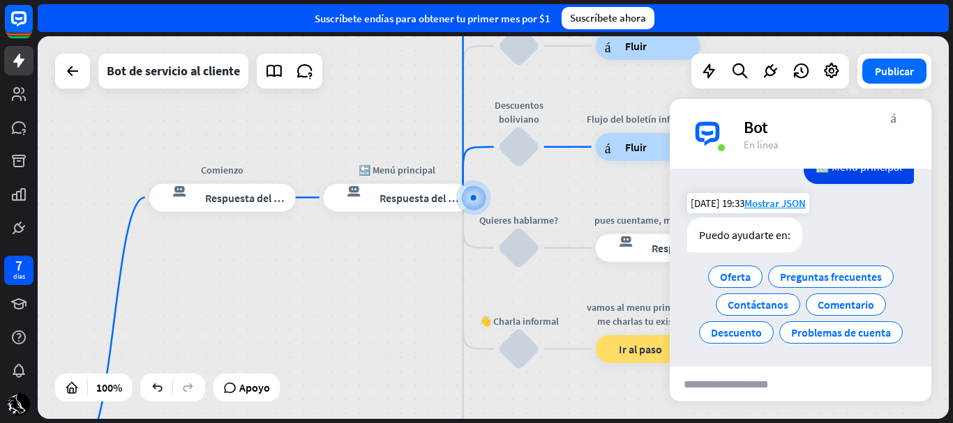
scroll to position [2161, 0]
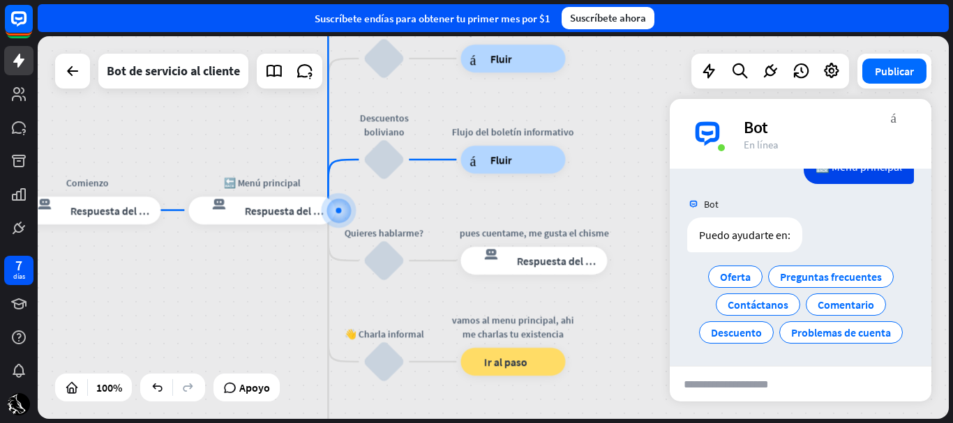
drag, startPoint x: 282, startPoint y: 339, endPoint x: 259, endPoint y: 319, distance: 30.6
click at [259, 319] on div "inicio_2 Punto de inicio Comienzo respuesta del bot de bloqueo Respuesta del bo…" at bounding box center [493, 227] width 911 height 383
click at [283, 220] on div "respuesta del bot de bloqueo Respuesta del bot" at bounding box center [261, 211] width 146 height 28
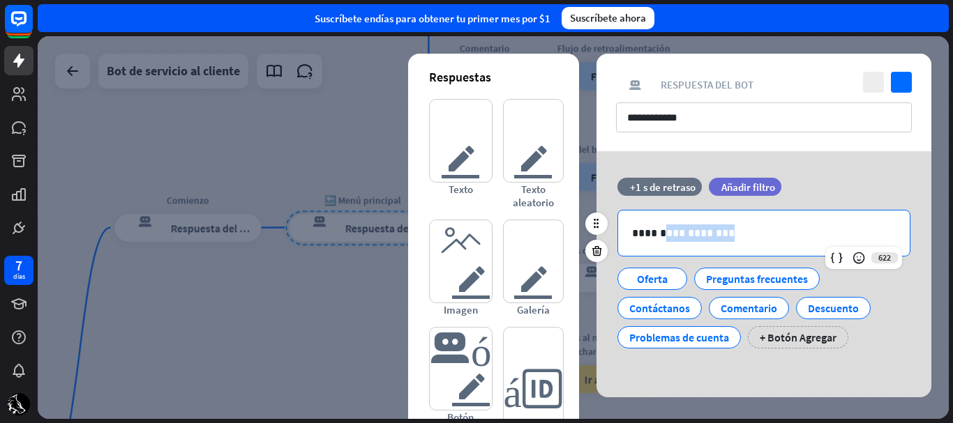
drag, startPoint x: 714, startPoint y: 231, endPoint x: 666, endPoint y: 239, distance: 48.9
click at [666, 239] on p "**********" at bounding box center [764, 233] width 264 height 17
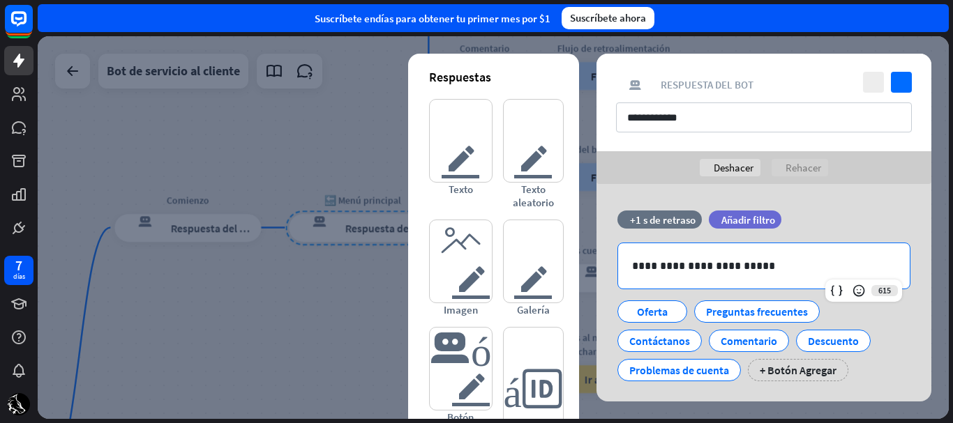
click at [908, 70] on div "**********" at bounding box center [763, 103] width 335 height 98
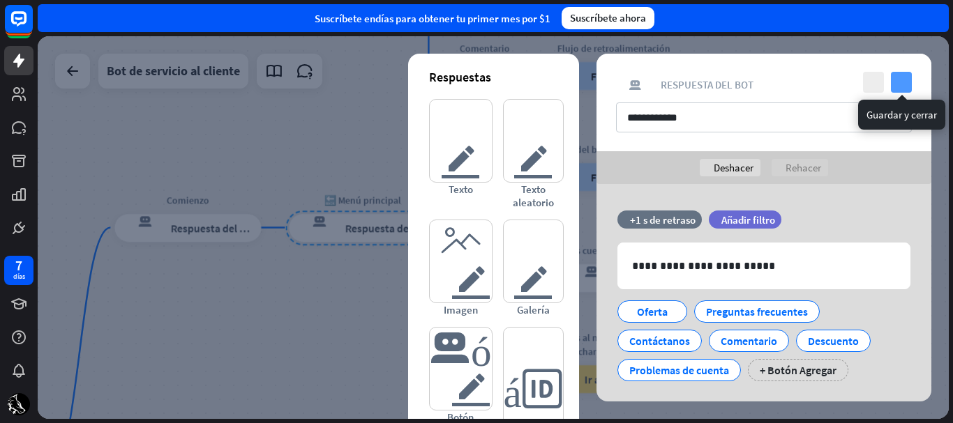
click at [908, 77] on icon "controlar" at bounding box center [901, 82] width 21 height 21
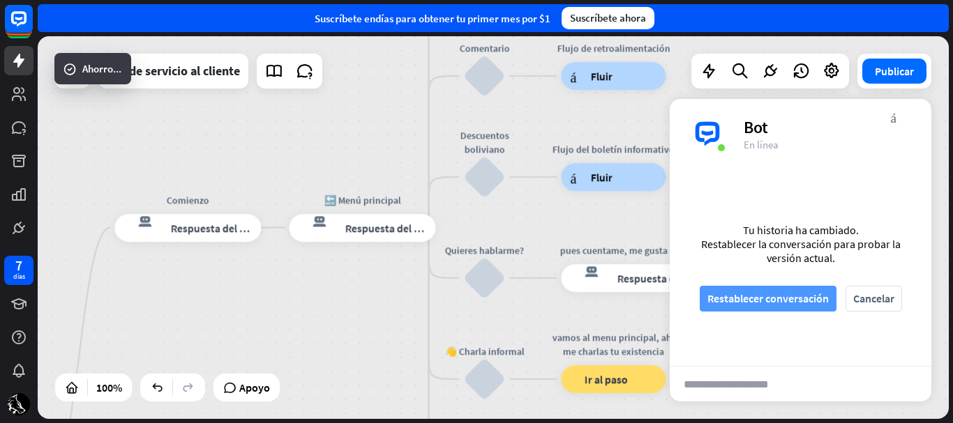
click at [819, 295] on font "Restablecer conversación" at bounding box center [767, 299] width 121 height 14
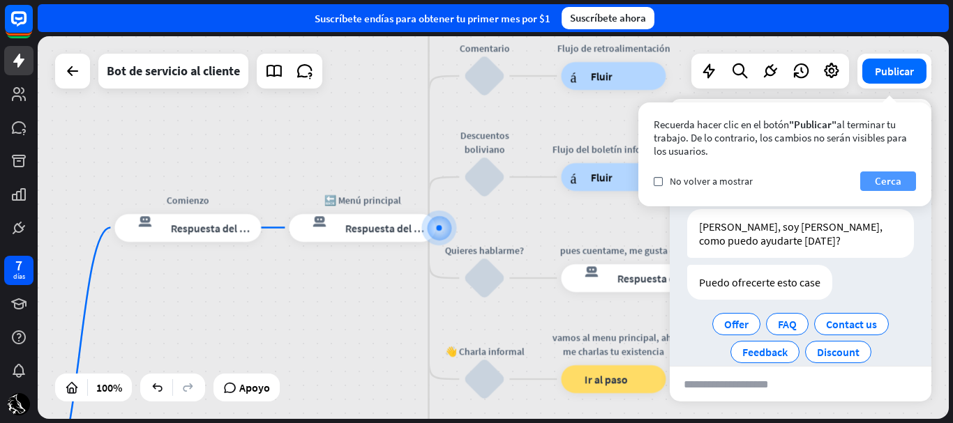
click at [876, 174] on font "Cerca" at bounding box center [888, 182] width 27 height 20
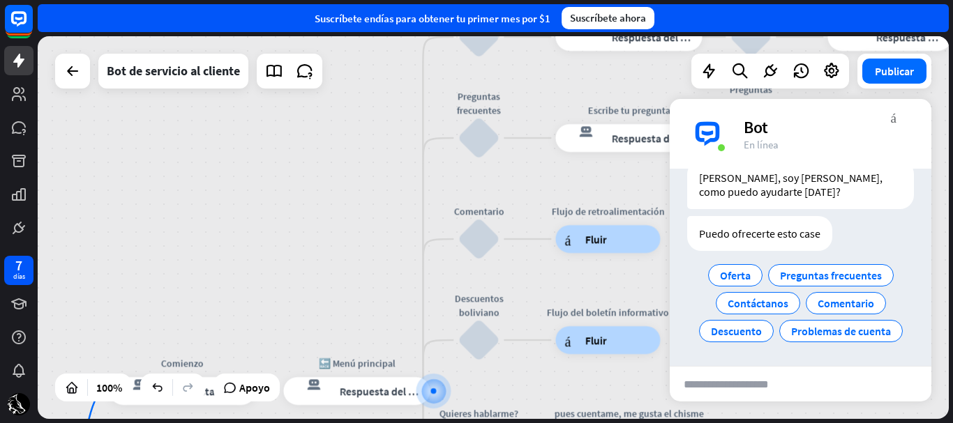
drag, startPoint x: 419, startPoint y: 172, endPoint x: 409, endPoint y: 296, distance: 125.2
click at [409, 296] on div "inicio_2 Punto de inicio Comienzo respuesta del bot de bloqueo Respuesta del bo…" at bounding box center [493, 227] width 911 height 383
click at [477, 139] on div "bloquear_entrada_de_usuario" at bounding box center [479, 138] width 42 height 42
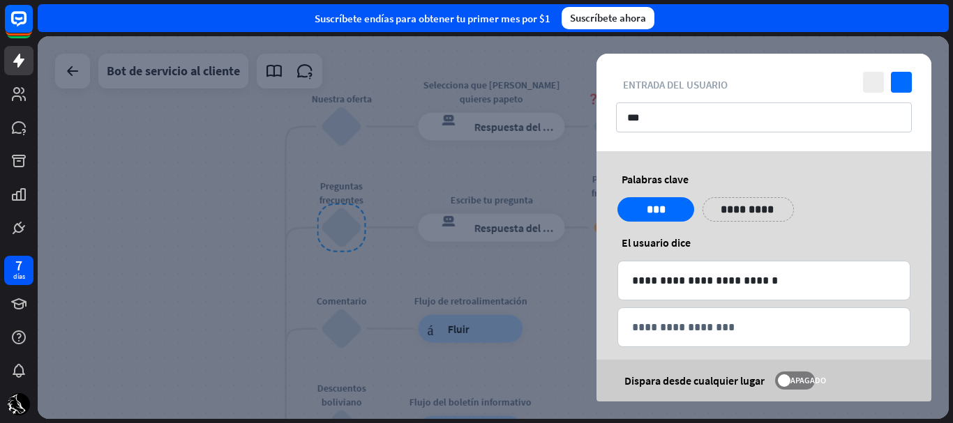
drag, startPoint x: 895, startPoint y: 222, endPoint x: 888, endPoint y: 194, distance: 28.8
click at [888, 194] on div "**********" at bounding box center [763, 284] width 335 height 266
click at [896, 90] on icon "controlar" at bounding box center [901, 82] width 21 height 21
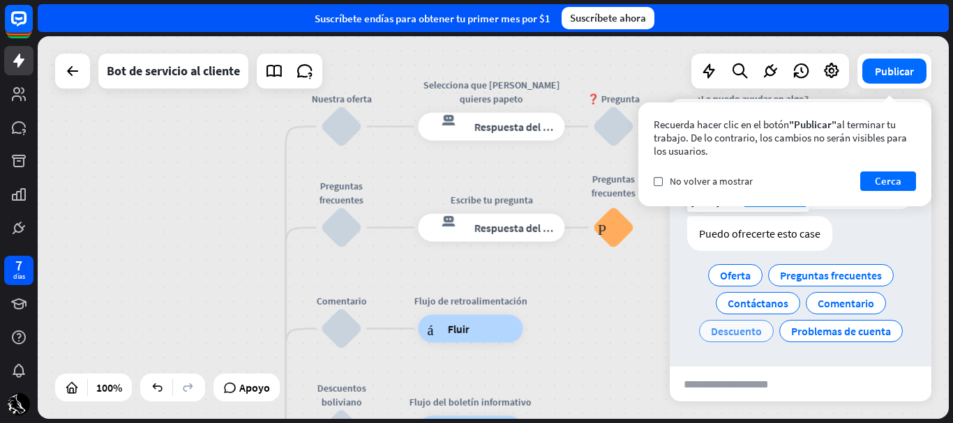
click at [746, 326] on font "Descuento" at bounding box center [736, 331] width 51 height 14
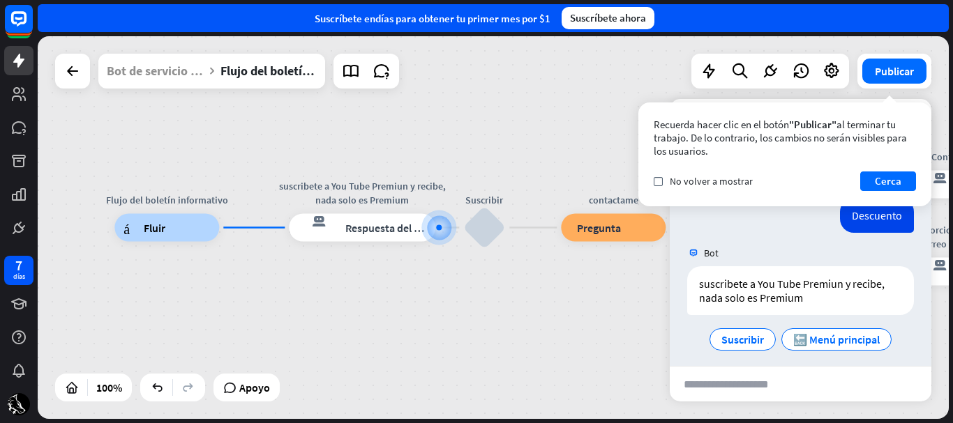
scroll to position [144, 0]
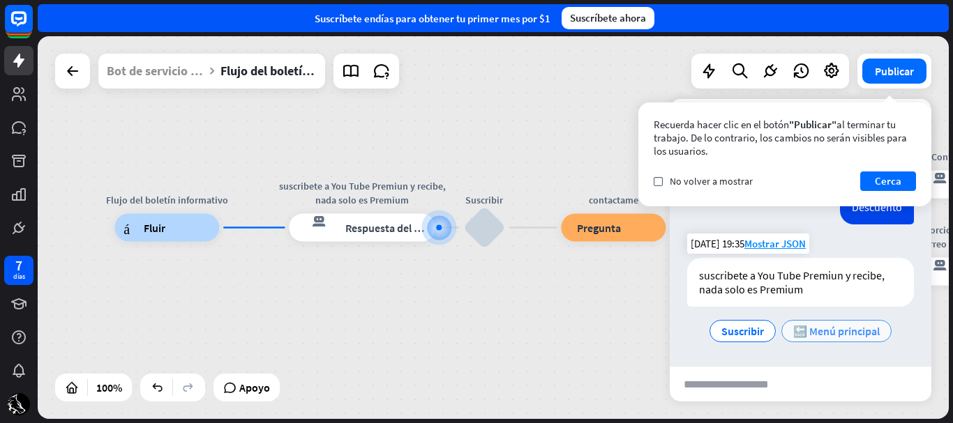
click at [815, 329] on font "🔙 Menú principal" at bounding box center [836, 331] width 86 height 14
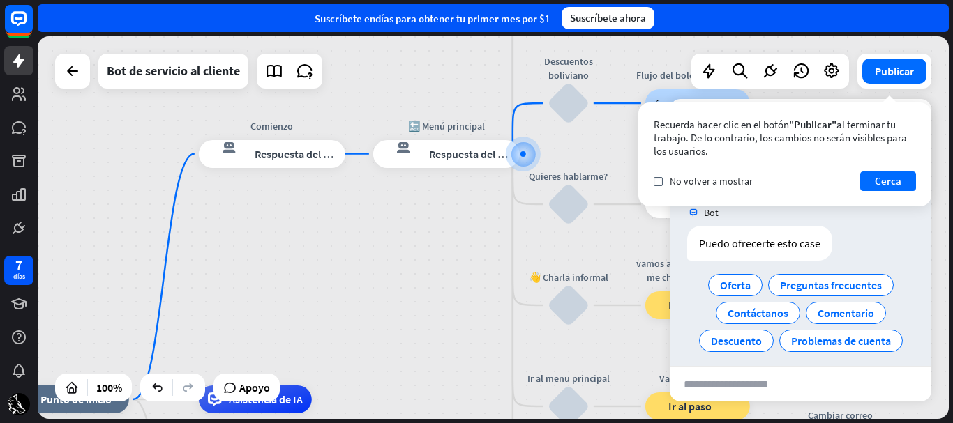
scroll to position [336, 0]
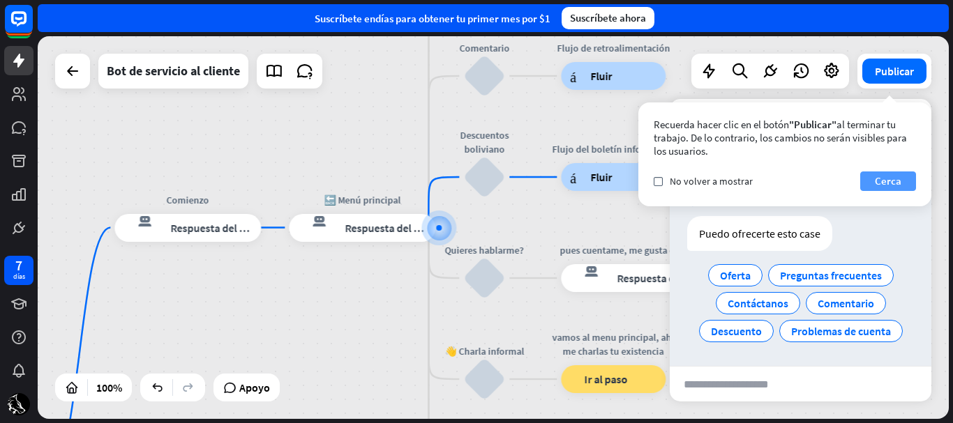
click at [882, 185] on font "Cerca" at bounding box center [888, 180] width 27 height 13
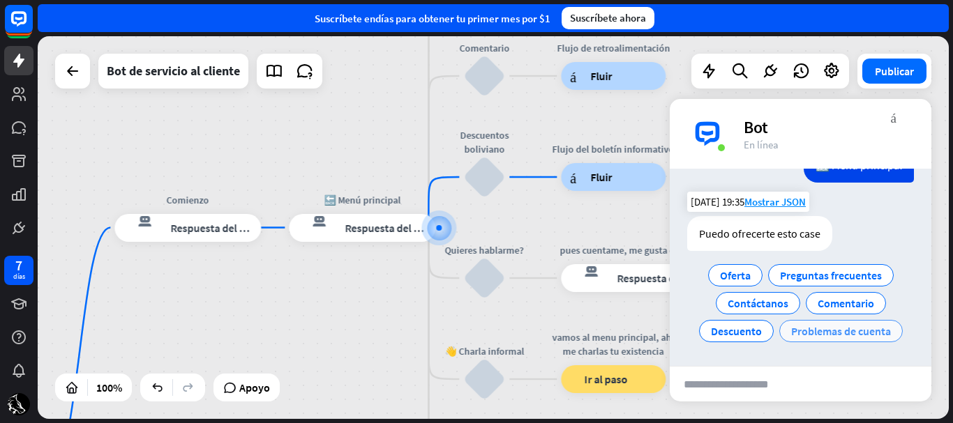
click at [797, 324] on font "Problemas de cuenta" at bounding box center [841, 331] width 100 height 14
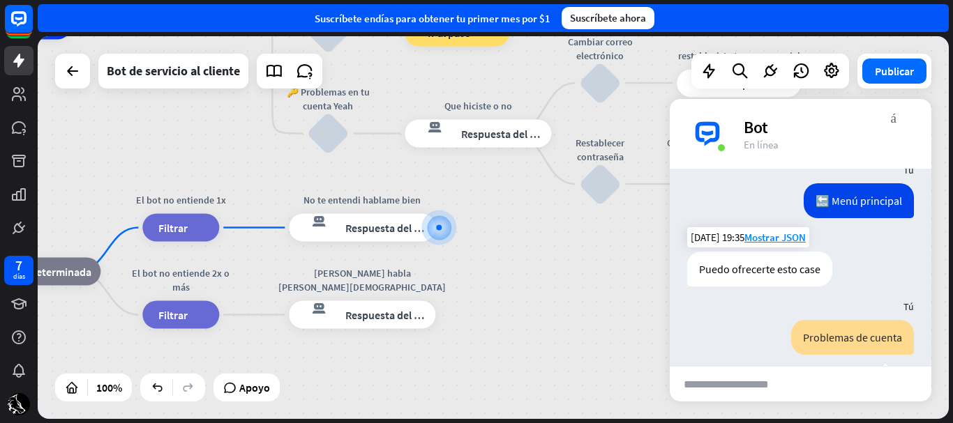
scroll to position [312, 0]
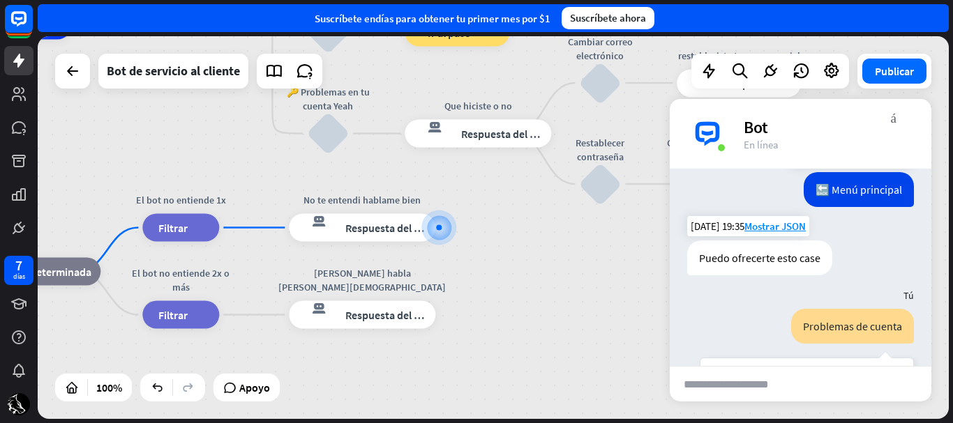
click at [809, 180] on div "🔙 Menú principal" at bounding box center [859, 189] width 110 height 35
click at [815, 186] on font "🔙 Menú principal" at bounding box center [858, 190] width 86 height 14
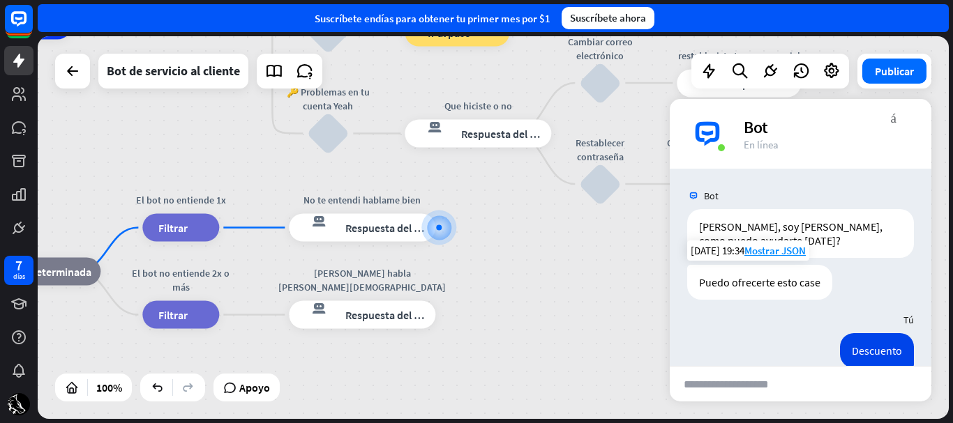
scroll to position [89, 0]
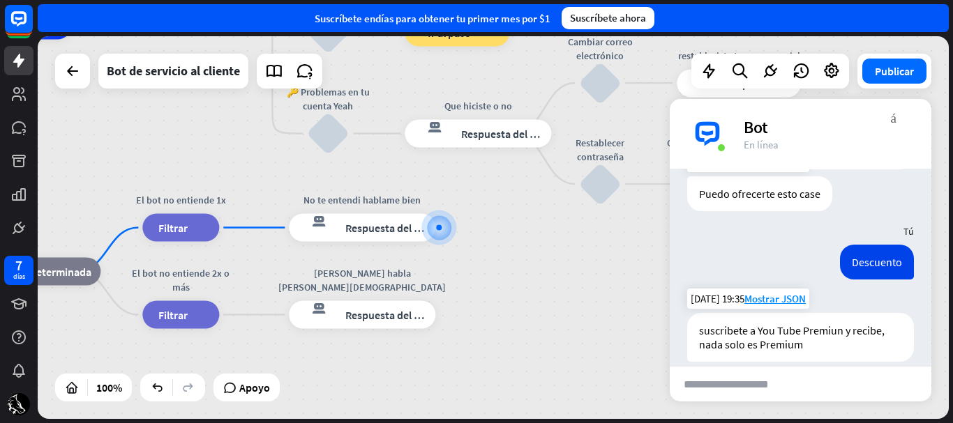
click at [573, 259] on div "inicio_2 Punto de inicio Comienzo respuesta del bot de bloqueo Respuesta del bo…" at bounding box center [239, 217] width 911 height 383
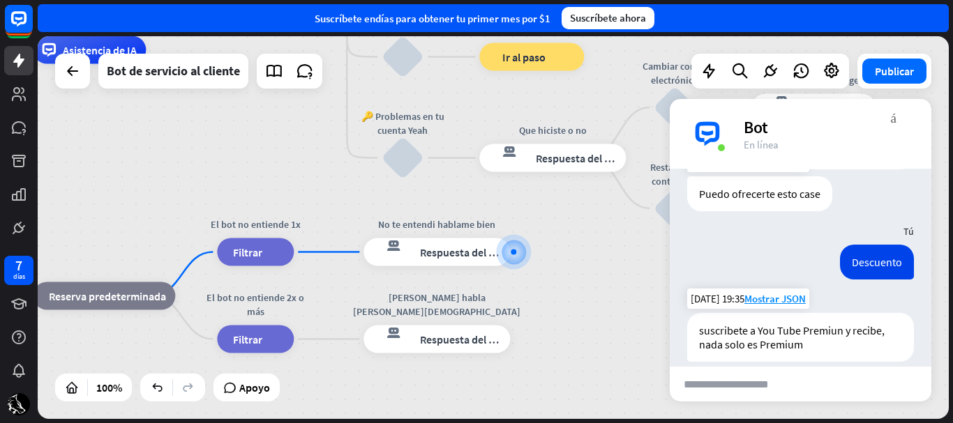
drag, startPoint x: 541, startPoint y: 326, endPoint x: 561, endPoint y: 333, distance: 21.6
click at [561, 333] on div "inicio_2 Punto de inicio Comienzo respuesta del bot de bloqueo Respuesta del bo…" at bounding box center [313, 241] width 911 height 383
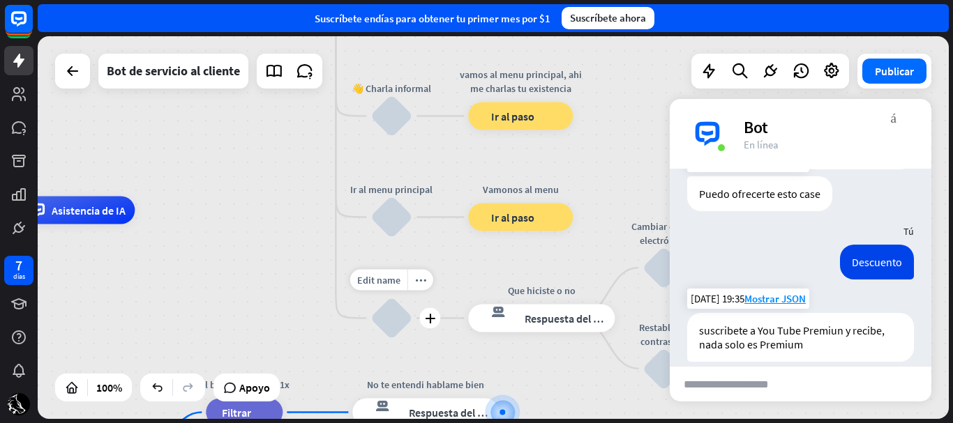
drag, startPoint x: 430, startPoint y: 189, endPoint x: 416, endPoint y: 355, distance: 166.5
click at [412, 340] on div "Edit name more_horiz plus 🔑 Problemas en tu cuenta Yeah bloquear_entrada_de_usu…" at bounding box center [391, 319] width 42 height 42
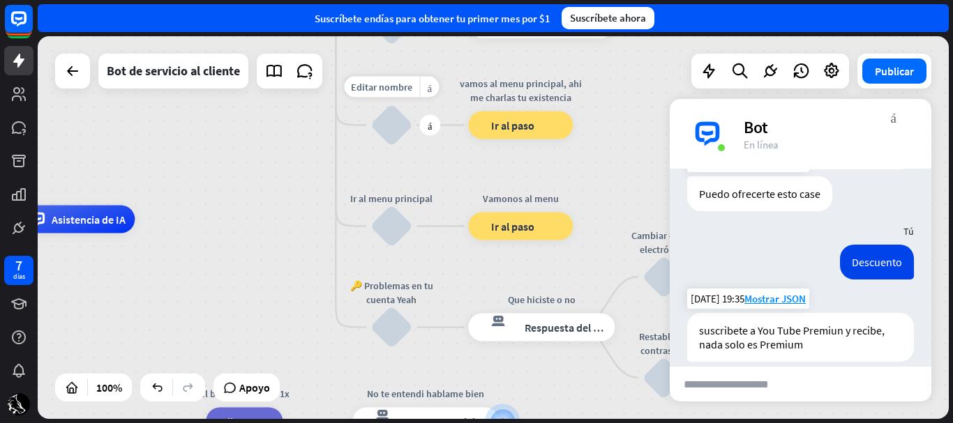
click at [395, 127] on div "bloquear_entrada_de_usuario" at bounding box center [391, 126] width 42 height 42
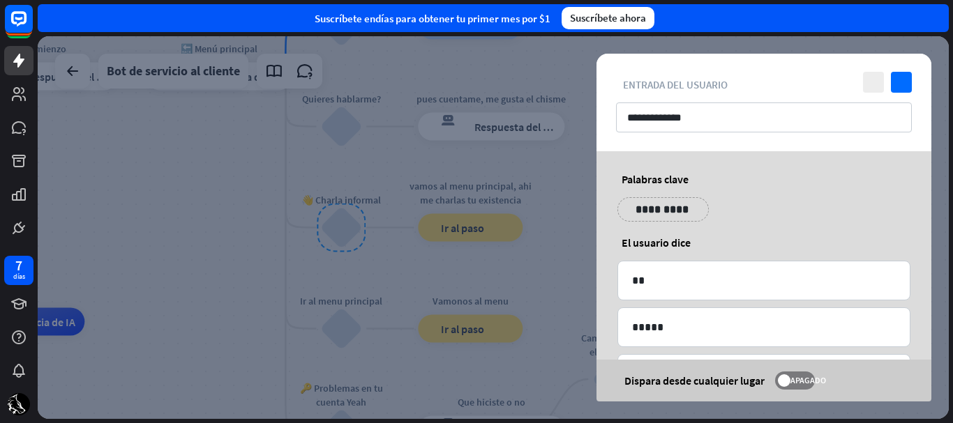
click at [901, 68] on div "**********" at bounding box center [763, 103] width 335 height 98
click at [903, 80] on icon "controlar" at bounding box center [901, 82] width 21 height 21
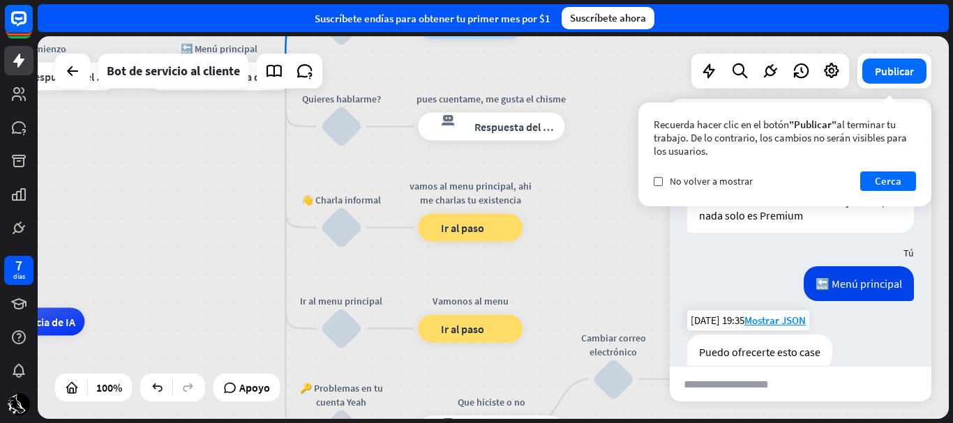
scroll to position [169, 0]
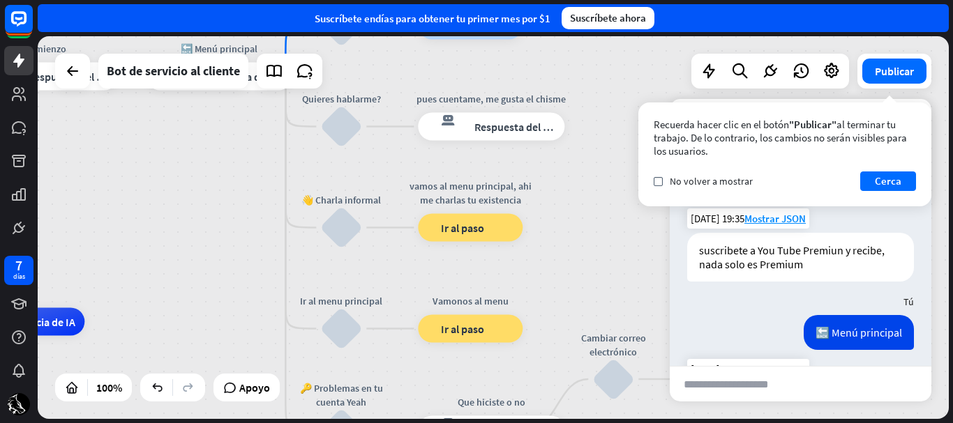
click at [876, 194] on div "Recuerda hacer clic en el botón "Publicar" al terminar tu trabajo. De lo contra…" at bounding box center [784, 155] width 293 height 104
click at [876, 188] on font "Cerca" at bounding box center [888, 182] width 27 height 20
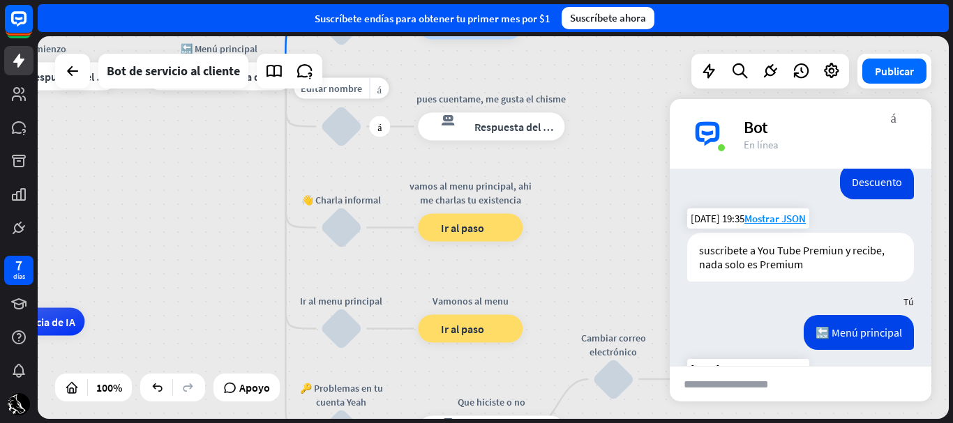
click at [327, 133] on div "bloquear_entrada_de_usuario" at bounding box center [341, 127] width 42 height 42
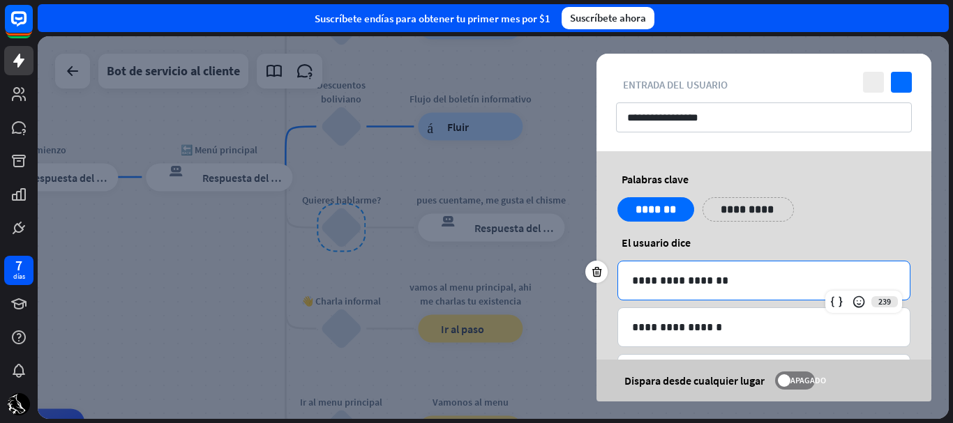
drag, startPoint x: 755, startPoint y: 287, endPoint x: 724, endPoint y: 289, distance: 31.4
click at [724, 289] on p "**********" at bounding box center [764, 280] width 264 height 17
click at [693, 203] on icon at bounding box center [692, 199] width 13 height 13
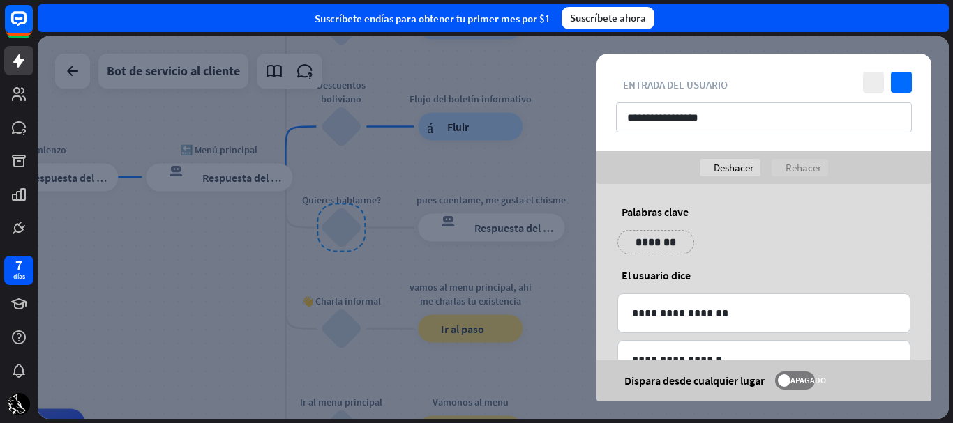
click at [683, 230] on div "*******" at bounding box center [655, 242] width 77 height 24
click at [682, 245] on p "*******" at bounding box center [656, 242] width 56 height 17
drag, startPoint x: 690, startPoint y: 310, endPoint x: 633, endPoint y: 310, distance: 57.2
click at [633, 310] on p "**********" at bounding box center [764, 313] width 264 height 17
copy p "**********"
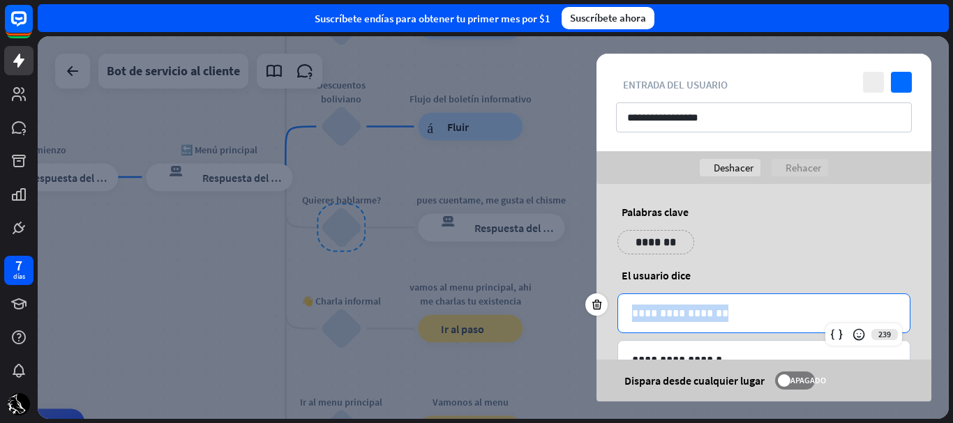
click at [650, 248] on p "*******" at bounding box center [656, 242] width 56 height 17
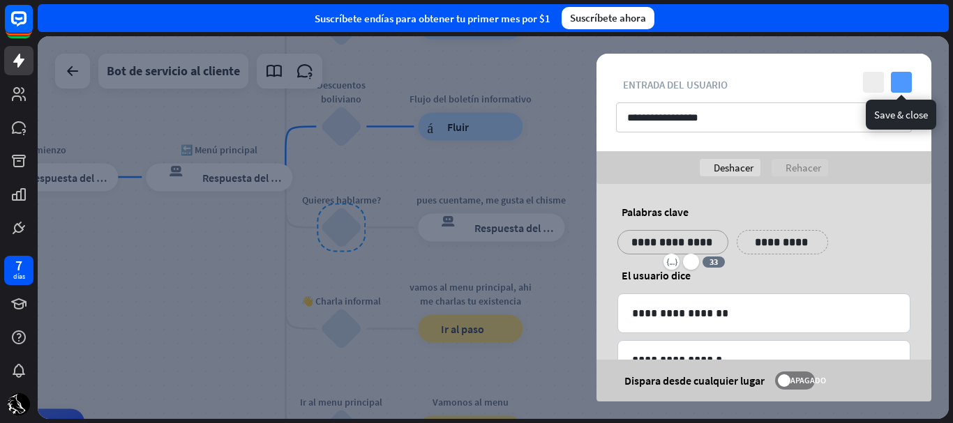
click at [892, 82] on icon "controlar" at bounding box center [901, 82] width 21 height 21
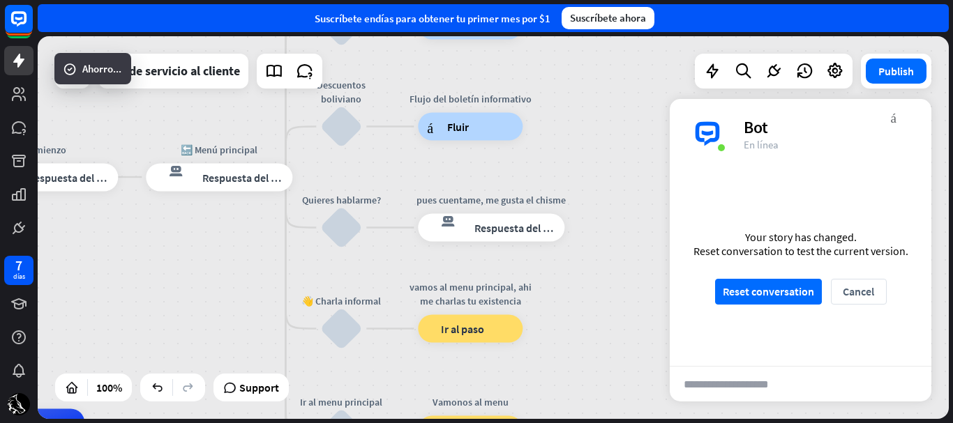
scroll to position [183, 0]
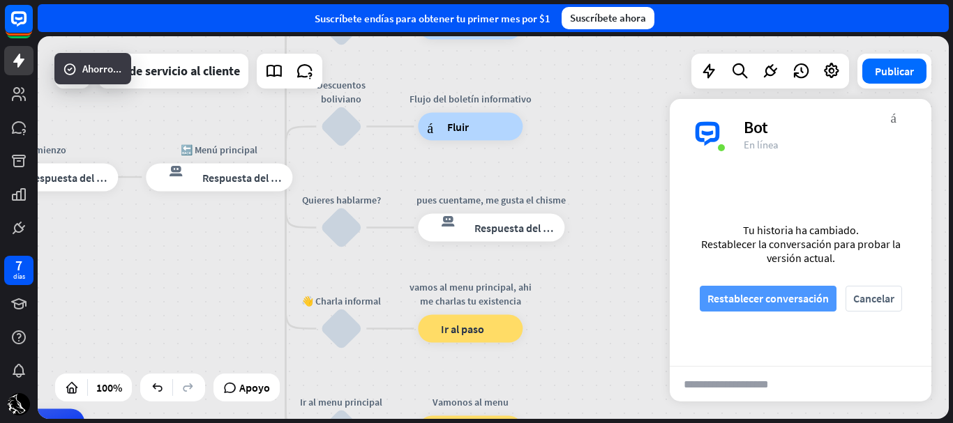
click at [818, 303] on font "Restablecer conversación" at bounding box center [767, 299] width 121 height 14
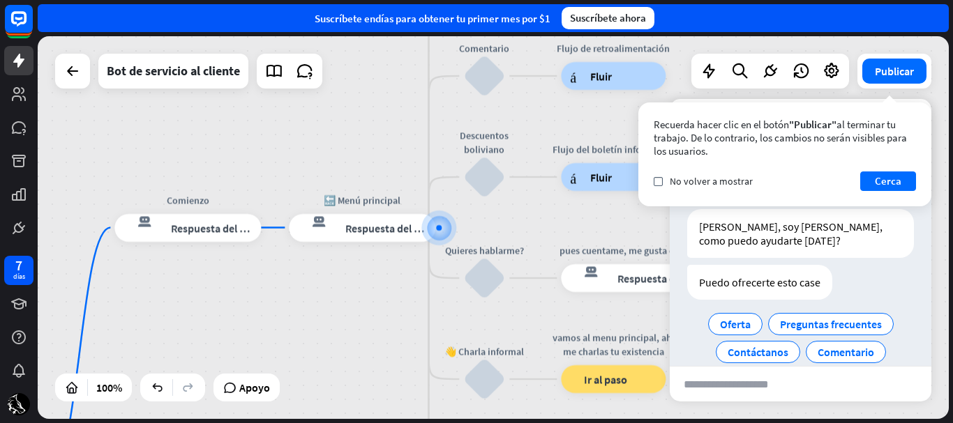
scroll to position [49, 0]
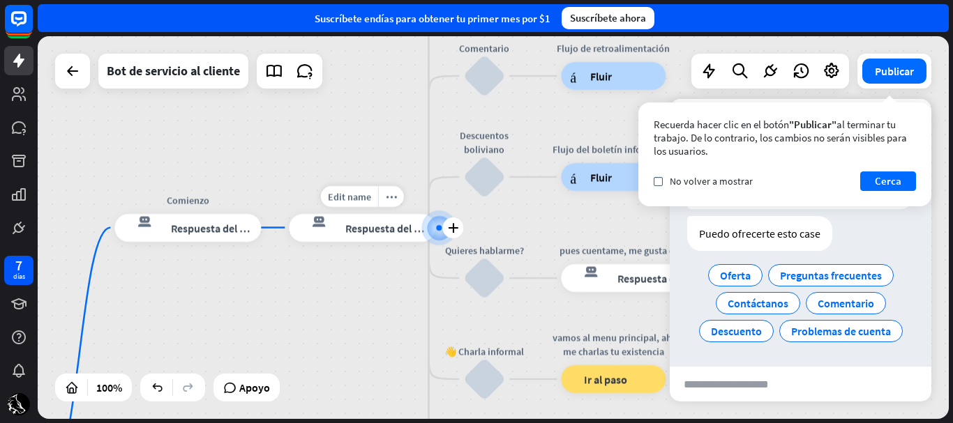
click at [391, 231] on font "Respuesta del bot" at bounding box center [387, 228] width 85 height 14
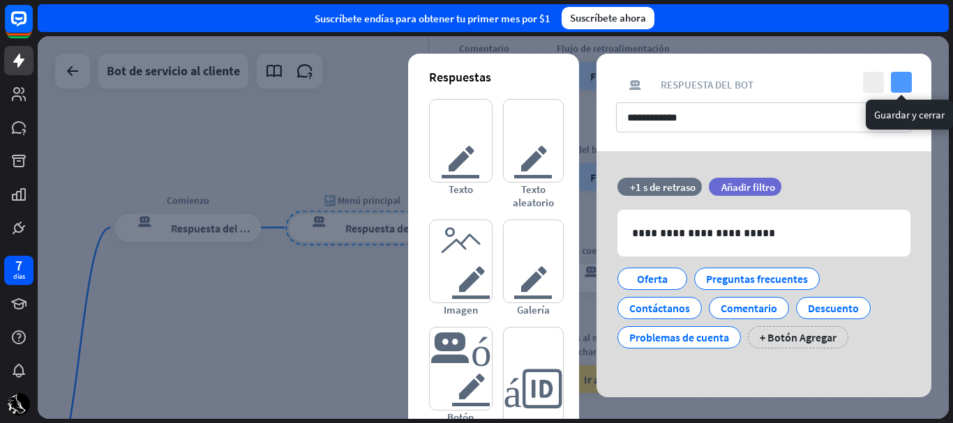
click at [906, 84] on icon "controlar" at bounding box center [901, 82] width 21 height 21
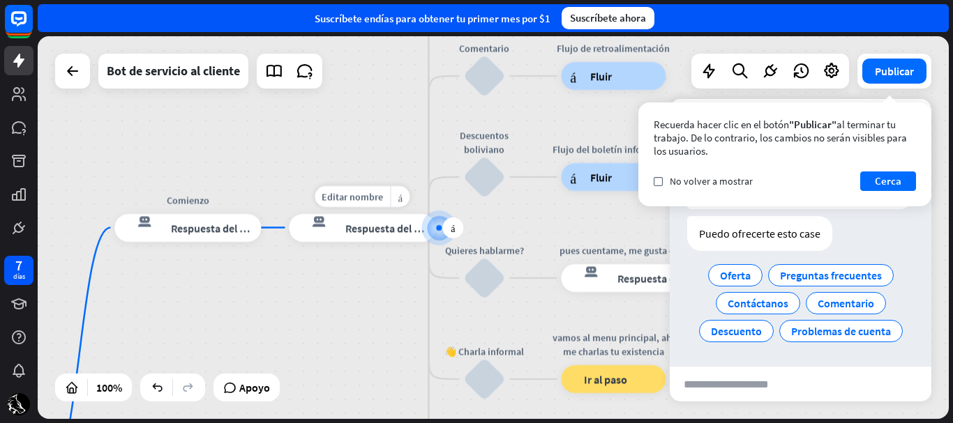
click at [379, 238] on div "respuesta del bot de bloqueo Respuesta del bot" at bounding box center [362, 228] width 146 height 28
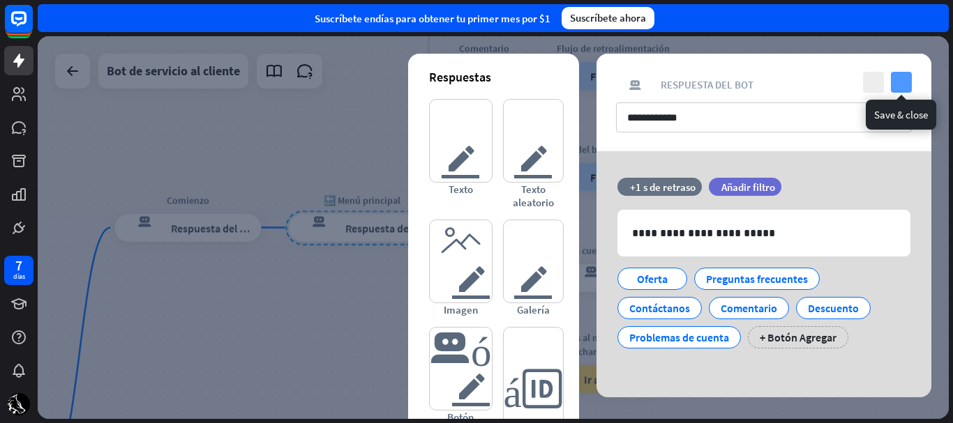
click at [898, 81] on icon "controlar" at bounding box center [901, 82] width 21 height 21
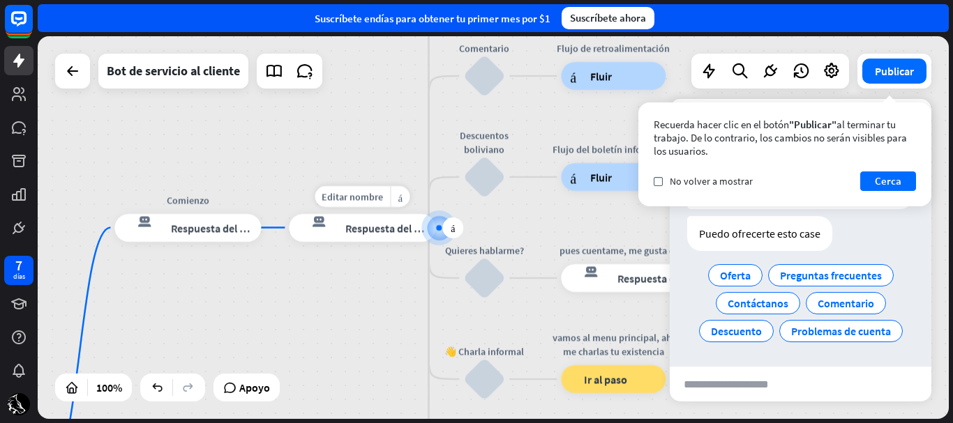
click at [388, 228] on font "Respuesta del bot" at bounding box center [387, 228] width 85 height 14
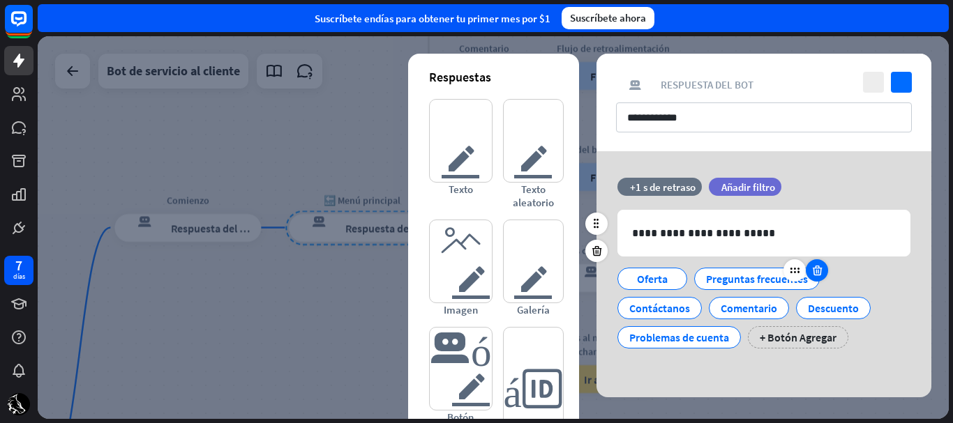
click at [822, 273] on icon at bounding box center [817, 270] width 13 height 13
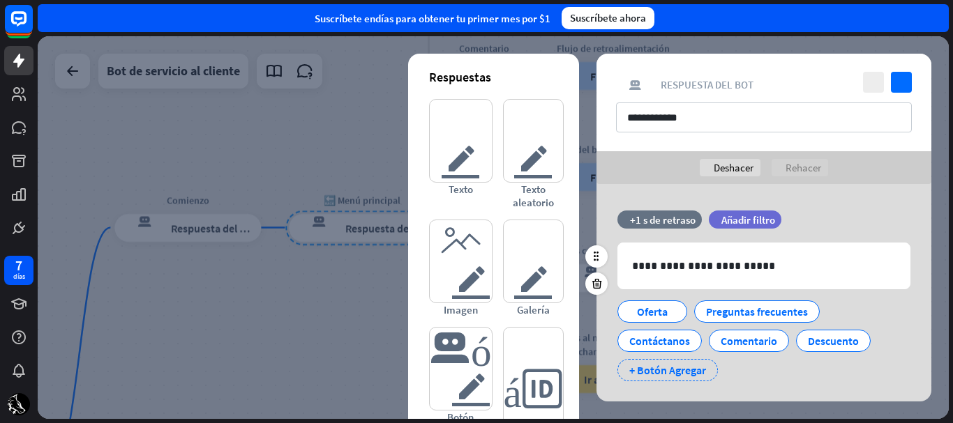
click at [666, 365] on font "+ Botón Agregar" at bounding box center [667, 370] width 77 height 14
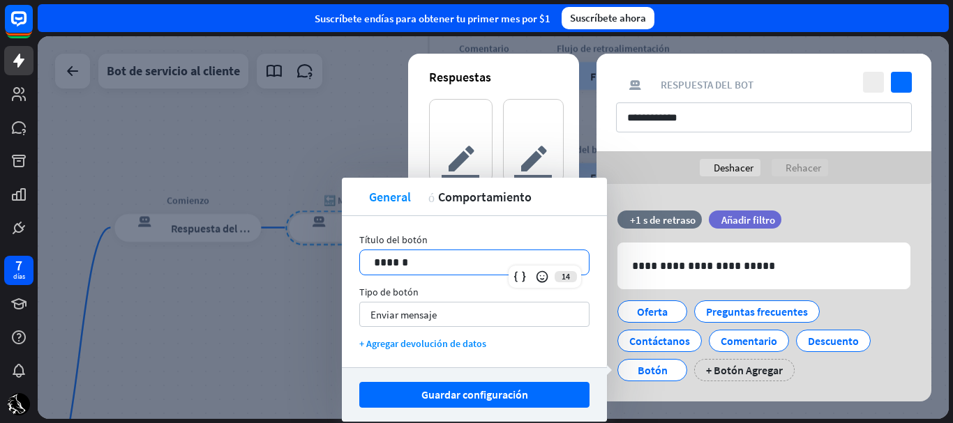
drag, startPoint x: 377, startPoint y: 273, endPoint x: 349, endPoint y: 274, distance: 27.9
click at [349, 274] on div "Título del botón 14 ****** Tipo de botón Enviar mensaje flecha_abajo + Agregar …" at bounding box center [474, 291] width 265 height 151
drag, startPoint x: 415, startPoint y: 269, endPoint x: 354, endPoint y: 270, distance: 60.7
click at [354, 270] on div "Título del botón 14 ****** Tipo de botón Enviar mensaje flecha_abajo + Agregar …" at bounding box center [474, 291] width 265 height 151
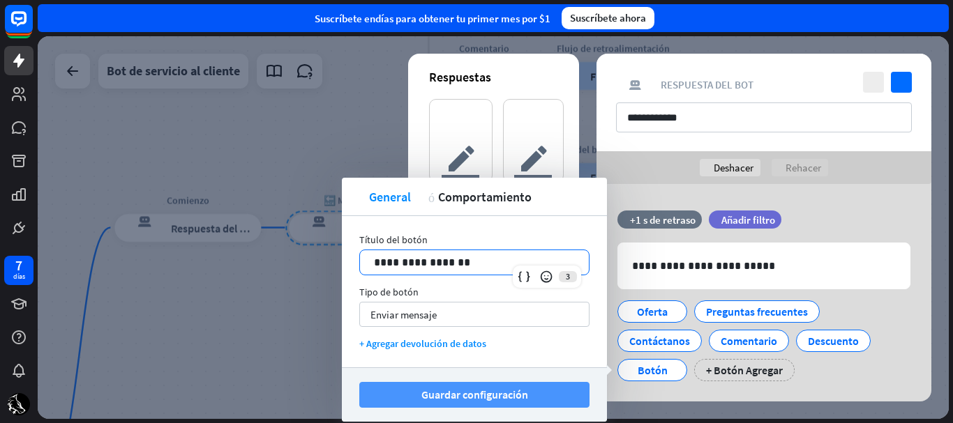
click at [402, 392] on button "Guardar configuración" at bounding box center [474, 395] width 230 height 26
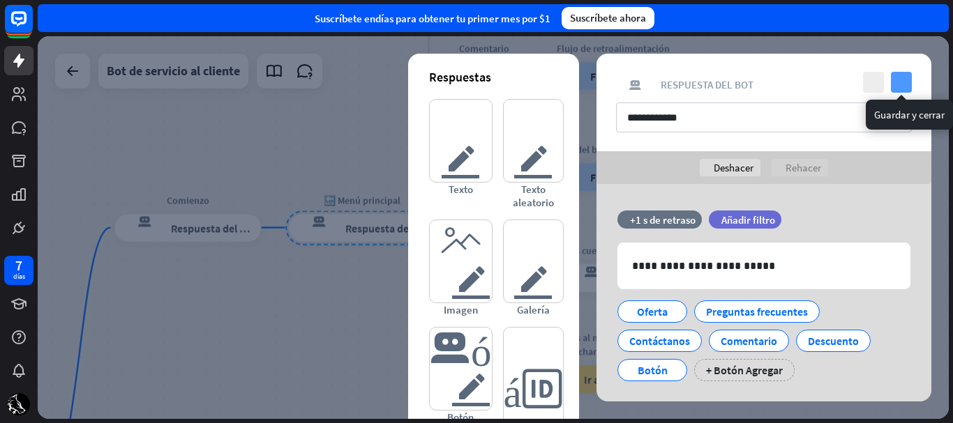
click at [902, 81] on icon "controlar" at bounding box center [901, 82] width 21 height 21
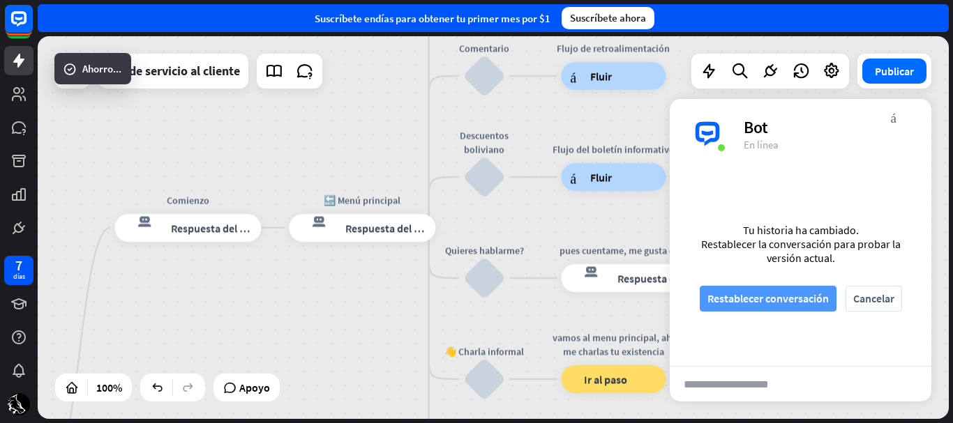
click at [807, 293] on font "Restablecer conversación" at bounding box center [767, 299] width 121 height 14
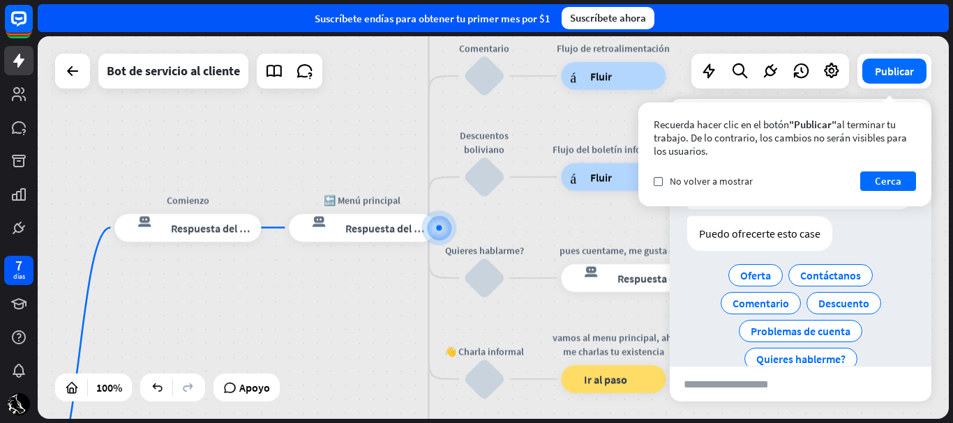
scroll to position [49, 0]
click at [825, 356] on span "Quieres hablerme?" at bounding box center [800, 359] width 89 height 14
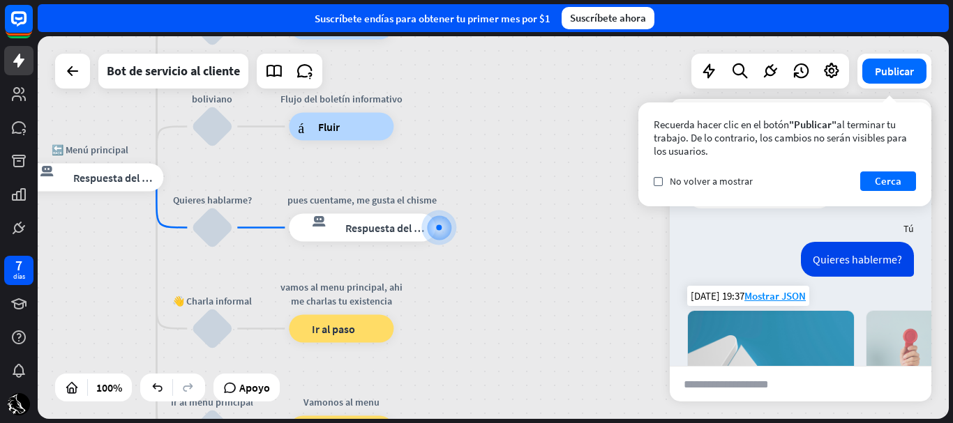
scroll to position [333, 0]
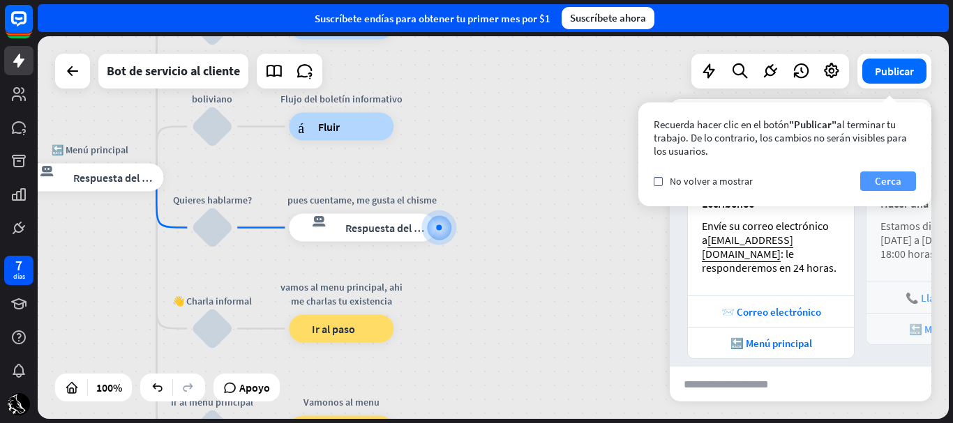
click at [880, 177] on font "Cerca" at bounding box center [888, 180] width 27 height 13
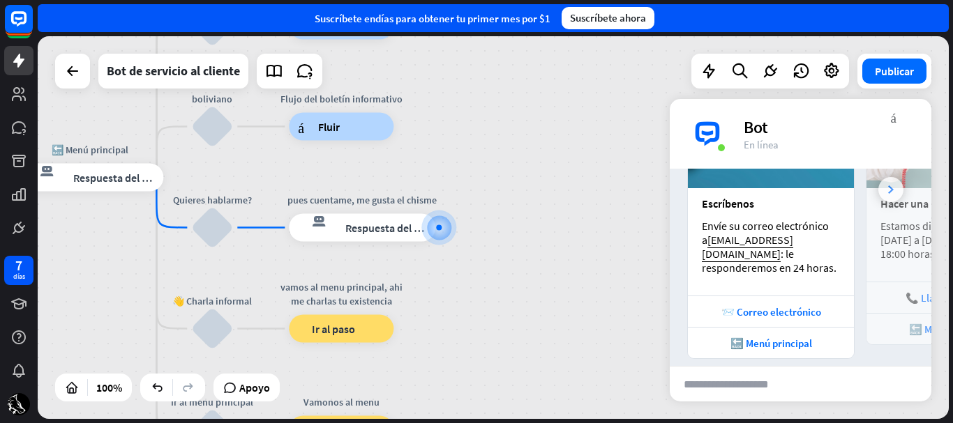
click at [879, 191] on div at bounding box center [890, 189] width 25 height 25
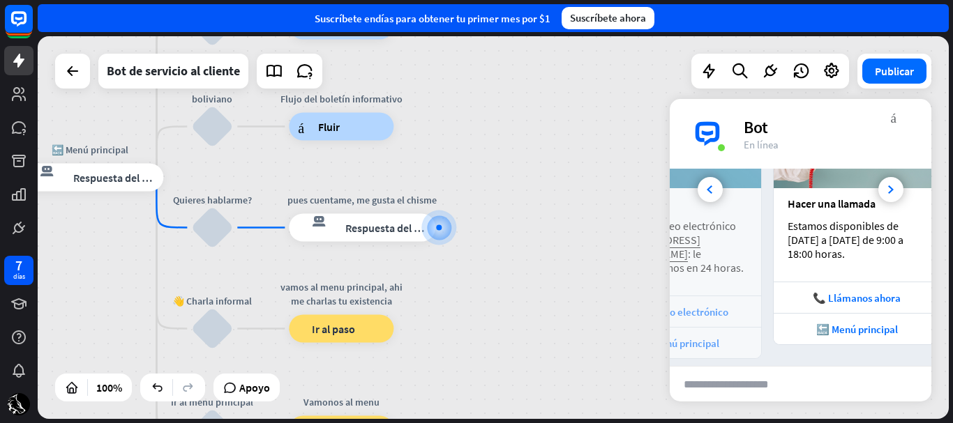
scroll to position [0, 154]
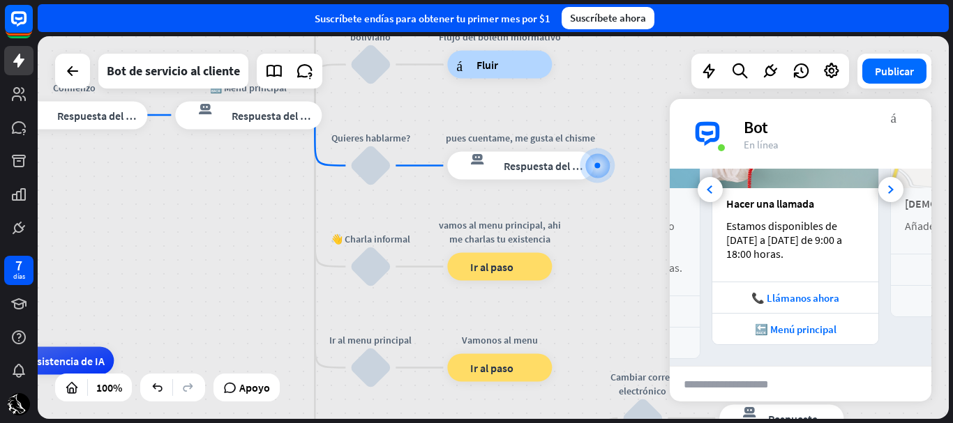
drag, startPoint x: 517, startPoint y: 246, endPoint x: 310, endPoint y: 123, distance: 240.6
click at [677, 187] on div "inicio_2 Punto de inicio Comienzo respuesta del bot de bloqueo Respuesta del bo…" at bounding box center [493, 227] width 911 height 383
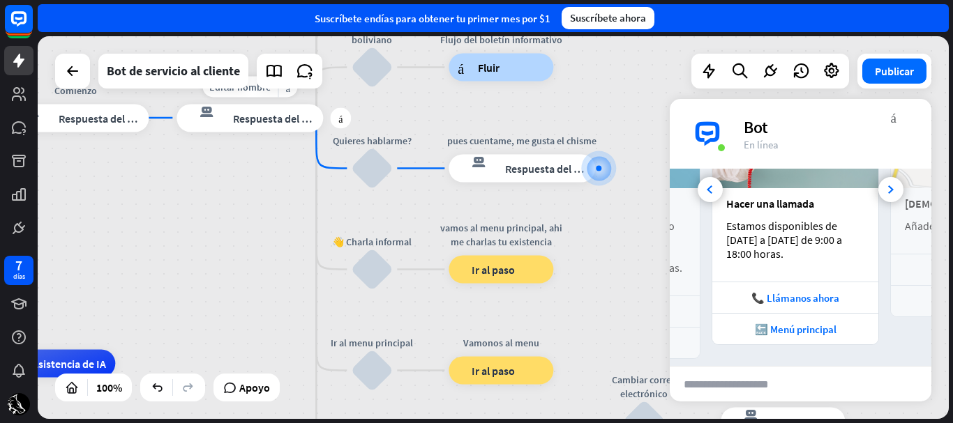
click at [255, 118] on font "Respuesta del bot" at bounding box center [275, 118] width 85 height 14
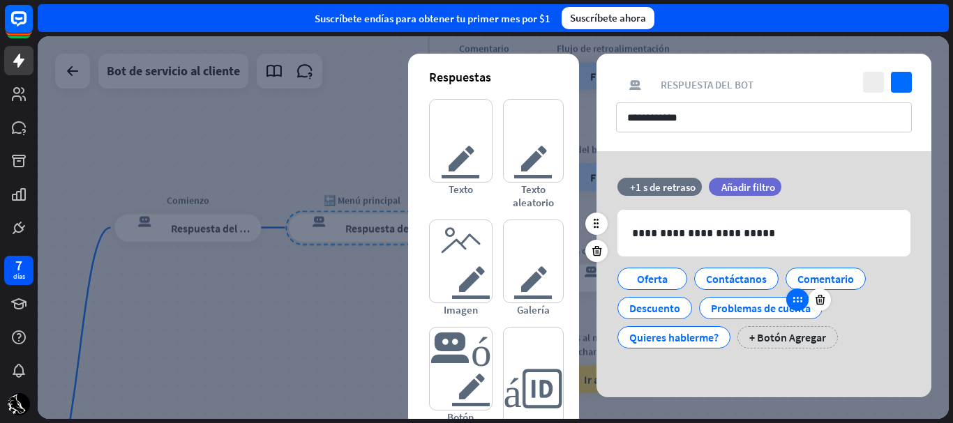
click at [803, 300] on icon at bounding box center [797, 300] width 13 height 13
click at [799, 316] on div "Problemas de cuenta" at bounding box center [761, 308] width 100 height 21
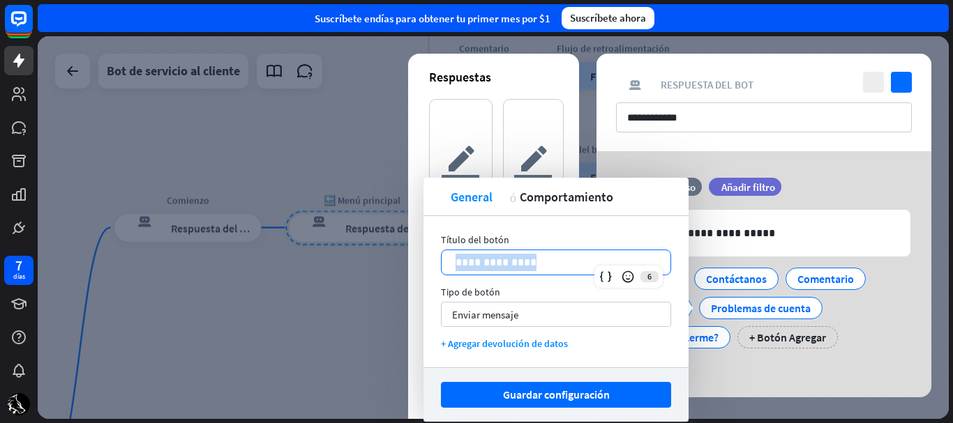
drag, startPoint x: 453, startPoint y: 273, endPoint x: 436, endPoint y: 266, distance: 17.9
click at [436, 266] on div "**********" at bounding box center [555, 291] width 265 height 151
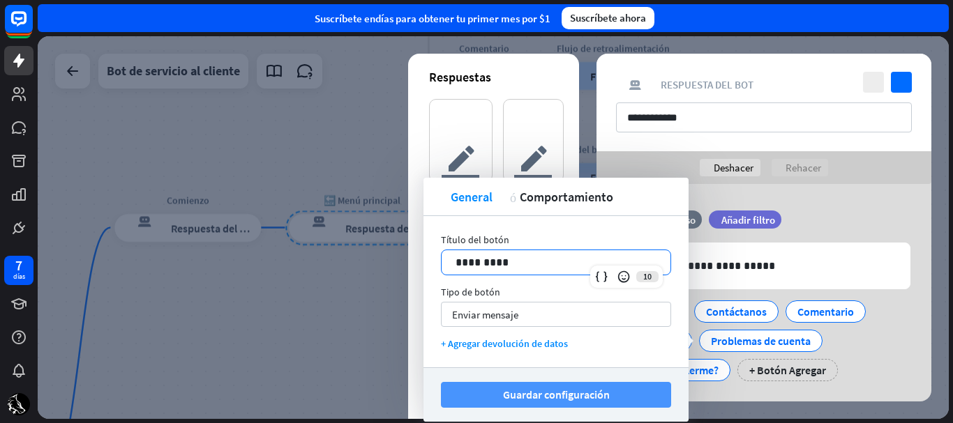
click at [648, 400] on button "Guardar configuración" at bounding box center [556, 395] width 230 height 26
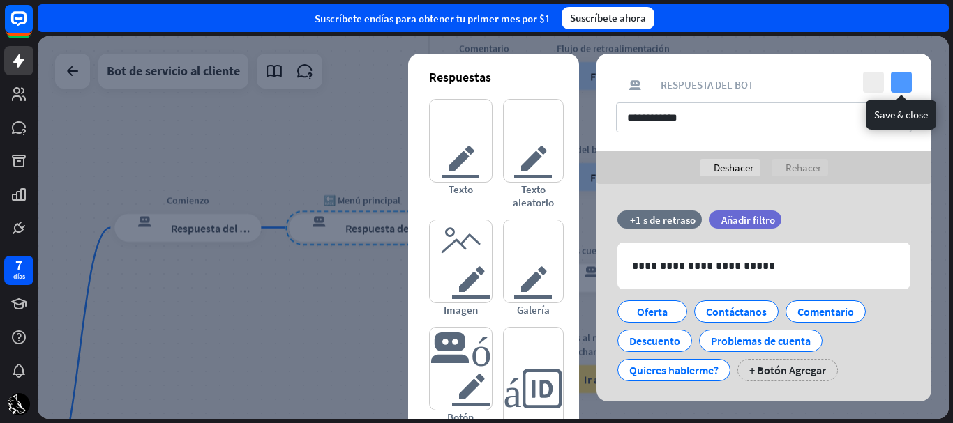
click at [894, 84] on icon "controlar" at bounding box center [901, 82] width 21 height 21
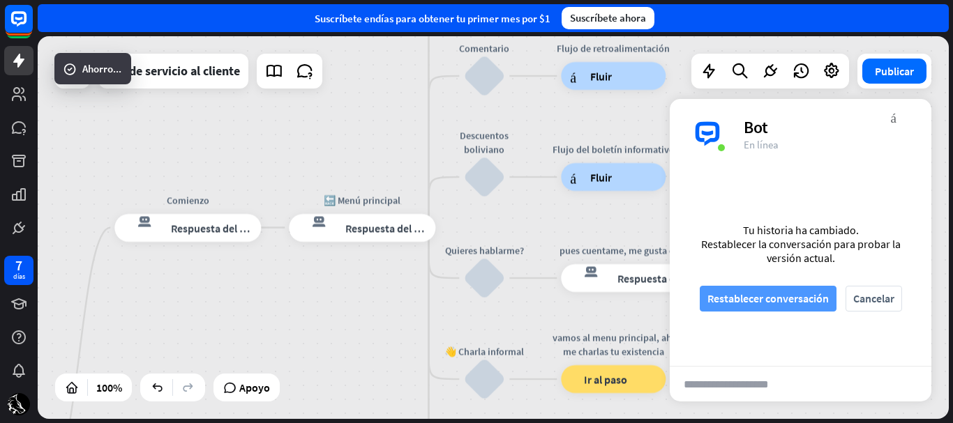
click at [778, 289] on font "Restablecer conversación" at bounding box center [767, 299] width 121 height 24
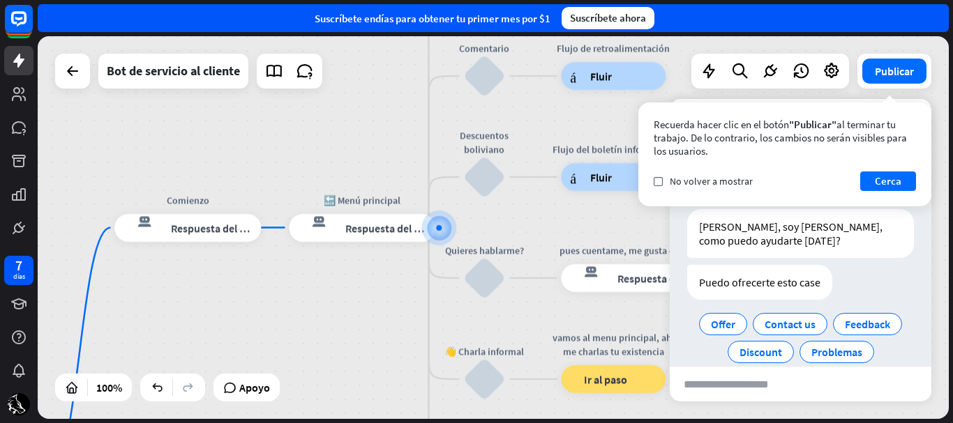
scroll to position [49, 0]
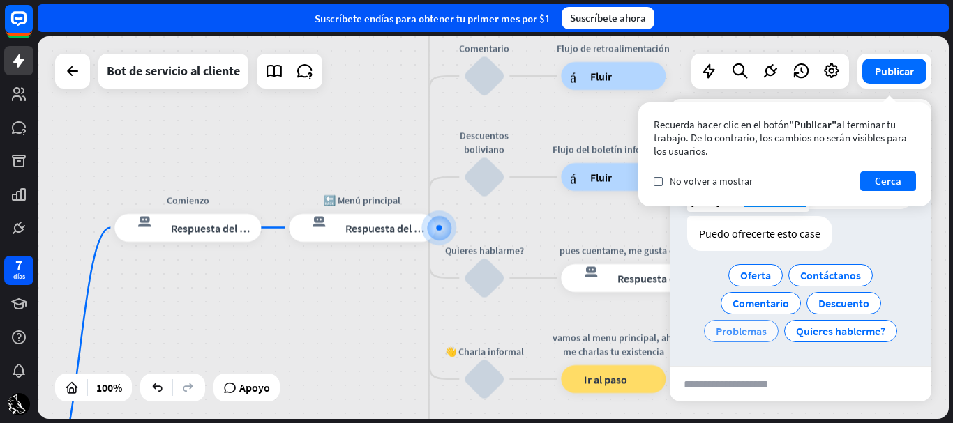
click at [755, 325] on font "Problemas" at bounding box center [741, 331] width 51 height 14
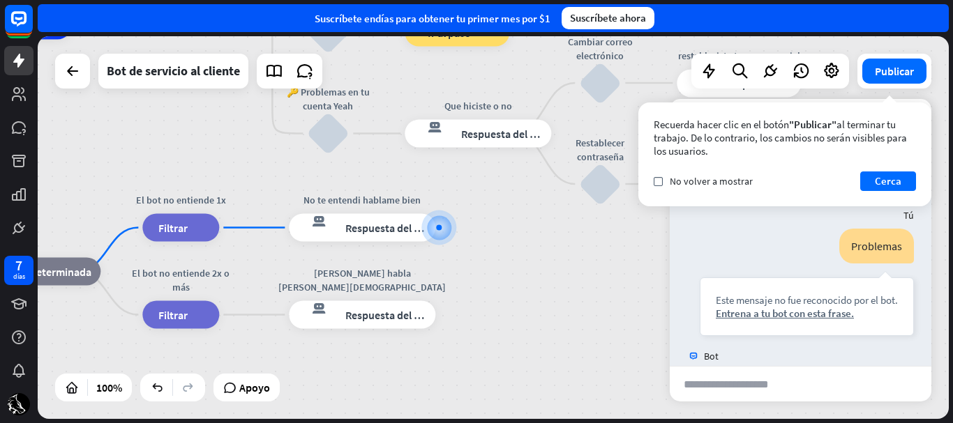
scroll to position [177, 0]
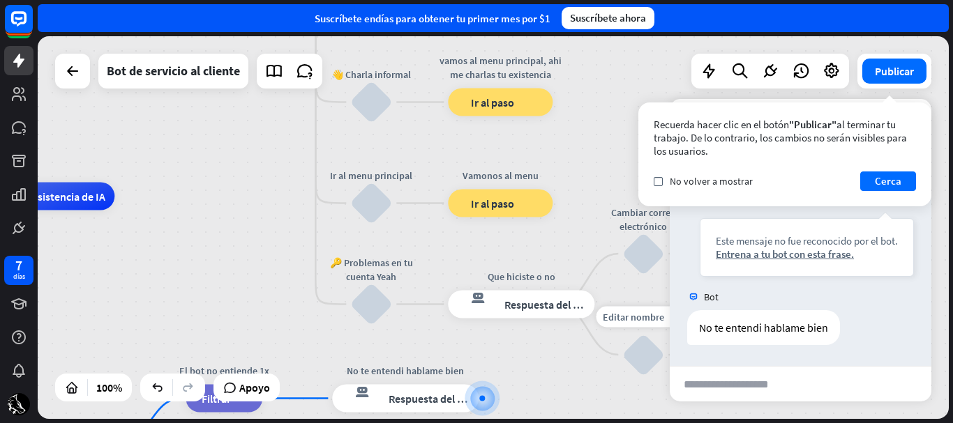
drag, startPoint x: 583, startPoint y: 291, endPoint x: 603, endPoint y: 400, distance: 110.7
click at [622, 376] on div "Editar nombre más_amarillo más bloquear_entrada_de_usuario" at bounding box center [643, 355] width 42 height 42
click at [376, 299] on div "bloquear_entrada_de_usuario" at bounding box center [371, 305] width 42 height 42
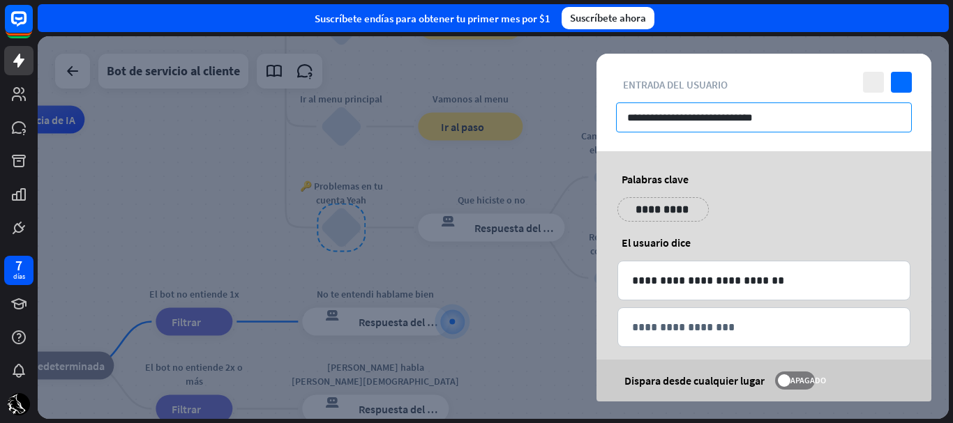
drag, startPoint x: 774, startPoint y: 119, endPoint x: 693, endPoint y: 126, distance: 81.2
click at [693, 126] on input "**********" at bounding box center [764, 118] width 296 height 30
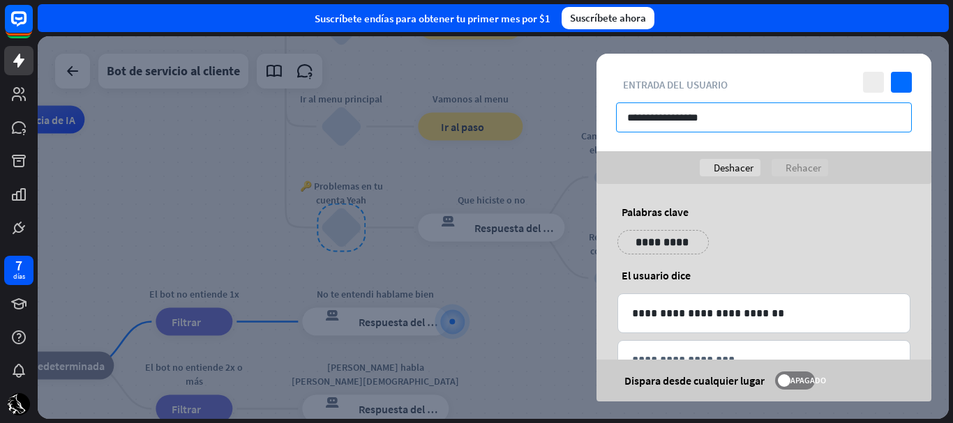
drag, startPoint x: 716, startPoint y: 125, endPoint x: 643, endPoint y: 119, distance: 72.8
click at [643, 119] on input "**********" at bounding box center [764, 118] width 296 height 30
type input "**********"
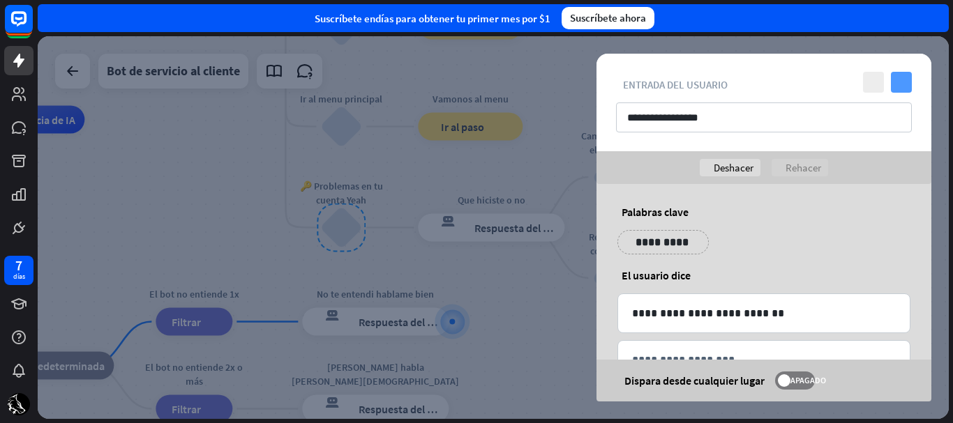
click at [903, 76] on icon "controlar" at bounding box center [901, 82] width 21 height 21
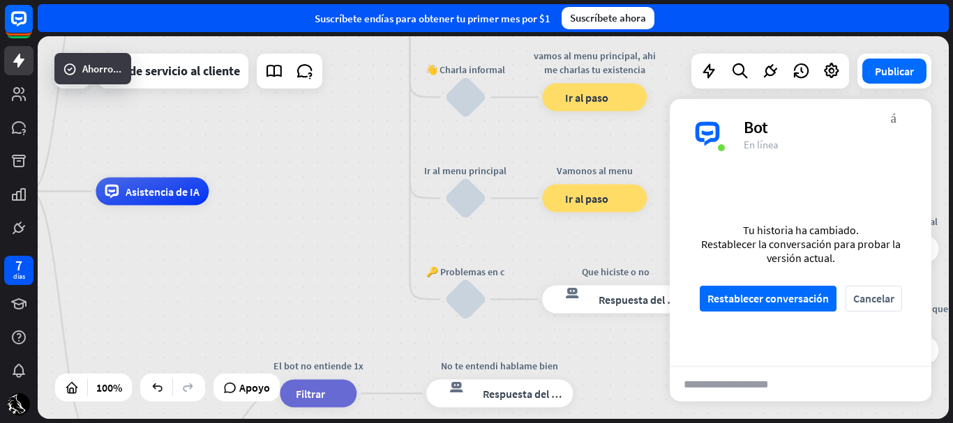
drag, startPoint x: 257, startPoint y: 193, endPoint x: 393, endPoint y: 268, distance: 154.5
click at [393, 268] on div "inicio_2 Punto de inicio Comienzo respuesta del bot de bloqueo Respuesta del bo…" at bounding box center [376, 383] width 911 height 383
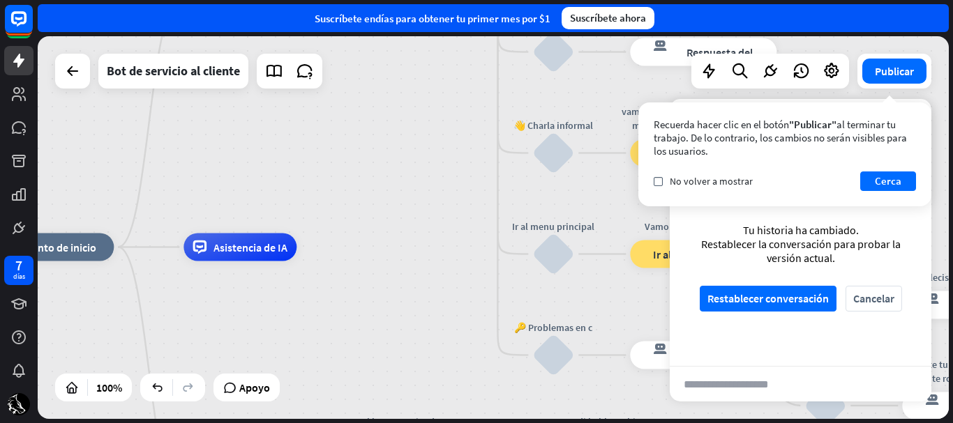
drag, startPoint x: 287, startPoint y: 261, endPoint x: 379, endPoint y: 418, distance: 182.0
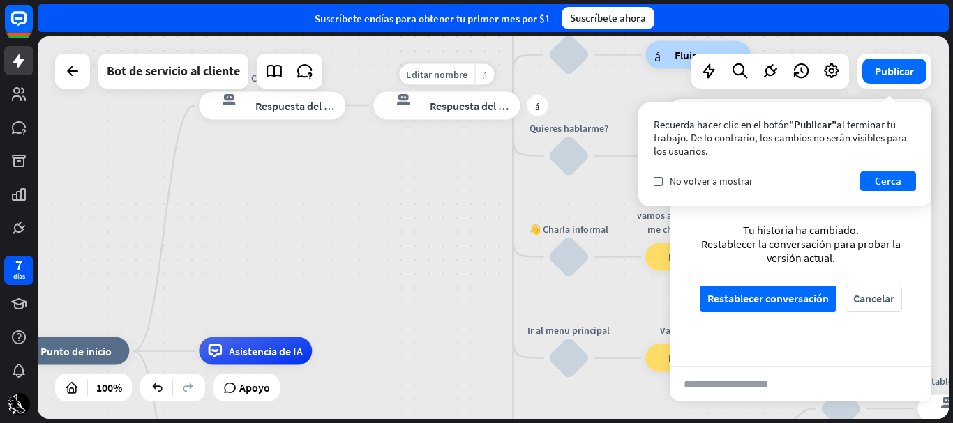
click at [438, 107] on font "Respuesta del bot" at bounding box center [472, 105] width 85 height 14
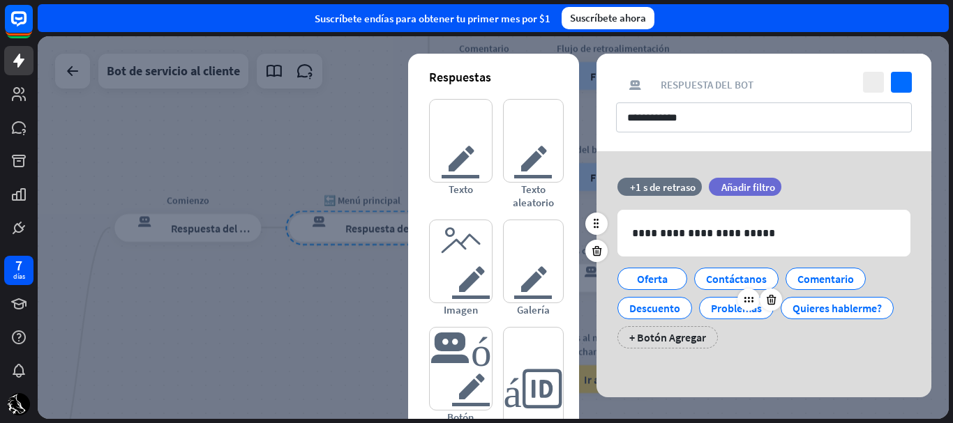
click at [735, 317] on div "Problemas" at bounding box center [736, 308] width 51 height 21
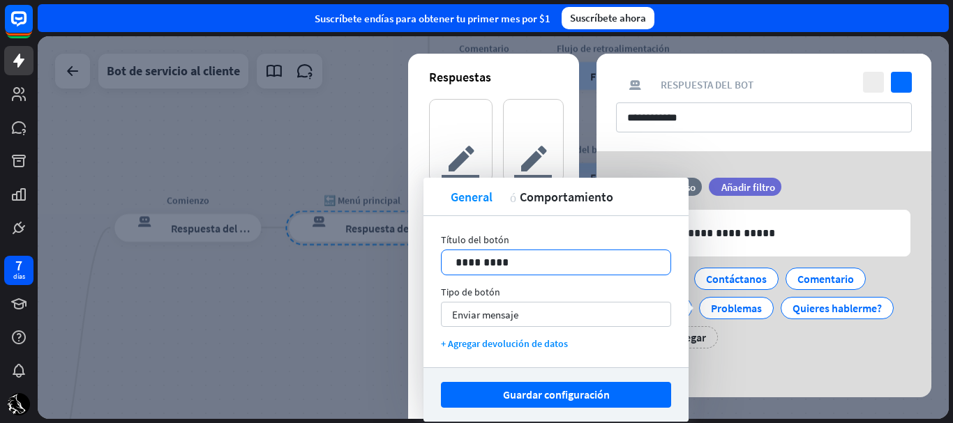
click at [560, 263] on p "*********" at bounding box center [556, 262] width 201 height 17
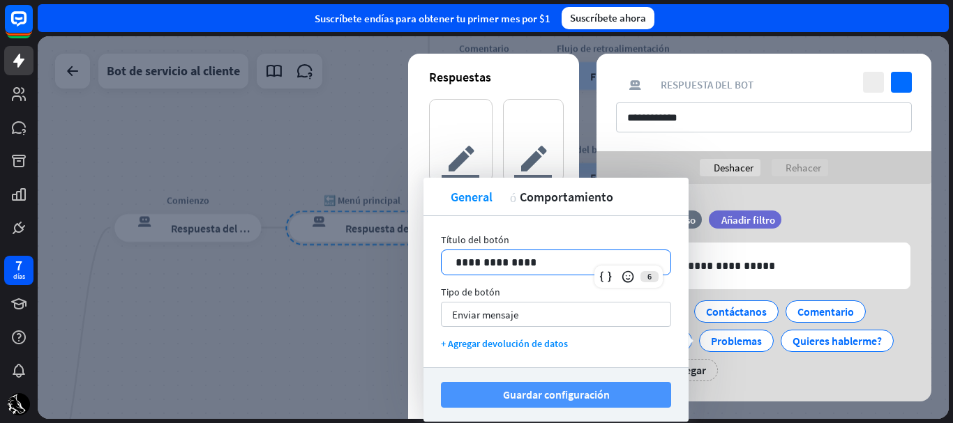
click at [589, 393] on font "Guardar configuración" at bounding box center [556, 395] width 107 height 14
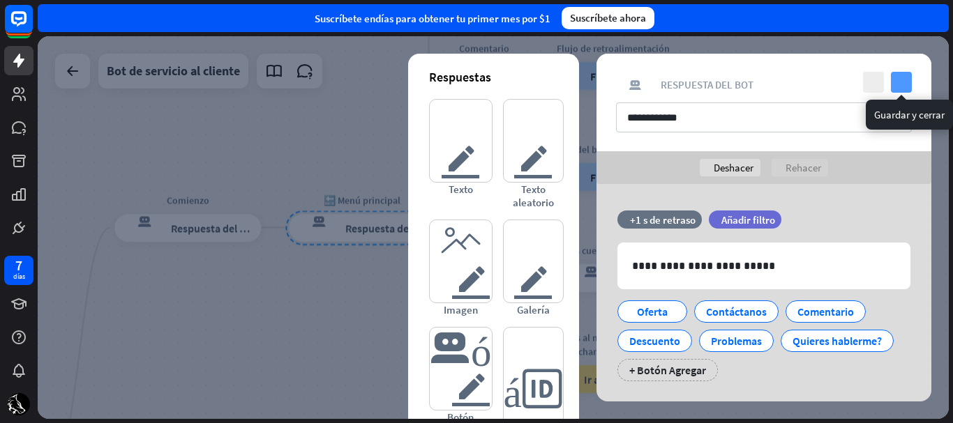
click at [901, 85] on icon "controlar" at bounding box center [901, 82] width 21 height 21
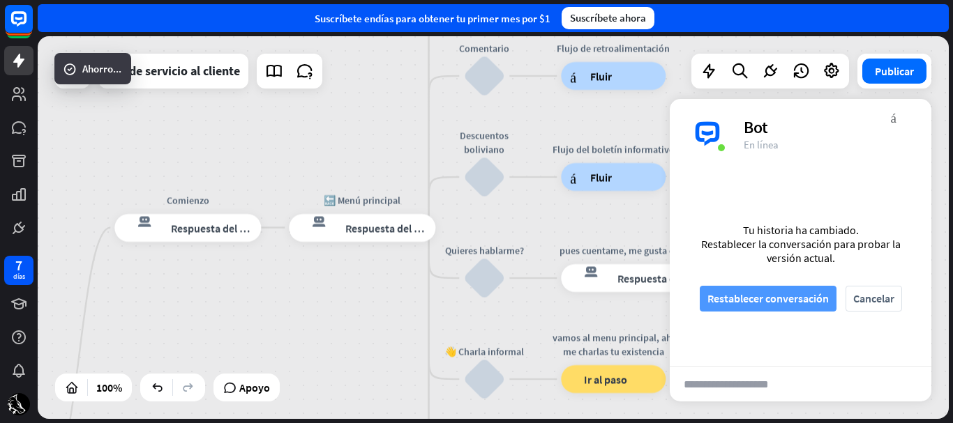
click at [823, 296] on font "Restablecer conversación" at bounding box center [767, 299] width 121 height 14
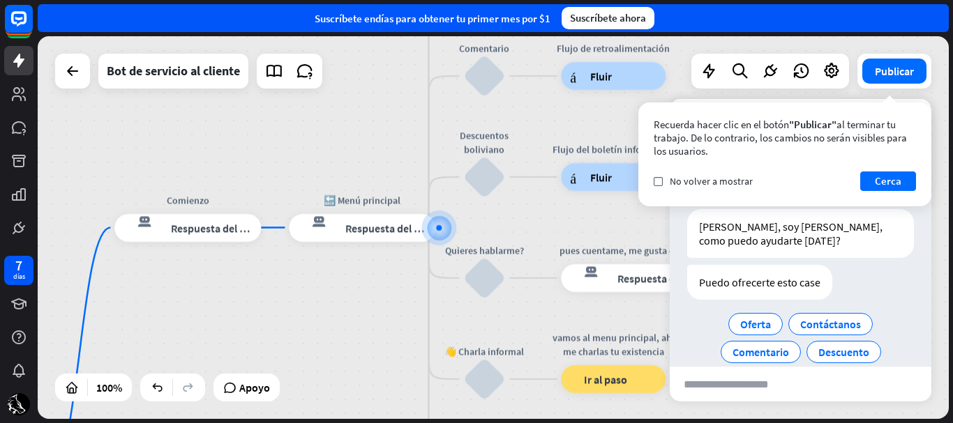
scroll to position [49, 0]
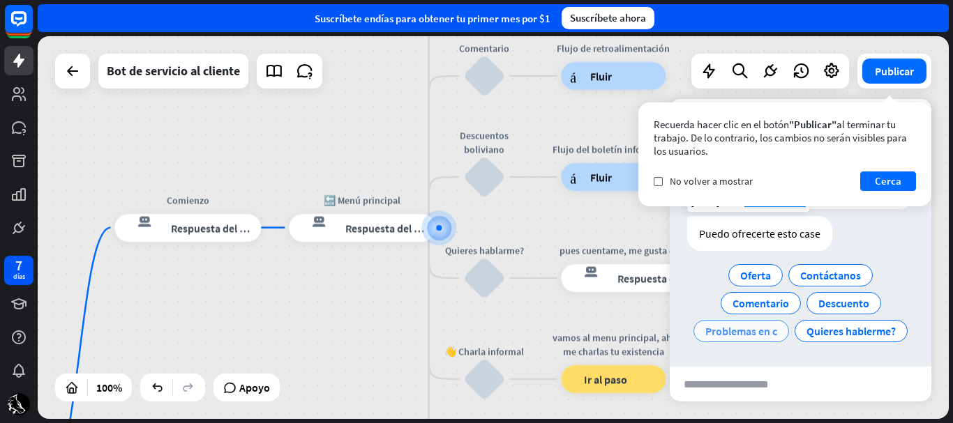
click at [777, 338] on span "Problemas en c" at bounding box center [741, 331] width 72 height 14
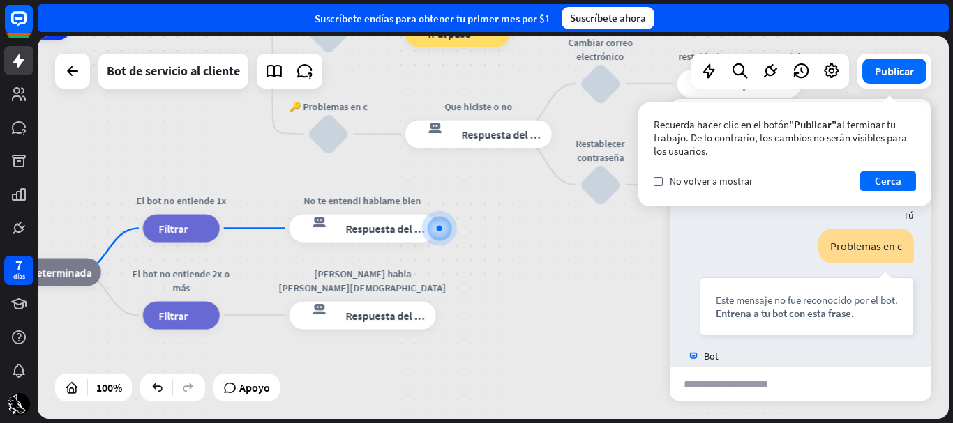
scroll to position [177, 0]
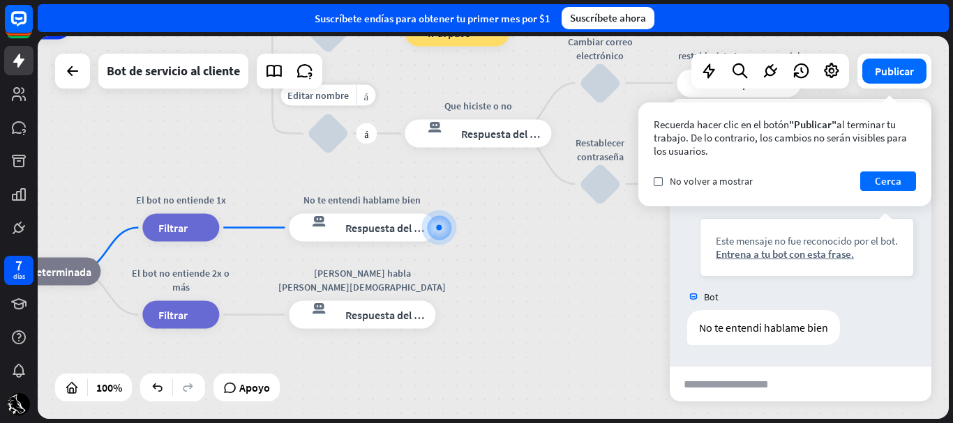
click at [331, 147] on div "bloquear_entrada_de_usuario" at bounding box center [328, 134] width 42 height 42
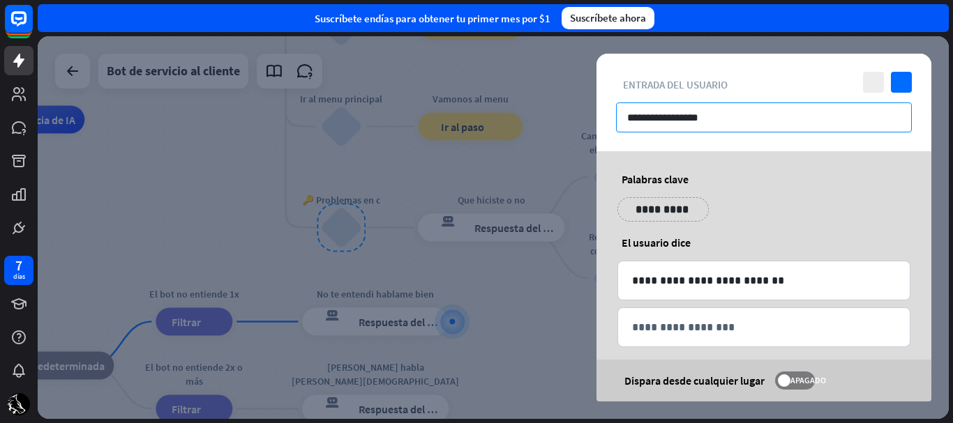
click at [645, 116] on input "**********" at bounding box center [764, 118] width 296 height 30
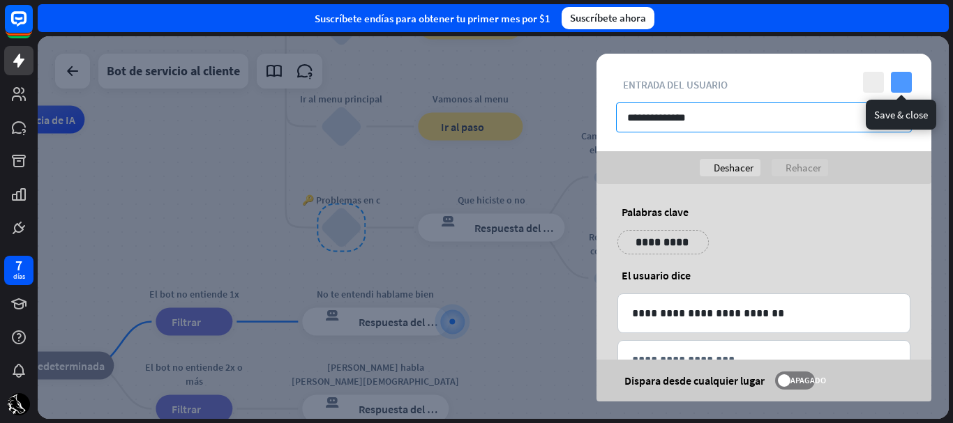
type input "**********"
click at [898, 84] on icon "controlar" at bounding box center [901, 82] width 21 height 21
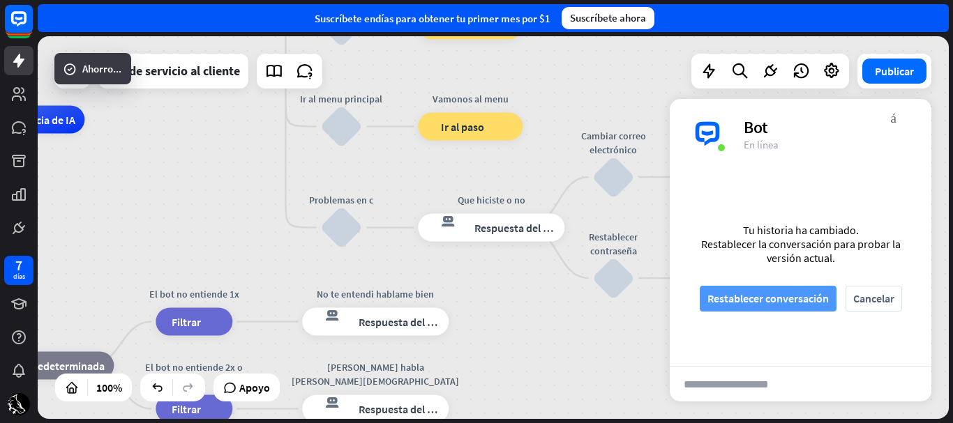
click at [782, 298] on font "Restablecer conversación" at bounding box center [767, 299] width 121 height 14
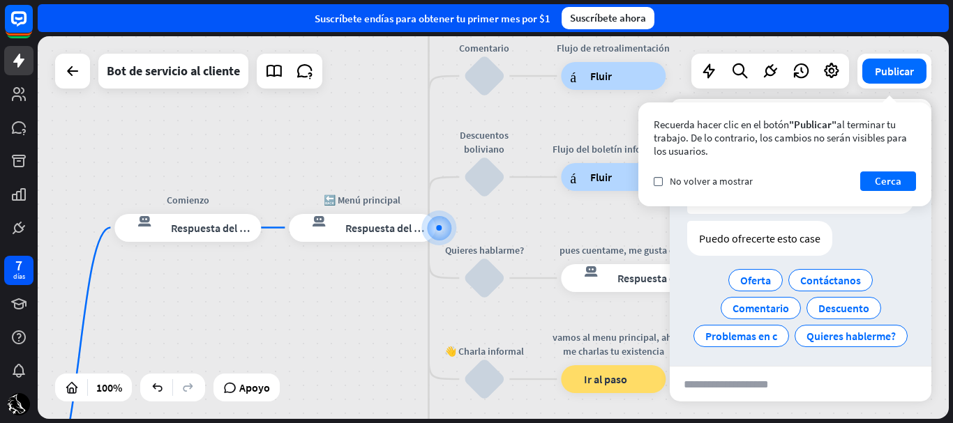
scroll to position [49, 0]
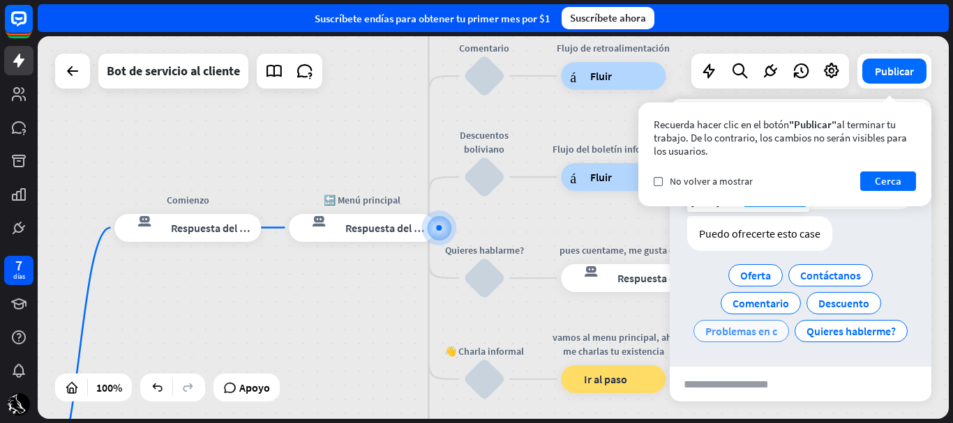
click at [775, 322] on div "Problemas en c" at bounding box center [741, 331] width 96 height 22
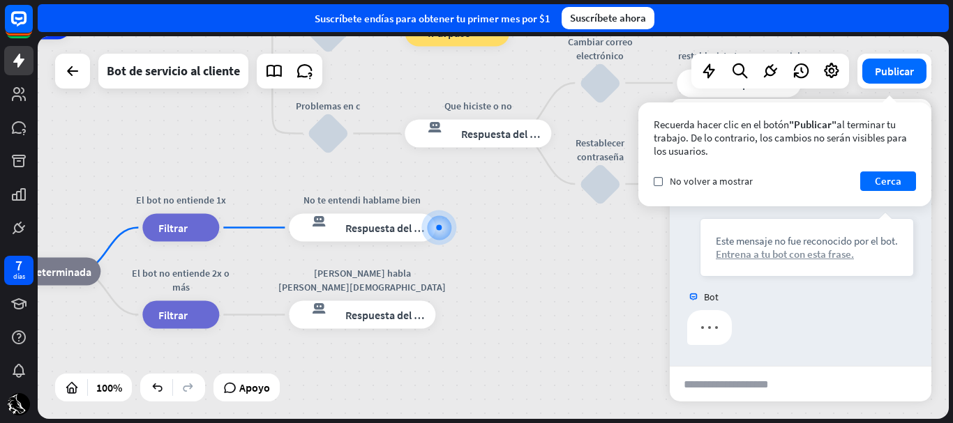
scroll to position [177, 0]
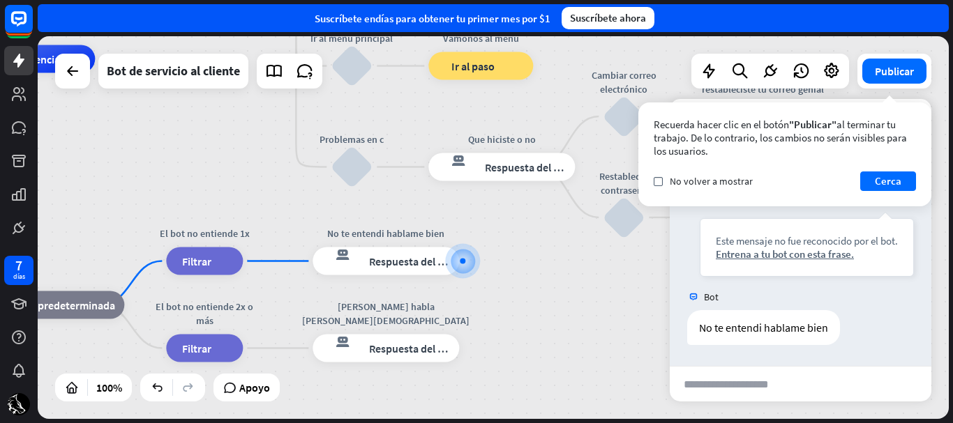
drag, startPoint x: 575, startPoint y: 276, endPoint x: 603, endPoint y: 306, distance: 41.0
click at [603, 306] on div "inicio_2 Punto de inicio Comienzo respuesta del bot de bloqueo Respuesta del bo…" at bounding box center [262, 250] width 911 height 383
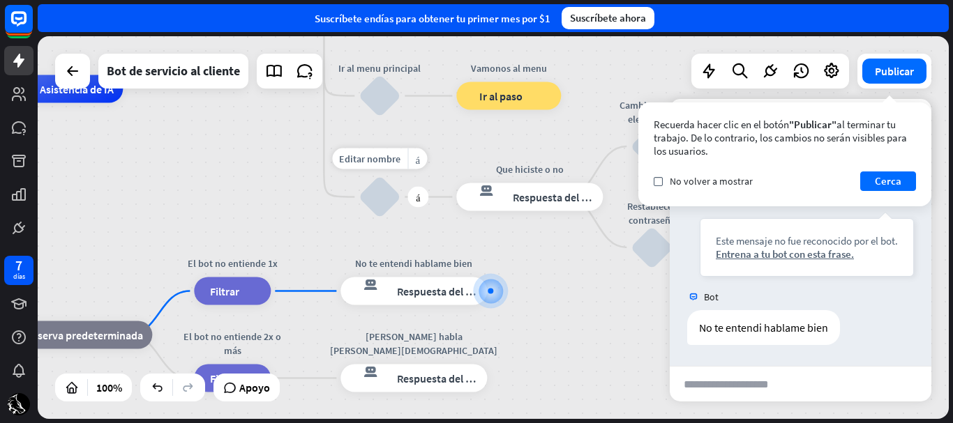
click at [379, 207] on div "bloquear_entrada_de_usuario" at bounding box center [380, 197] width 42 height 42
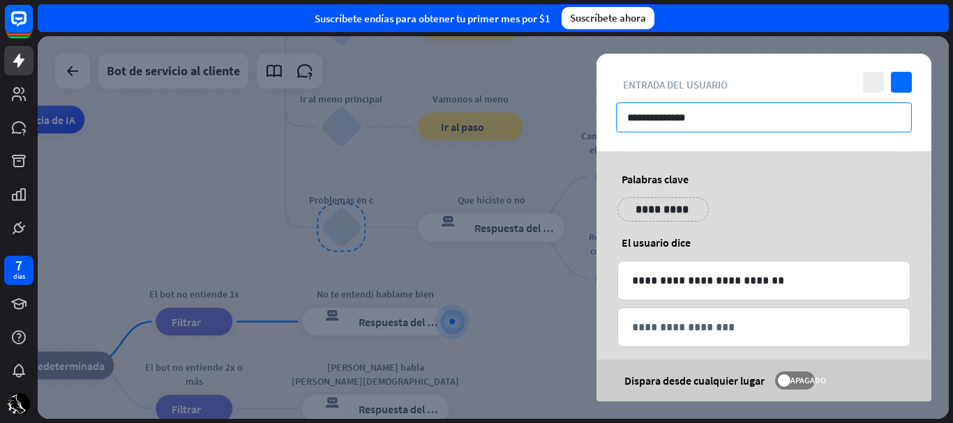
drag, startPoint x: 709, startPoint y: 113, endPoint x: 599, endPoint y: 121, distance: 109.8
click at [599, 121] on div "**********" at bounding box center [763, 103] width 335 height 98
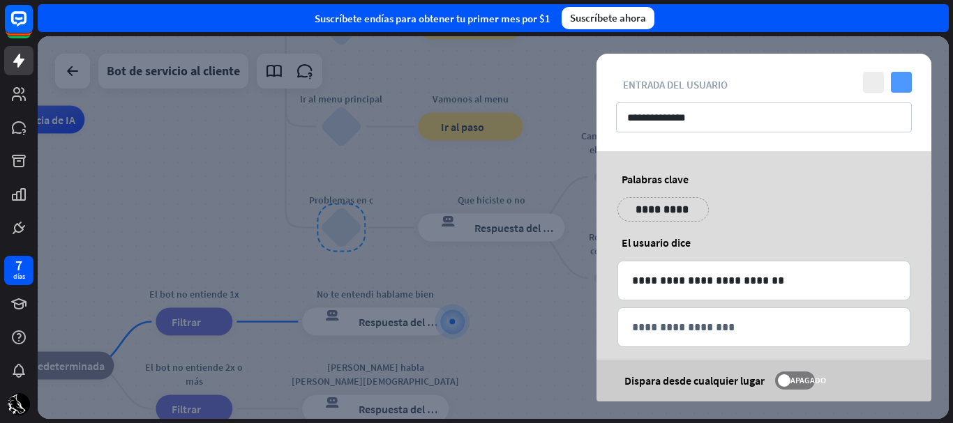
click at [903, 82] on icon "controlar" at bounding box center [901, 82] width 21 height 21
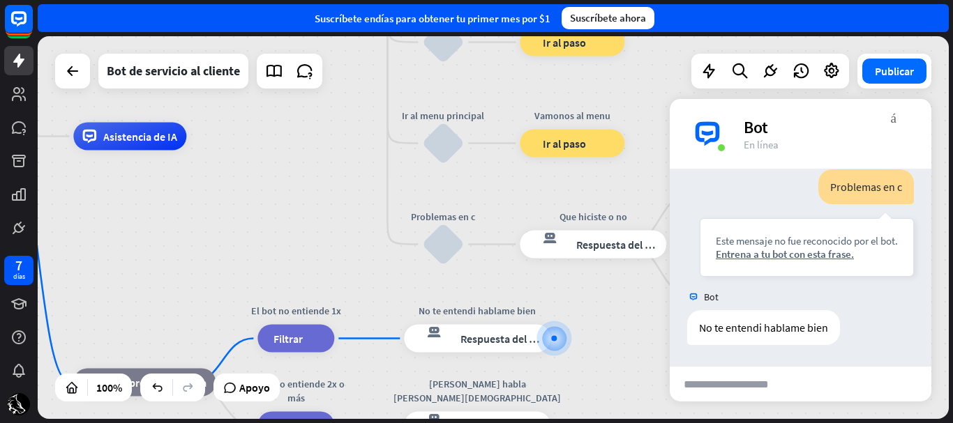
drag, startPoint x: 340, startPoint y: 223, endPoint x: 344, endPoint y: 213, distance: 10.0
click at [349, 223] on div "inicio_2 Punto de inicio Comienzo respuesta del bot de bloqueo Respuesta del bo…" at bounding box center [354, 328] width 911 height 383
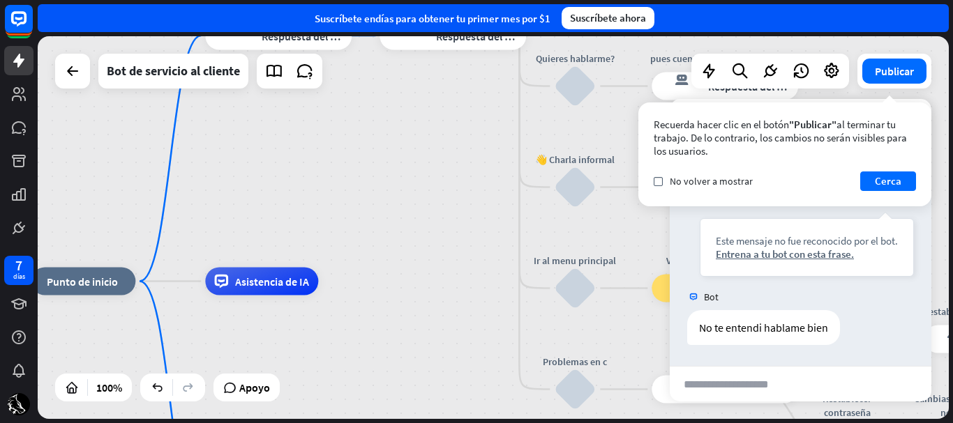
drag, startPoint x: 262, startPoint y: 229, endPoint x: 389, endPoint y: 370, distance: 189.2
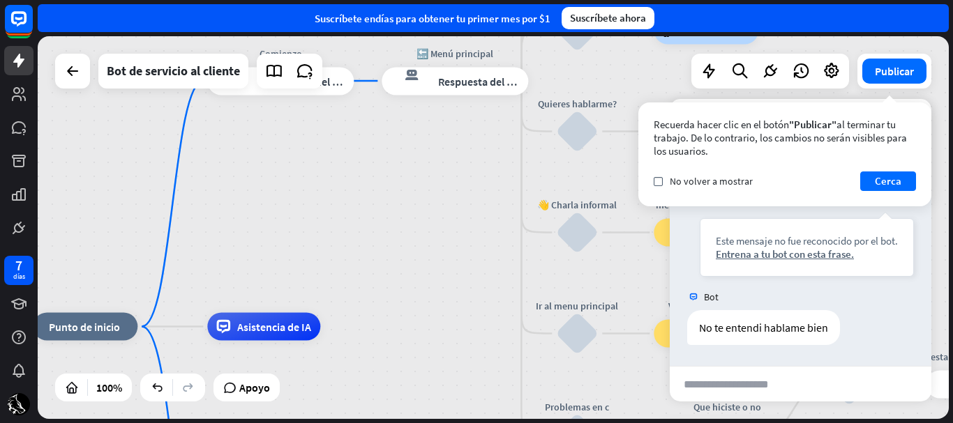
drag, startPoint x: 430, startPoint y: 251, endPoint x: 428, endPoint y: 294, distance: 42.6
click at [428, 294] on div "inicio_2 Punto de inicio Comienzo respuesta del bot de bloqueo Respuesta del bo…" at bounding box center [493, 227] width 911 height 383
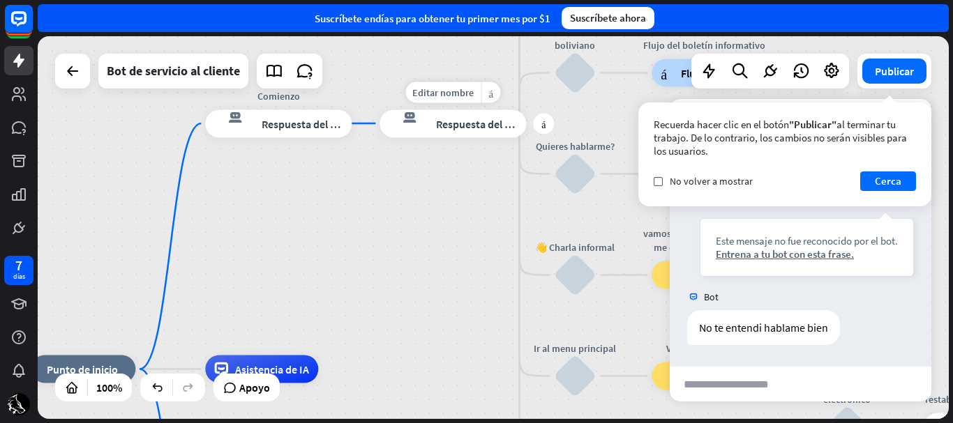
click at [451, 116] on div "respuesta del bot de bloqueo Respuesta del bot" at bounding box center [452, 124] width 146 height 28
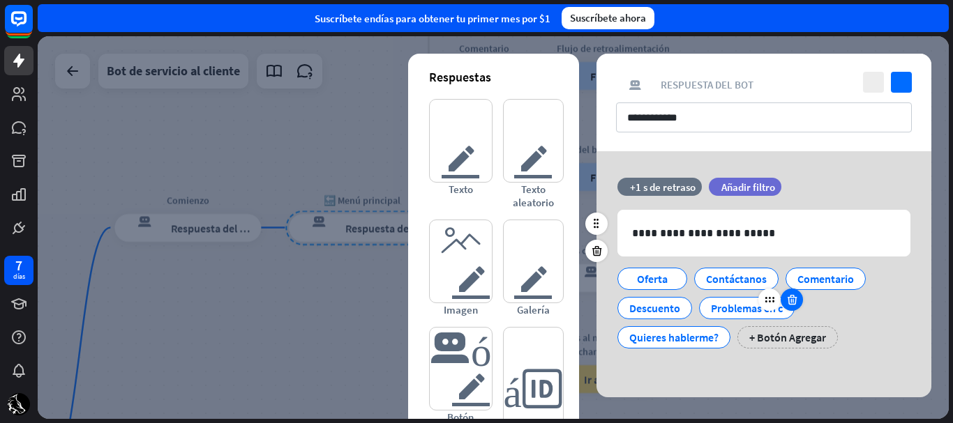
click at [792, 305] on icon at bounding box center [791, 300] width 13 height 13
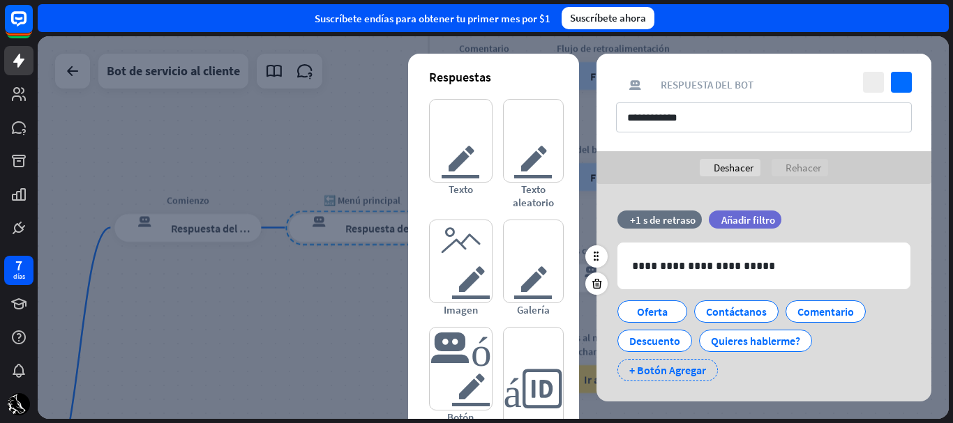
click at [679, 367] on font "+ Botón Agregar" at bounding box center [667, 370] width 77 height 14
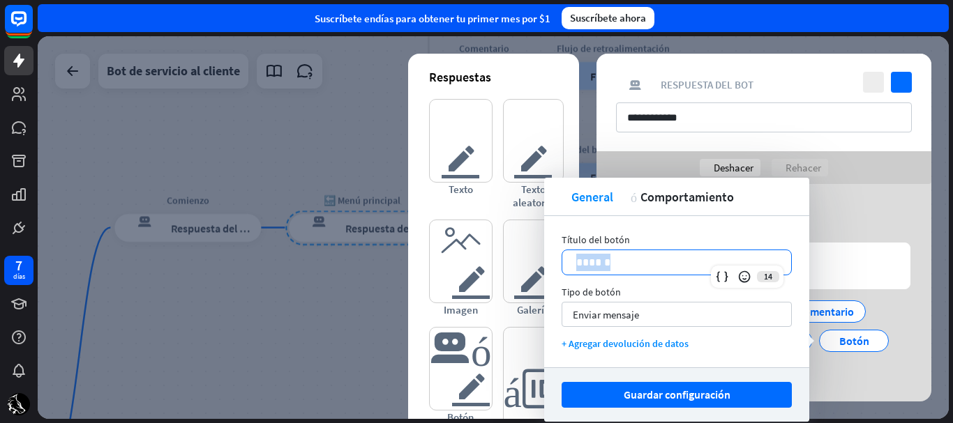
drag, startPoint x: 587, startPoint y: 273, endPoint x: 555, endPoint y: 259, distance: 35.4
click at [555, 259] on div "Título del botón 14 ****** Tipo de botón Enviar mensaje flecha_abajo + Agregar …" at bounding box center [676, 291] width 265 height 151
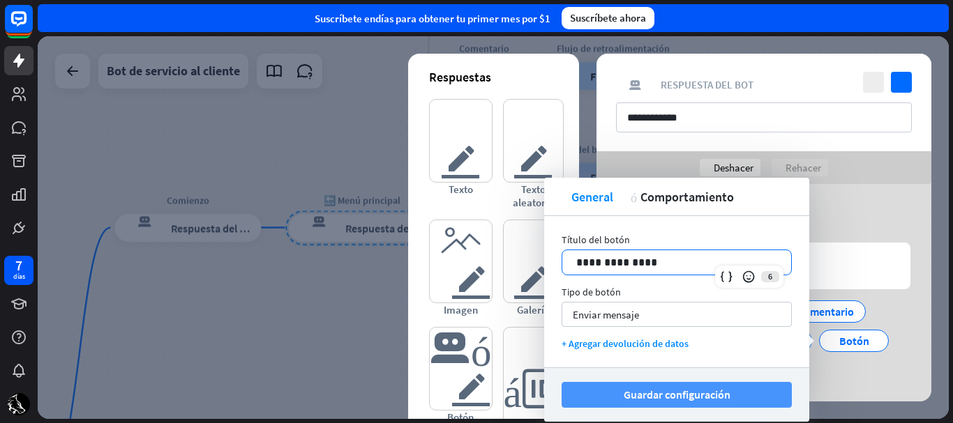
click at [679, 386] on font "Guardar configuración" at bounding box center [677, 395] width 107 height 24
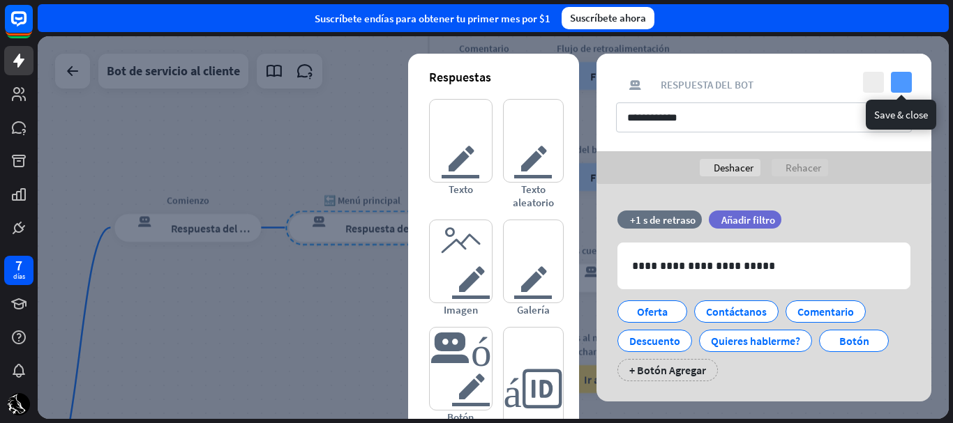
click at [905, 77] on icon "controlar" at bounding box center [901, 82] width 21 height 21
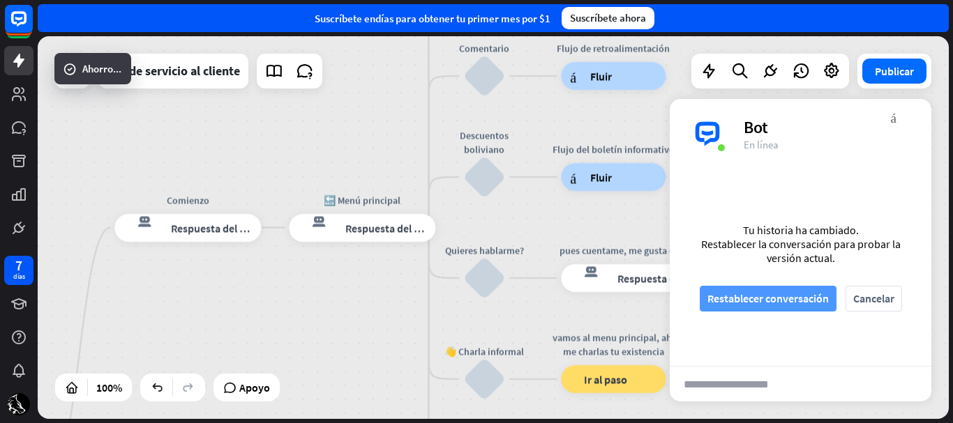
click at [792, 289] on font "Restablecer conversación" at bounding box center [767, 299] width 121 height 24
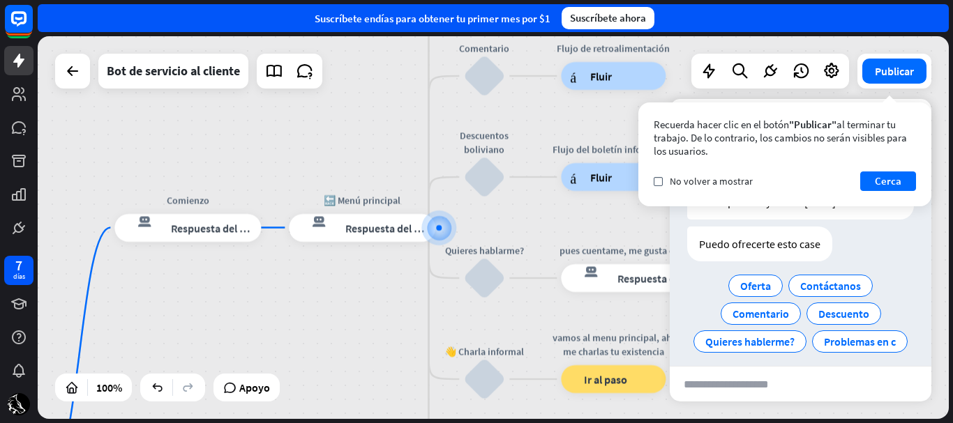
scroll to position [49, 0]
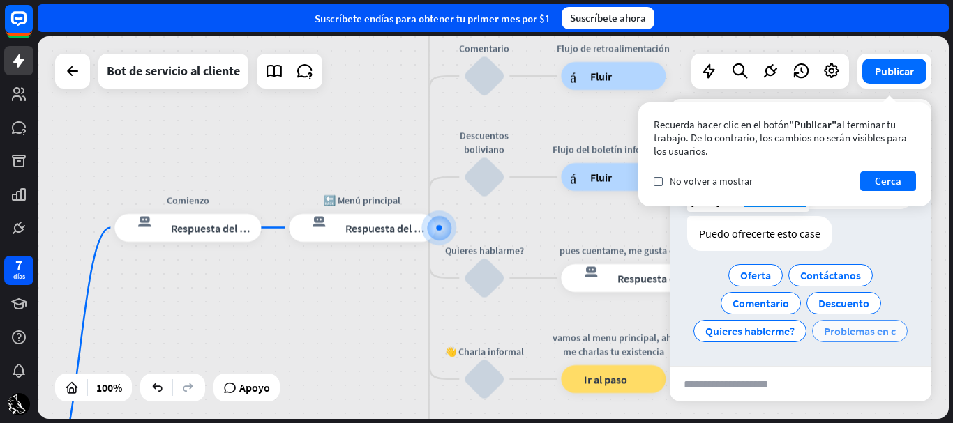
click at [824, 338] on font "Problemas en c" at bounding box center [860, 331] width 72 height 14
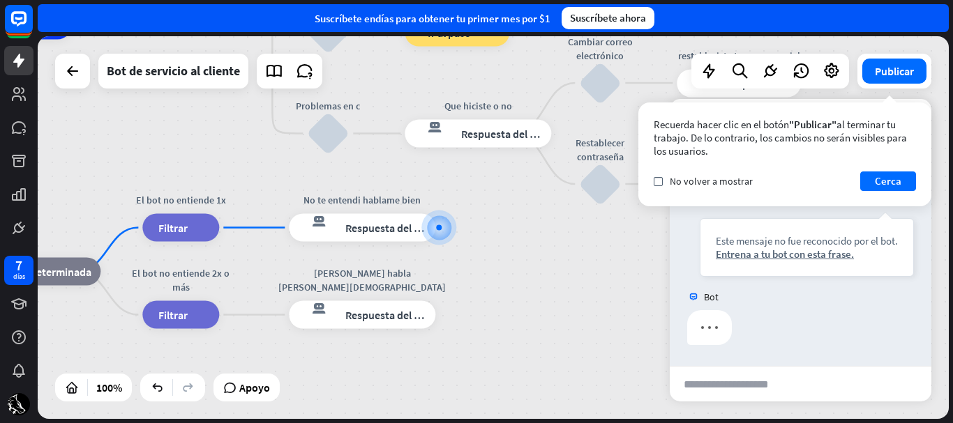
scroll to position [177, 0]
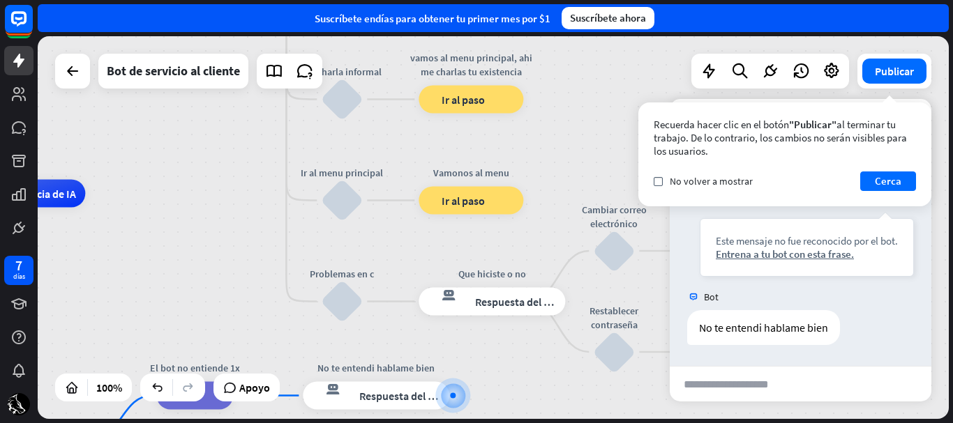
drag, startPoint x: 543, startPoint y: 234, endPoint x: 557, endPoint y: 400, distance: 166.7
click at [557, 404] on div "inicio_2 Punto de inicio Comienzo respuesta del bot de bloqueo Respuesta del bo…" at bounding box center [253, 385] width 911 height 383
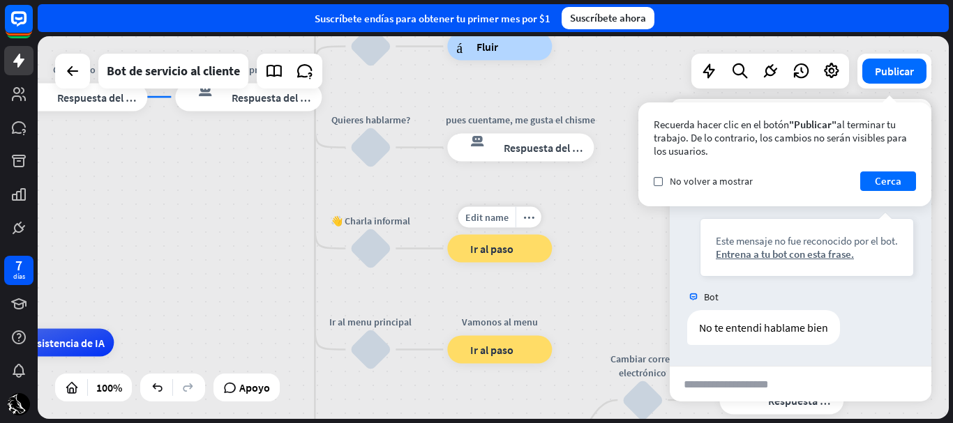
drag, startPoint x: 549, startPoint y: 140, endPoint x: 577, endPoint y: 289, distance: 151.9
click at [552, 263] on div "Edit name more_horiz vamos al menu principal, ahi me charlas tu existencia bloq…" at bounding box center [499, 249] width 105 height 28
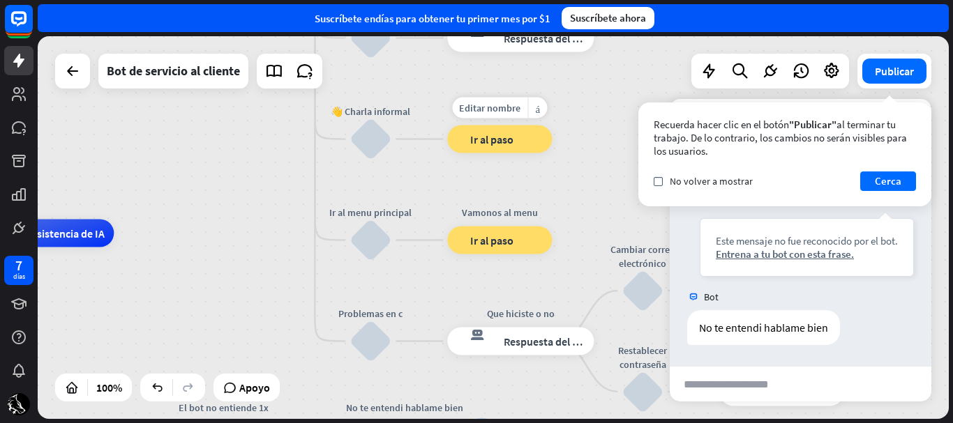
drag, startPoint x: 577, startPoint y: 289, endPoint x: 577, endPoint y: 177, distance: 111.6
click at [552, 153] on div "Editar nombre más_amarillo bloque_ir a Ir al paso" at bounding box center [499, 140] width 105 height 28
click at [373, 329] on div "bloquear_entrada_de_usuario" at bounding box center [370, 342] width 42 height 42
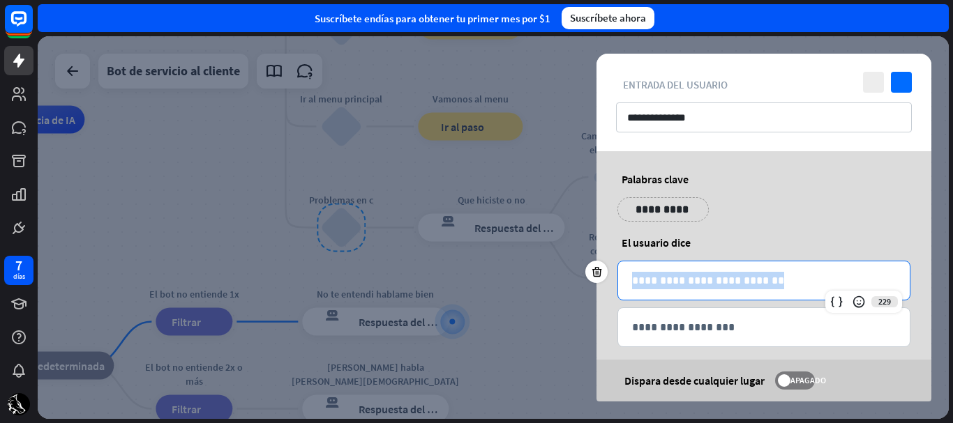
drag, startPoint x: 806, startPoint y: 286, endPoint x: 622, endPoint y: 272, distance: 184.0
click at [622, 272] on div "**********" at bounding box center [764, 281] width 292 height 38
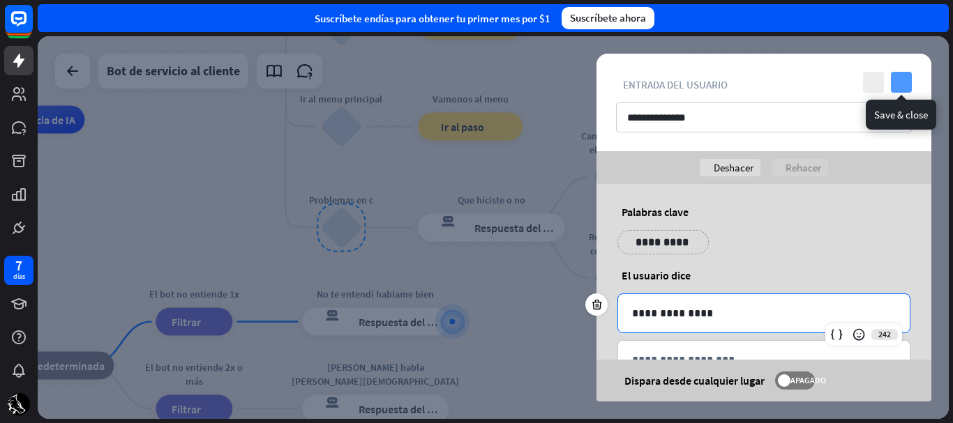
click at [896, 74] on icon "controlar" at bounding box center [901, 82] width 21 height 21
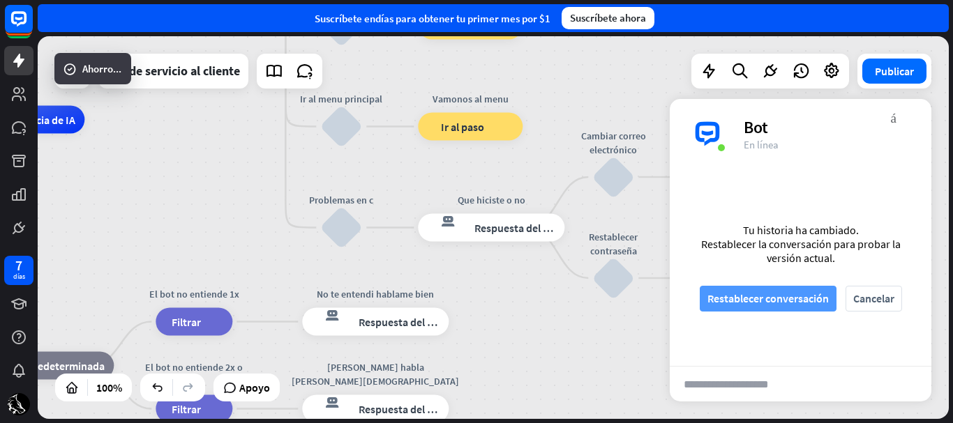
click at [792, 296] on font "Restablecer conversación" at bounding box center [767, 299] width 121 height 14
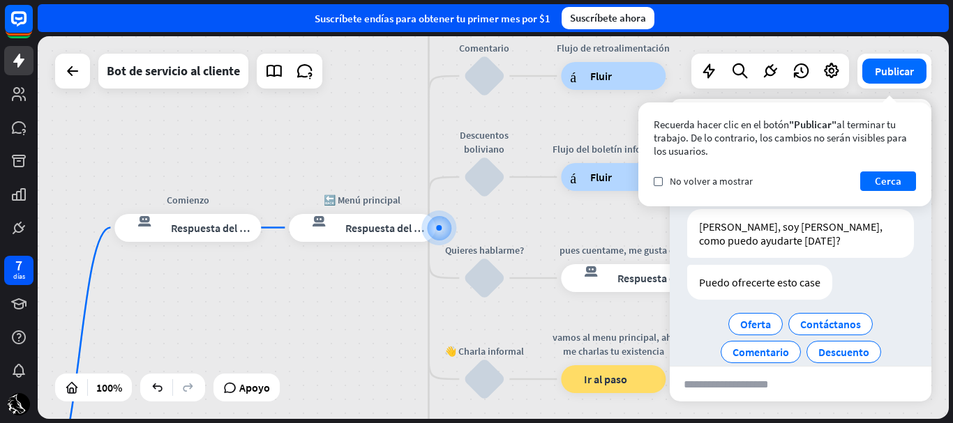
scroll to position [49, 0]
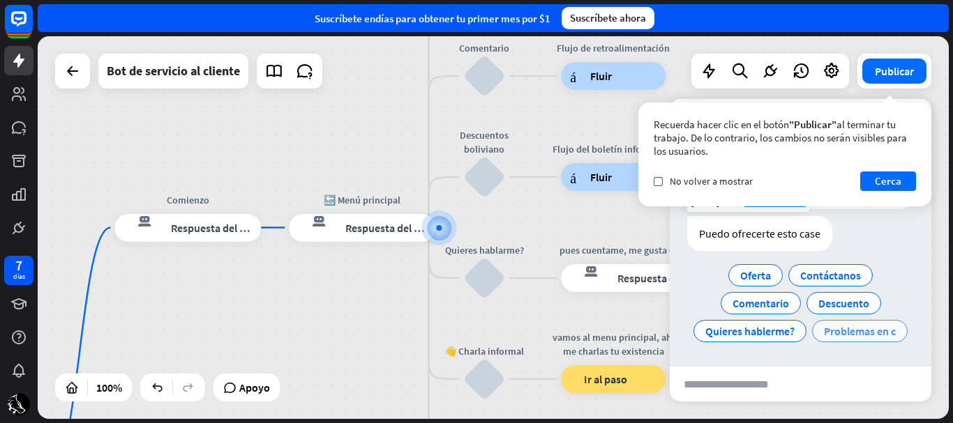
click at [824, 338] on font "Problemas en c" at bounding box center [860, 331] width 72 height 14
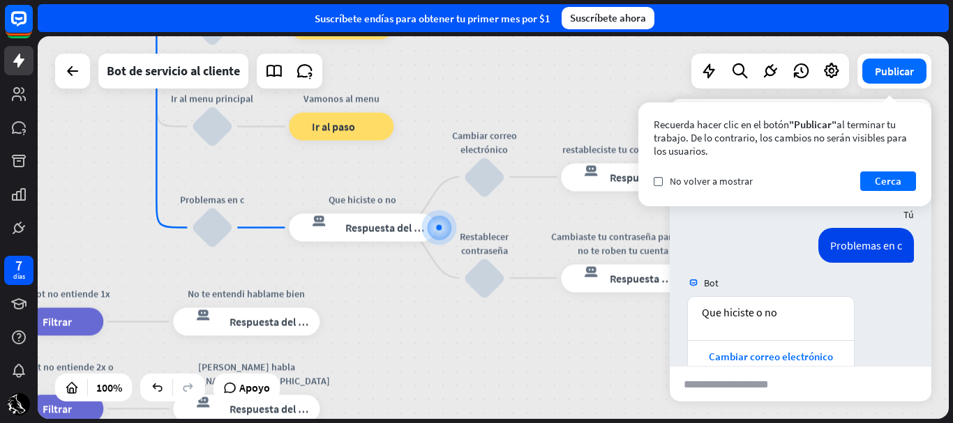
scroll to position [227, 0]
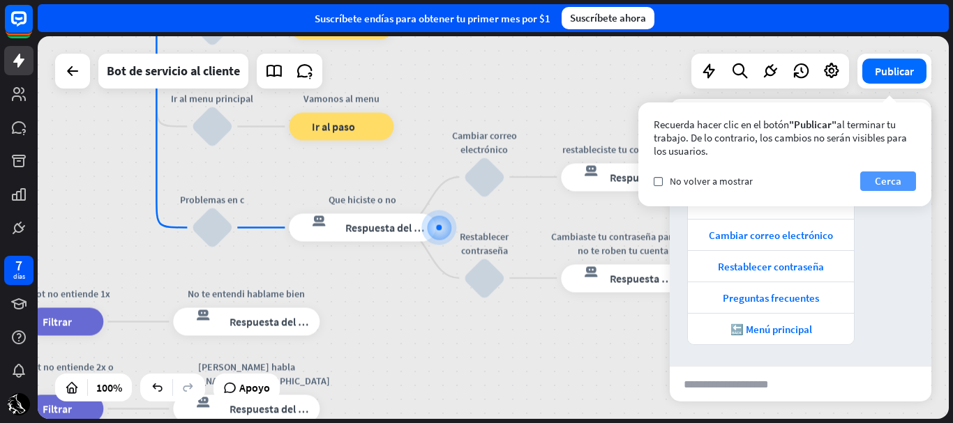
click at [874, 183] on button "Cerca" at bounding box center [888, 182] width 56 height 20
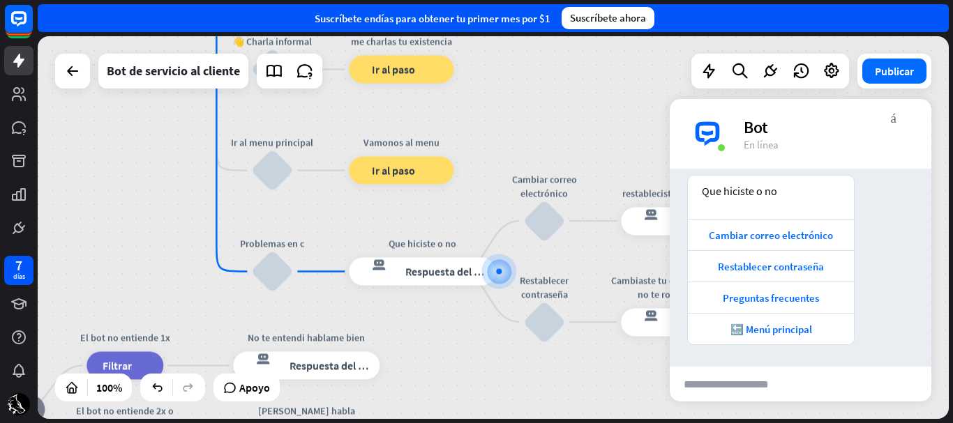
drag, startPoint x: 578, startPoint y: 377, endPoint x: 600, endPoint y: 392, distance: 26.1
click at [600, 392] on div "inicio_2 Punto de inicio Comienzo respuesta del bot de bloqueo Respuesta del bo…" at bounding box center [183, 355] width 911 height 383
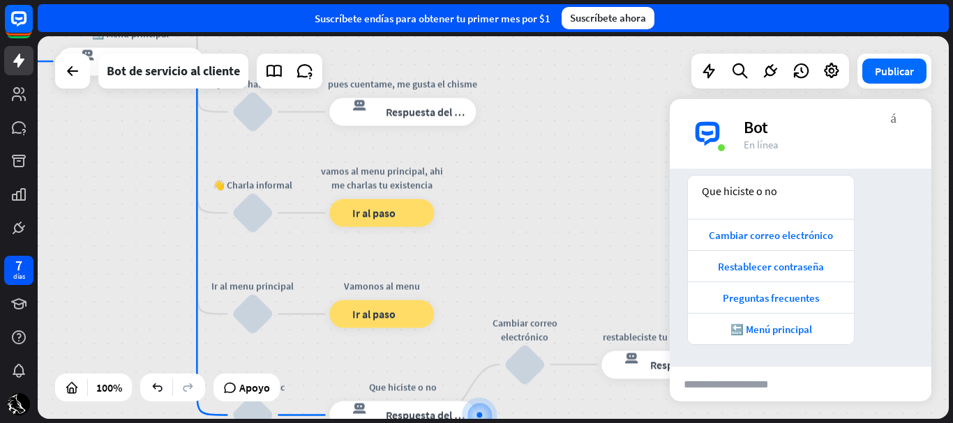
drag, startPoint x: 535, startPoint y: 179, endPoint x: 511, endPoint y: 283, distance: 106.6
click at [511, 283] on div "inicio_2 Punto de inicio Comienzo respuesta del bot de bloqueo Respuesta del bo…" at bounding box center [493, 227] width 911 height 383
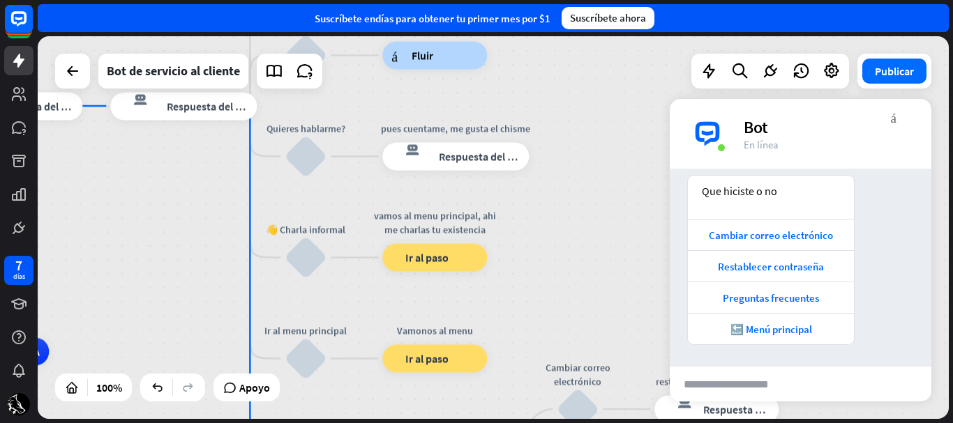
drag, startPoint x: 505, startPoint y: 244, endPoint x: 572, endPoint y: 297, distance: 85.4
click at [572, 297] on div "inicio_2 Punto de inicio Comienzo respuesta del bot de bloqueo Respuesta del bo…" at bounding box center [493, 227] width 911 height 383
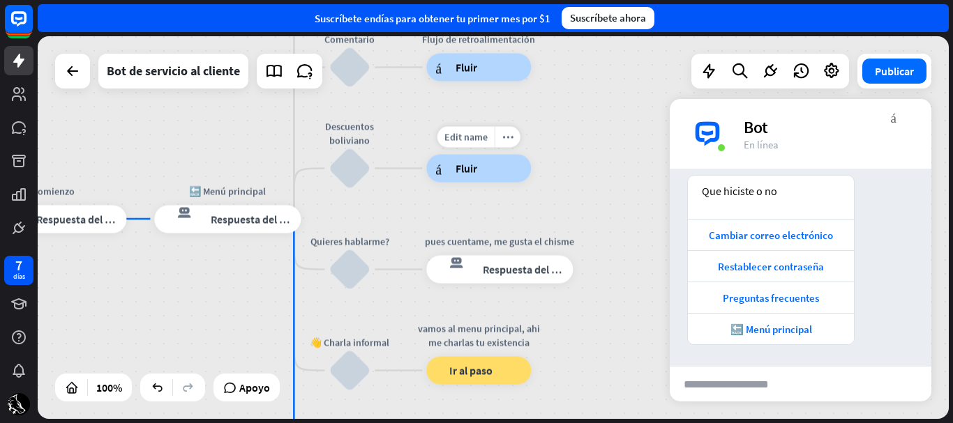
drag, startPoint x: 506, startPoint y: 133, endPoint x: 525, endPoint y: 203, distance: 72.9
click at [525, 183] on div "Edit name more_horiz Newsletter flow árbol constructor Fluir" at bounding box center [478, 169] width 105 height 28
click at [351, 172] on div "bloquear_entrada_de_usuario" at bounding box center [350, 169] width 42 height 42
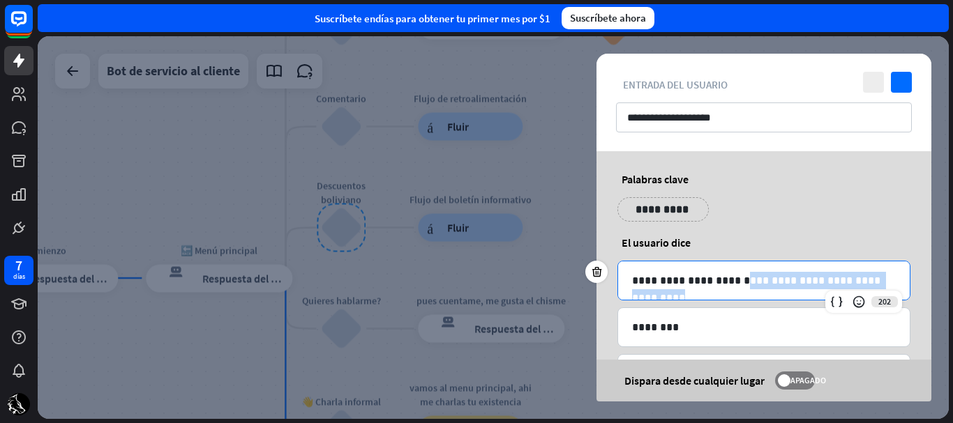
drag, startPoint x: 893, startPoint y: 280, endPoint x: 737, endPoint y: 278, distance: 156.3
click at [737, 278] on p "**********" at bounding box center [764, 280] width 264 height 17
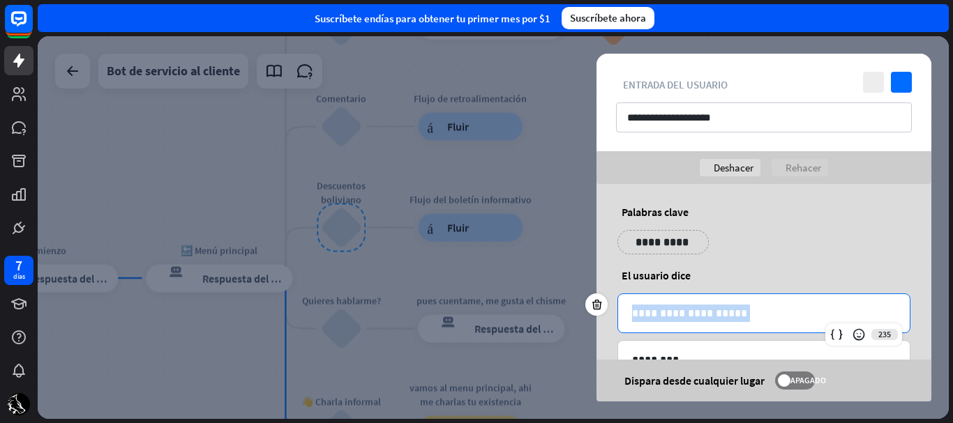
drag, startPoint x: 733, startPoint y: 313, endPoint x: 629, endPoint y: 320, distance: 104.2
click at [629, 320] on div "**********" at bounding box center [764, 313] width 292 height 38
click at [907, 84] on icon "controlar" at bounding box center [901, 82] width 21 height 21
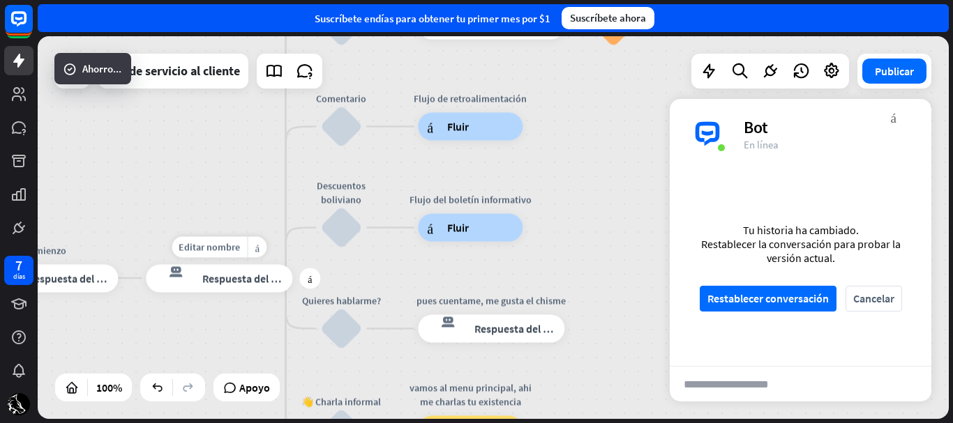
click at [235, 287] on div "respuesta del bot de bloqueo Respuesta del bot" at bounding box center [219, 278] width 146 height 28
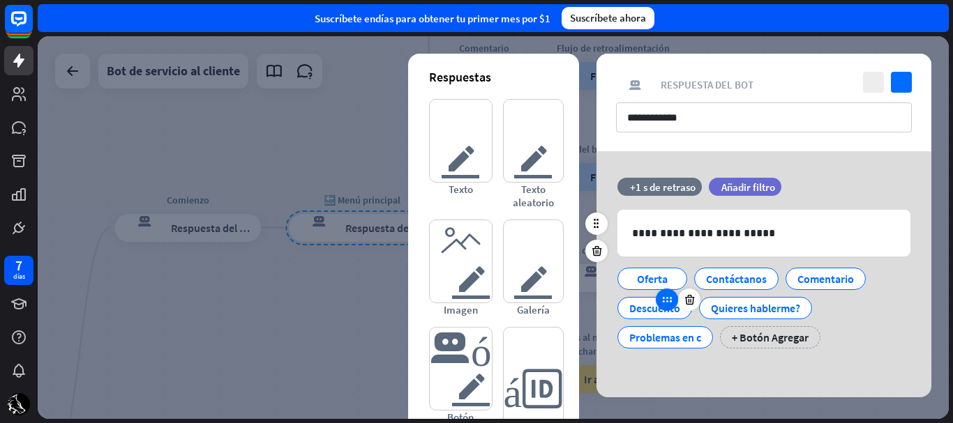
click at [675, 306] on div at bounding box center [667, 300] width 22 height 22
click at [663, 301] on icon at bounding box center [667, 300] width 13 height 13
click at [686, 294] on icon at bounding box center [689, 300] width 13 height 13
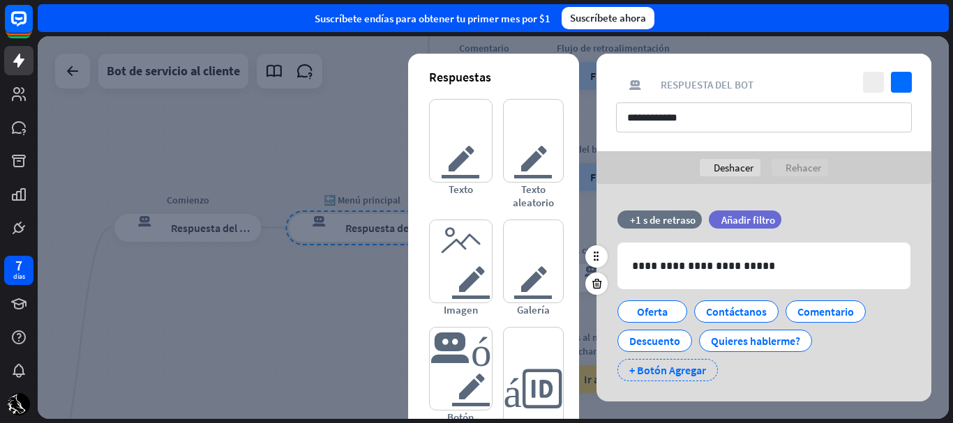
click at [684, 362] on div "+ Botón Agregar" at bounding box center [667, 370] width 100 height 22
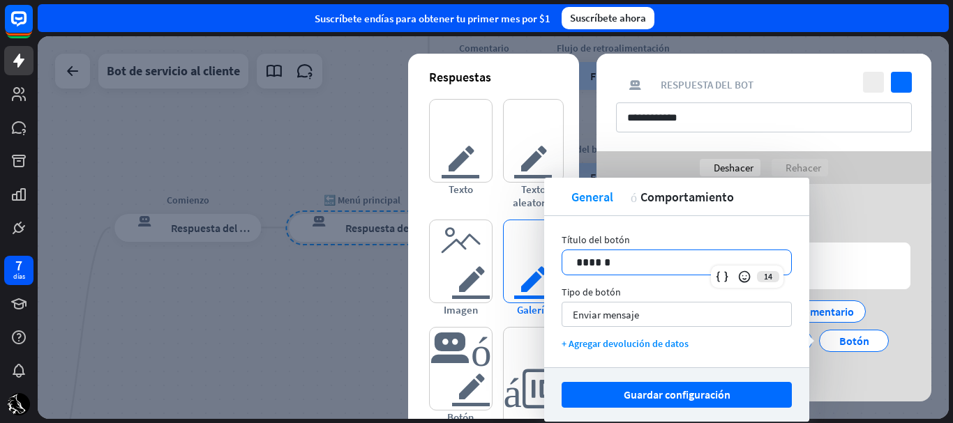
drag, startPoint x: 649, startPoint y: 266, endPoint x: 543, endPoint y: 271, distance: 106.2
click at [543, 271] on body "7 días cerca Ayuda del producto Pinitos Comience a usar ChatBot Centro de ayuda…" at bounding box center [476, 211] width 953 height 423
drag, startPoint x: 578, startPoint y: 259, endPoint x: 564, endPoint y: 259, distance: 14.0
click at [564, 259] on div "******" at bounding box center [676, 262] width 229 height 24
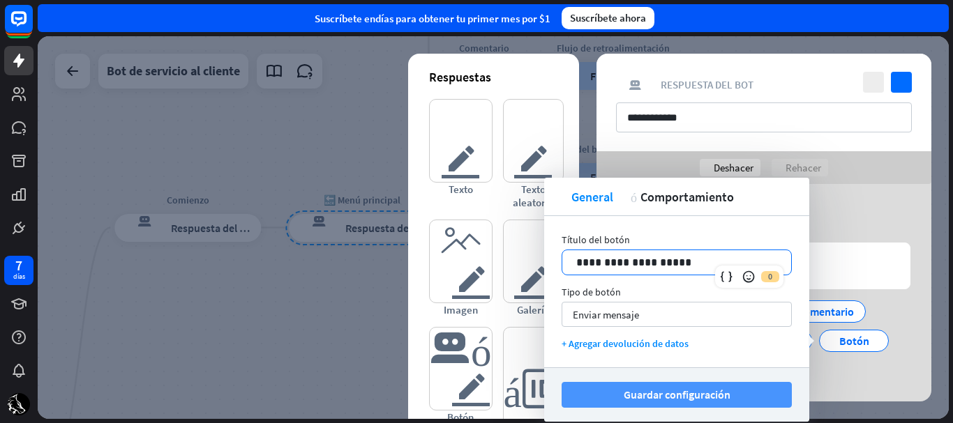
click at [671, 400] on font "Guardar configuración" at bounding box center [677, 395] width 107 height 14
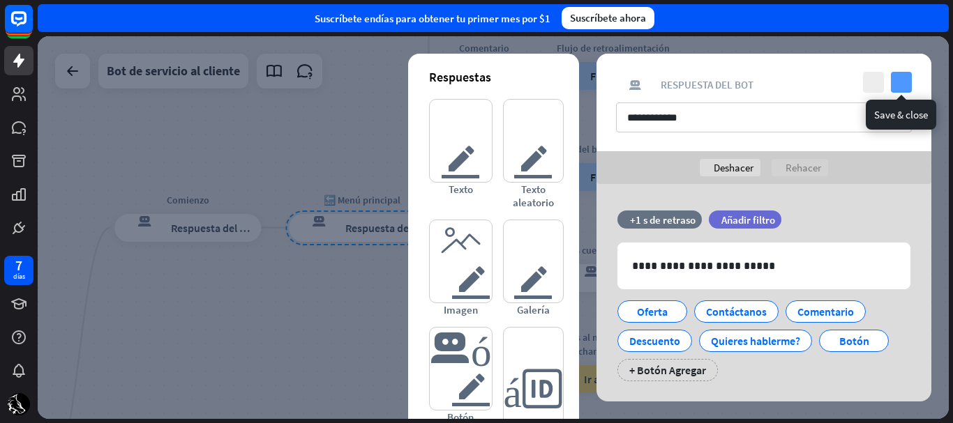
click at [910, 85] on icon "controlar" at bounding box center [901, 82] width 21 height 21
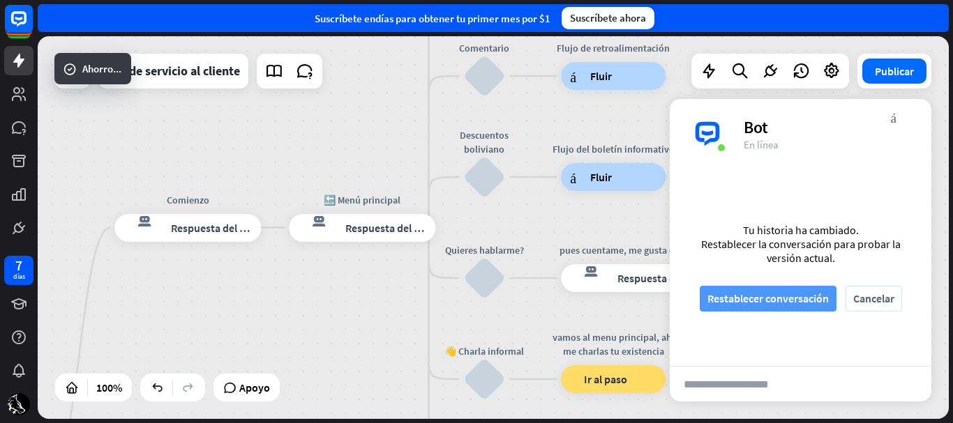
click at [793, 296] on font "Restablecer conversación" at bounding box center [767, 299] width 121 height 14
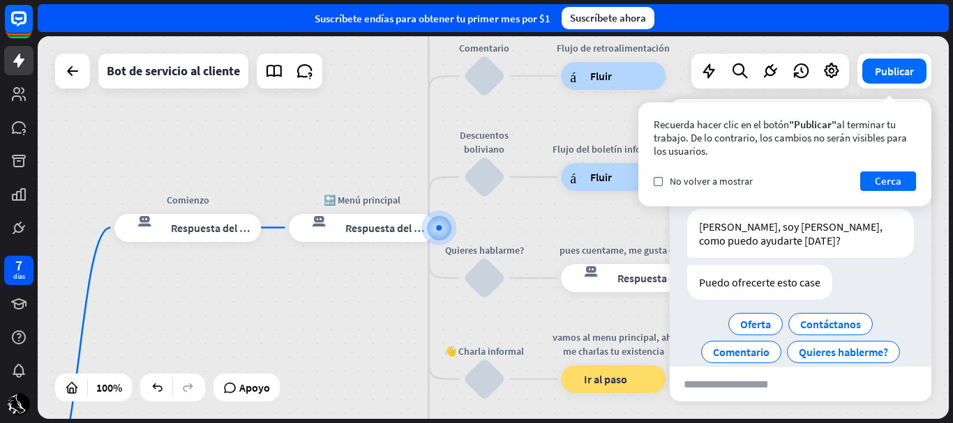
scroll to position [77, 0]
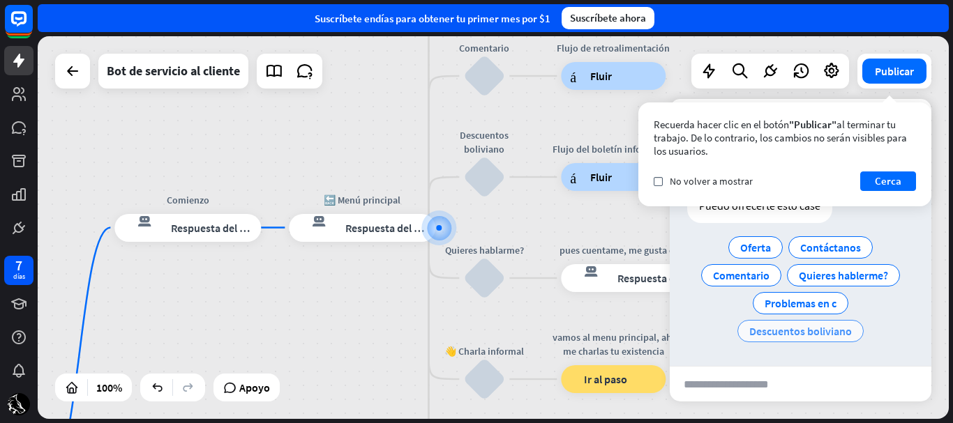
click at [825, 336] on font "Descuentos boliviano" at bounding box center [800, 331] width 103 height 14
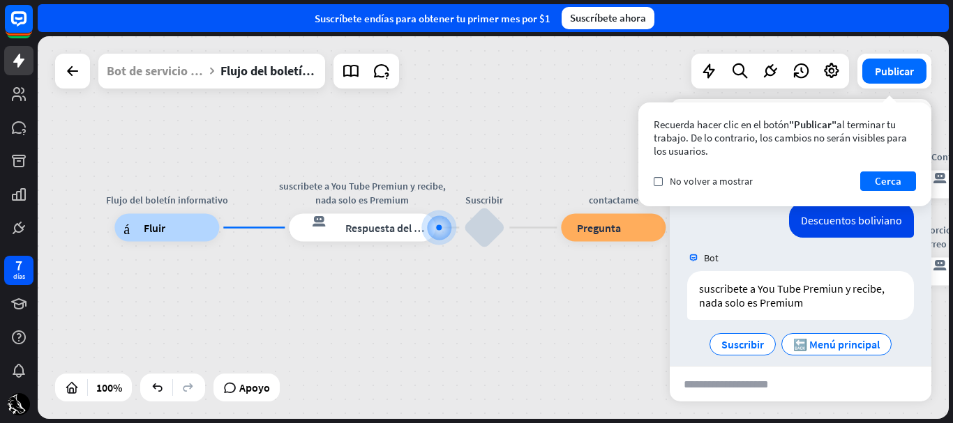
scroll to position [144, 0]
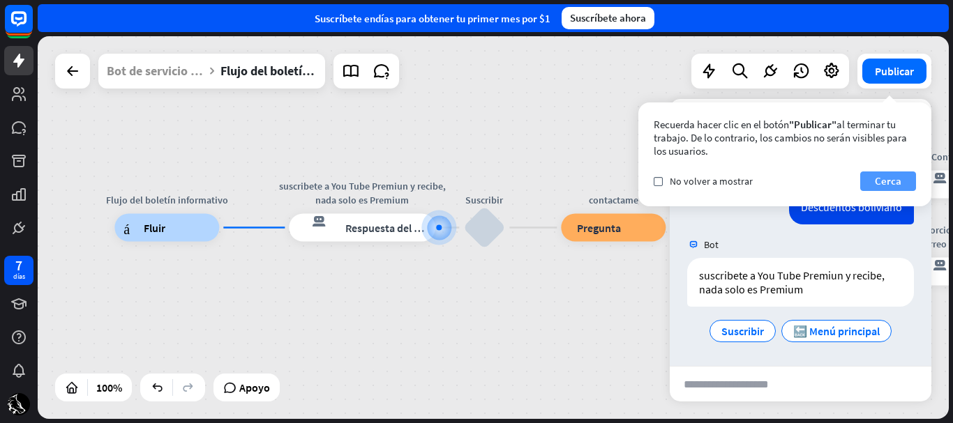
click at [895, 190] on font "Cerca" at bounding box center [888, 182] width 27 height 20
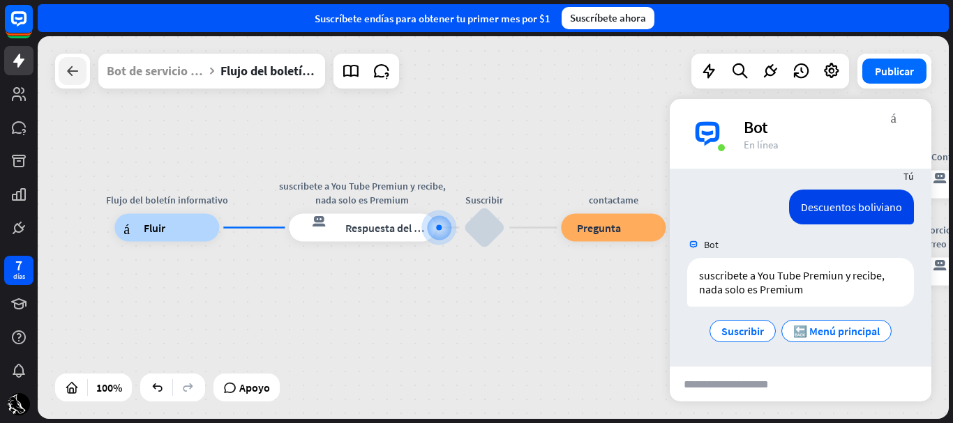
click at [77, 64] on icon at bounding box center [72, 71] width 17 height 17
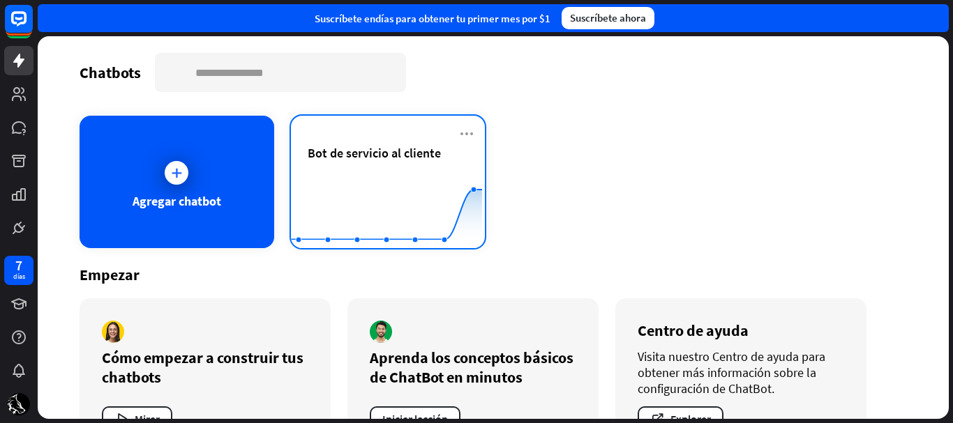
click at [327, 171] on rect at bounding box center [386, 213] width 191 height 87
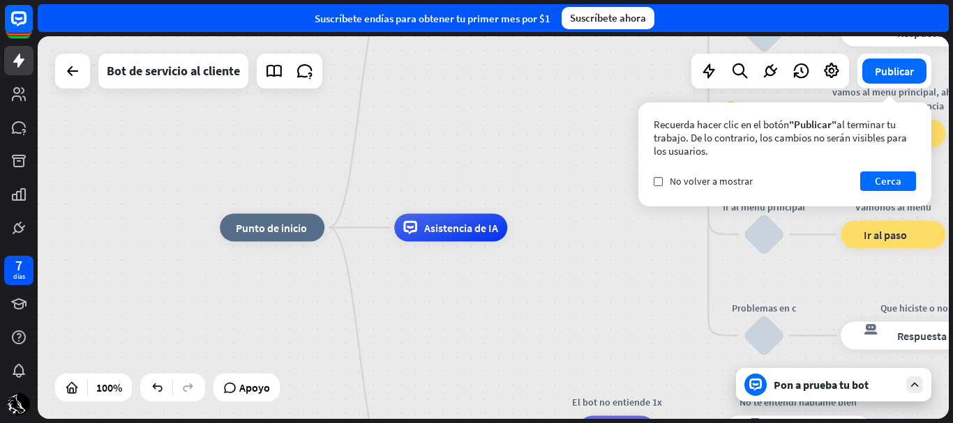
drag, startPoint x: 567, startPoint y: 154, endPoint x: 554, endPoint y: 318, distance: 164.5
click at [554, 318] on div "inicio_2 Punto de inicio Comienzo respuesta del bot de bloqueo Respuesta del bo…" at bounding box center [493, 227] width 911 height 383
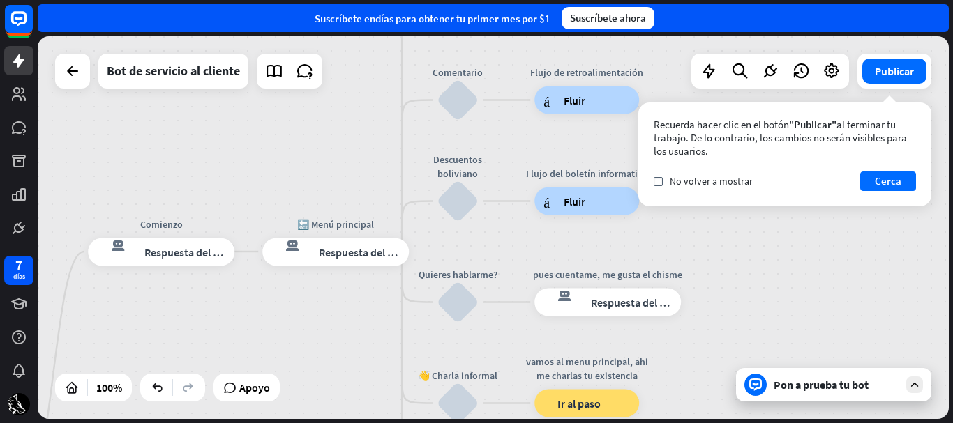
drag, startPoint x: 446, startPoint y: 289, endPoint x: 238, endPoint y: 355, distance: 218.2
click at [238, 355] on div "inicio_2 Punto de inicio Comienzo respuesta del bot de bloqueo Respuesta del bo…" at bounding box center [493, 227] width 911 height 383
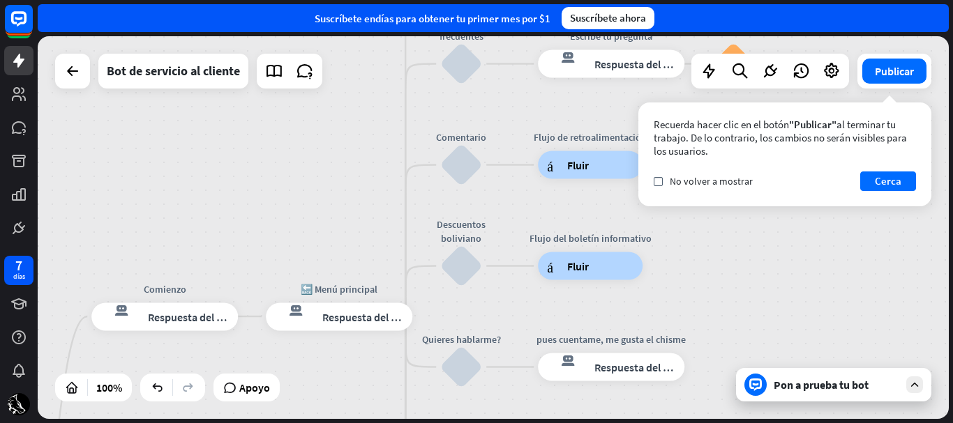
drag, startPoint x: 329, startPoint y: 186, endPoint x: 333, endPoint y: 216, distance: 30.3
click at [333, 216] on div "inicio_2 Punto de inicio Comienzo respuesta del bot de bloqueo Respuesta del bo…" at bounding box center [493, 227] width 911 height 383
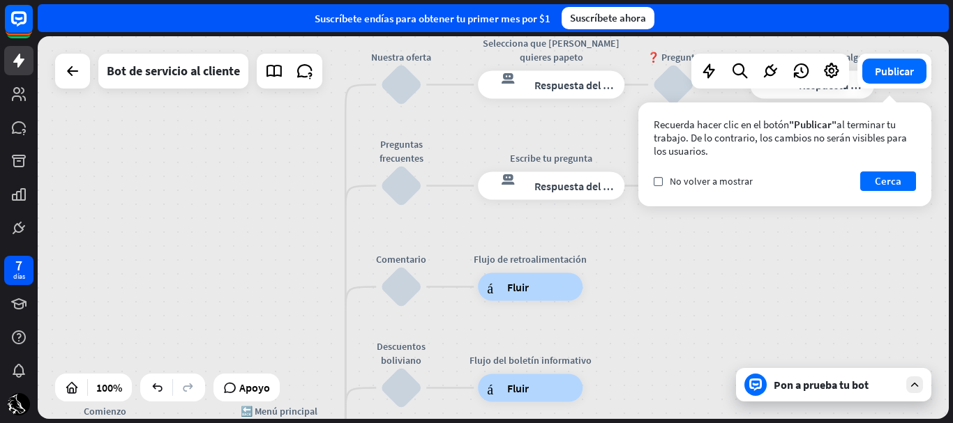
drag, startPoint x: 382, startPoint y: 159, endPoint x: 322, endPoint y: 278, distance: 133.5
click at [322, 278] on div "inicio_2 Punto de inicio Comienzo respuesta del bot de bloqueo Respuesta del bo…" at bounding box center [493, 227] width 911 height 383
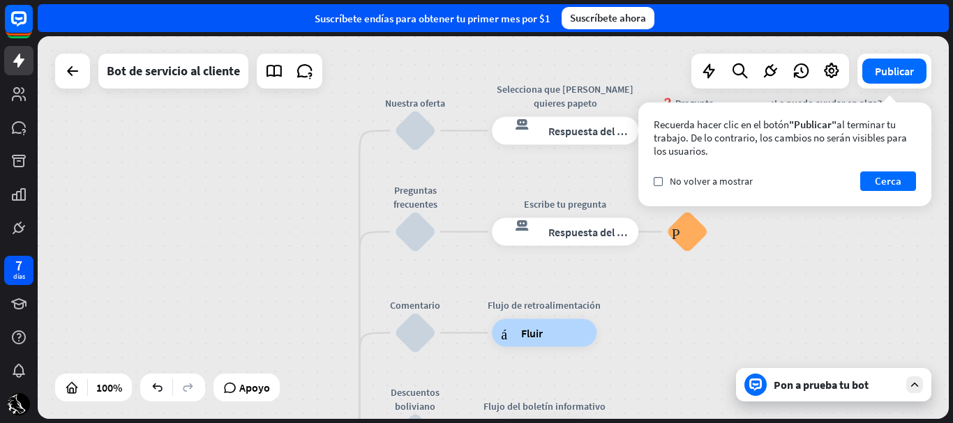
drag, startPoint x: 278, startPoint y: 268, endPoint x: 289, endPoint y: 264, distance: 11.0
click at [289, 264] on div "inicio_2 Punto de inicio Comienzo respuesta del bot de bloqueo Respuesta del bo…" at bounding box center [493, 227] width 911 height 383
click at [400, 137] on div "bloquear_entrada_de_usuario" at bounding box center [415, 131] width 42 height 42
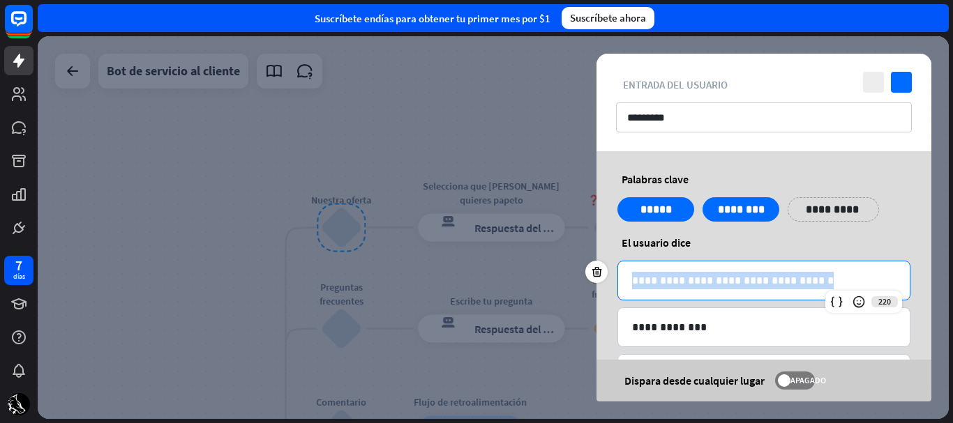
drag, startPoint x: 826, startPoint y: 289, endPoint x: 580, endPoint y: 288, distance: 245.5
click at [580, 288] on div "**********" at bounding box center [764, 276] width 370 height 250
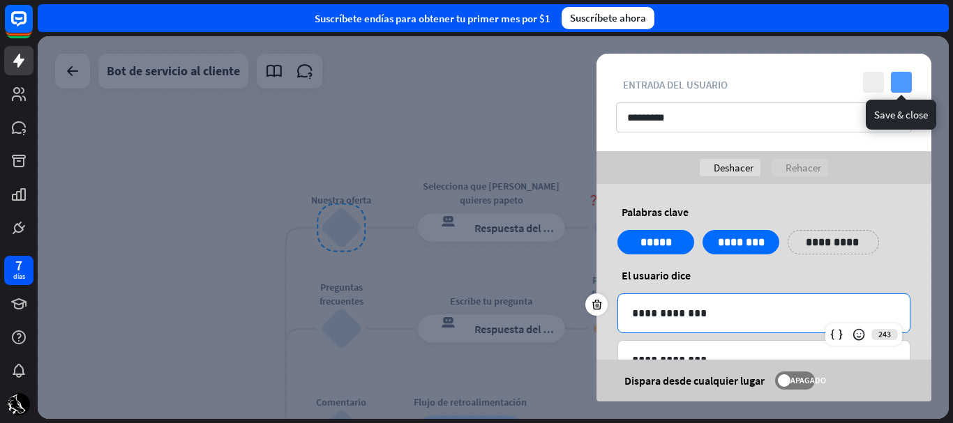
click at [905, 81] on icon "controlar" at bounding box center [901, 82] width 21 height 21
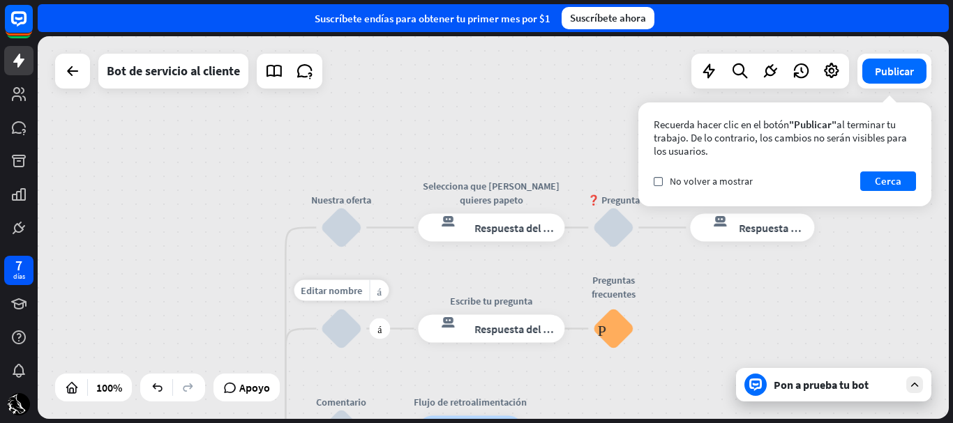
click at [350, 330] on div "bloquear_entrada_de_usuario" at bounding box center [341, 329] width 42 height 42
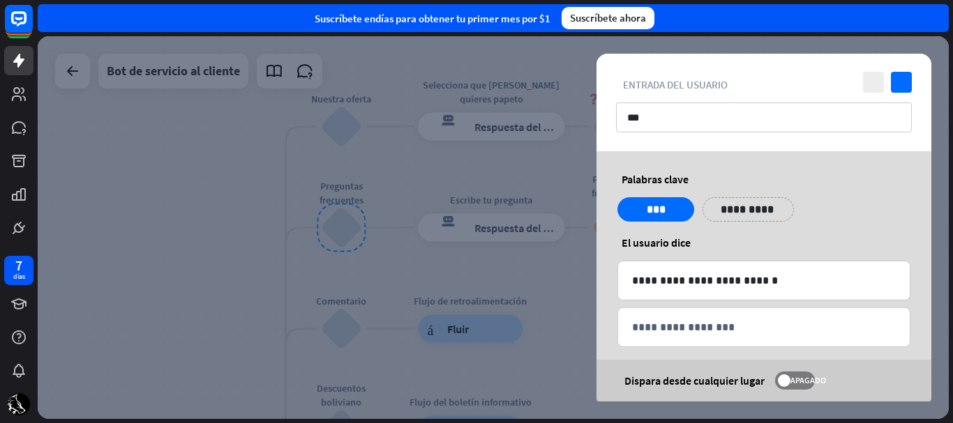
click at [254, 193] on div at bounding box center [493, 227] width 911 height 383
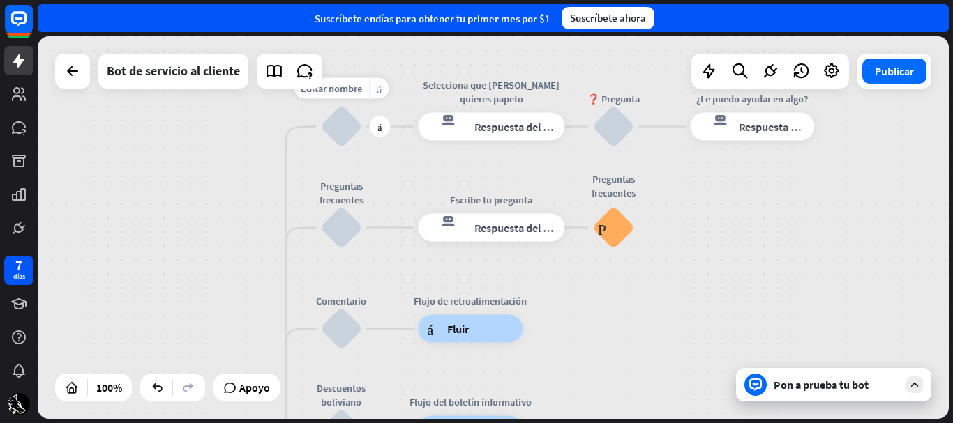
click at [347, 129] on div "bloquear_entrada_de_usuario" at bounding box center [341, 127] width 42 height 42
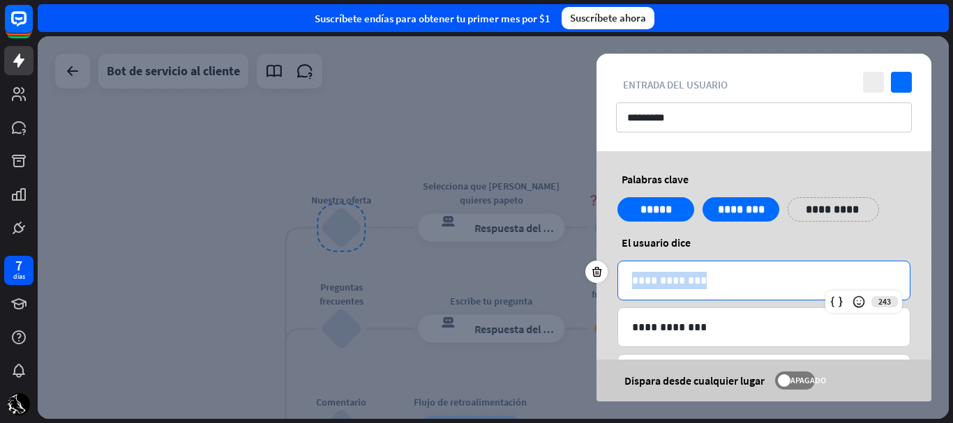
drag, startPoint x: 722, startPoint y: 285, endPoint x: 622, endPoint y: 285, distance: 100.4
click at [622, 285] on div "**********" at bounding box center [764, 281] width 292 height 38
copy p "**********"
click at [898, 76] on icon "controlar" at bounding box center [901, 82] width 21 height 21
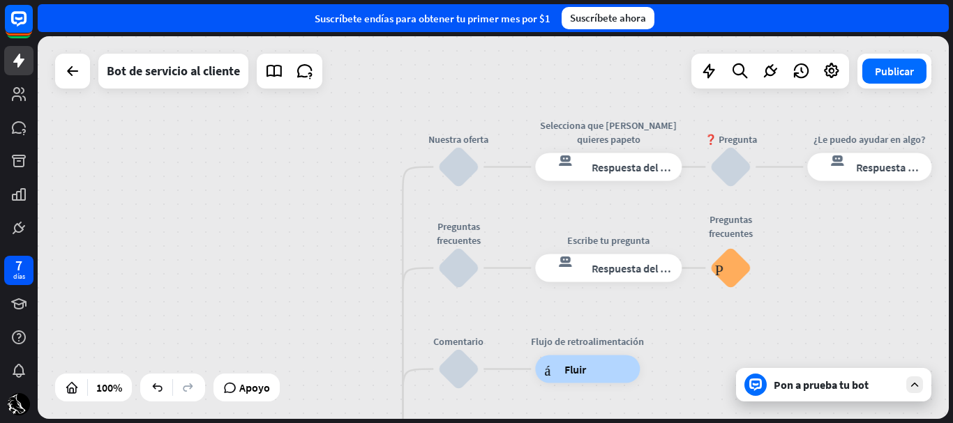
drag, startPoint x: 313, startPoint y: 204, endPoint x: 439, endPoint y: 93, distance: 168.5
click at [439, 93] on div "inicio_2 Punto de inicio Comienzo respuesta del bot de bloqueo Respuesta del bo…" at bounding box center [493, 227] width 911 height 383
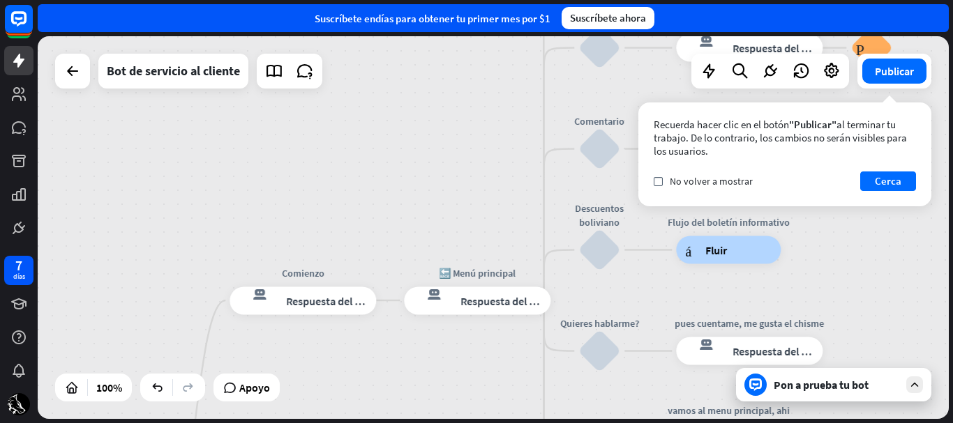
drag, startPoint x: 320, startPoint y: 322, endPoint x: 363, endPoint y: 181, distance: 146.5
click at [363, 181] on div "inicio_2 Punto de inicio Comienzo respuesta del bot de bloqueo Respuesta del bo…" at bounding box center [493, 227] width 911 height 383
click at [485, 311] on div "respuesta del bot de bloqueo Respuesta del bot" at bounding box center [477, 299] width 146 height 28
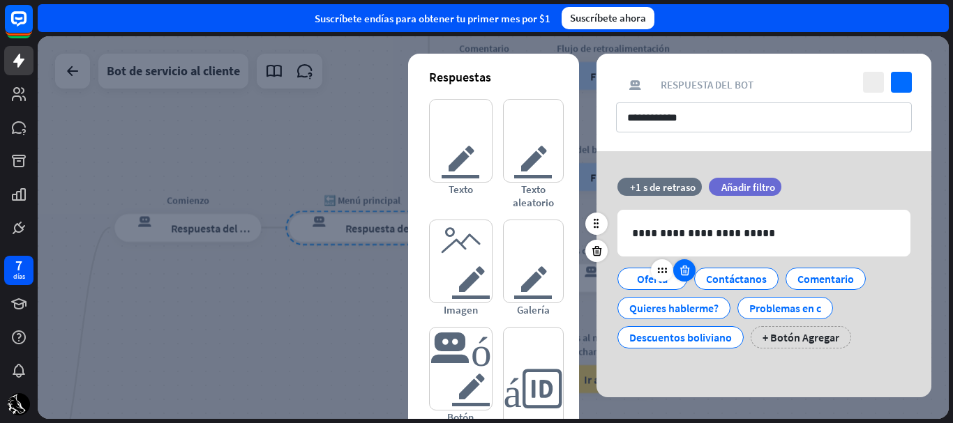
click at [678, 273] on icon at bounding box center [684, 270] width 13 height 13
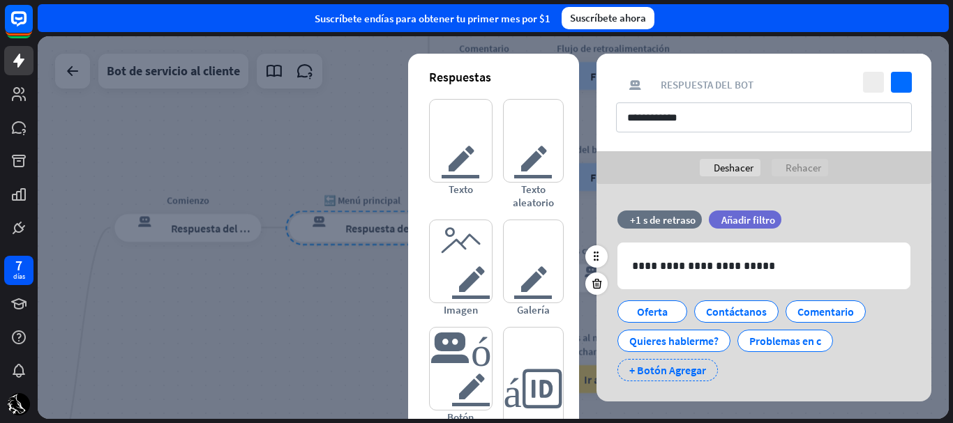
click at [699, 368] on font "+ Botón Agregar" at bounding box center [667, 370] width 77 height 14
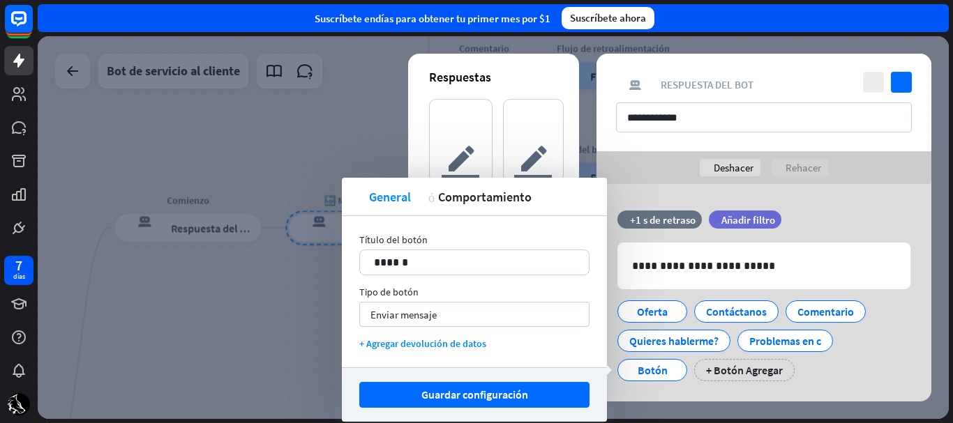
drag, startPoint x: 320, startPoint y: 271, endPoint x: 313, endPoint y: 273, distance: 7.8
click at [313, 273] on body "7 días cerca Ayuda del producto Pinitos Comience a usar ChatBot Centro de ayuda…" at bounding box center [476, 211] width 953 height 423
drag, startPoint x: 422, startPoint y: 262, endPoint x: 347, endPoint y: 258, distance: 74.7
click at [347, 258] on div "Título del botón 14 ****** Tipo de botón Enviar mensaje flecha_abajo + Agregar …" at bounding box center [474, 291] width 265 height 151
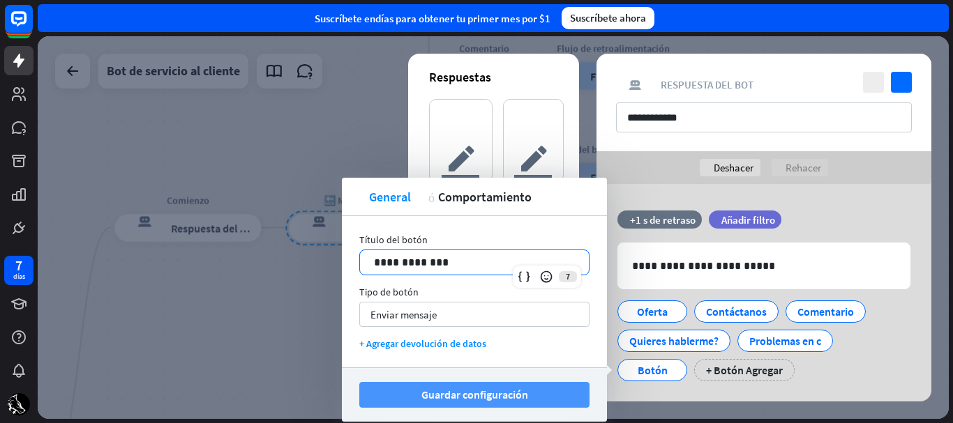
click at [477, 385] on font "Guardar configuración" at bounding box center [474, 395] width 107 height 24
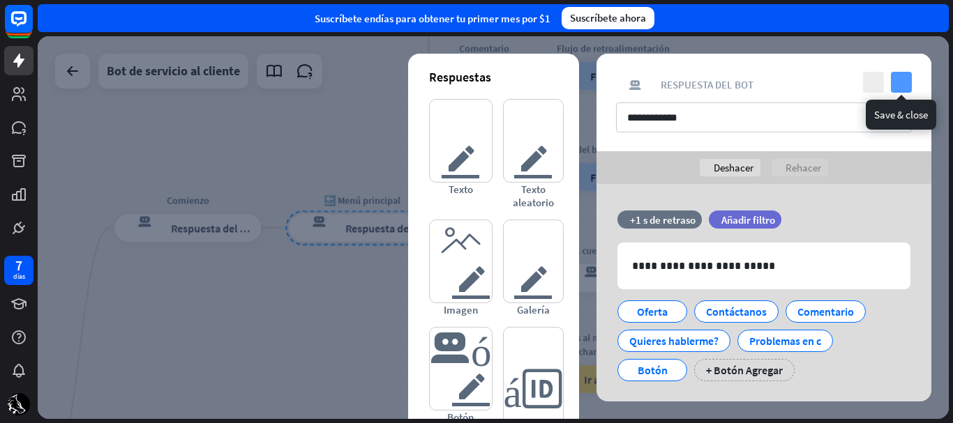
click at [899, 80] on icon "controlar" at bounding box center [901, 82] width 21 height 21
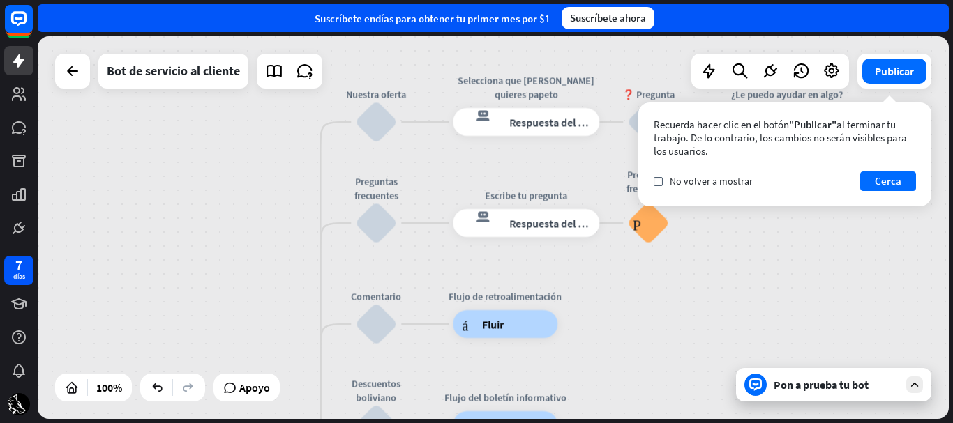
drag, startPoint x: 309, startPoint y: 181, endPoint x: 209, endPoint y: 398, distance: 239.4
click at [209, 398] on div "inicio_2 Punto de inicio Comienzo respuesta del bot de bloqueo Respuesta del bo…" at bounding box center [493, 227] width 911 height 383
click at [546, 230] on div "respuesta del bot de bloqueo Respuesta del bot" at bounding box center [526, 223] width 146 height 28
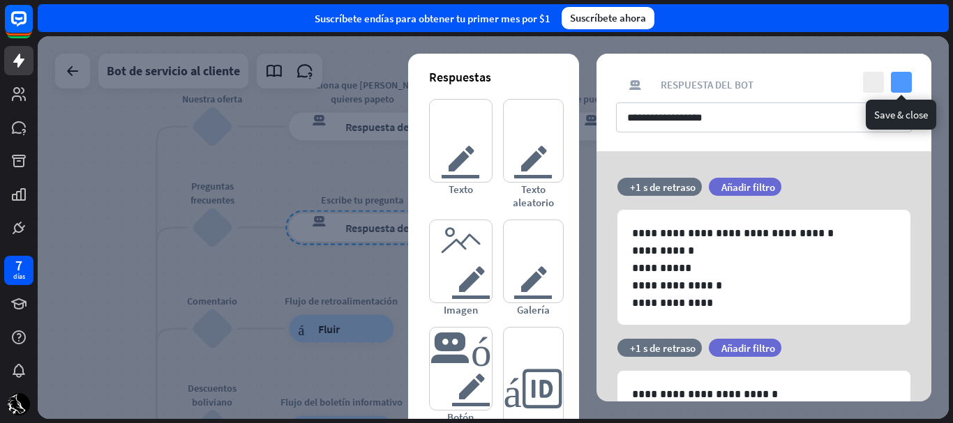
click at [901, 82] on icon "controlar" at bounding box center [901, 82] width 21 height 21
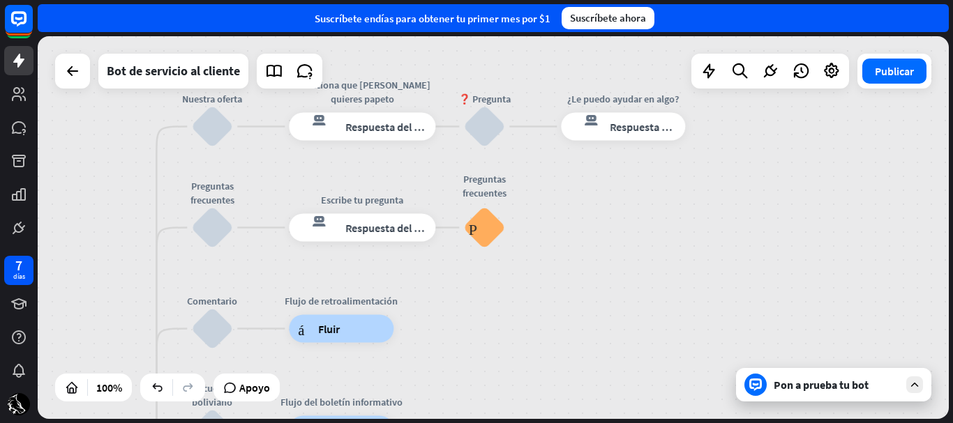
click at [794, 382] on font "Pon a prueba tu bot" at bounding box center [821, 385] width 95 height 14
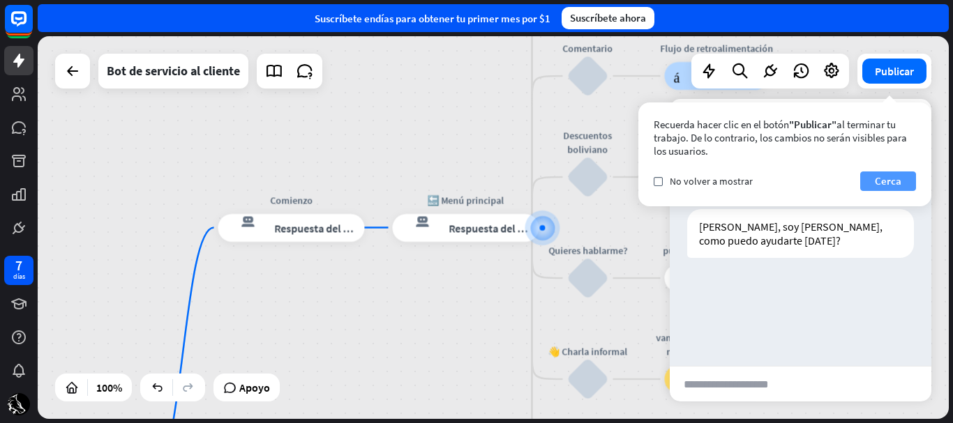
click at [875, 180] on font "Cerca" at bounding box center [888, 180] width 27 height 13
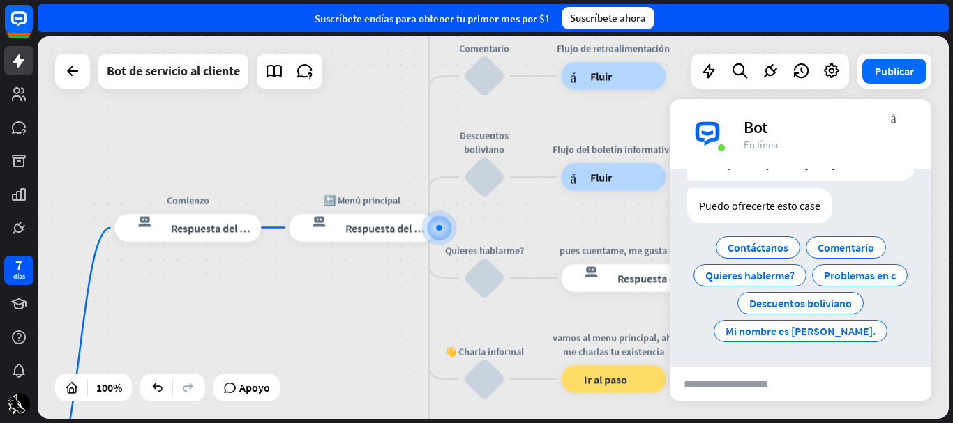
scroll to position [105, 0]
click at [847, 340] on div "Mi nombre es [PERSON_NAME]." at bounding box center [801, 331] width 174 height 22
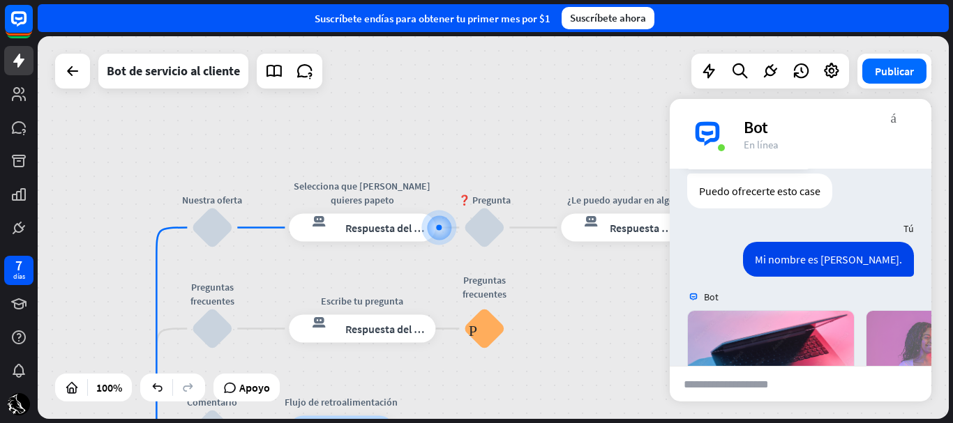
scroll to position [350, 0]
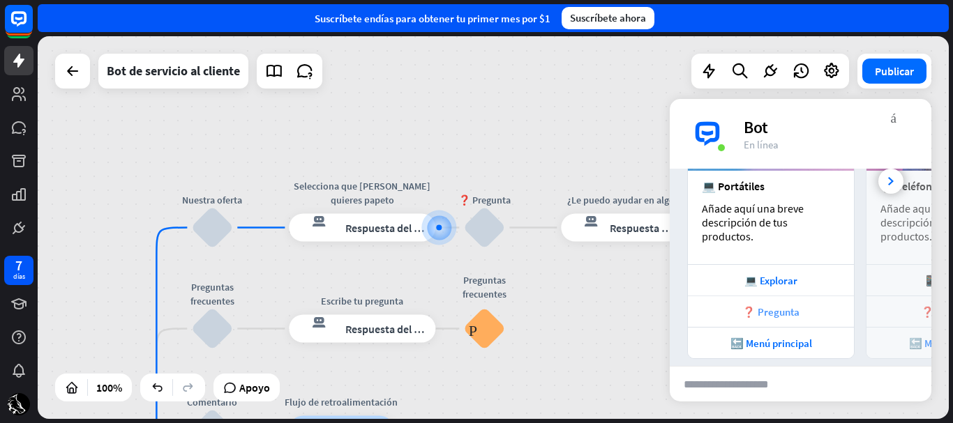
click at [811, 296] on div "❓ Pregunta" at bounding box center [771, 311] width 166 height 31
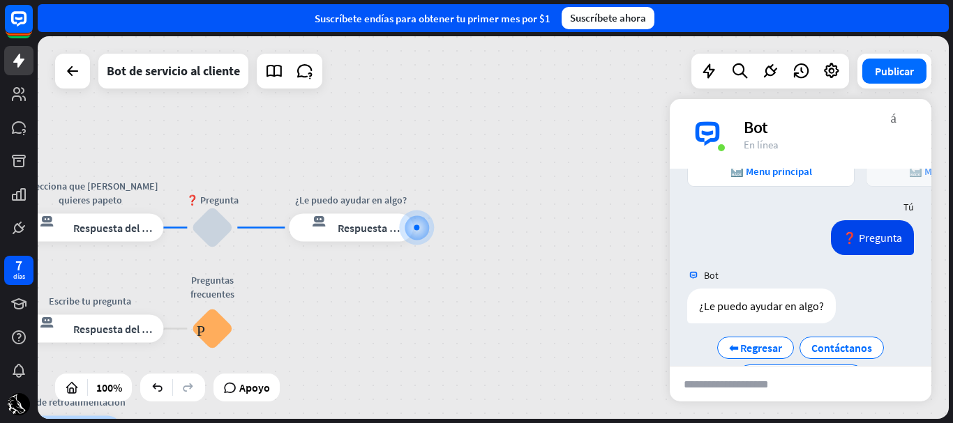
scroll to position [525, 0]
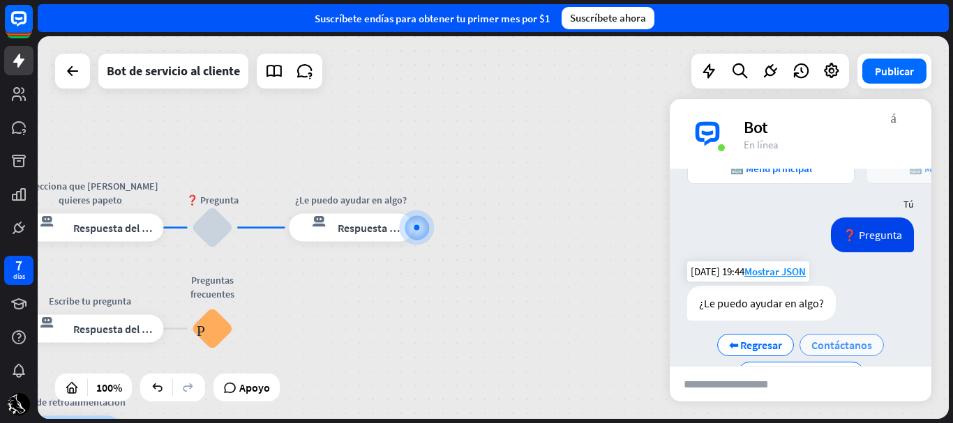
click at [841, 338] on font "Contáctanos" at bounding box center [841, 345] width 61 height 14
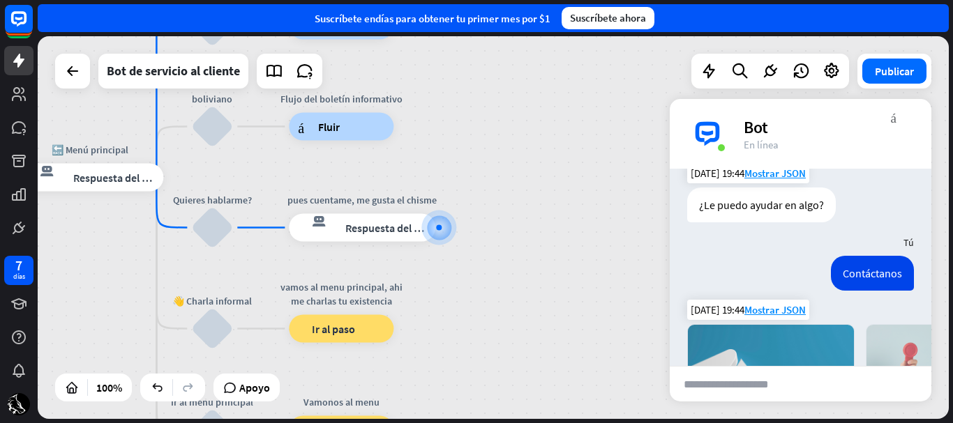
scroll to position [865, 0]
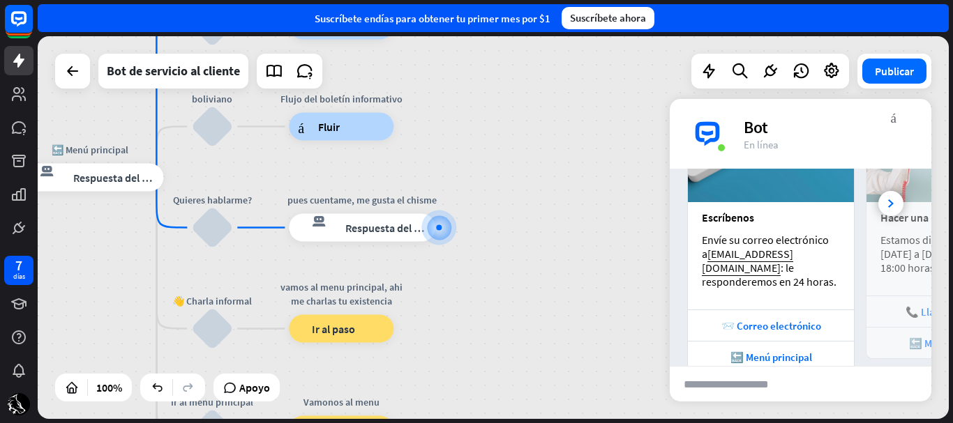
click at [592, 170] on div "inicio_2 Punto de inicio Comienzo respuesta del bot de bloqueo Respuesta del bo…" at bounding box center [493, 227] width 911 height 383
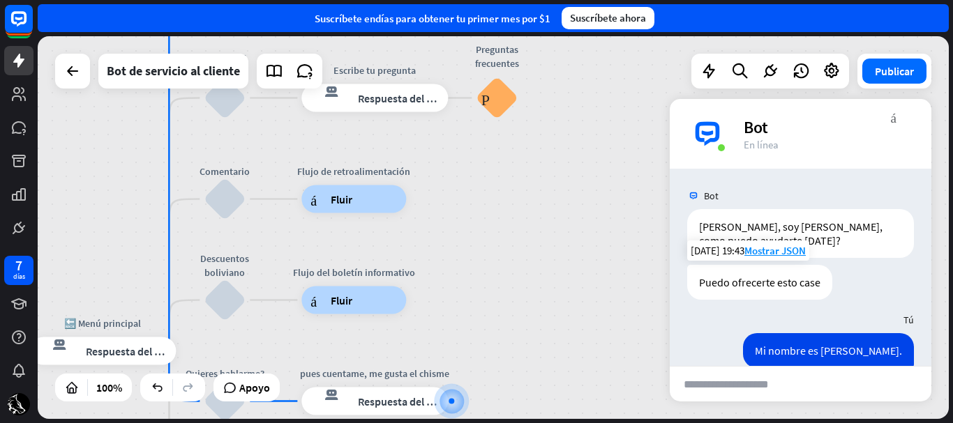
drag, startPoint x: 547, startPoint y: 144, endPoint x: 562, endPoint y: 389, distance: 245.3
click at [562, 389] on div "inicio_2 Punto de inicio Comienzo respuesta del bot de bloqueo Respuesta del bo…" at bounding box center [493, 227] width 911 height 383
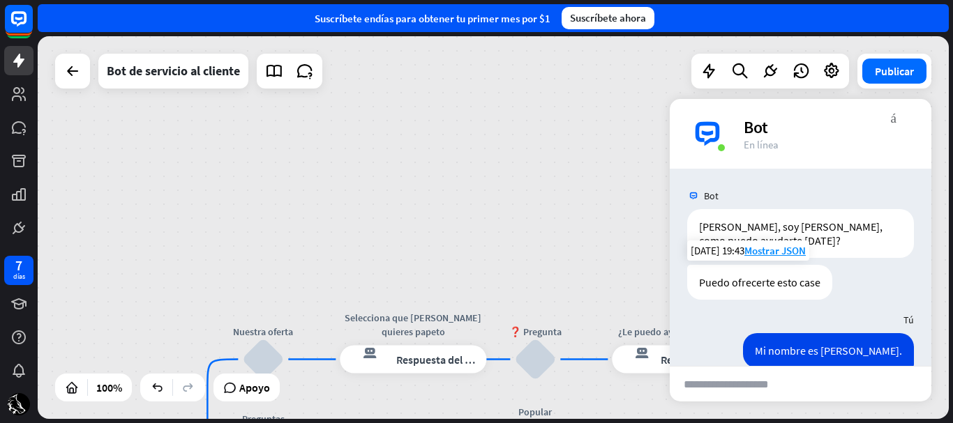
click at [566, 423] on html "7 días cerca Ayuda del producto Pinitos Comience a usar ChatBot Centro de ayuda…" at bounding box center [476, 211] width 953 height 423
click at [84, 70] on div at bounding box center [73, 71] width 28 height 28
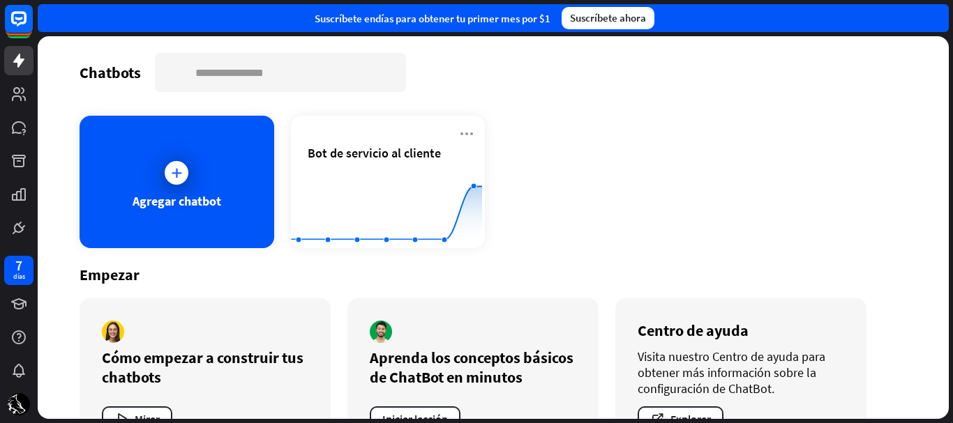
drag, startPoint x: 952, startPoint y: 184, endPoint x: 952, endPoint y: 253, distance: 68.4
click at [952, 253] on div "Chatbots buscar Agregar chatbot Bot de servicio al cliente Created with Highcha…" at bounding box center [495, 229] width 915 height 387
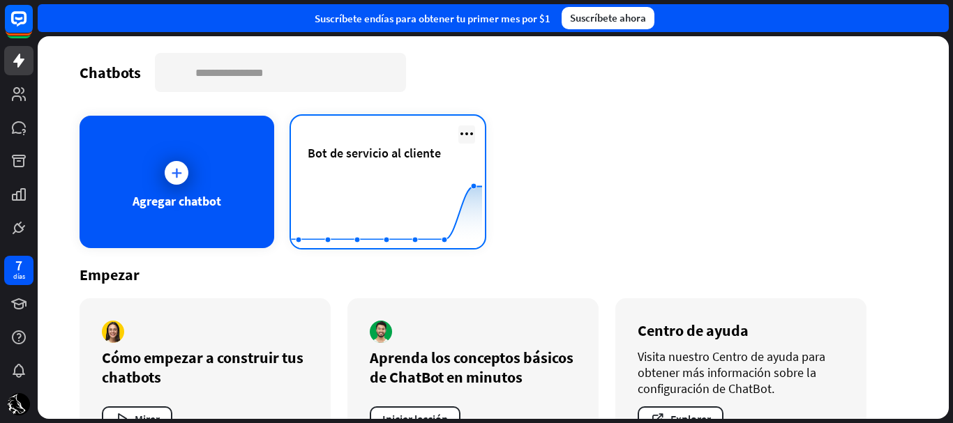
click at [465, 135] on icon at bounding box center [466, 134] width 17 height 17
